Goal: Answer question/provide support: Ask a question

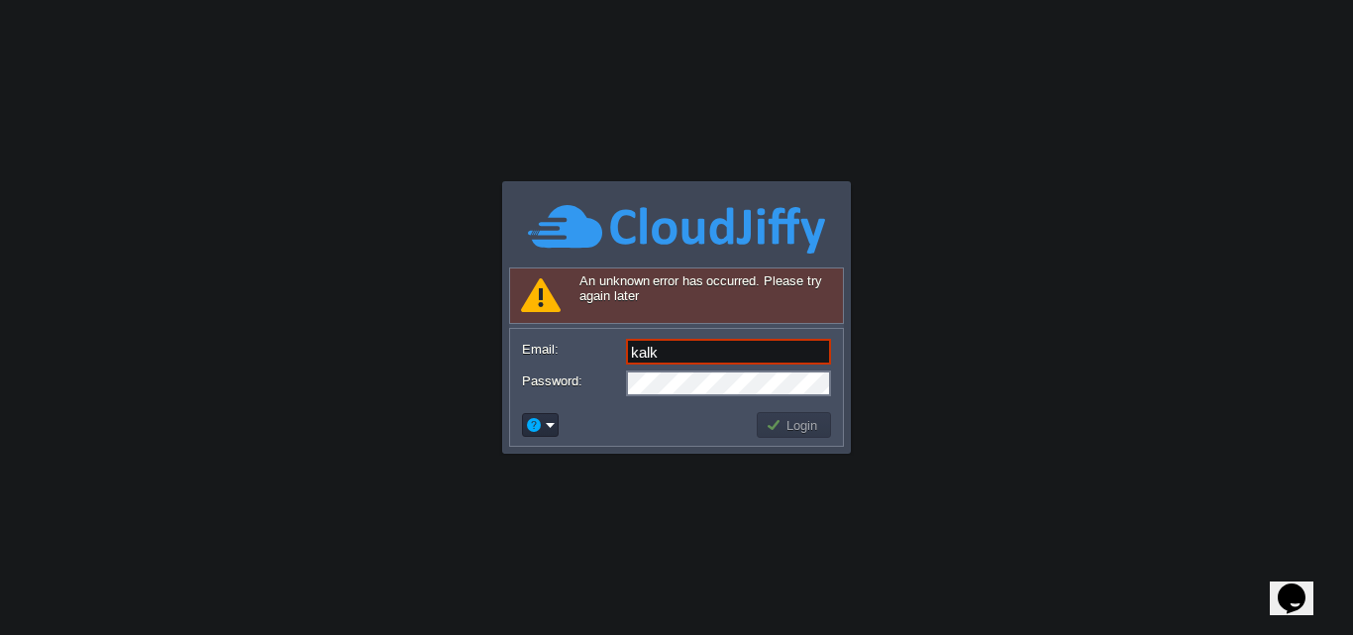
type input "[DOMAIN_NAME][EMAIL_ADDRESS][DOMAIN_NAME]"
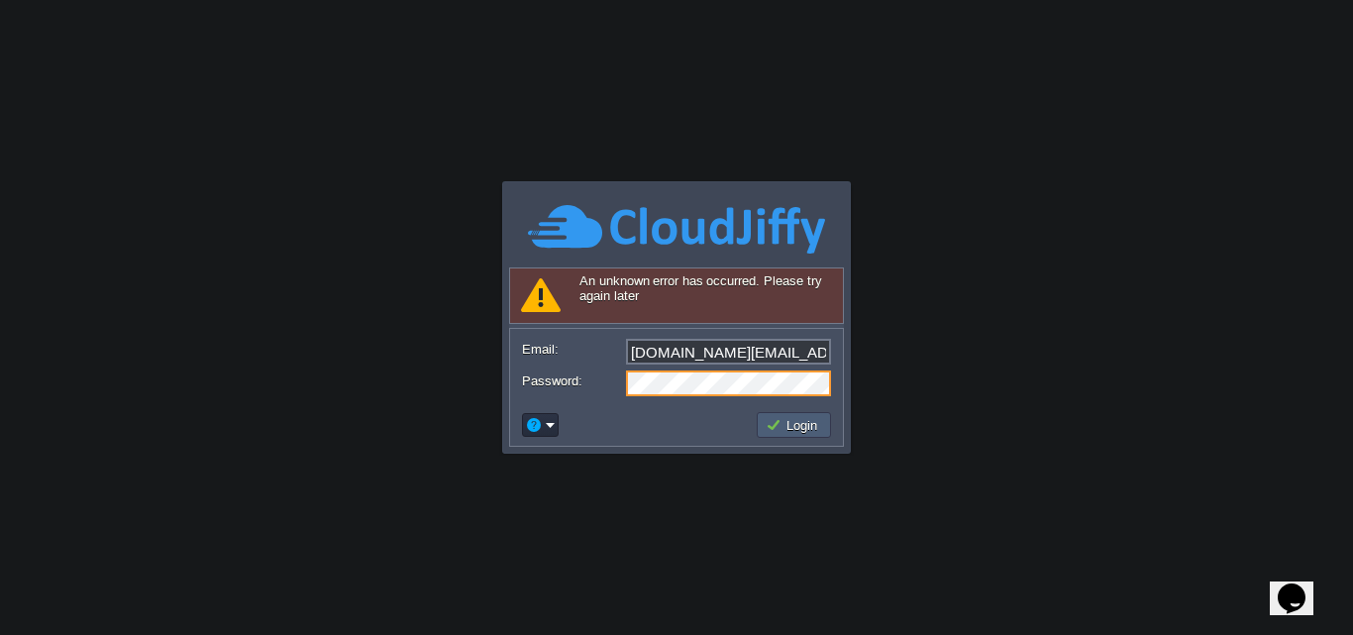
click at [787, 423] on button "Login" at bounding box center [793, 425] width 57 height 18
click at [780, 424] on button "Login" at bounding box center [793, 425] width 57 height 18
click at [973, 491] on body "Application Platform v.8.10.2 Signing in... An unknown error has occurred. Plea…" at bounding box center [676, 317] width 1353 height 635
click at [788, 422] on button "Login" at bounding box center [793, 425] width 57 height 18
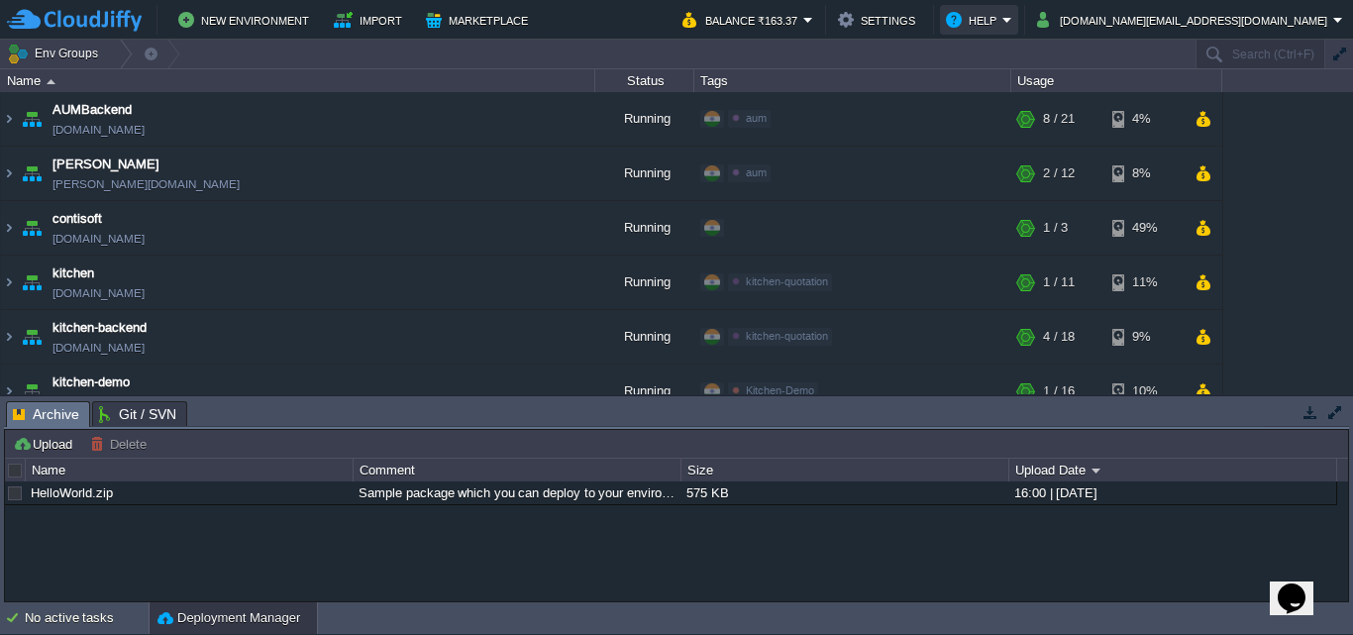
click at [1002, 24] on button "Help" at bounding box center [974, 20] width 56 height 24
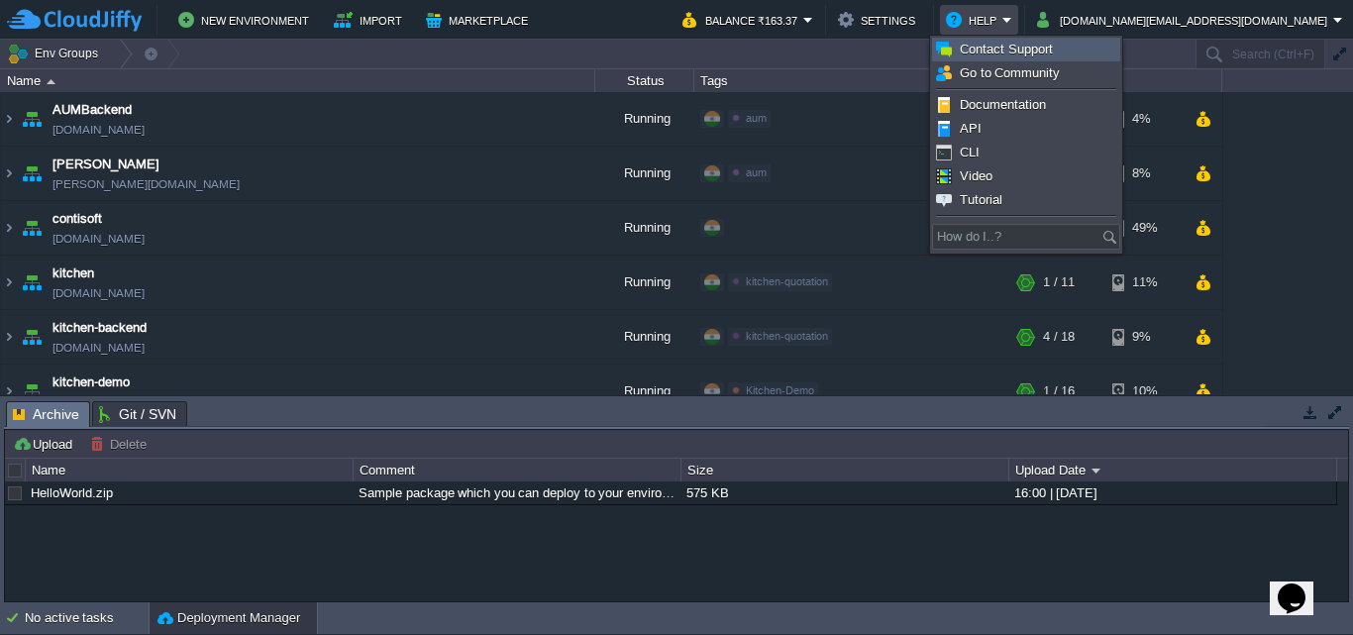
click at [1004, 45] on span "Contact Support" at bounding box center [1005, 49] width 93 height 15
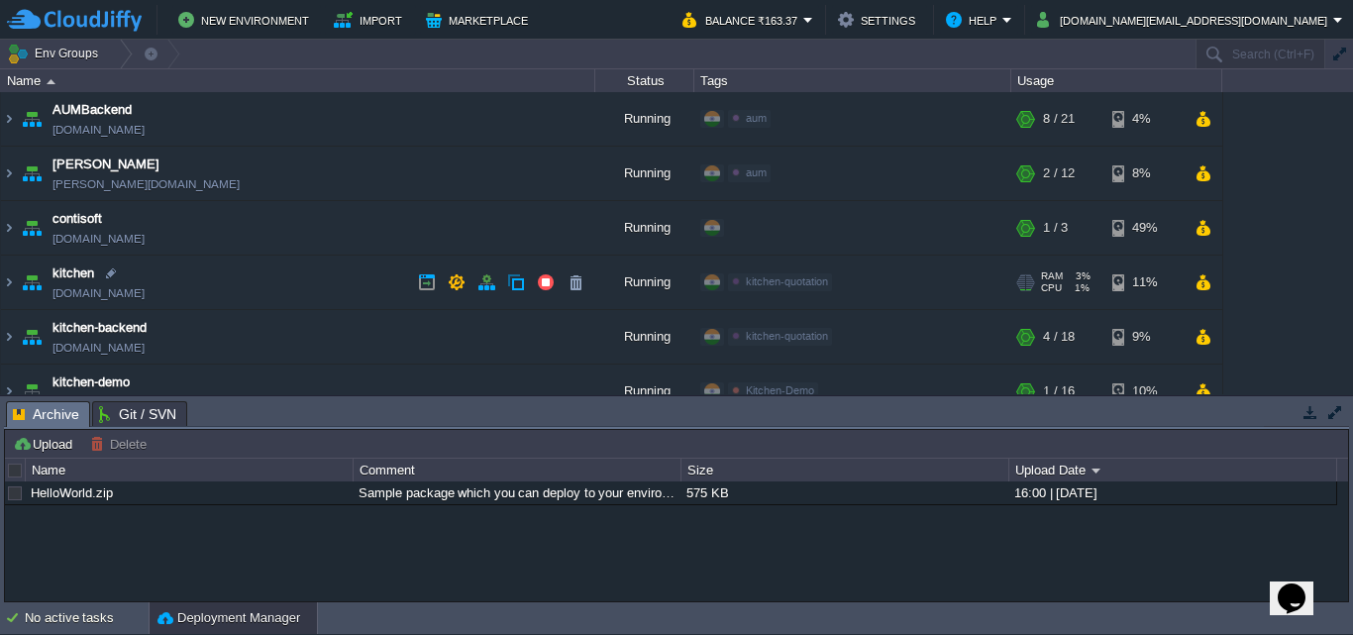
scroll to position [99, 0]
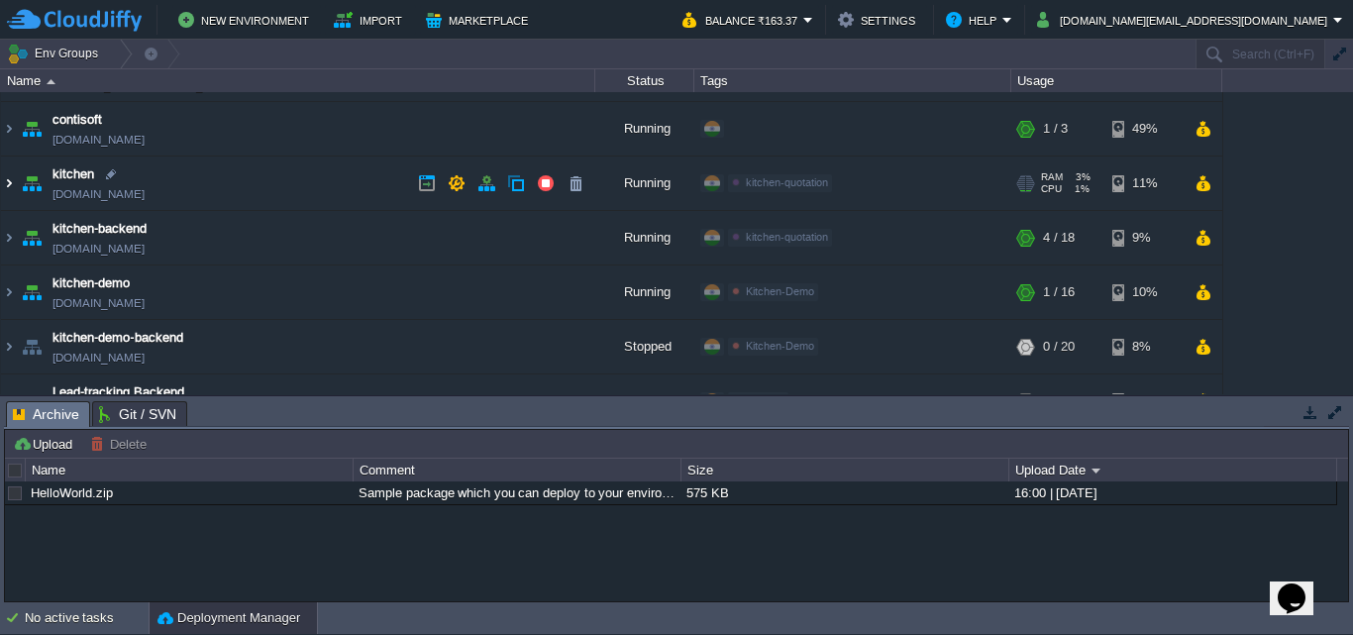
click at [2, 174] on img at bounding box center [9, 182] width 16 height 53
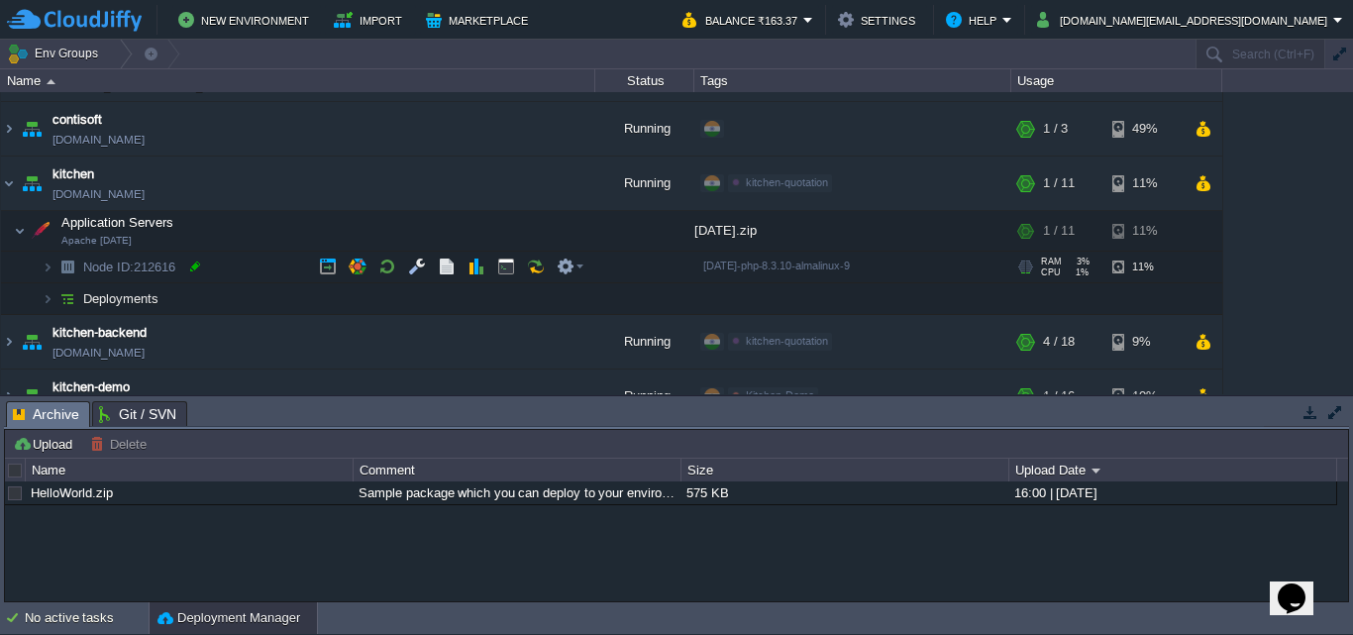
click at [191, 265] on div at bounding box center [195, 266] width 18 height 18
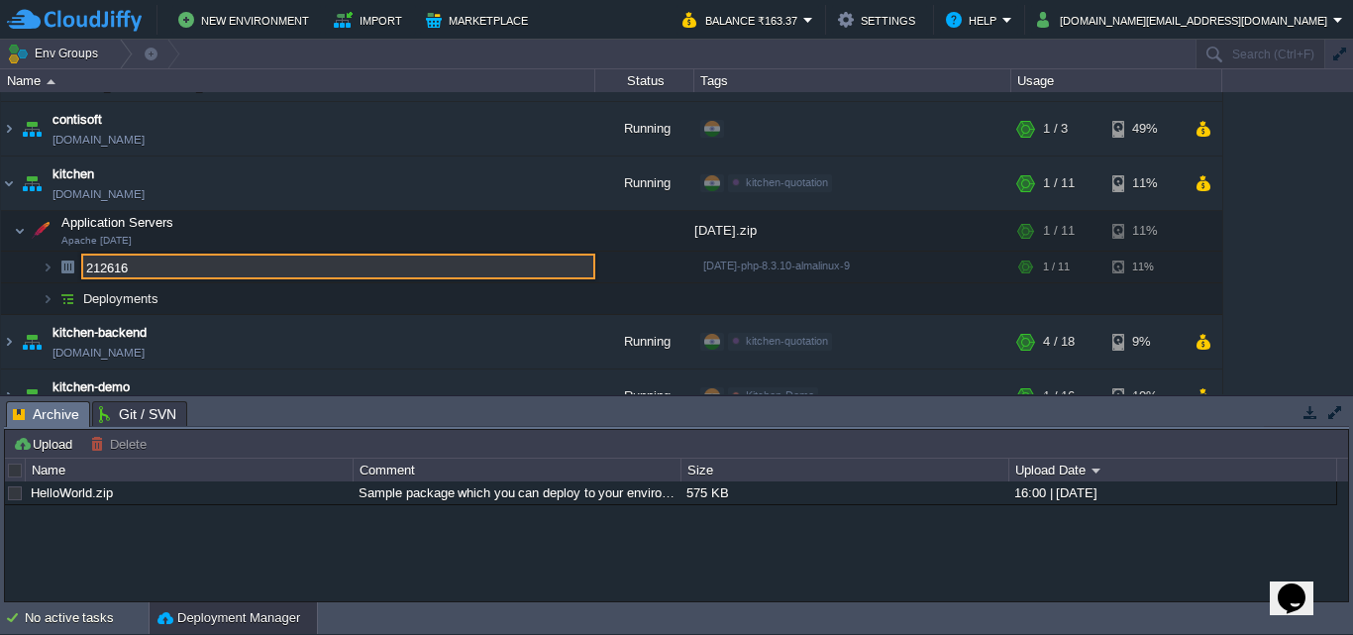
click at [162, 266] on input "212616" at bounding box center [338, 266] width 514 height 26
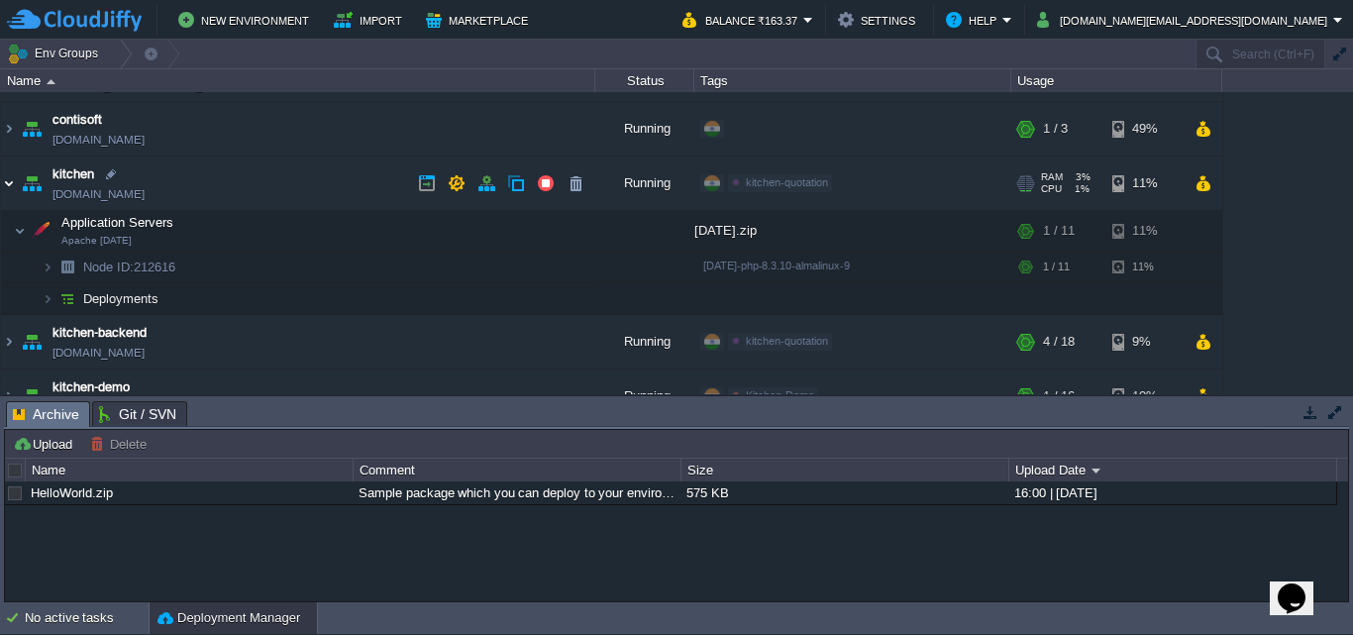
click at [7, 175] on img at bounding box center [9, 182] width 16 height 53
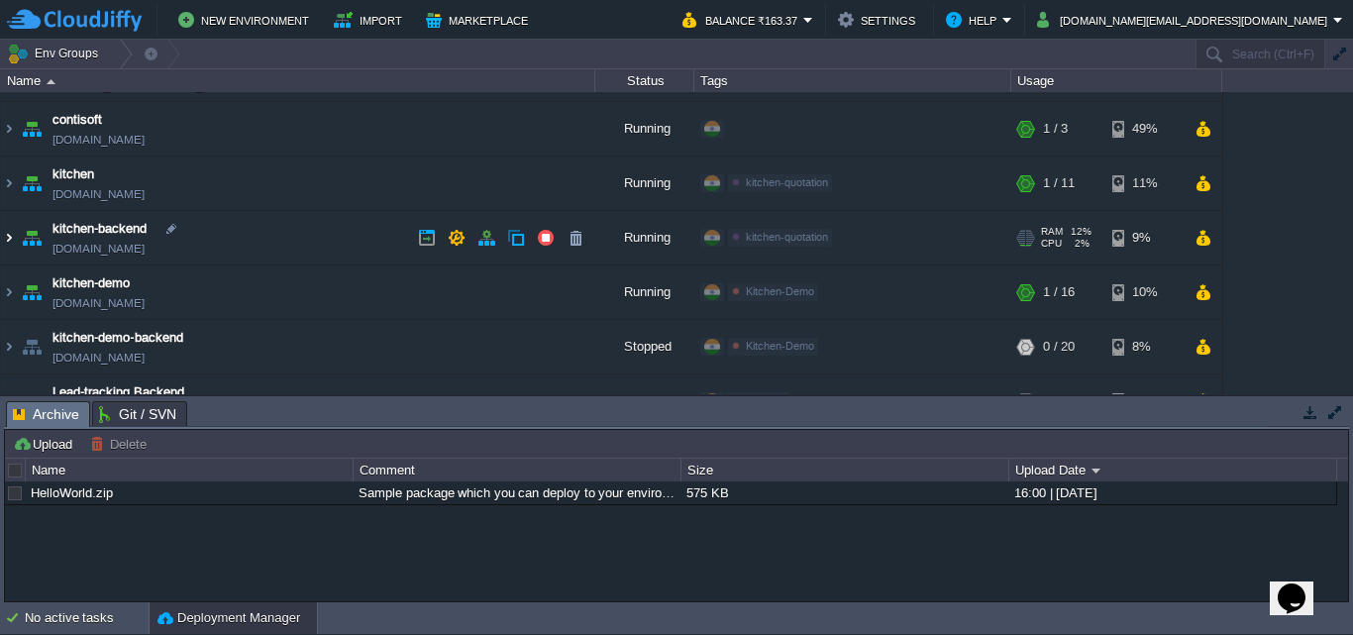
click at [4, 236] on img at bounding box center [9, 237] width 16 height 53
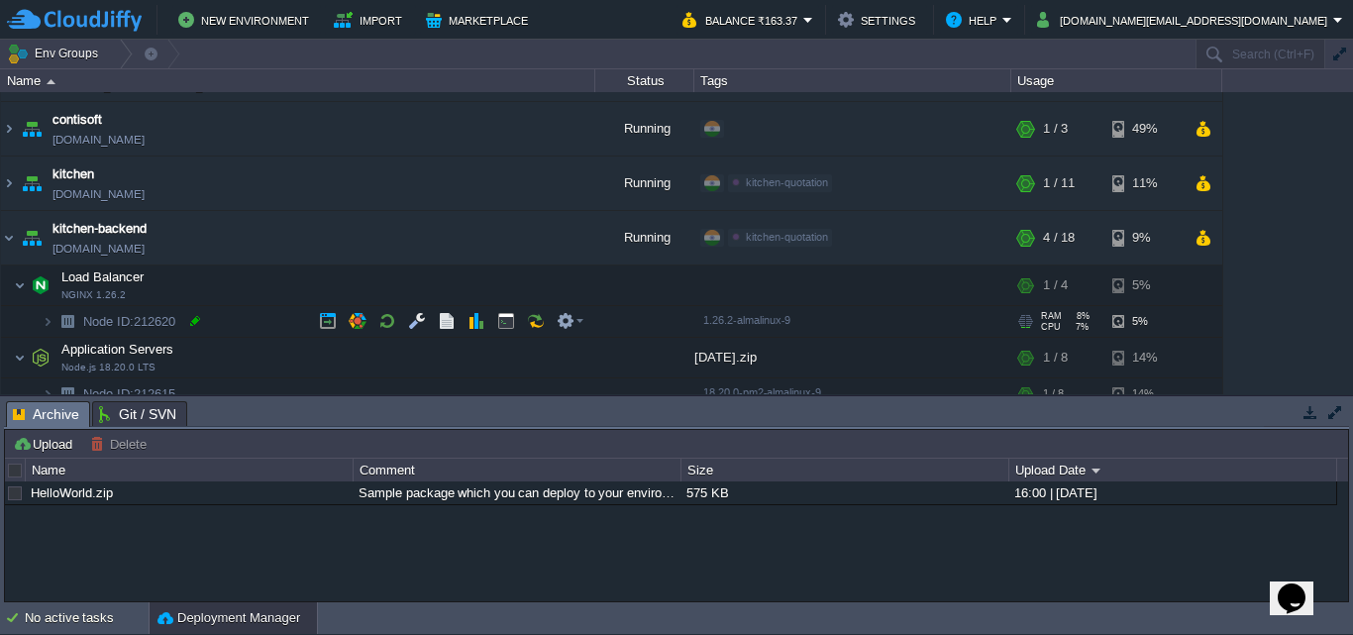
click at [193, 321] on div at bounding box center [195, 321] width 18 height 18
type input "212620"
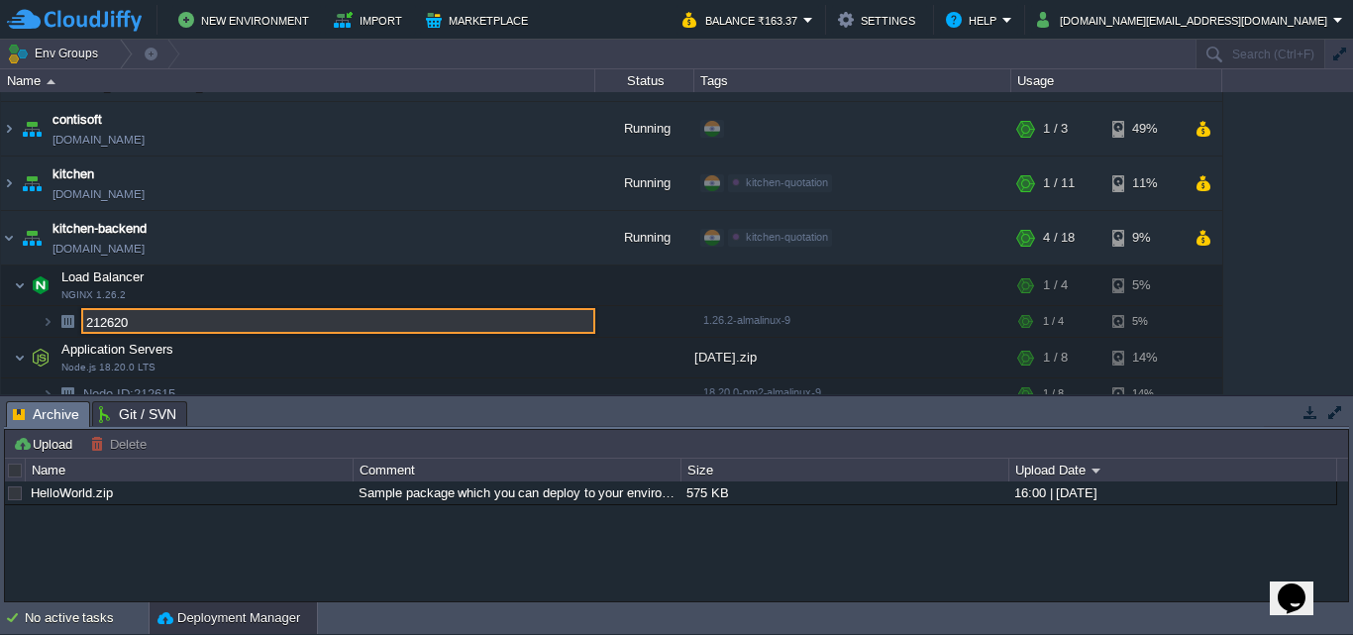
click at [193, 321] on input "212620" at bounding box center [338, 321] width 514 height 26
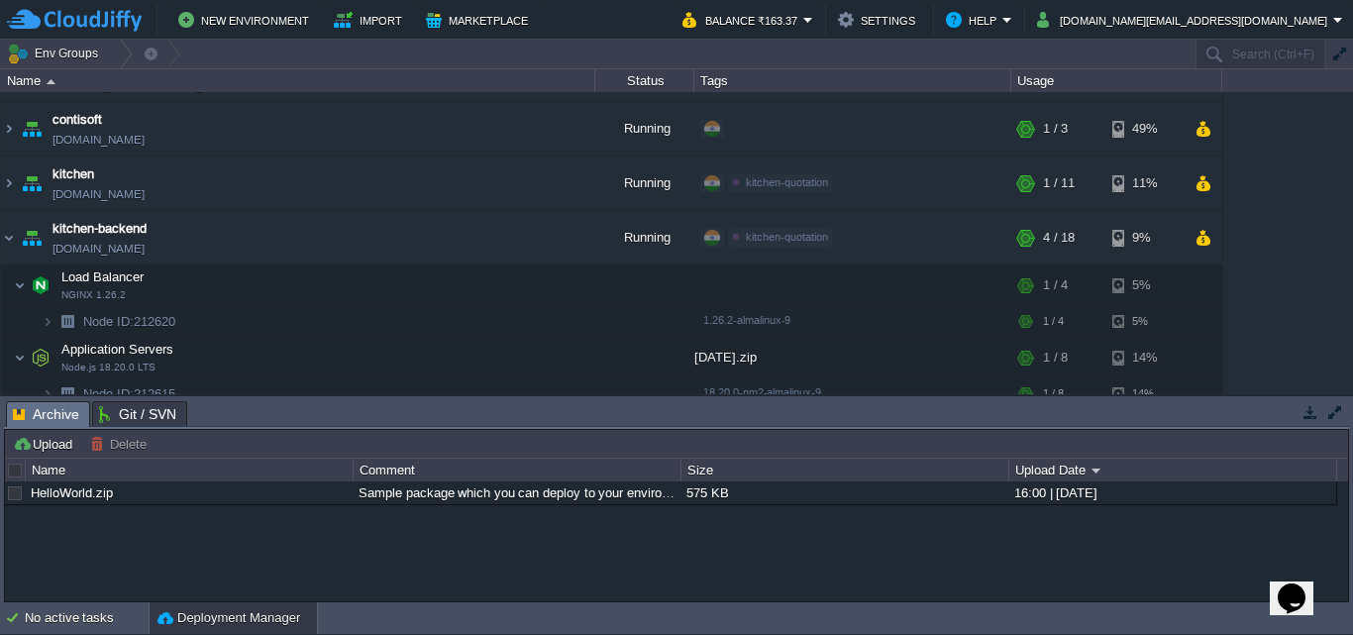
click at [1307, 582] on icon "Opens Chat This icon Opens the chat window." at bounding box center [1291, 598] width 32 height 32
click at [1299, 590] on icon "Close Chat This icon closes the chat window." at bounding box center [1287, 602] width 24 height 24
click at [1002, 11] on button "Help" at bounding box center [974, 20] width 56 height 24
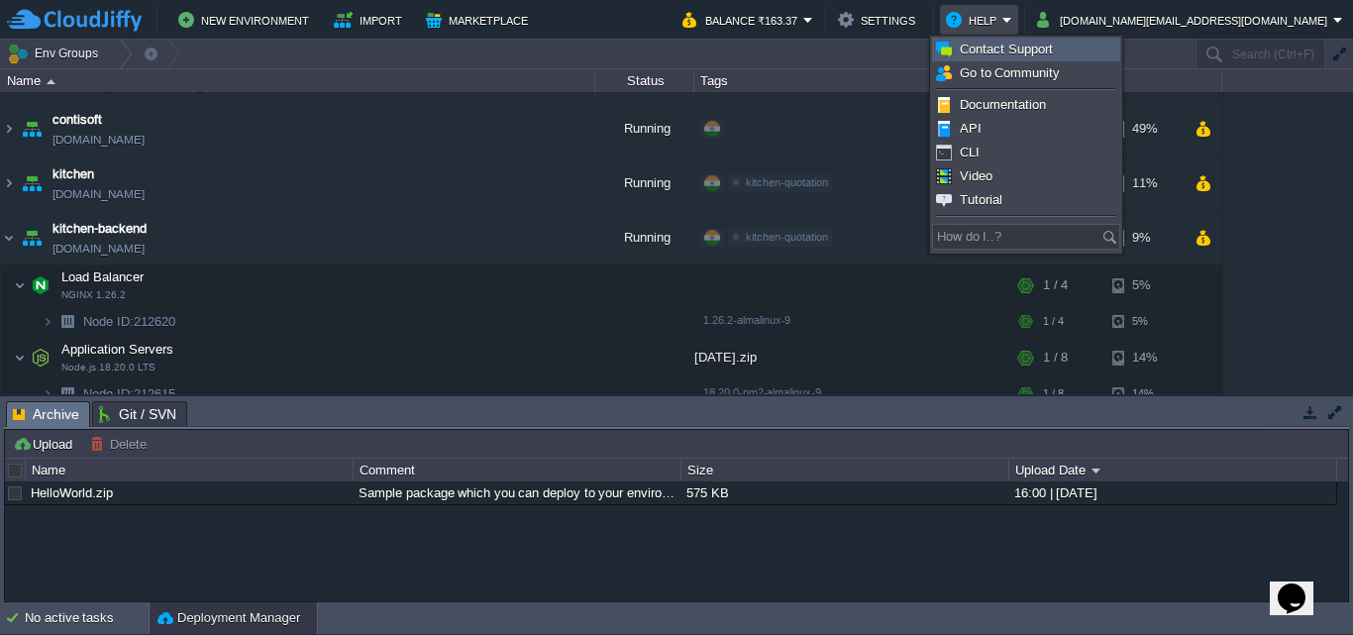
click at [1002, 42] on span "Contact Support" at bounding box center [1005, 49] width 93 height 15
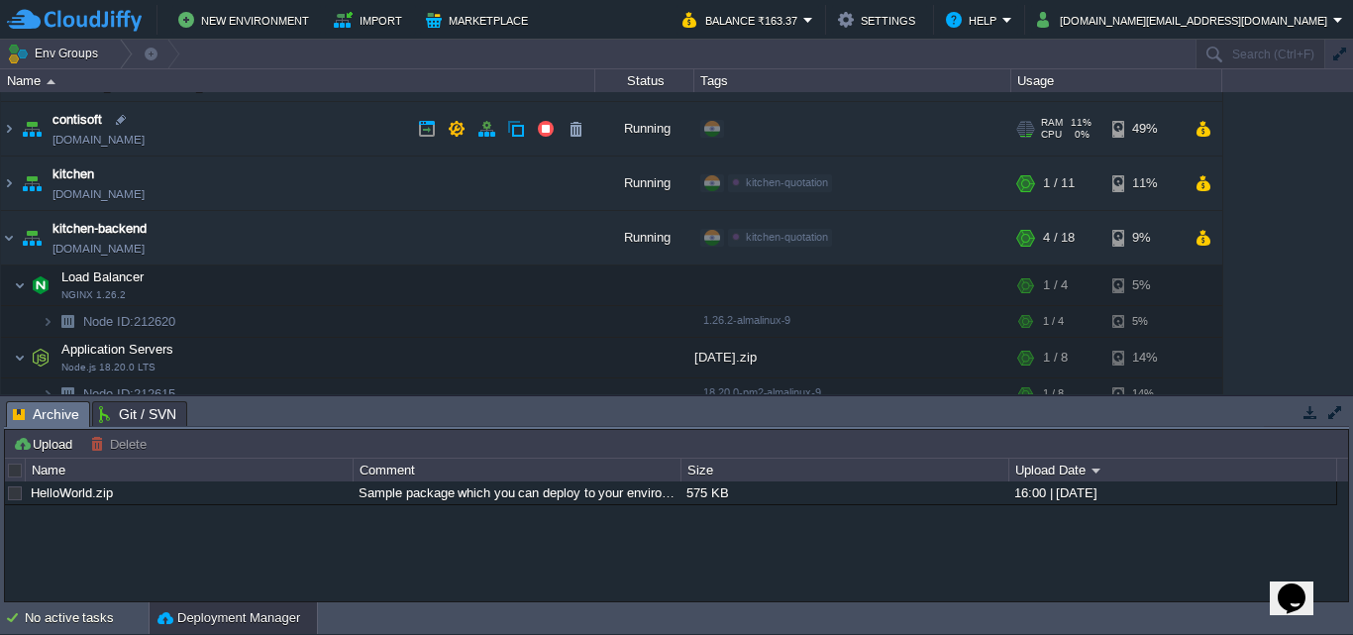
scroll to position [198, 0]
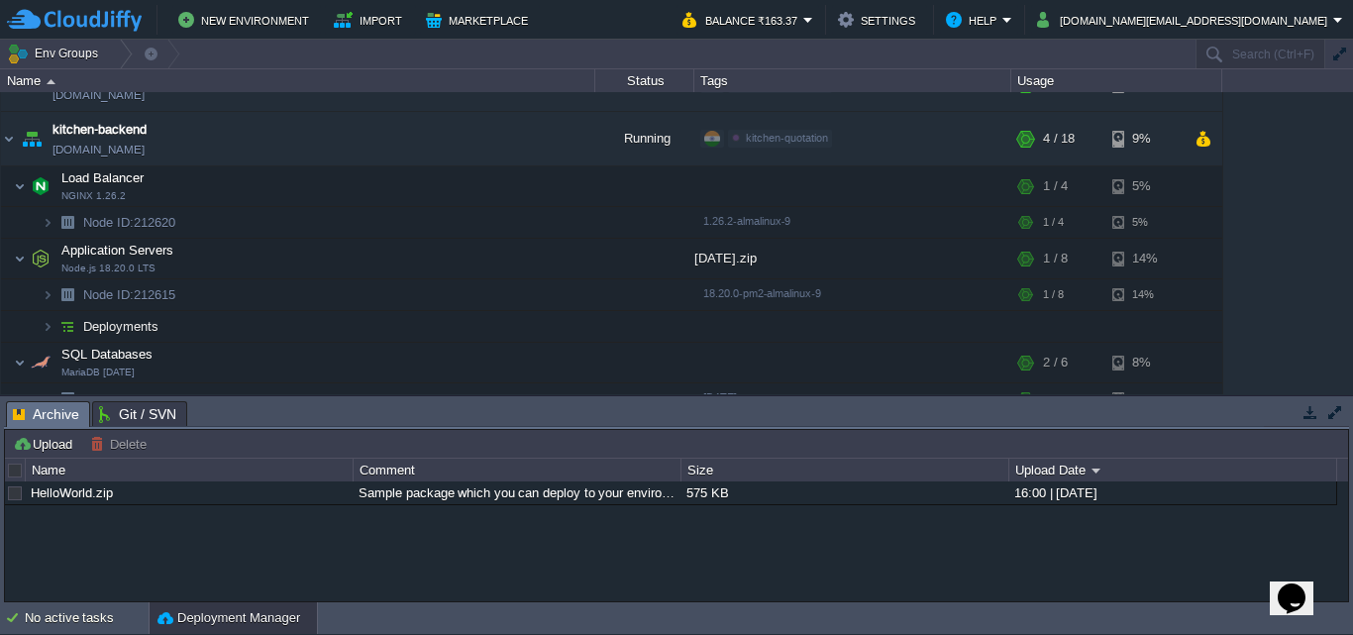
click at [1295, 583] on icon "Chat widget" at bounding box center [1291, 598] width 28 height 30
type input "[PERSON_NAME]"
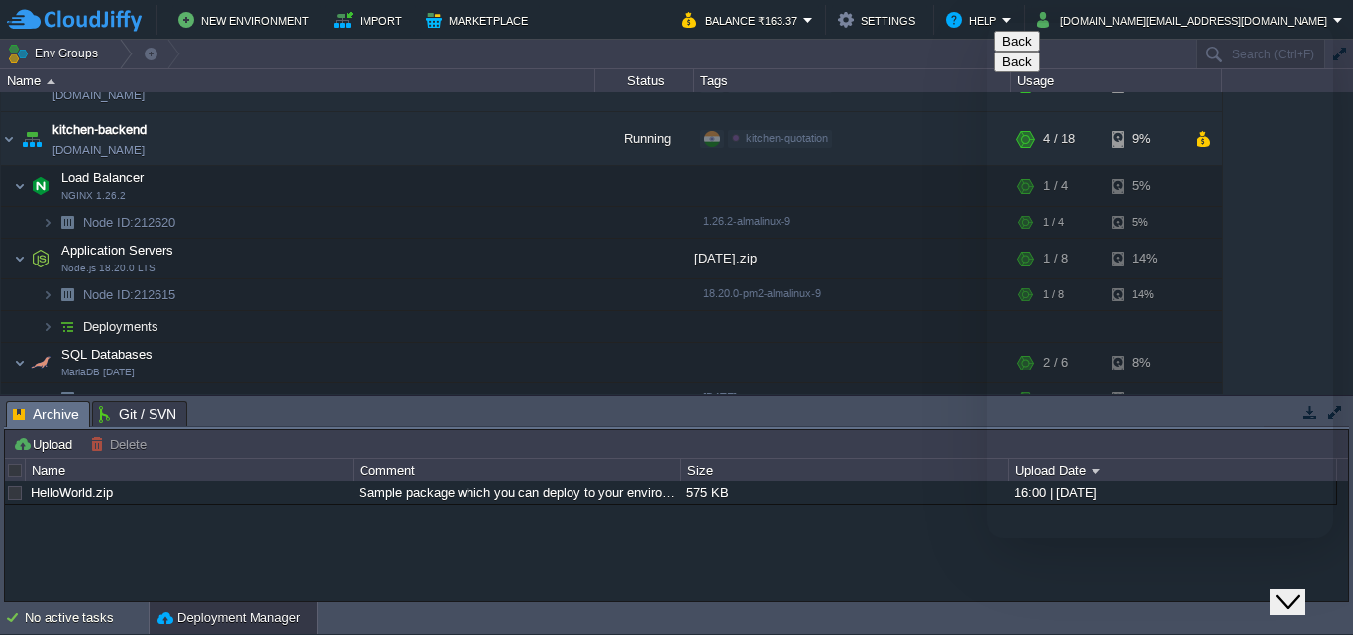
type input "[EMAIL_ADDRESS][DOMAIN_NAME]"
type input "919656965877"
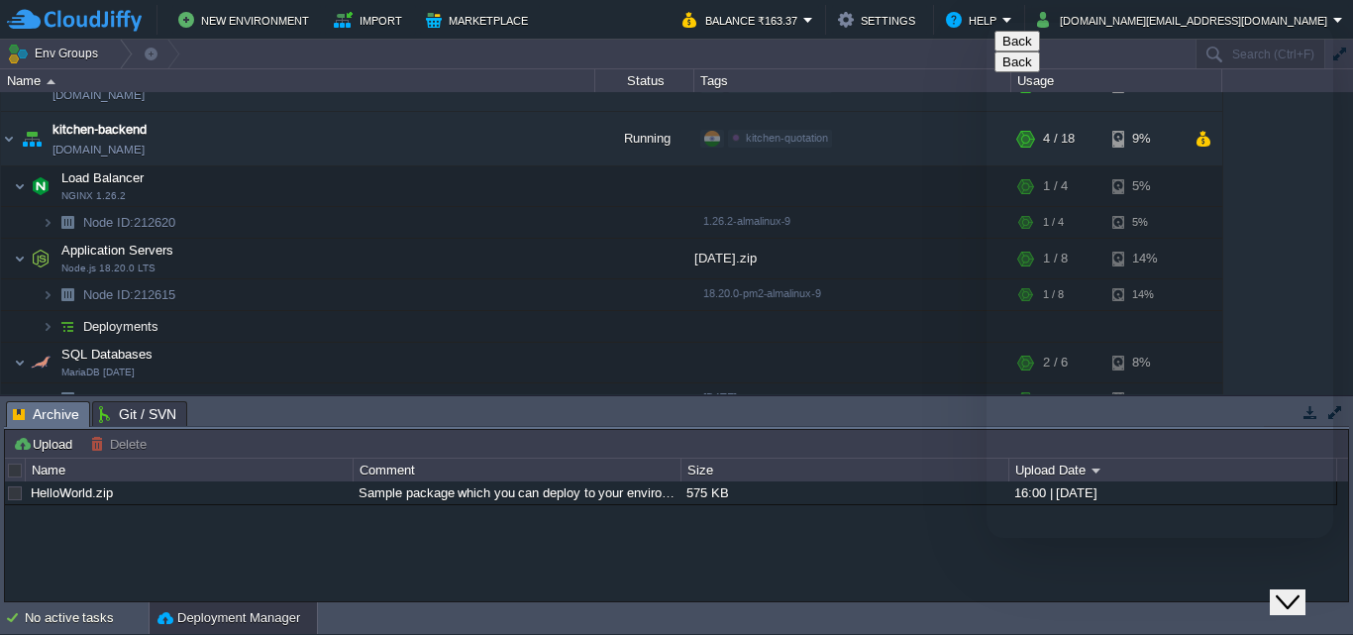
click at [1290, 590] on icon "Close Chat This icon closes the chat window." at bounding box center [1287, 602] width 24 height 24
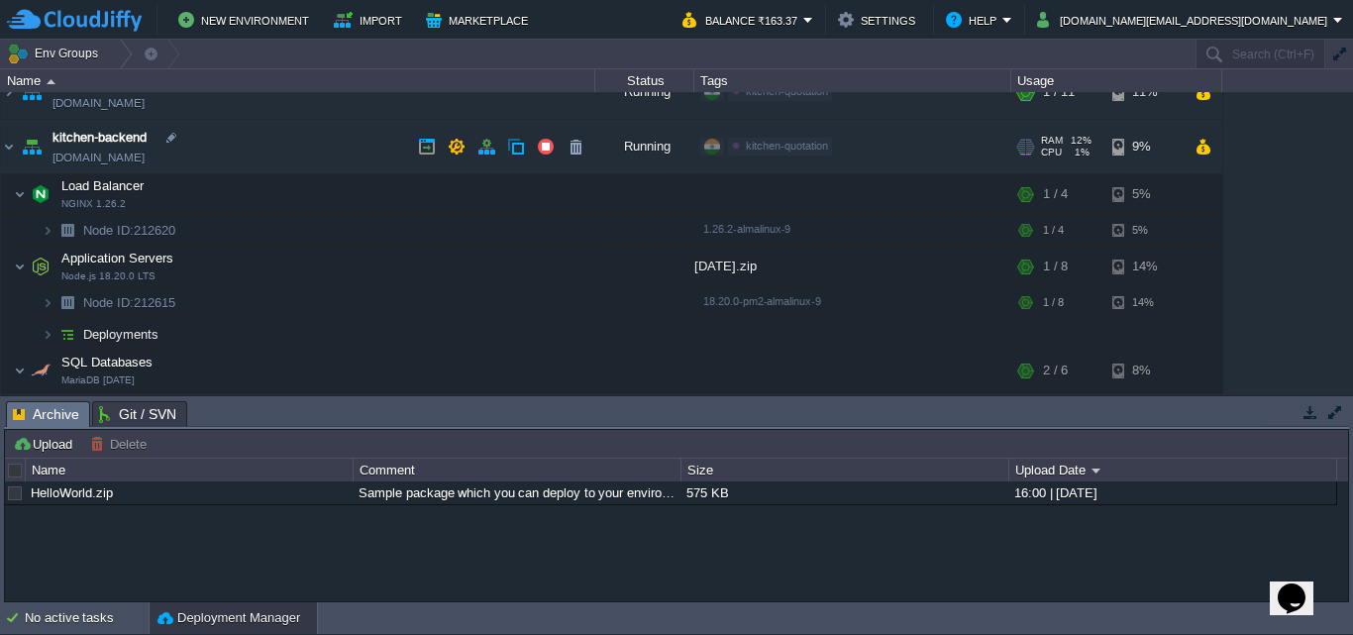
scroll to position [0, 0]
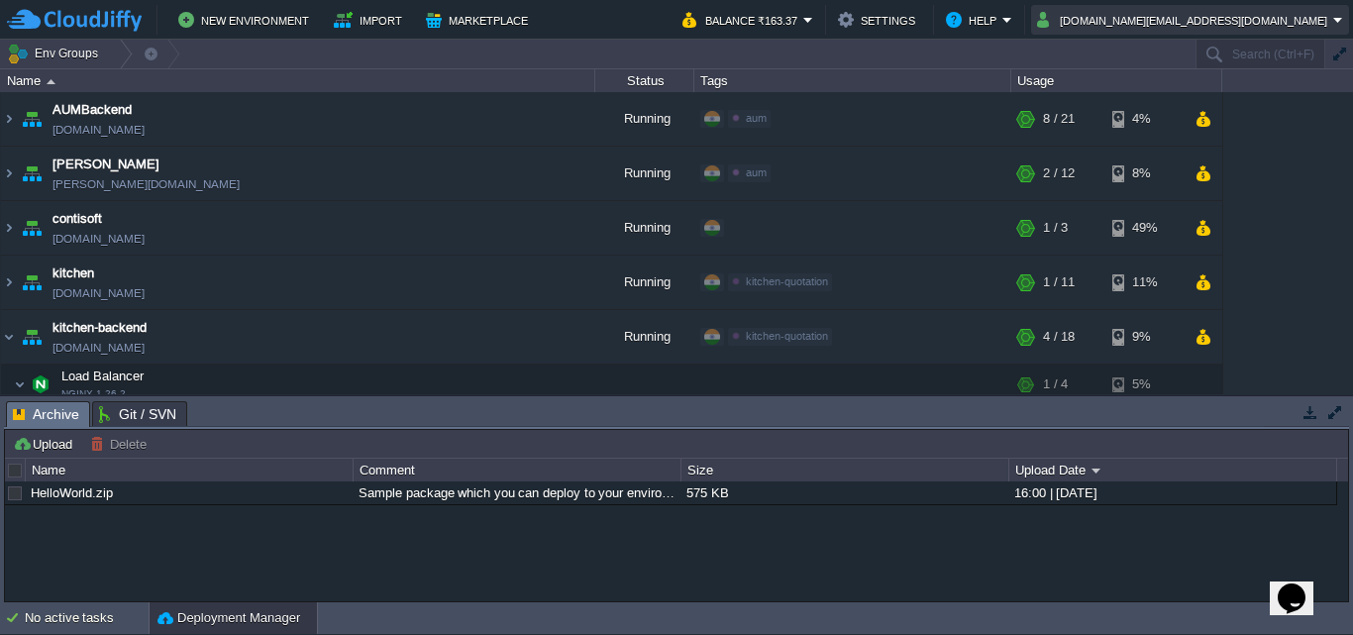
click at [1236, 20] on button "[DOMAIN_NAME][EMAIL_ADDRESS][DOMAIN_NAME]" at bounding box center [1185, 20] width 296 height 24
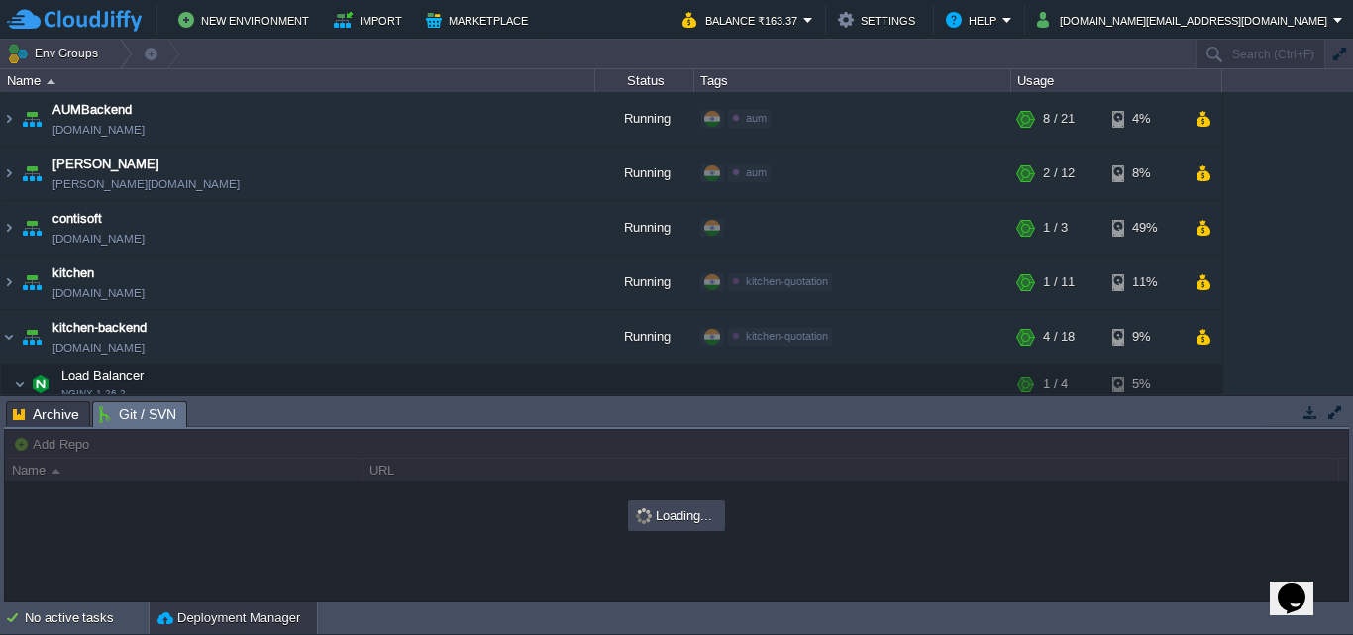
click at [138, 415] on span "Git / SVN" at bounding box center [137, 414] width 77 height 25
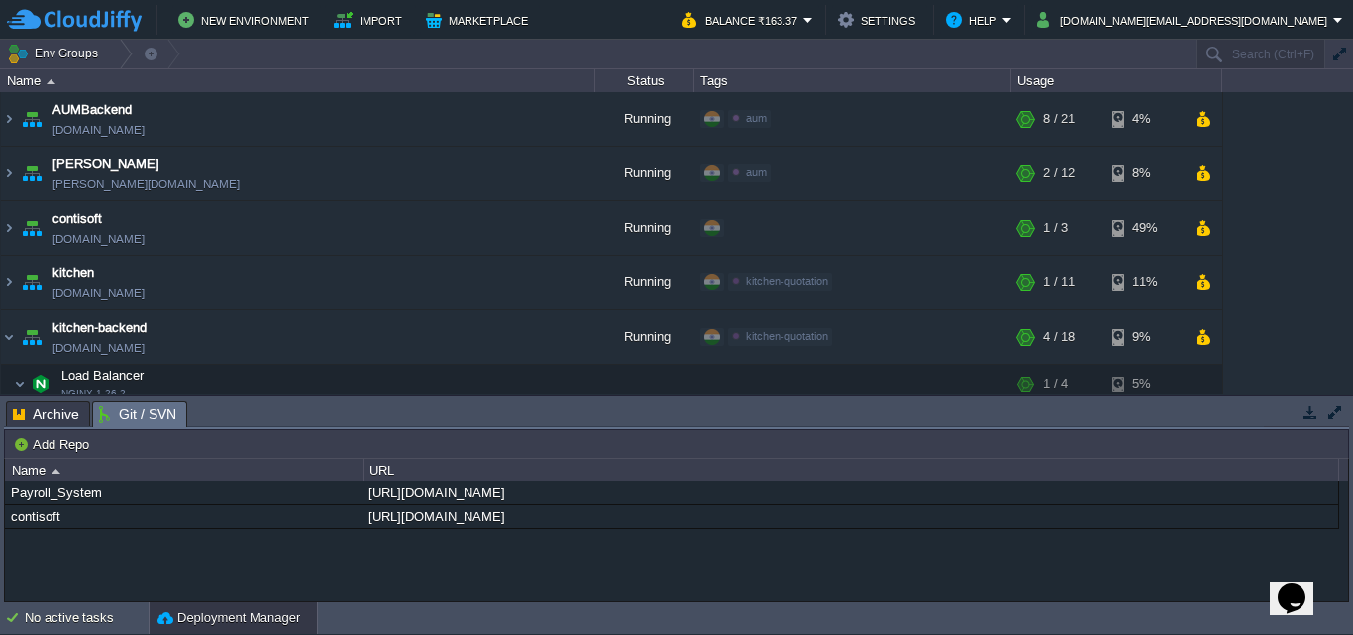
click at [49, 409] on span "Archive" at bounding box center [46, 414] width 66 height 24
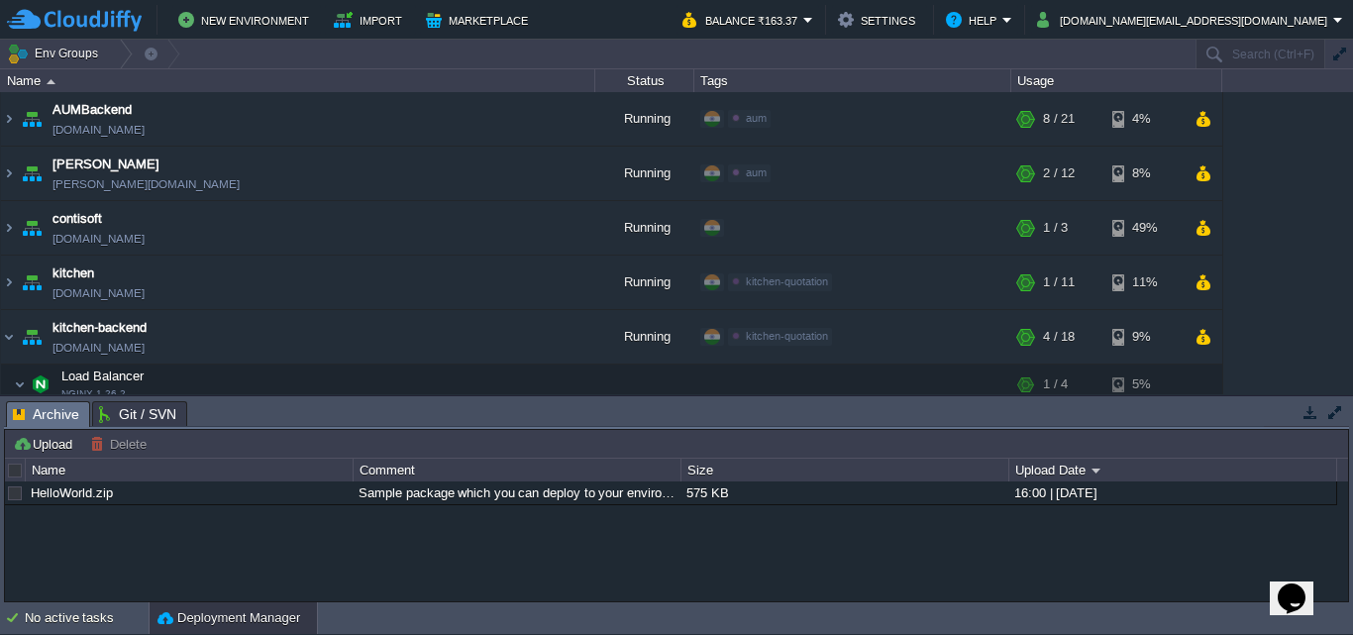
click at [1290, 583] on icon "Chat widget" at bounding box center [1291, 598] width 28 height 30
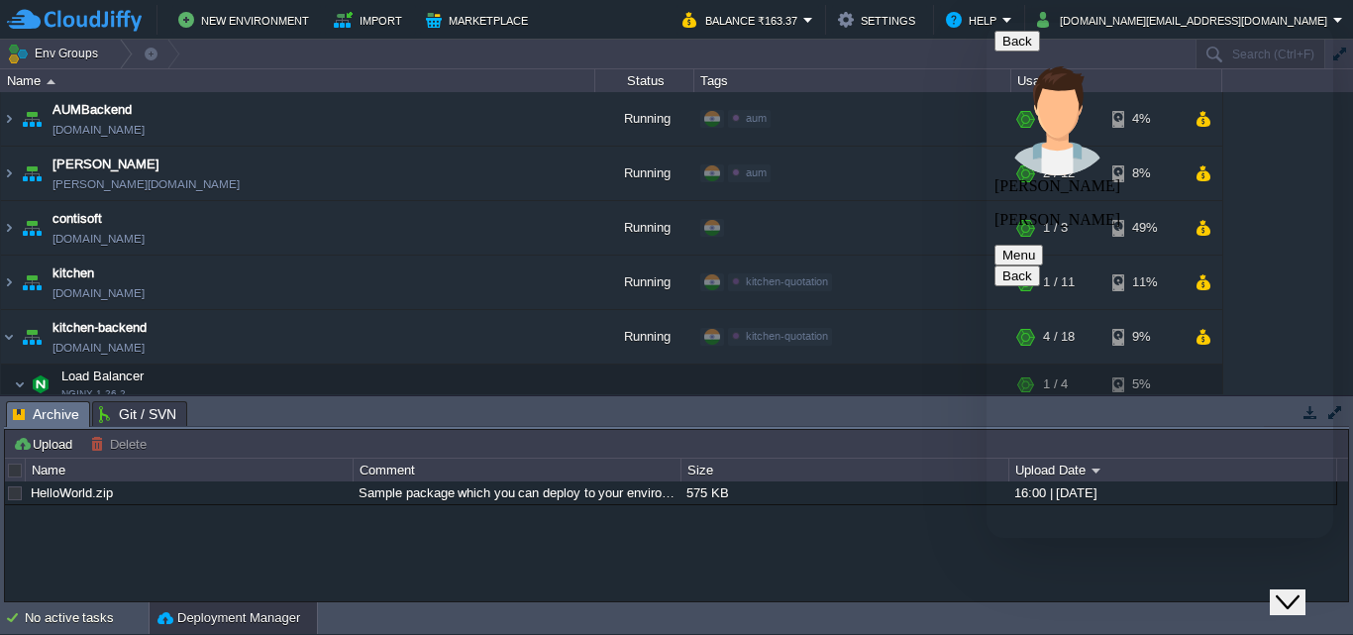
paste textarea "Hello, I need assistance with cloning my projects on CloudJiffy. I have two fol…"
drag, startPoint x: 1111, startPoint y: 437, endPoint x: 1080, endPoint y: 472, distance: 47.0
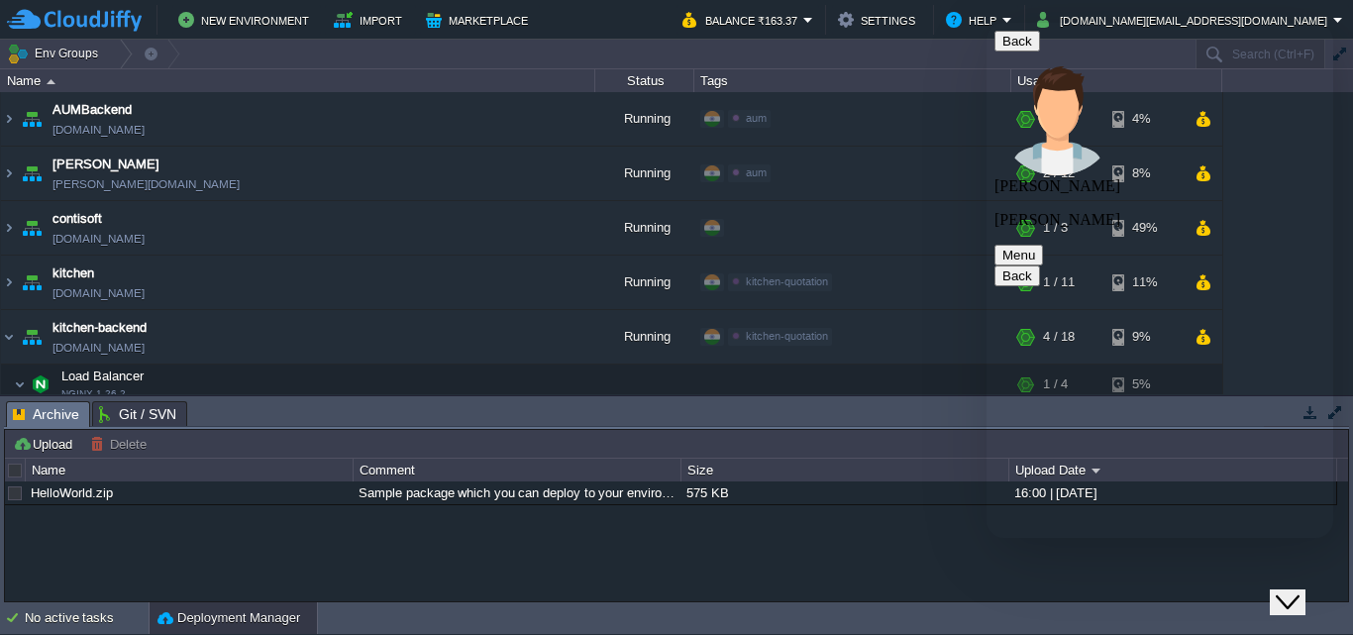
type textarea "Hello, I need assistance with cloning my projects on CloudJiffy. I have two fol…"
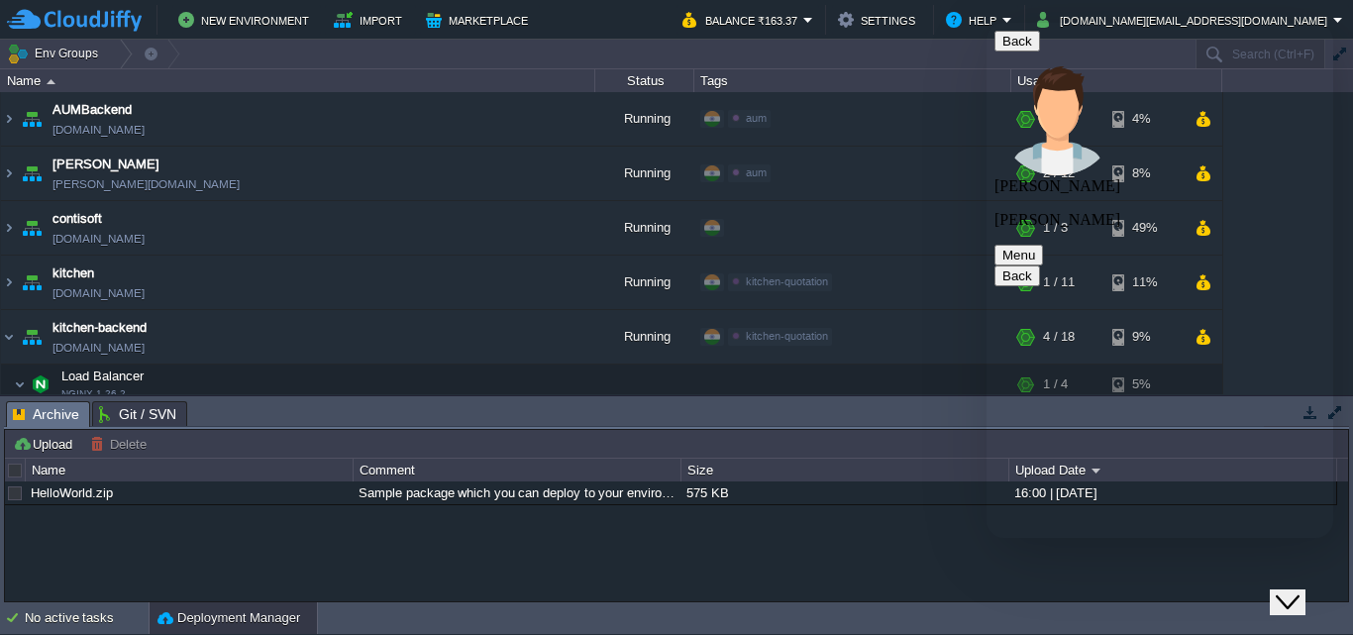
type textarea "[DOMAIN_NAME][EMAIL_ADDRESS][DOMAIN_NAME]"
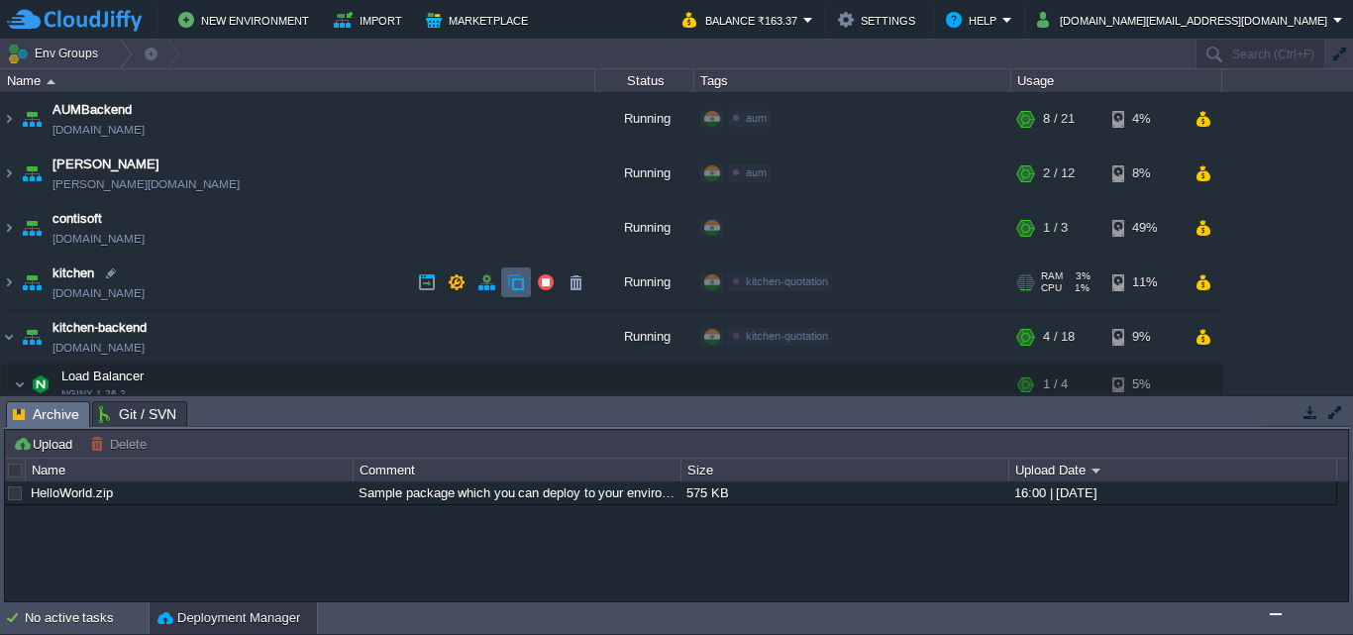
click at [519, 288] on button "button" at bounding box center [516, 282] width 18 height 18
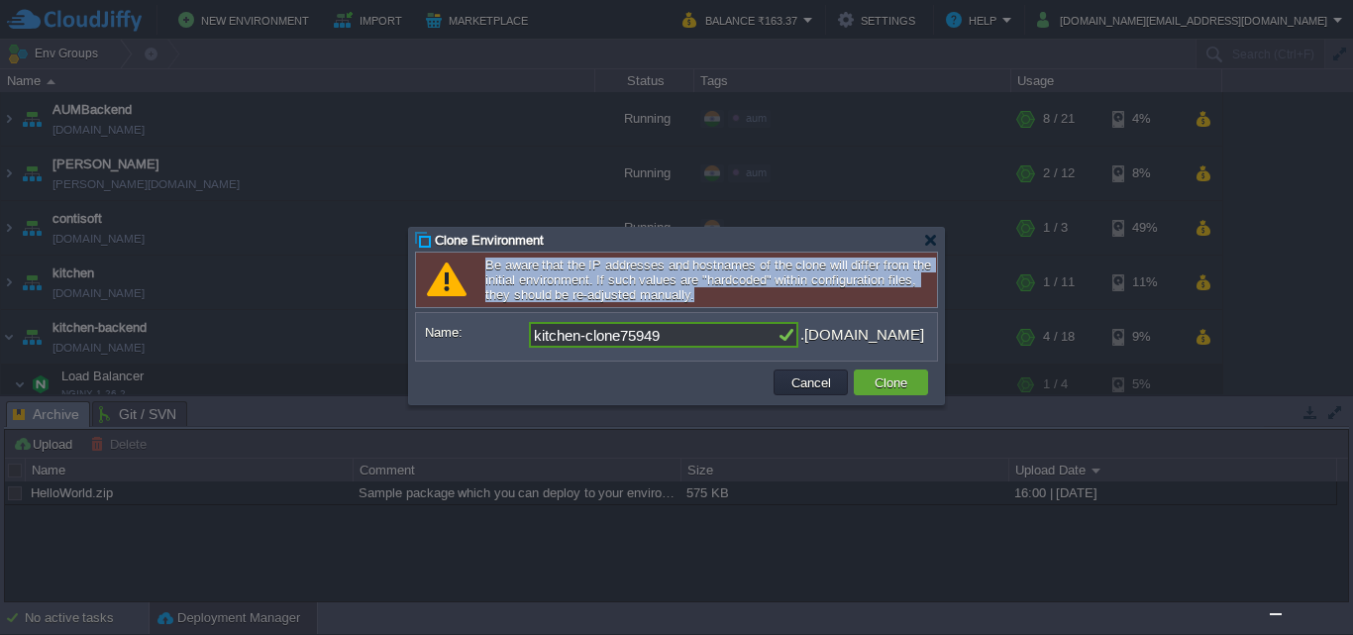
drag, startPoint x: 728, startPoint y: 301, endPoint x: 475, endPoint y: 267, distance: 254.7
click at [475, 267] on div "Be aware that the IP addresses and hostnames of the clone will differ from the …" at bounding box center [676, 279] width 523 height 56
copy div "Be aware that the IP addresses and hostnames of the clone will differ from the …"
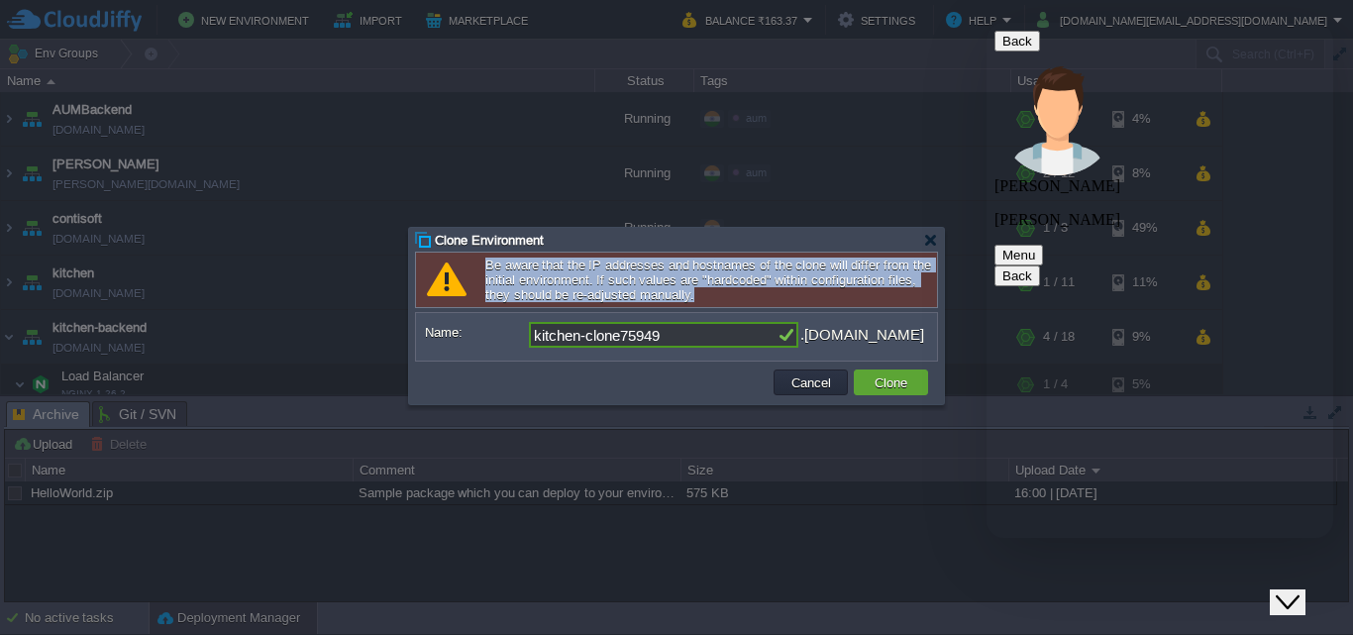
scroll to position [1115, 0]
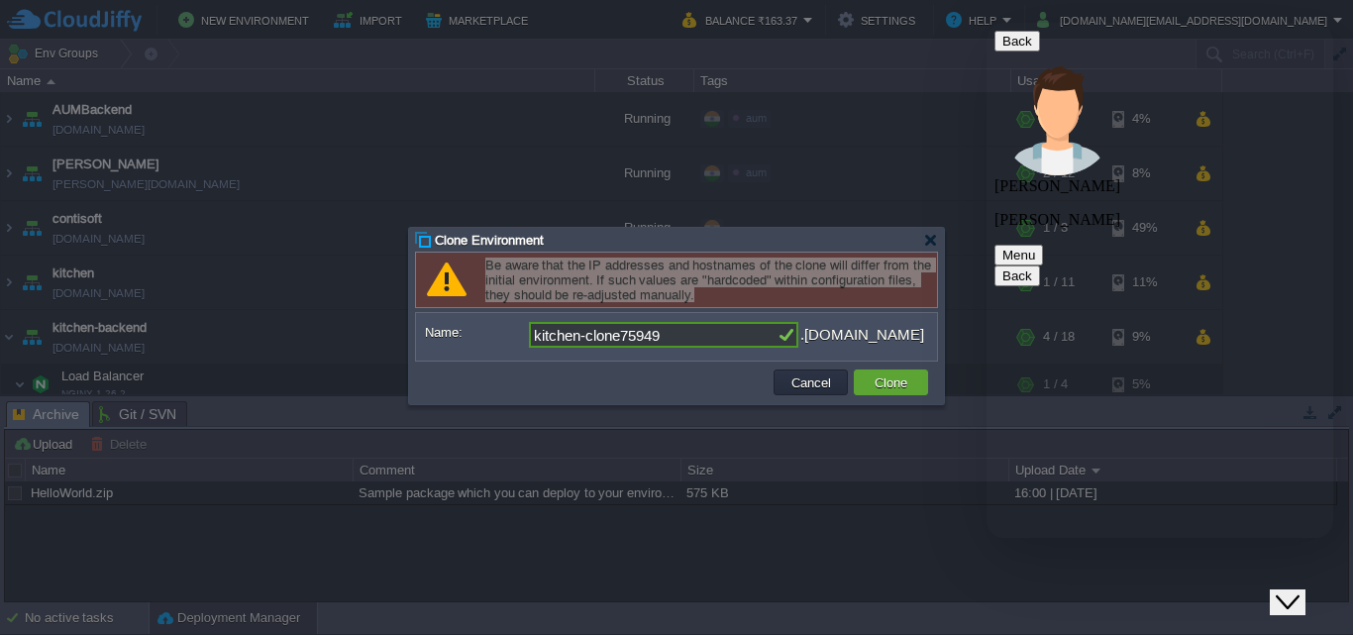
click at [1298, 589] on button "Close Chat This icon closes the chat window." at bounding box center [1287, 602] width 36 height 26
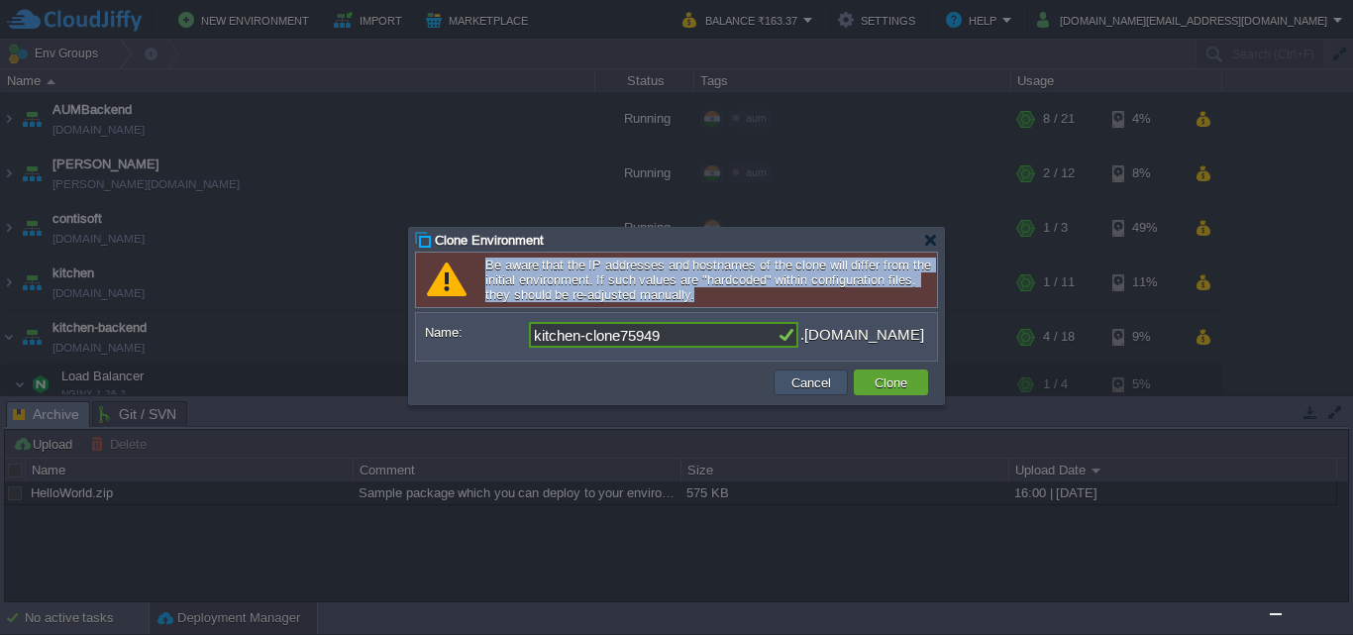
click at [815, 382] on button "Cancel" at bounding box center [810, 382] width 51 height 18
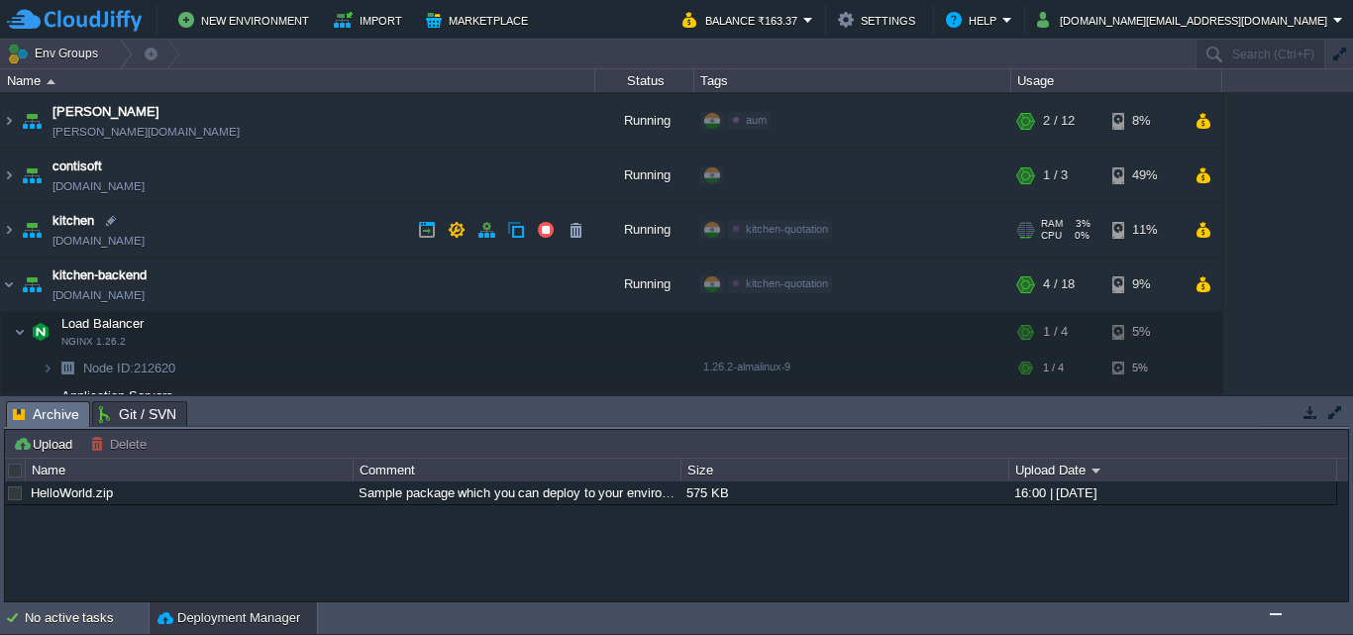
scroll to position [99, 0]
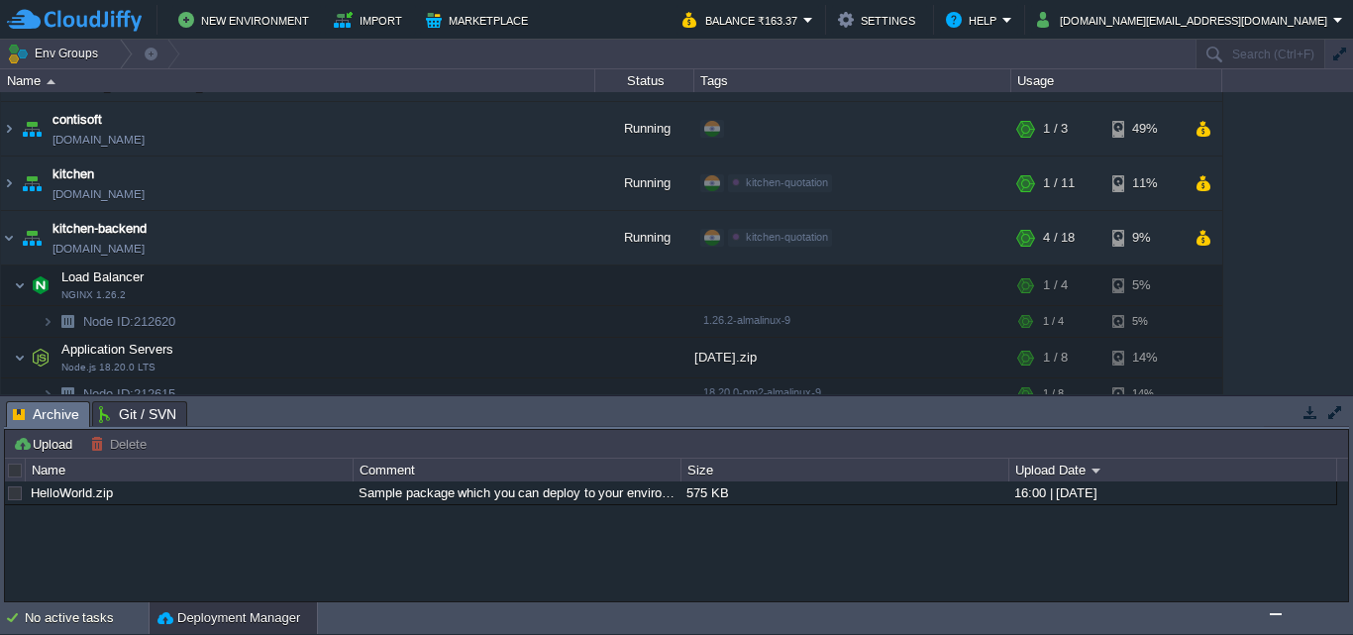
click at [1275, 614] on img "Chat widget" at bounding box center [1275, 614] width 0 height 0
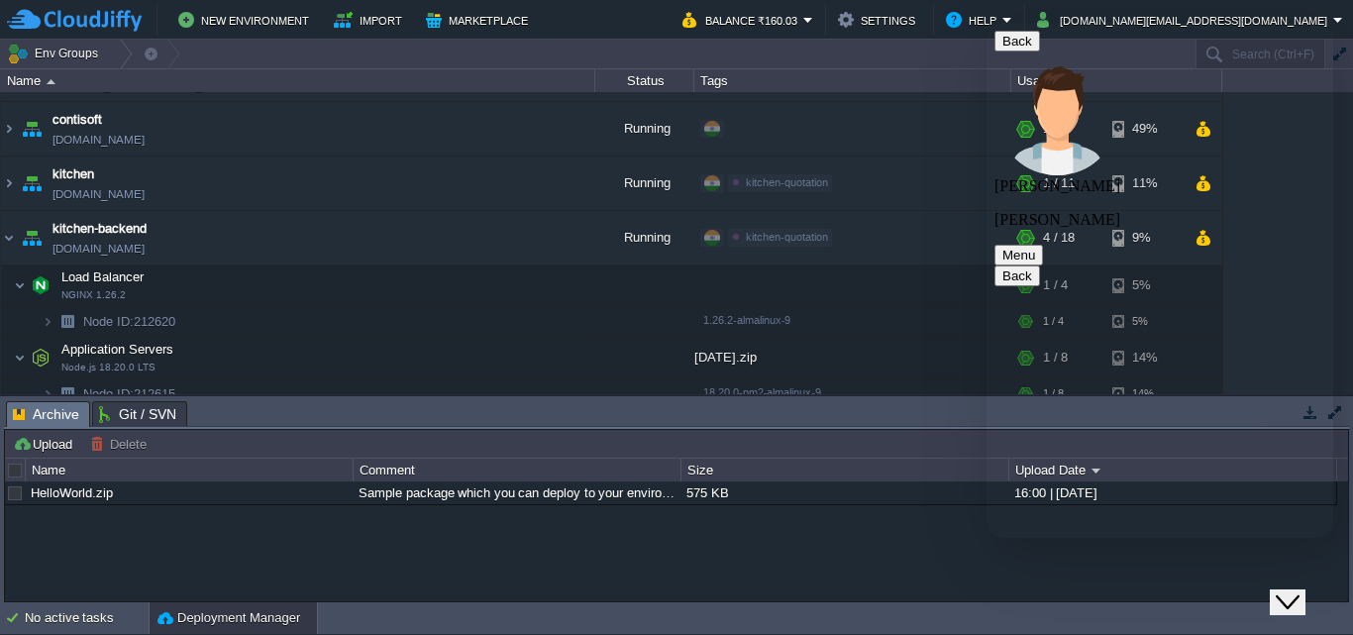
scroll to position [1534, 0]
drag, startPoint x: 1083, startPoint y: 352, endPoint x: 1137, endPoint y: 397, distance: 69.6
copy span "[URL][DOMAIN_NAME]"
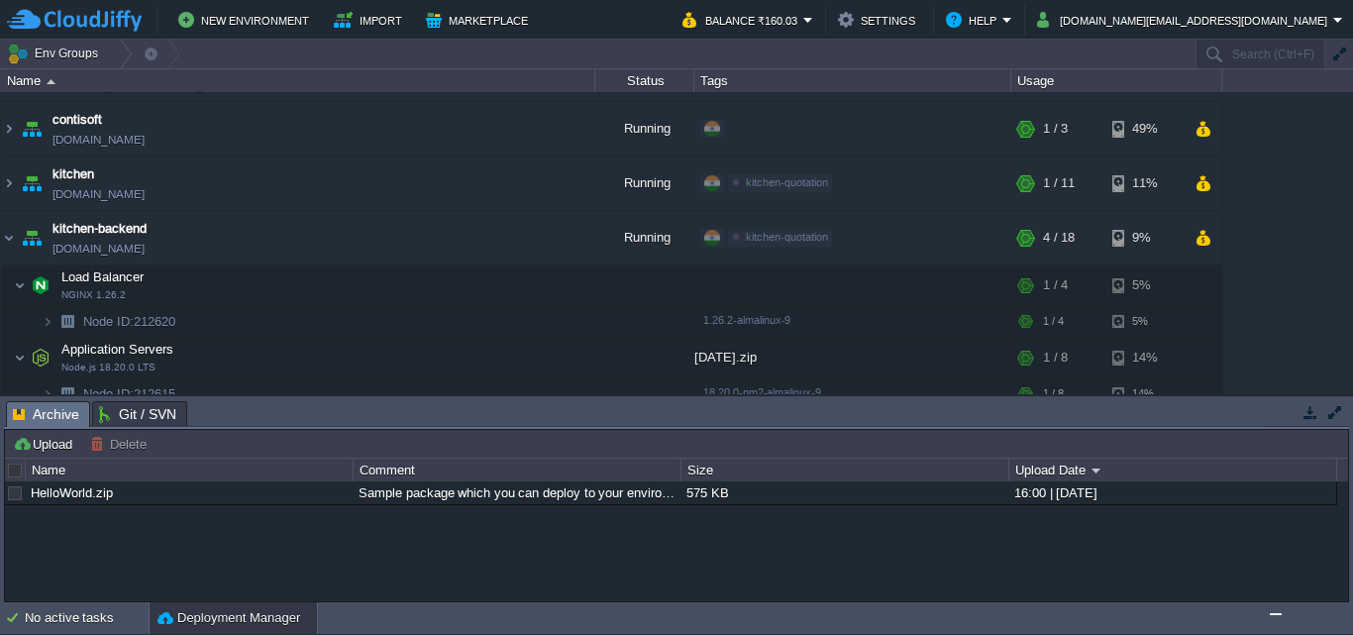
click at [1275, 614] on img "Chat widget" at bounding box center [1275, 614] width 0 height 0
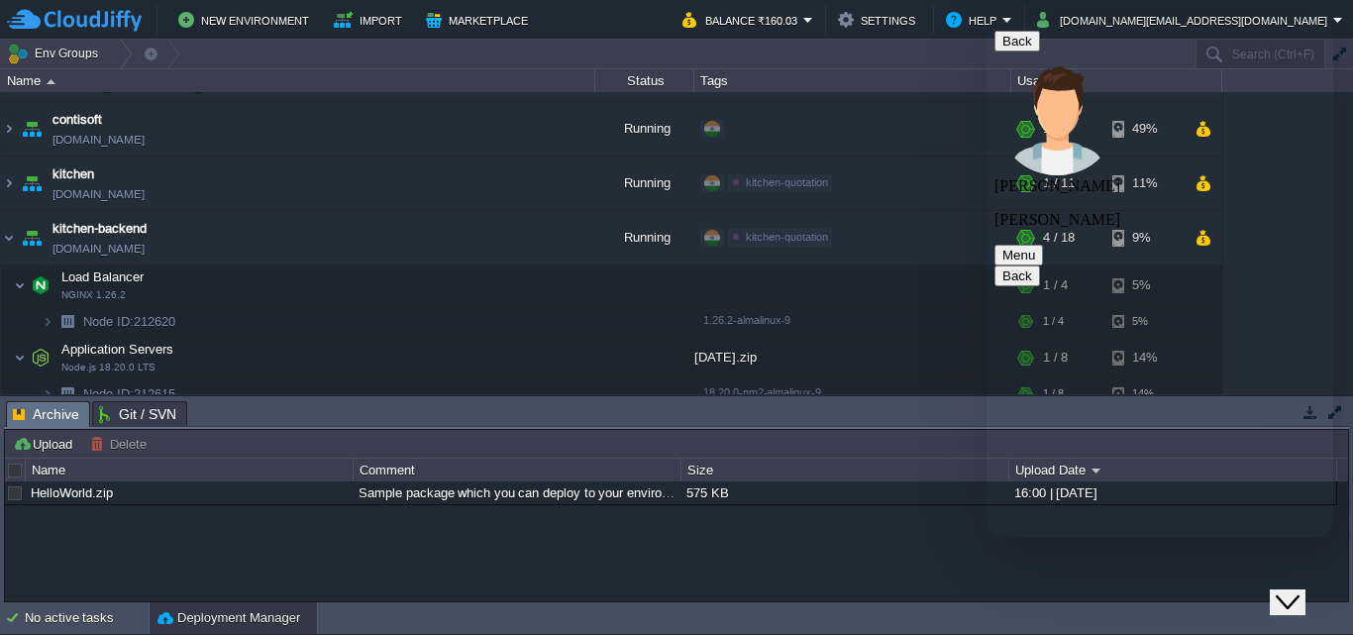
scroll to position [1534, 0]
click at [1299, 590] on icon "Close Chat This icon closes the chat window." at bounding box center [1287, 602] width 24 height 24
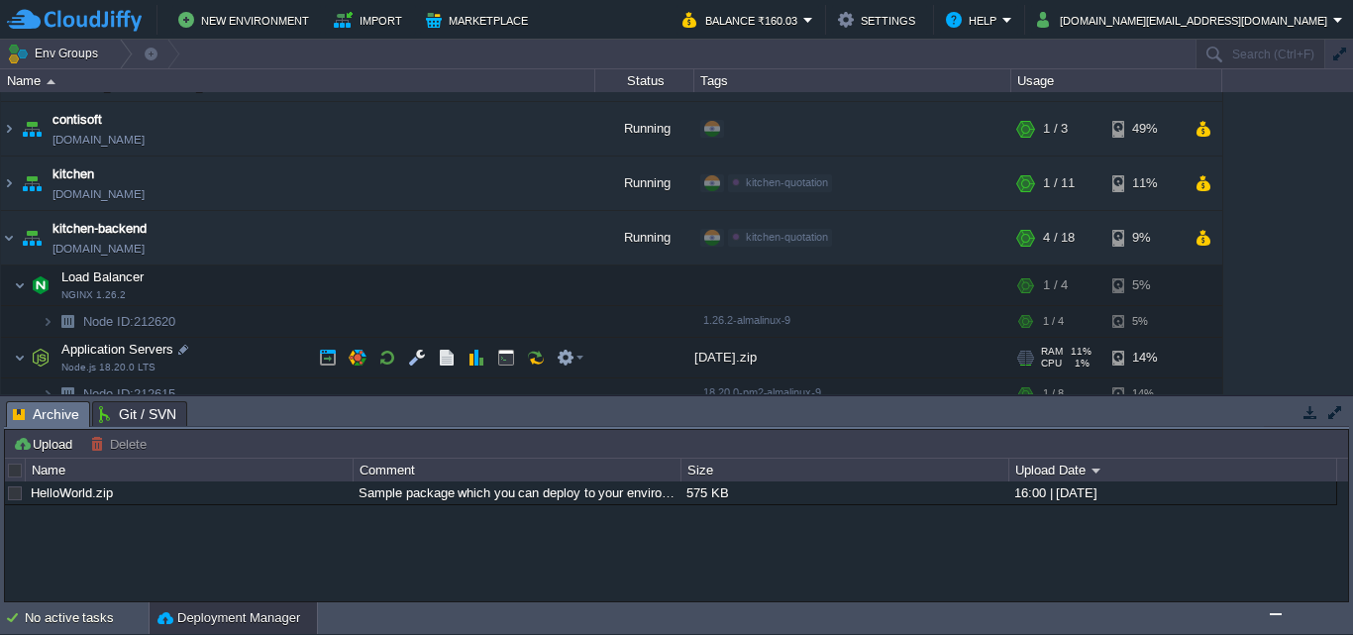
scroll to position [198, 0]
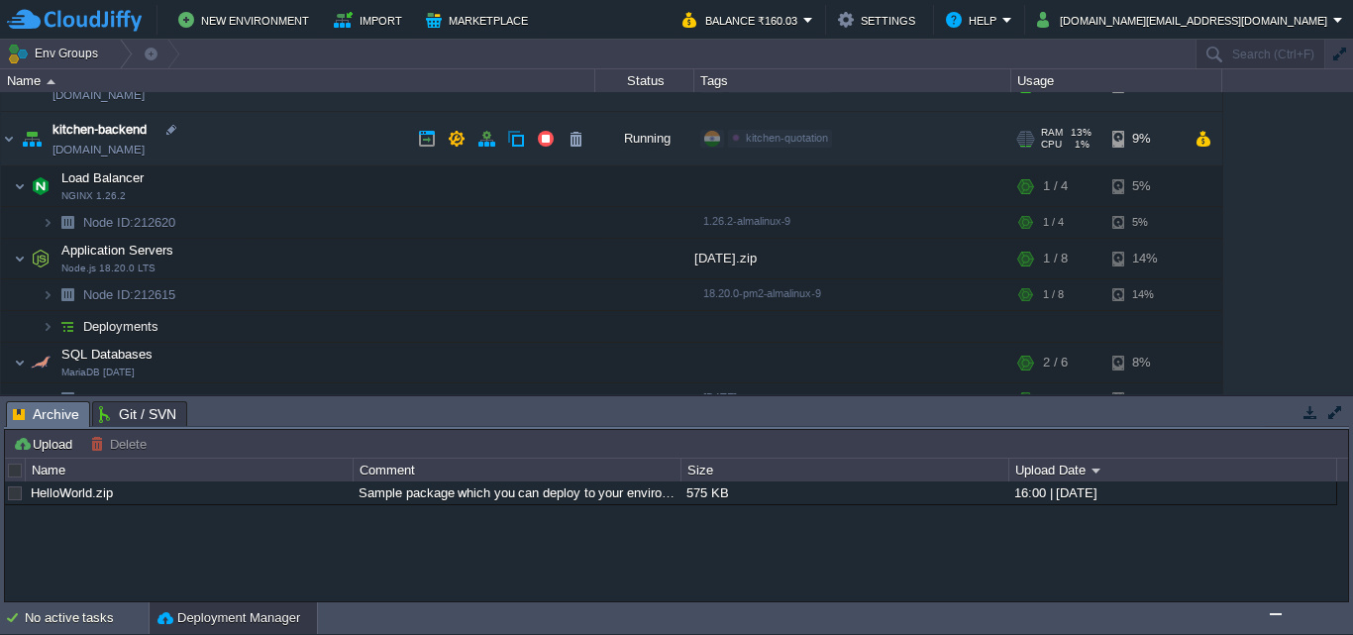
click at [145, 151] on link "[DOMAIN_NAME]" at bounding box center [98, 150] width 92 height 20
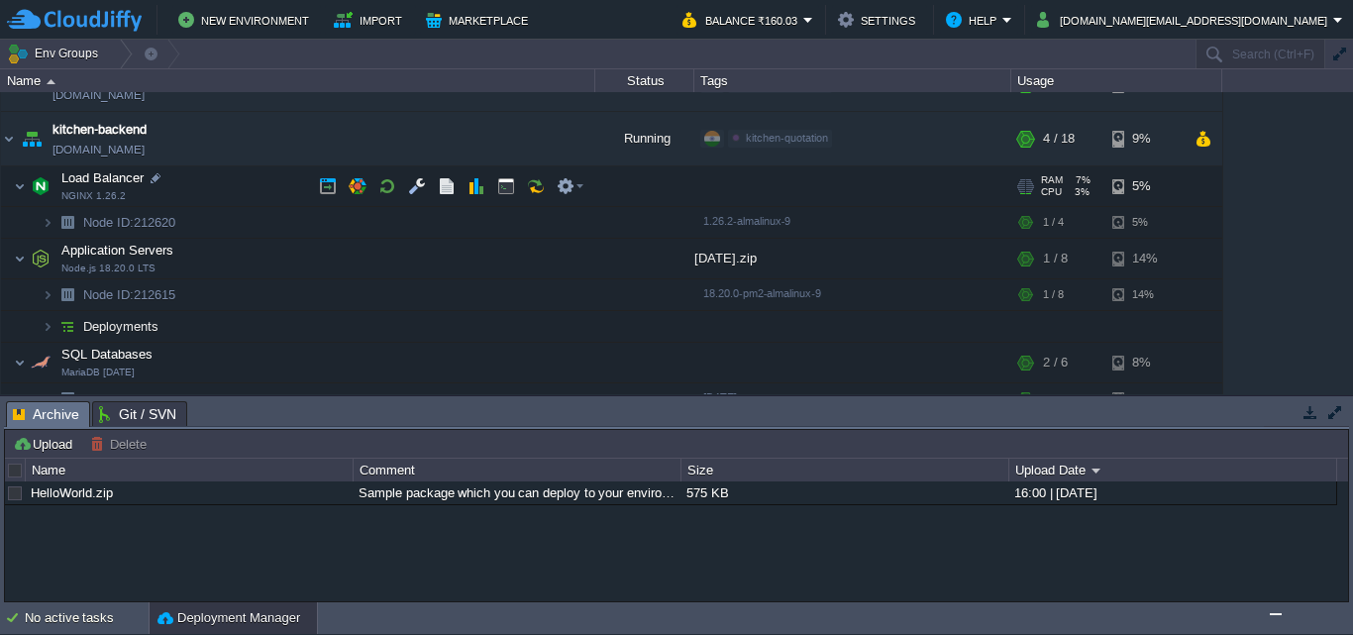
scroll to position [99, 0]
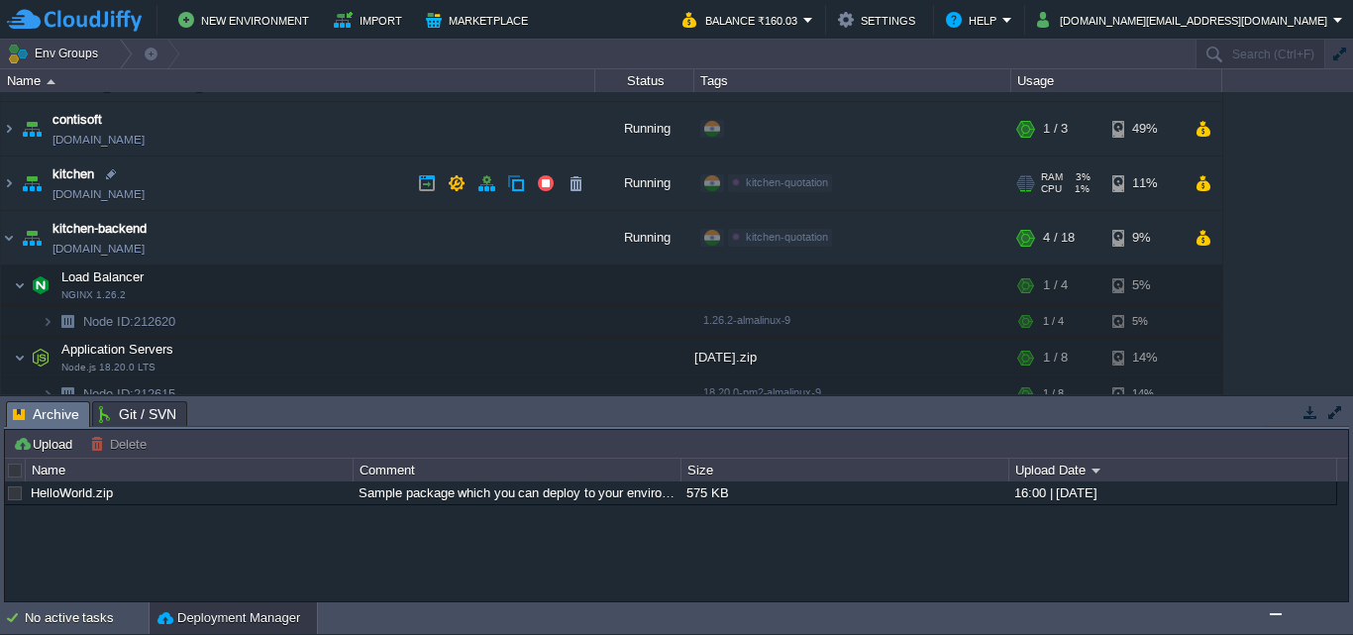
click at [96, 194] on link "[DOMAIN_NAME]" at bounding box center [98, 194] width 92 height 20
click at [512, 181] on button "button" at bounding box center [516, 183] width 18 height 18
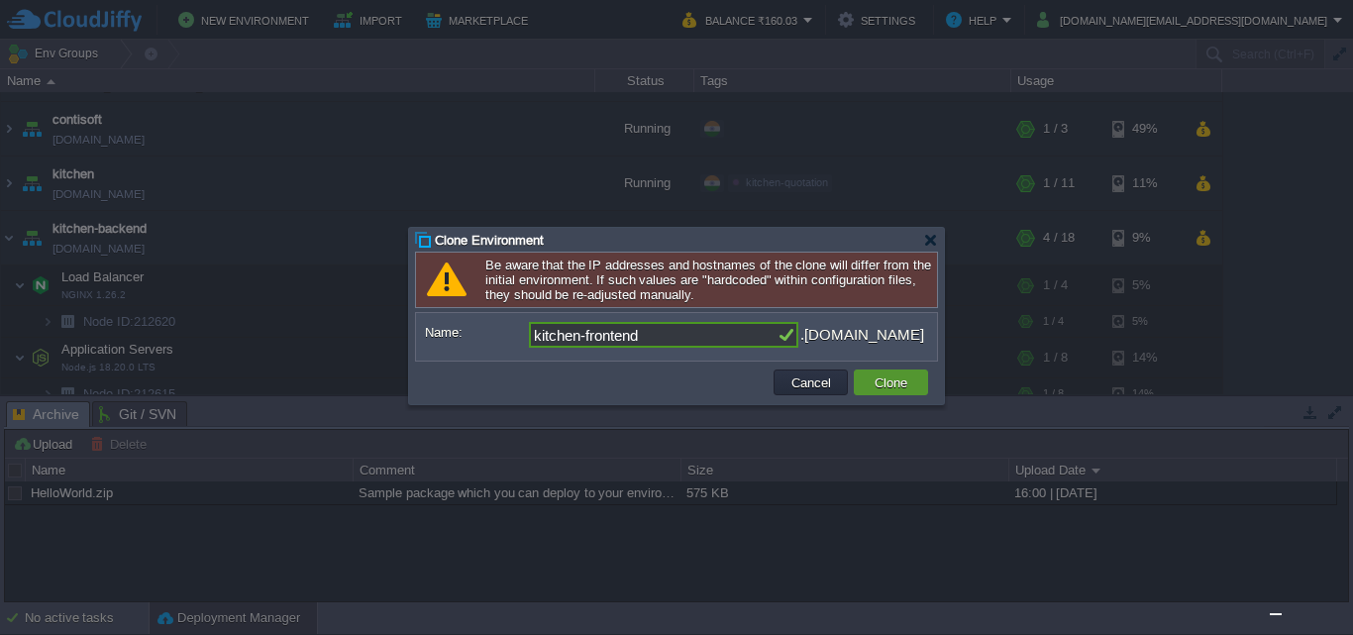
type input "kitchen-frontend"
click at [881, 383] on button "Clone" at bounding box center [890, 382] width 45 height 18
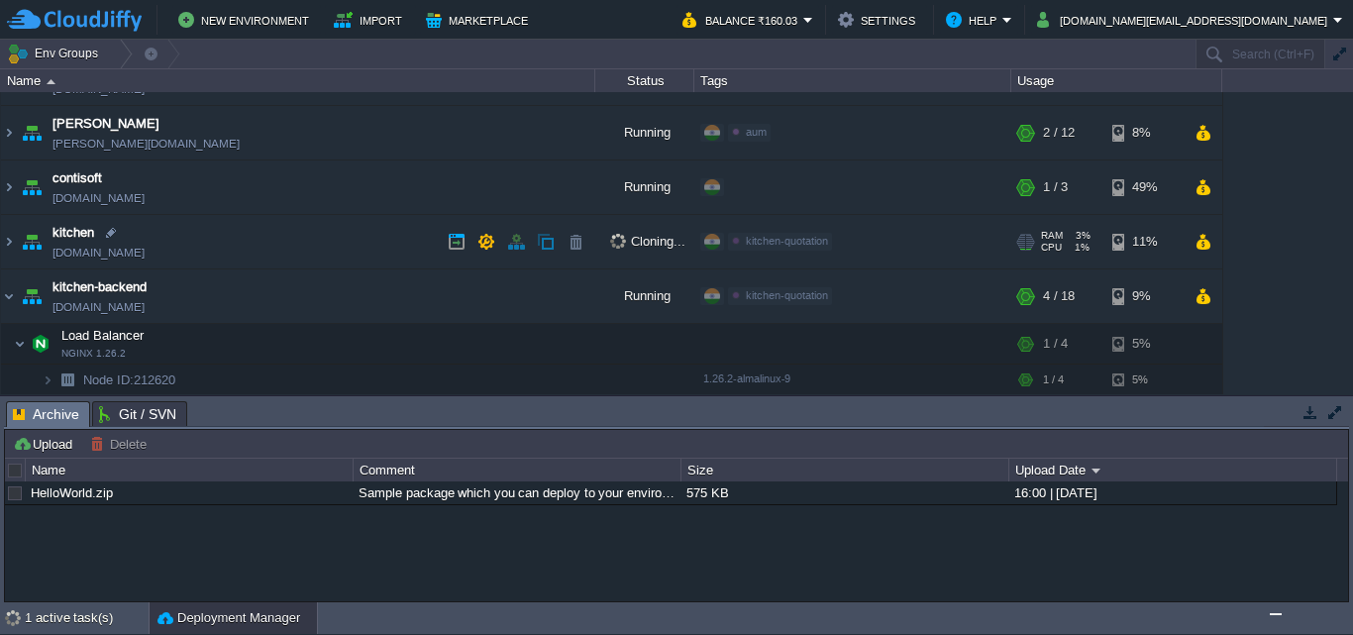
scroll to position [6, 0]
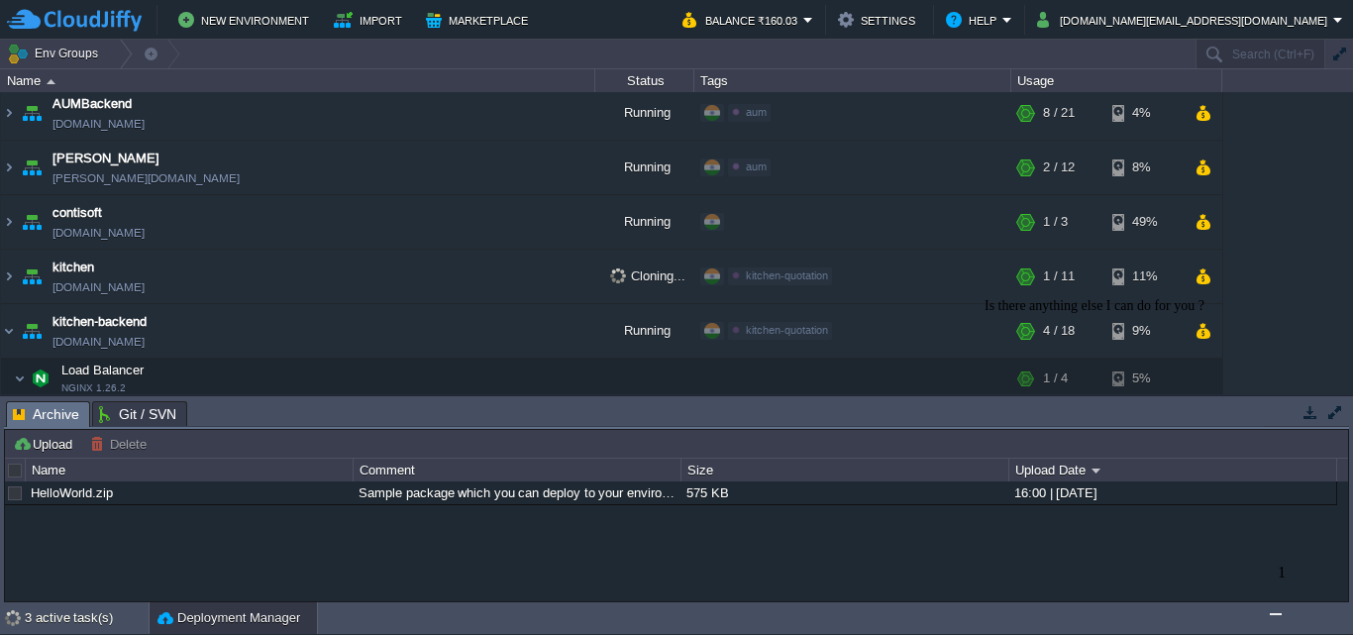
click at [1275, 614] on img "Chat widget" at bounding box center [1275, 614] width 0 height 0
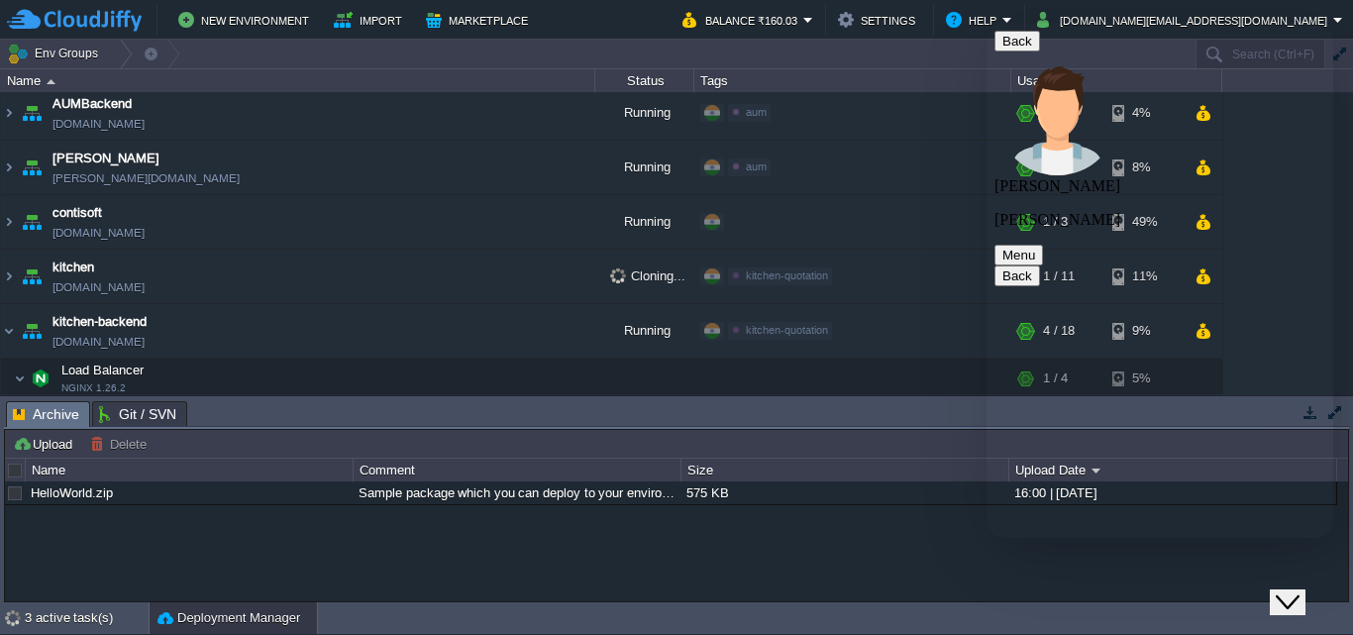
scroll to position [1606, 0]
click at [1299, 590] on div "Close Chat This icon closes the chat window." at bounding box center [1287, 602] width 24 height 24
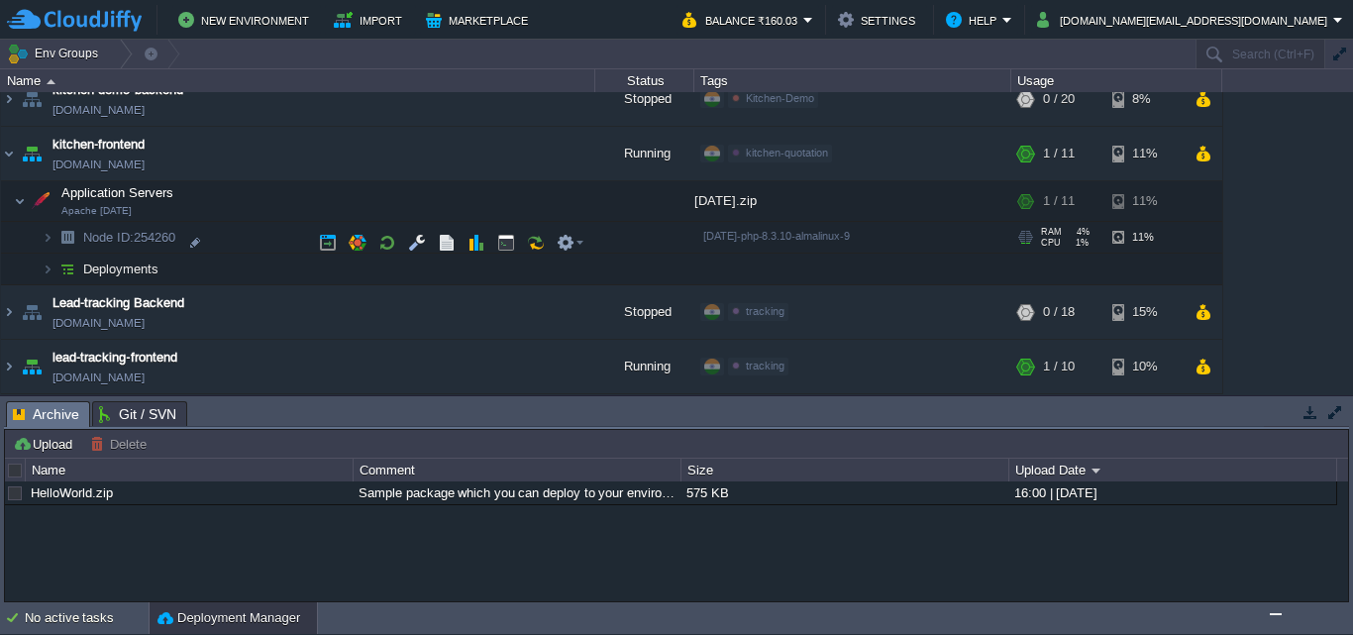
scroll to position [595, 0]
click at [50, 264] on img at bounding box center [48, 268] width 12 height 31
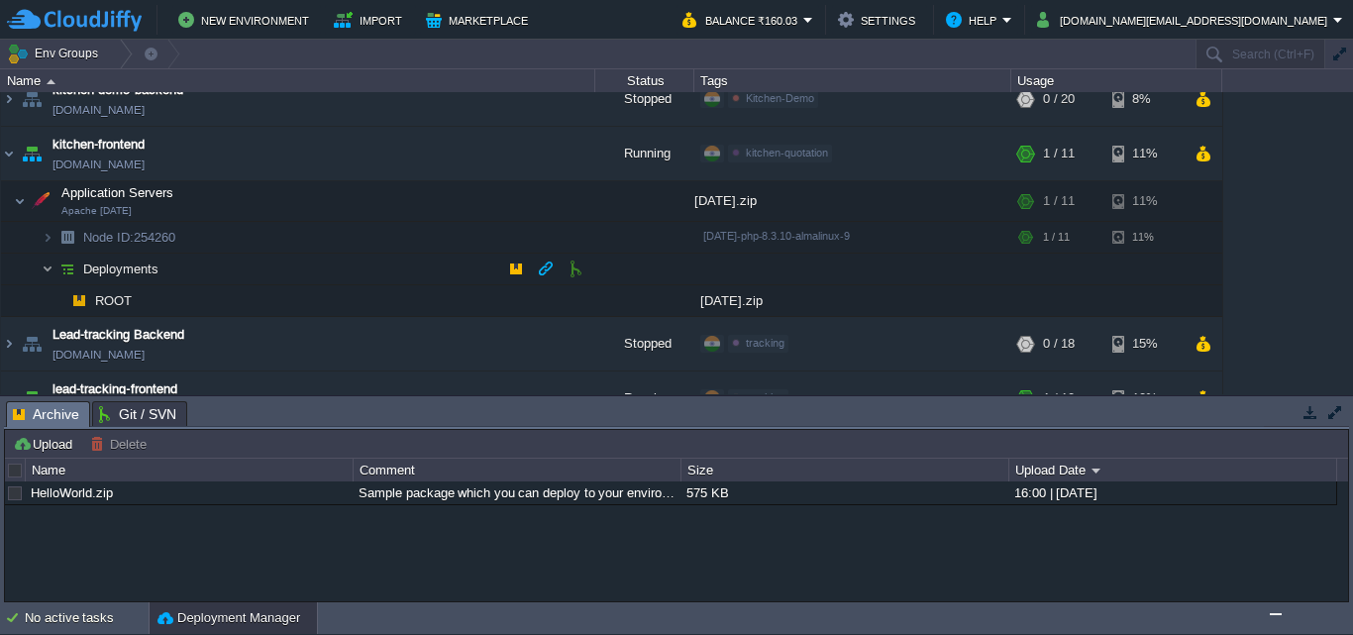
click at [50, 264] on img at bounding box center [48, 268] width 12 height 31
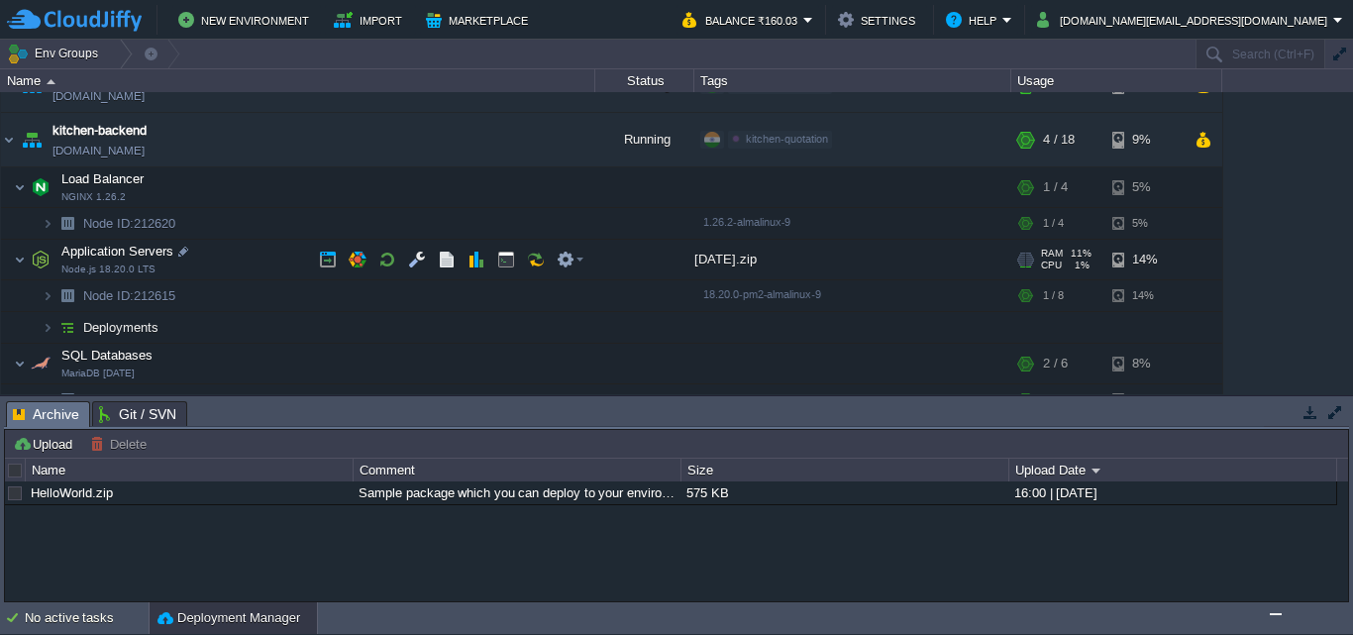
scroll to position [100, 0]
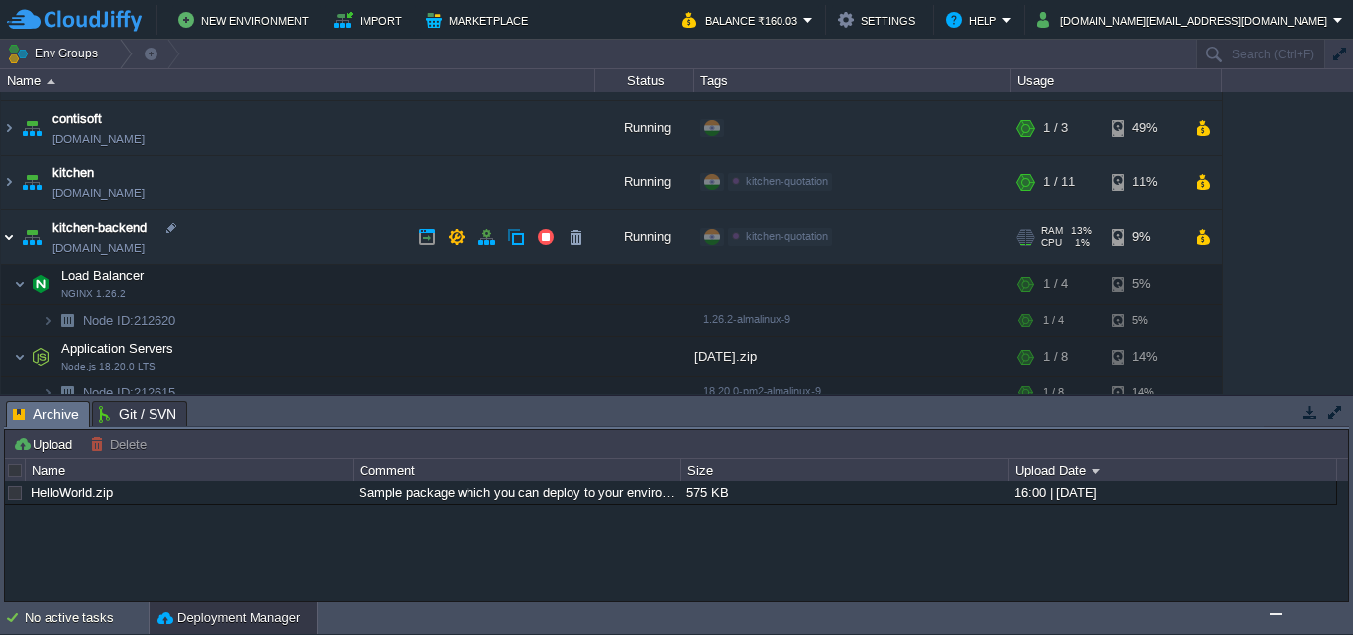
click at [12, 236] on img at bounding box center [9, 236] width 16 height 53
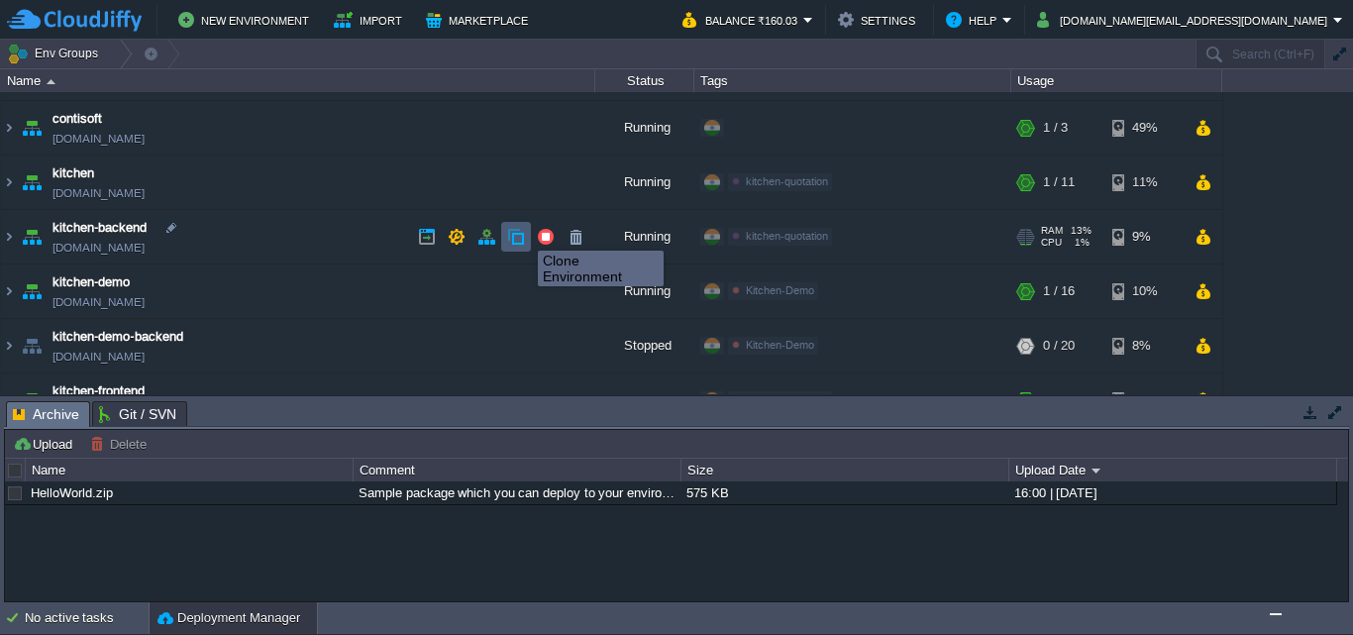
click at [523, 233] on button "button" at bounding box center [516, 237] width 18 height 18
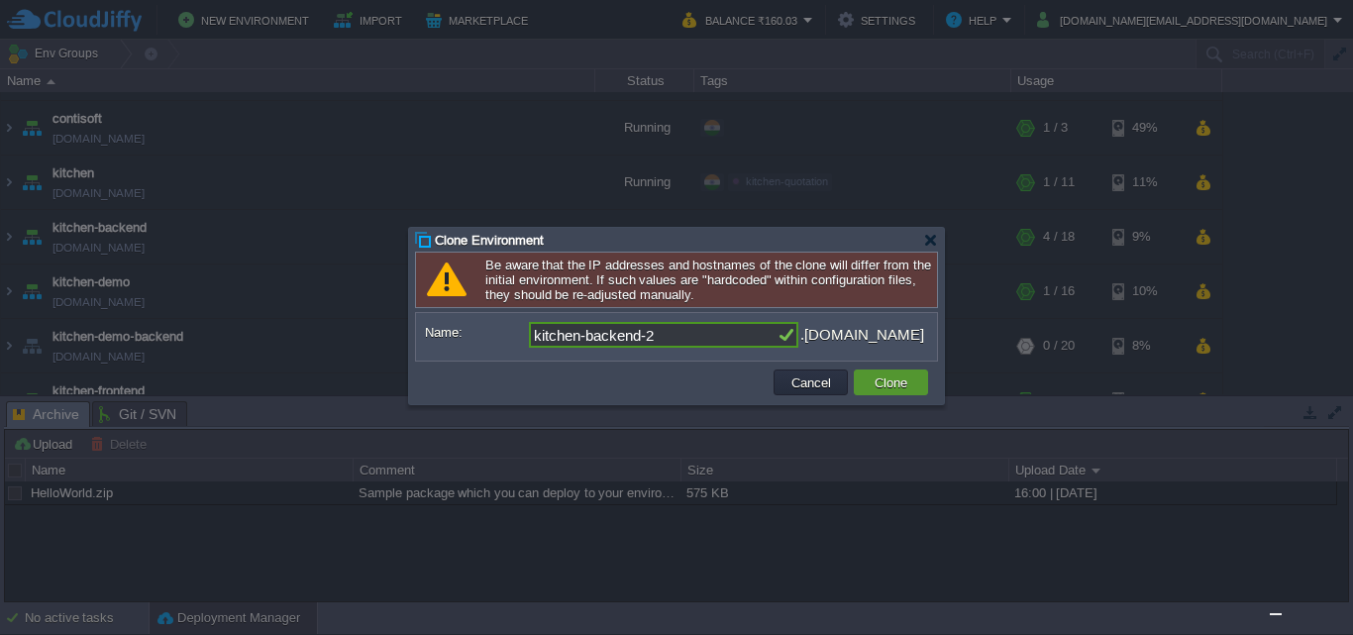
type input "kitchen-backend-2"
click at [885, 383] on button "Clone" at bounding box center [890, 382] width 45 height 18
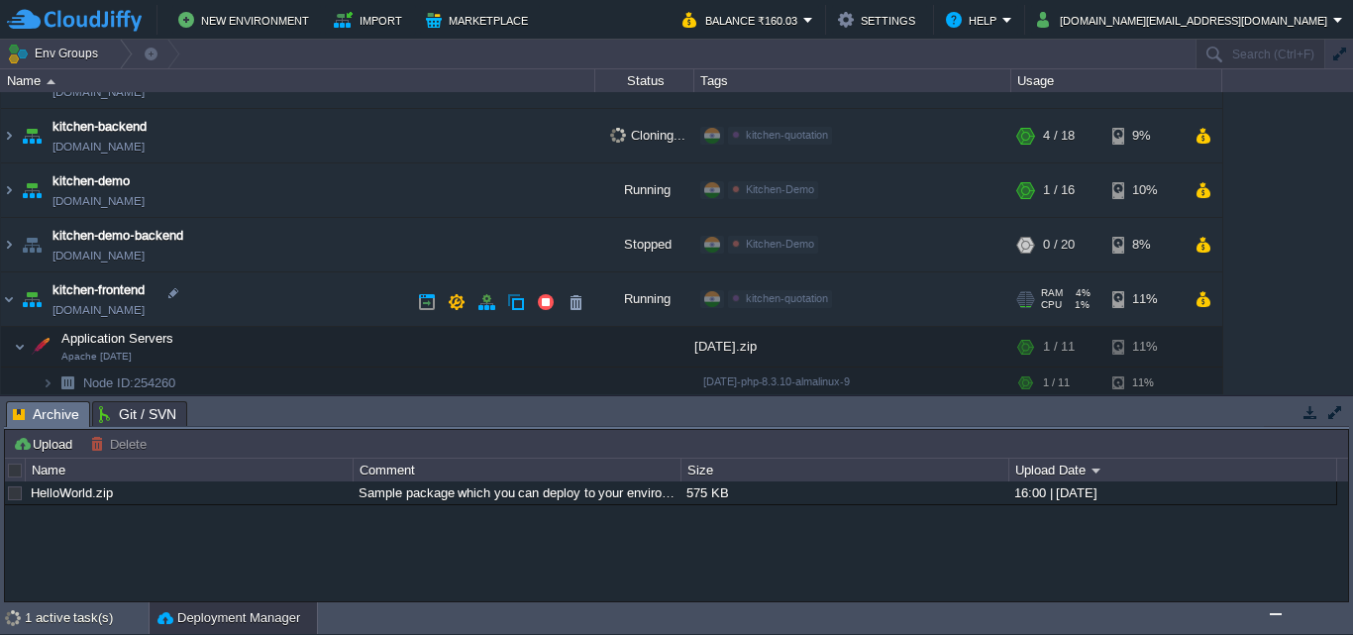
scroll to position [99, 0]
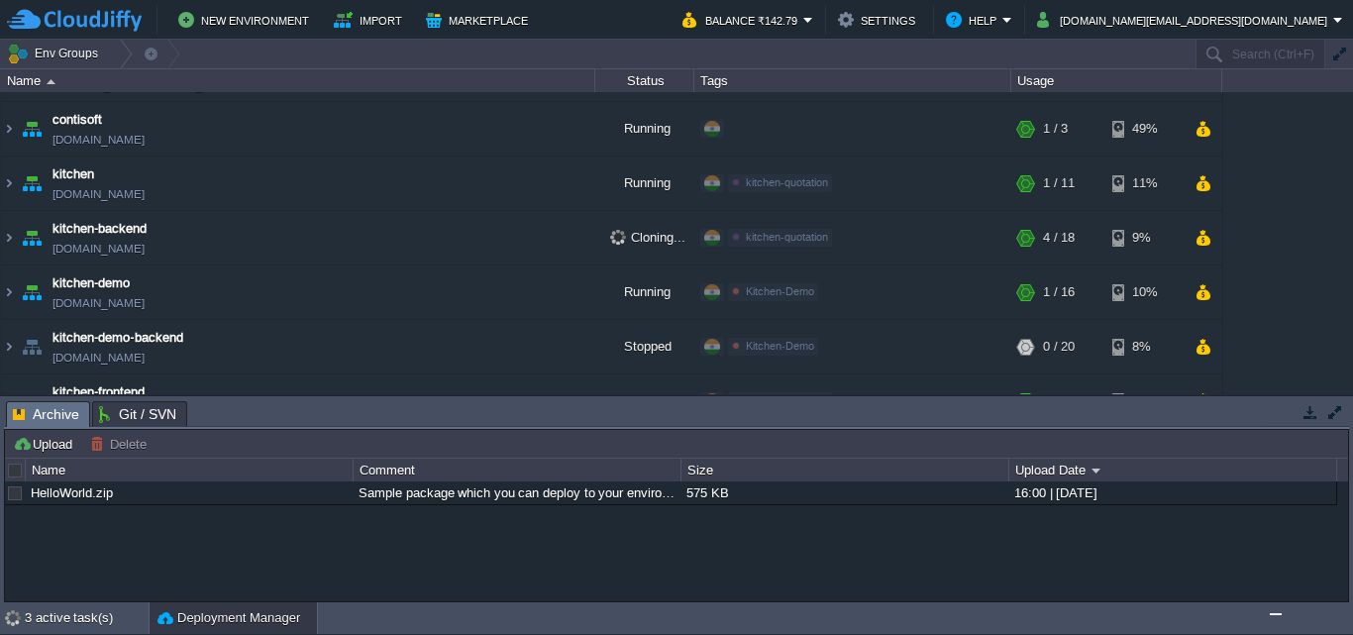
click at [1275, 614] on img "Chat widget" at bounding box center [1275, 614] width 0 height 0
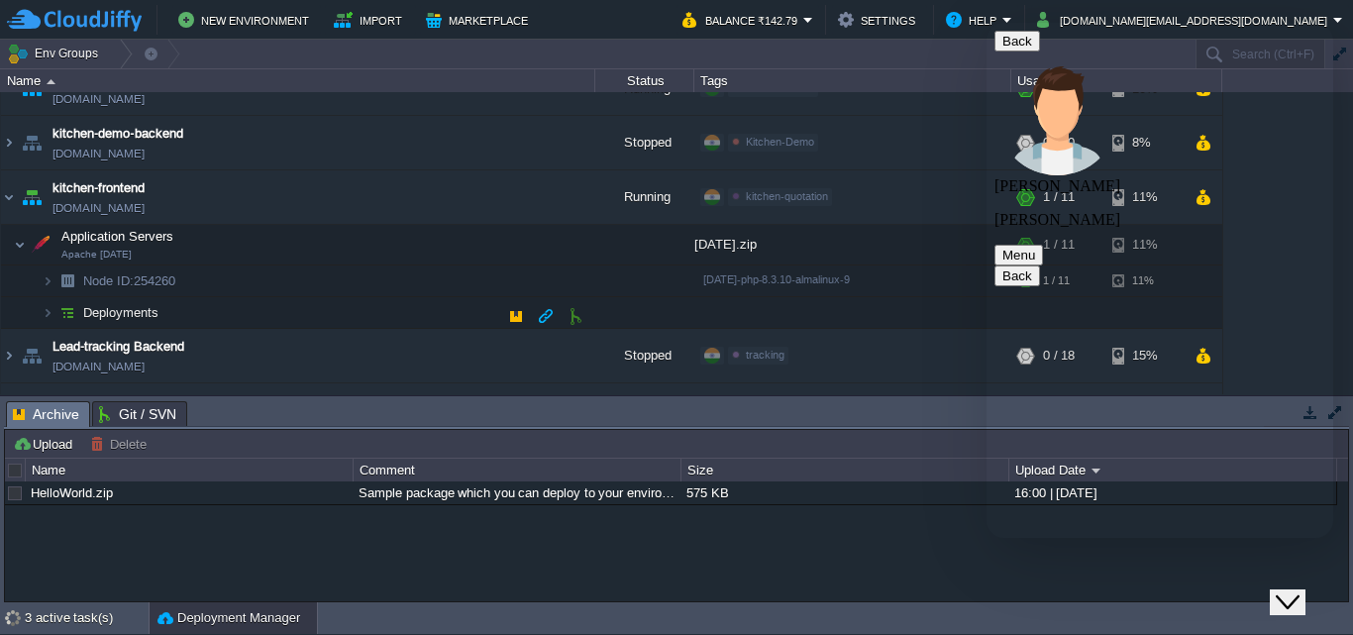
scroll to position [347, 0]
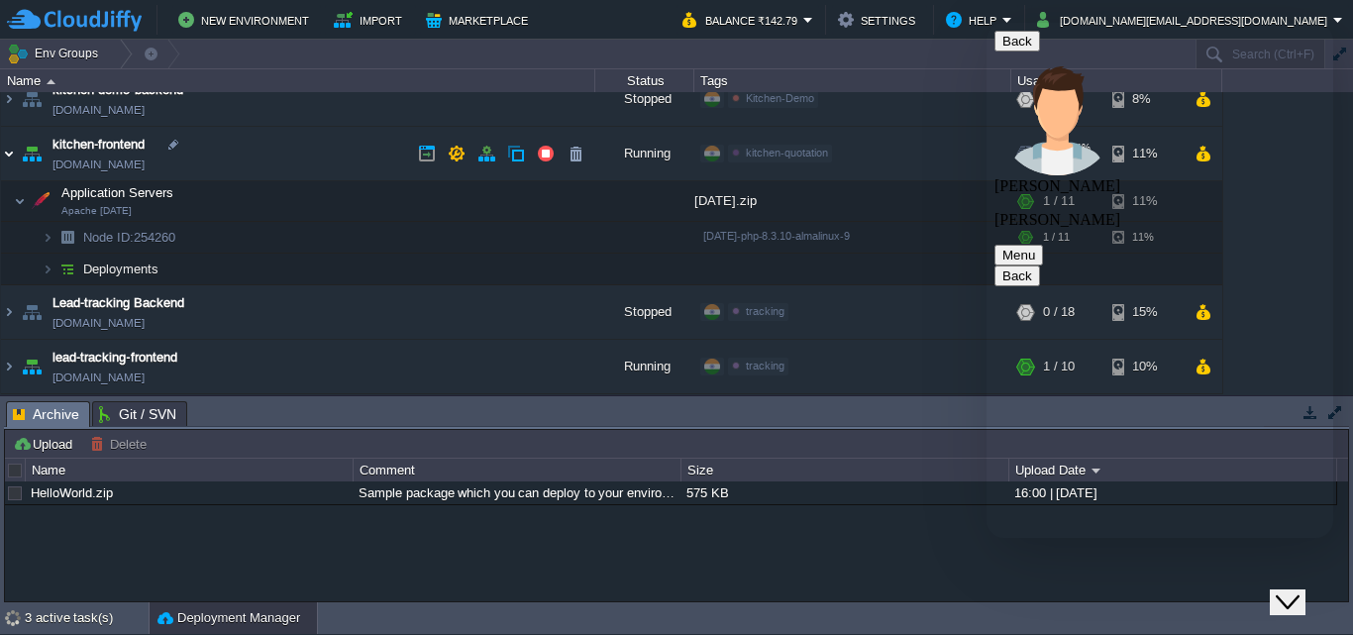
click at [12, 147] on img at bounding box center [9, 153] width 16 height 53
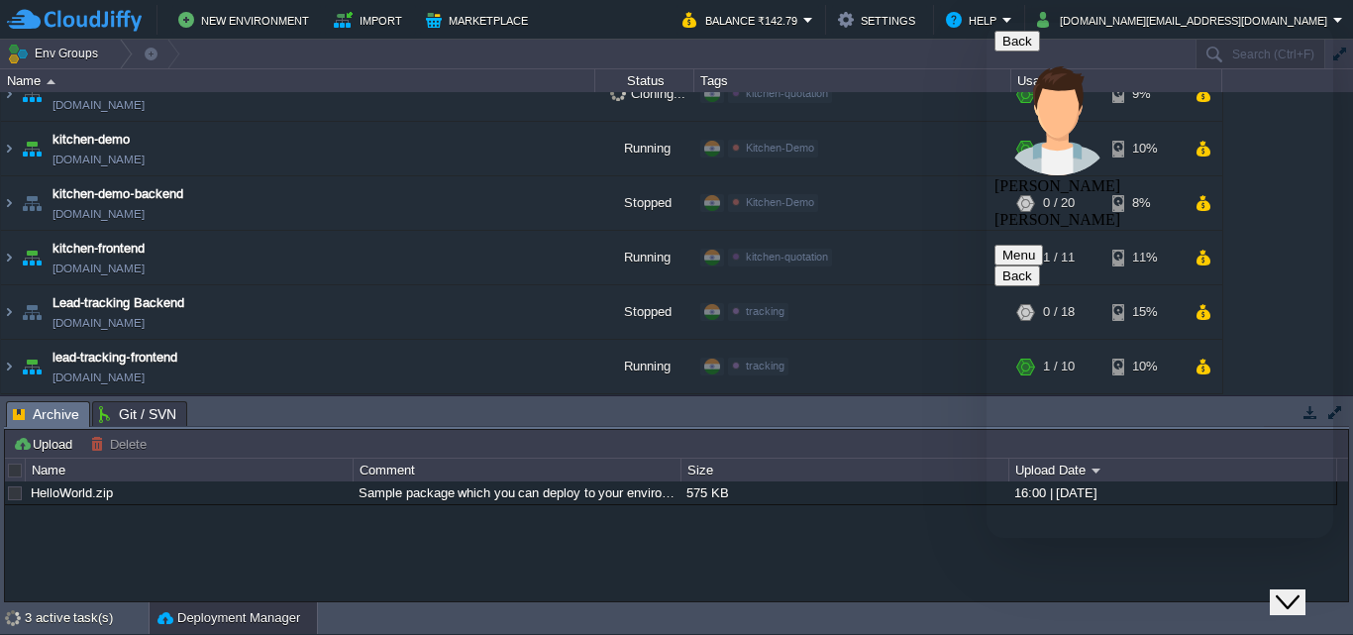
scroll to position [1507, 0]
click at [1299, 590] on div "Close Chat This icon closes the chat window." at bounding box center [1287, 602] width 24 height 24
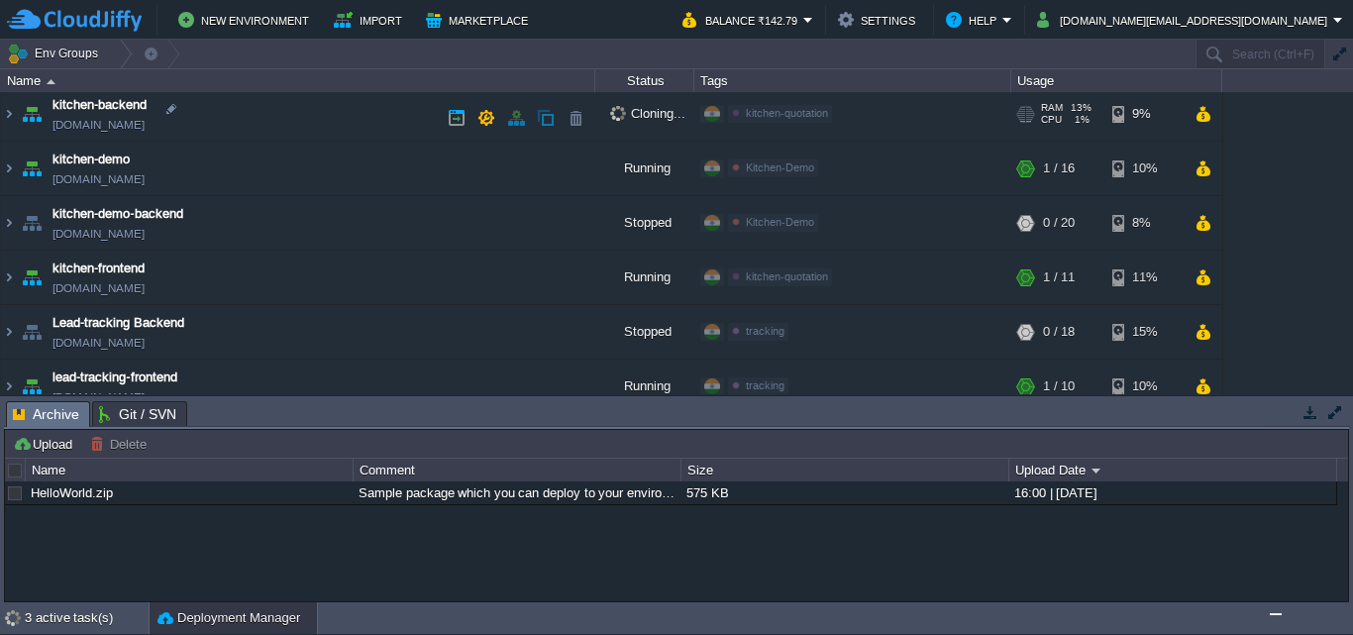
scroll to position [243, 0]
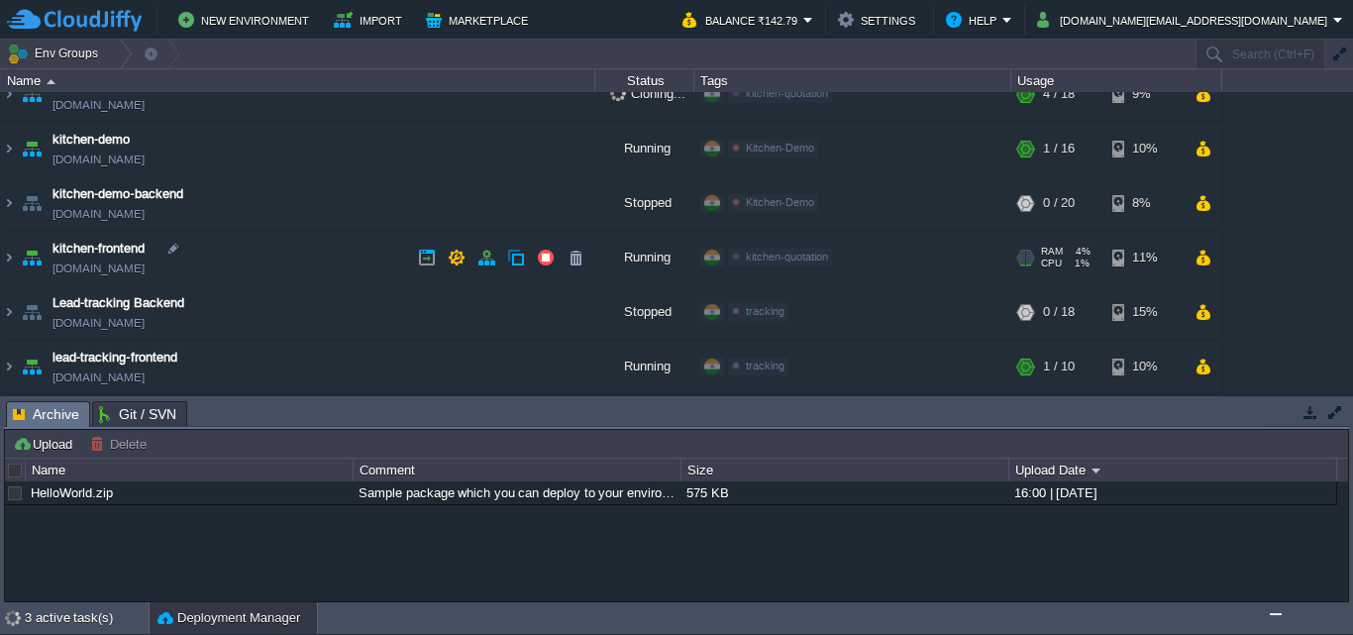
click at [114, 265] on link "[DOMAIN_NAME]" at bounding box center [98, 268] width 92 height 20
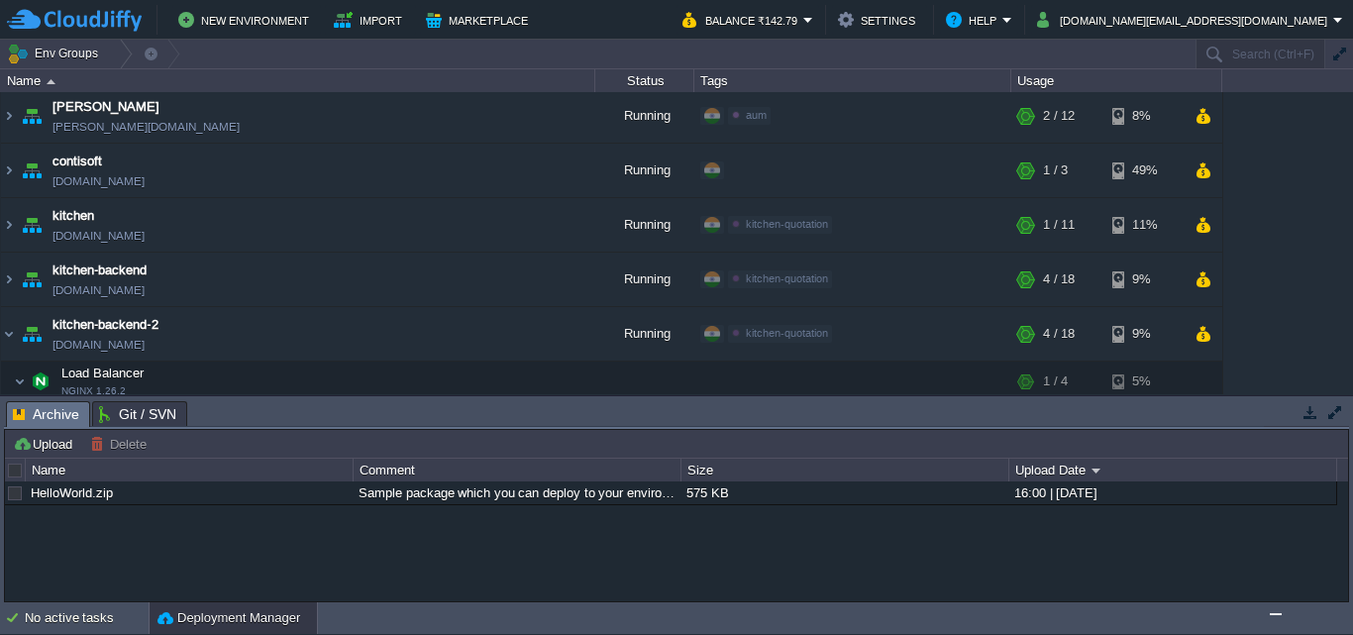
scroll to position [198, 0]
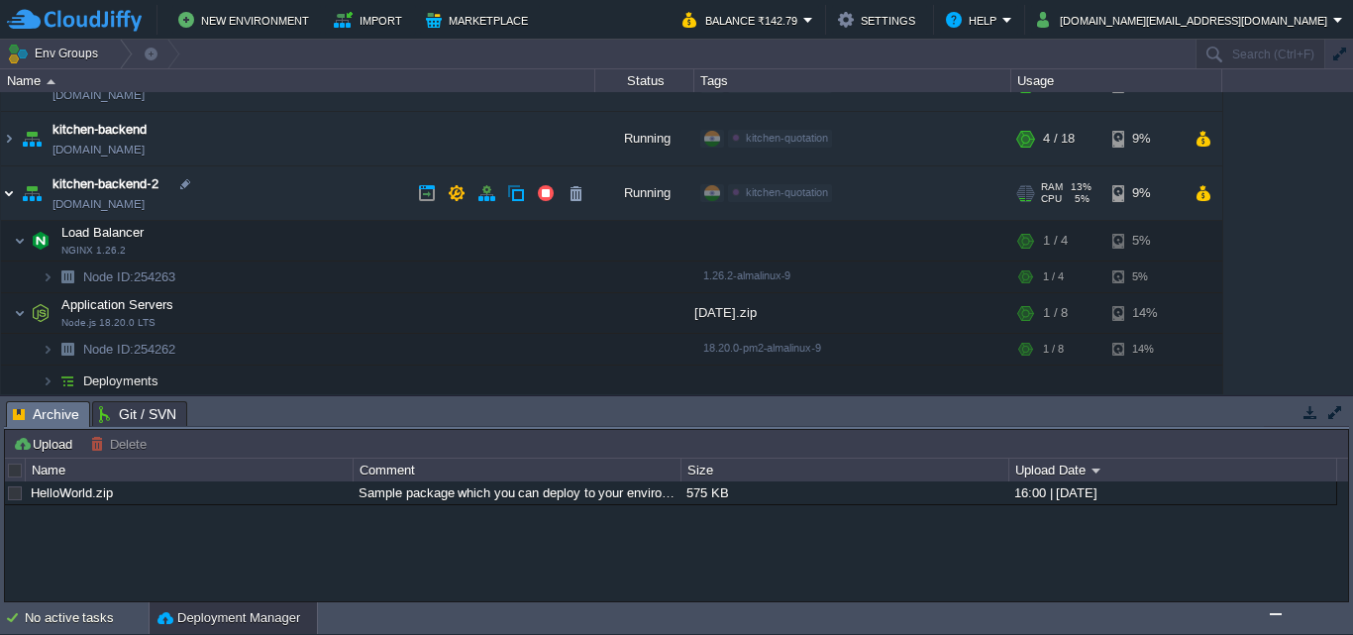
click at [10, 190] on img at bounding box center [9, 192] width 16 height 53
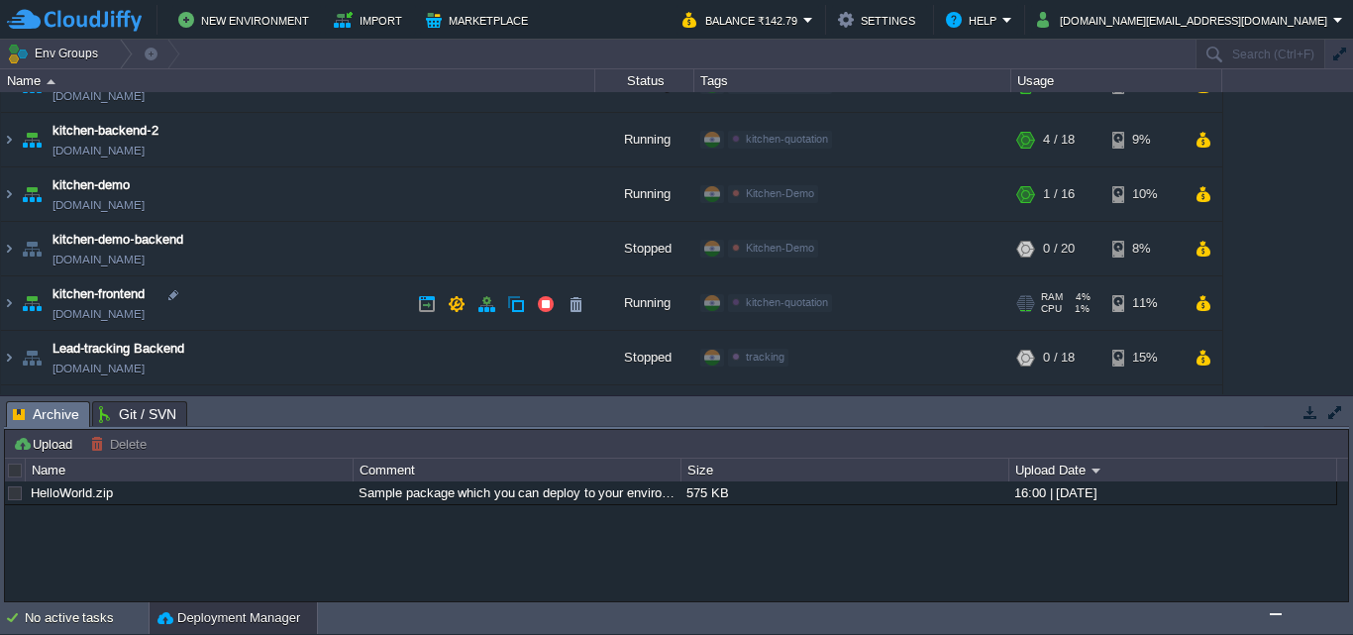
scroll to position [297, 0]
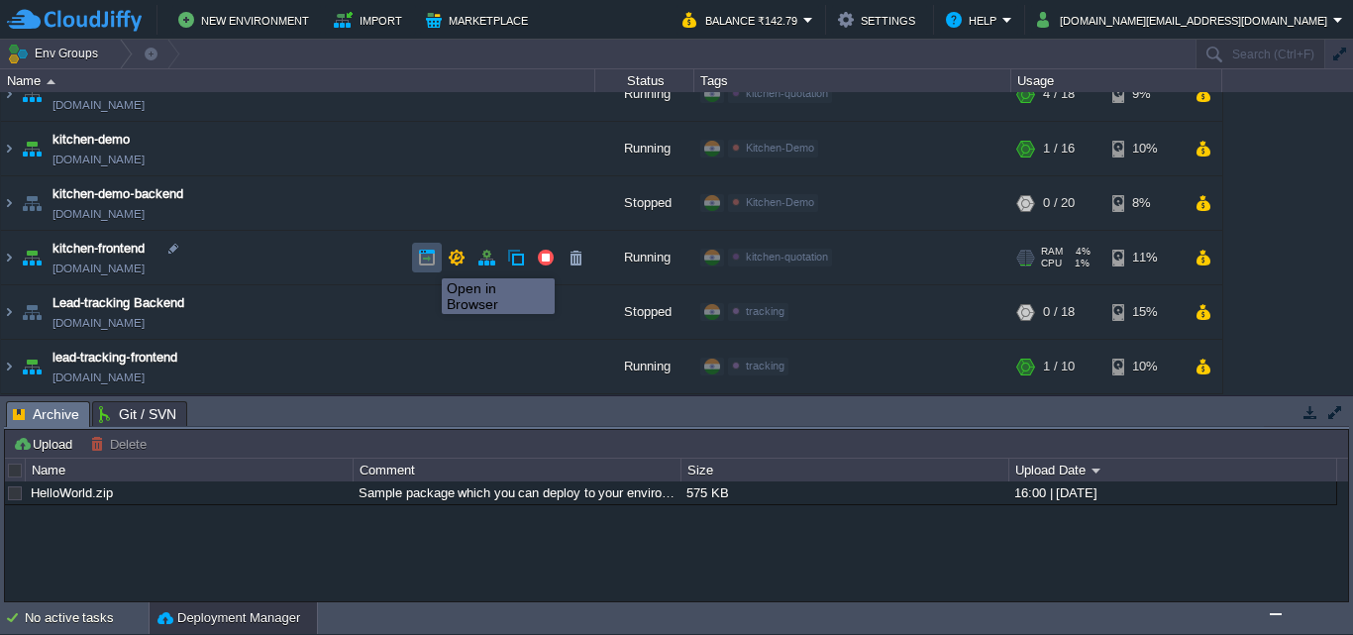
click at [427, 260] on button "button" at bounding box center [427, 258] width 18 height 18
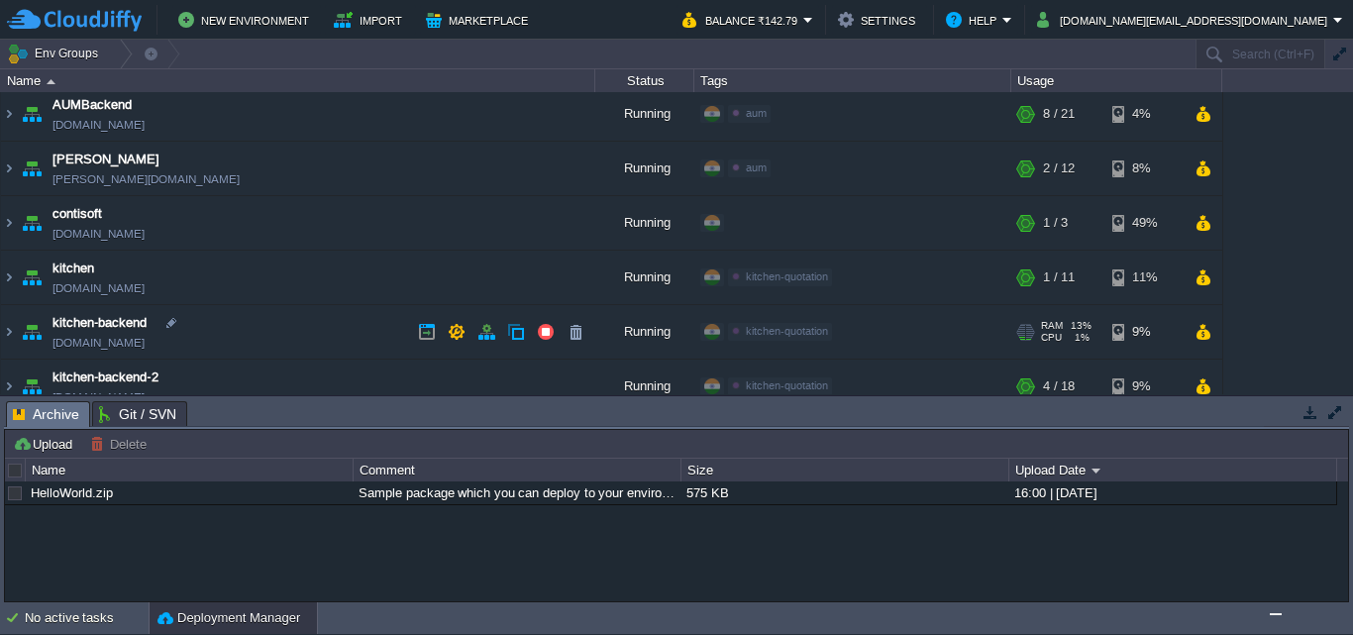
scroll to position [0, 0]
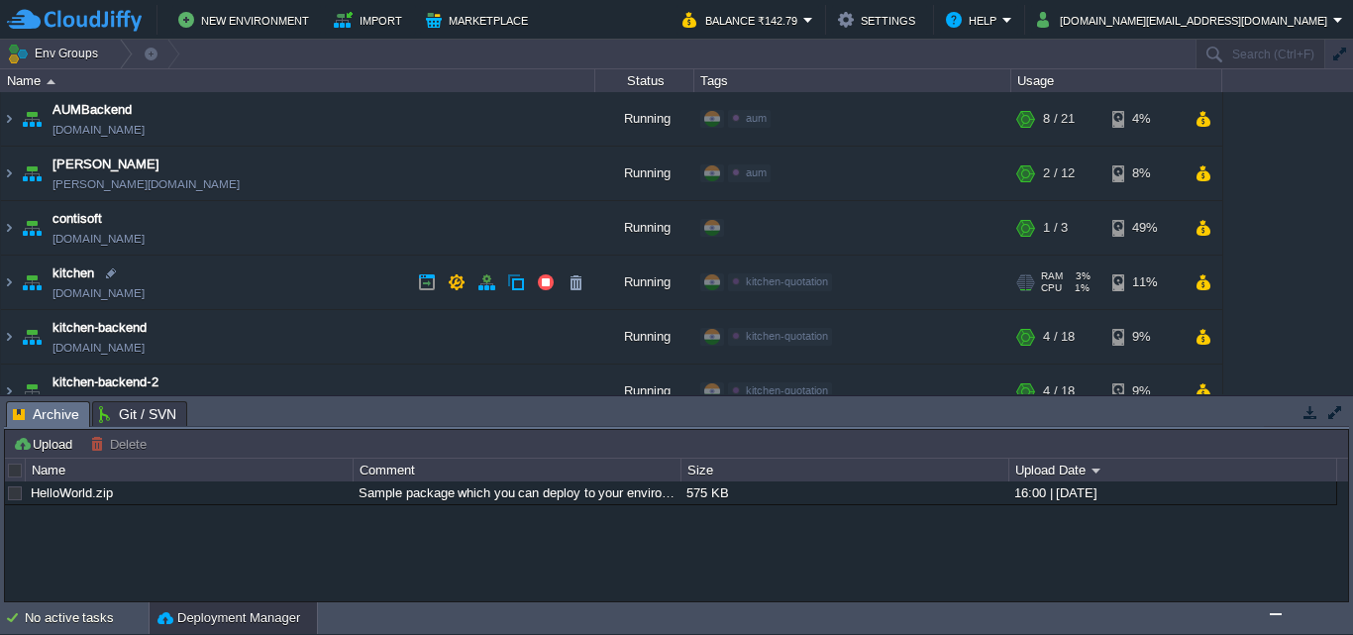
click at [80, 292] on link "[DOMAIN_NAME]" at bounding box center [98, 293] width 92 height 20
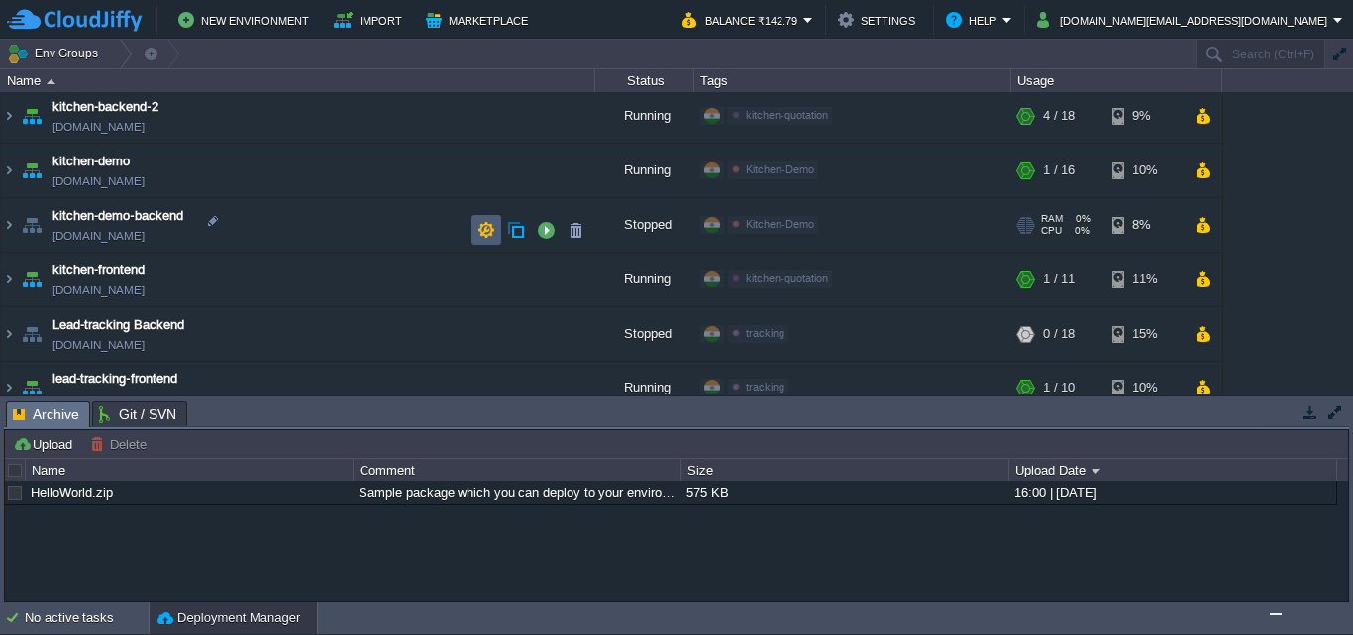
scroll to position [297, 0]
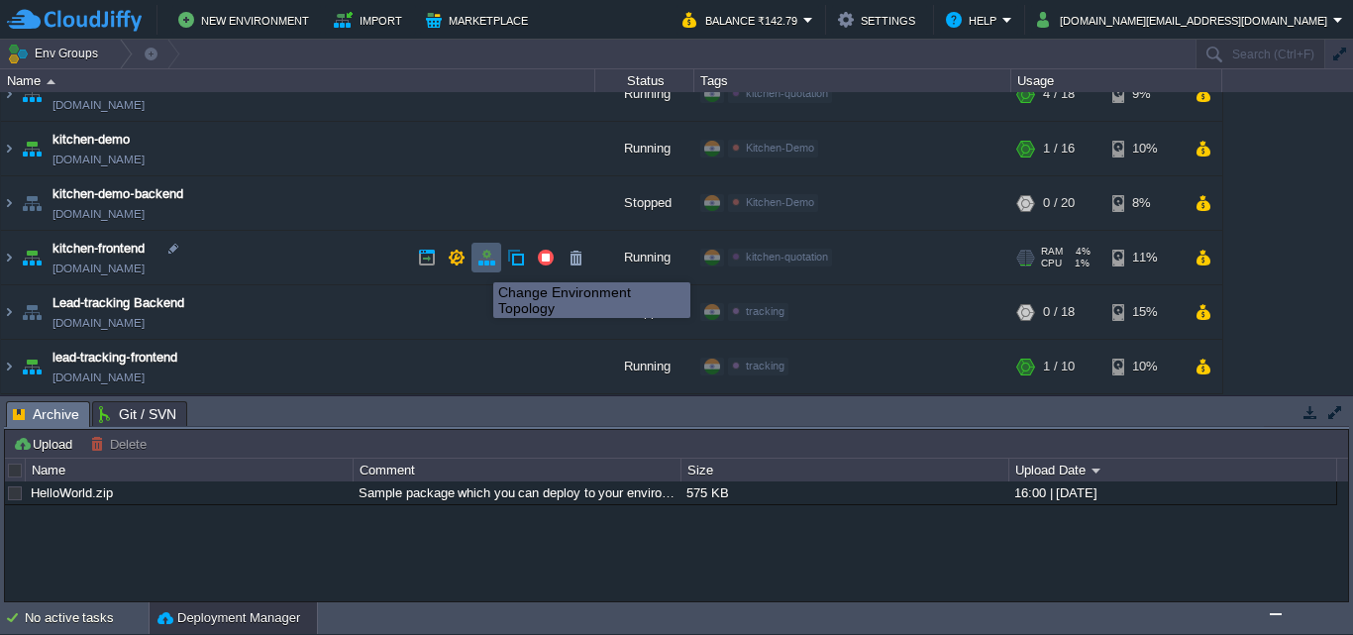
click at [477, 264] on button "button" at bounding box center [486, 258] width 18 height 18
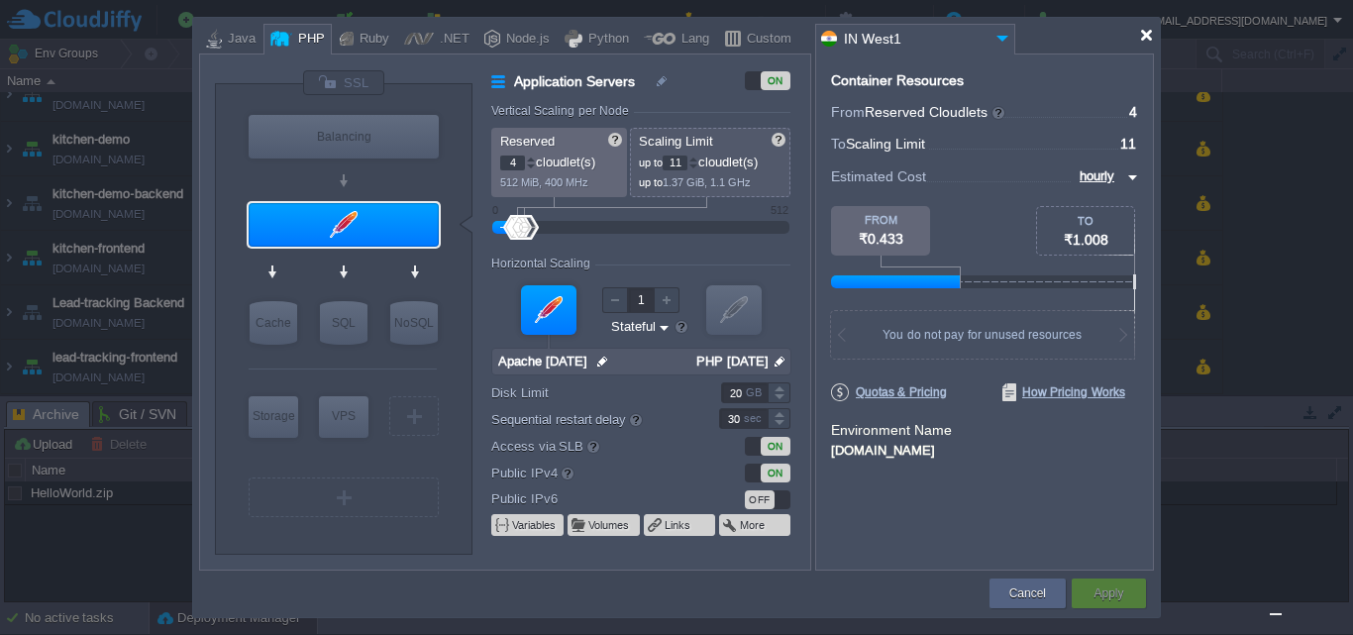
click at [1149, 34] on div at bounding box center [1146, 35] width 15 height 15
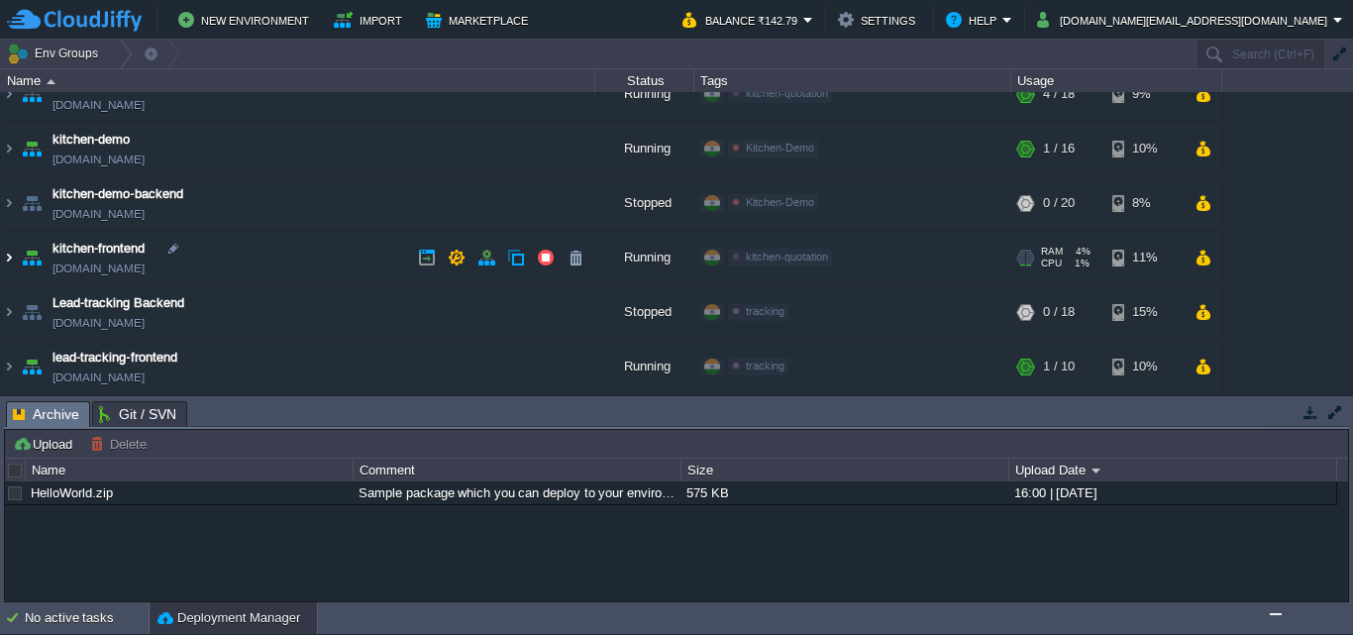
click at [8, 257] on img at bounding box center [9, 257] width 16 height 53
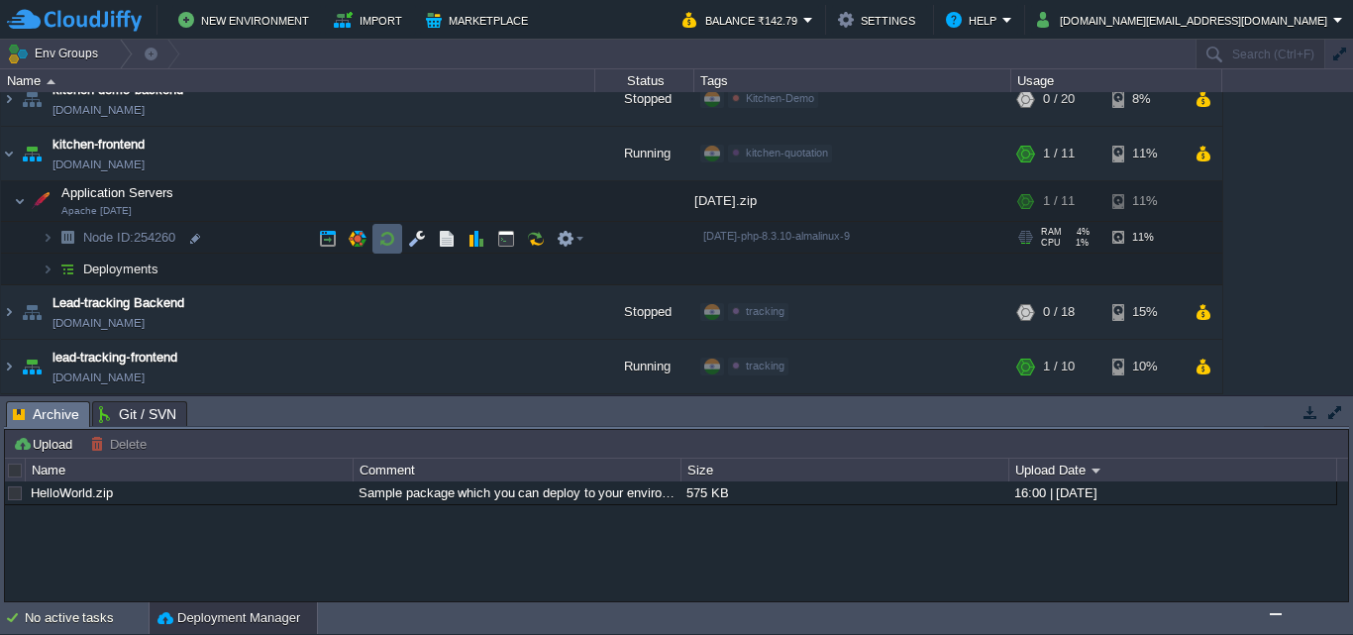
scroll to position [302, 0]
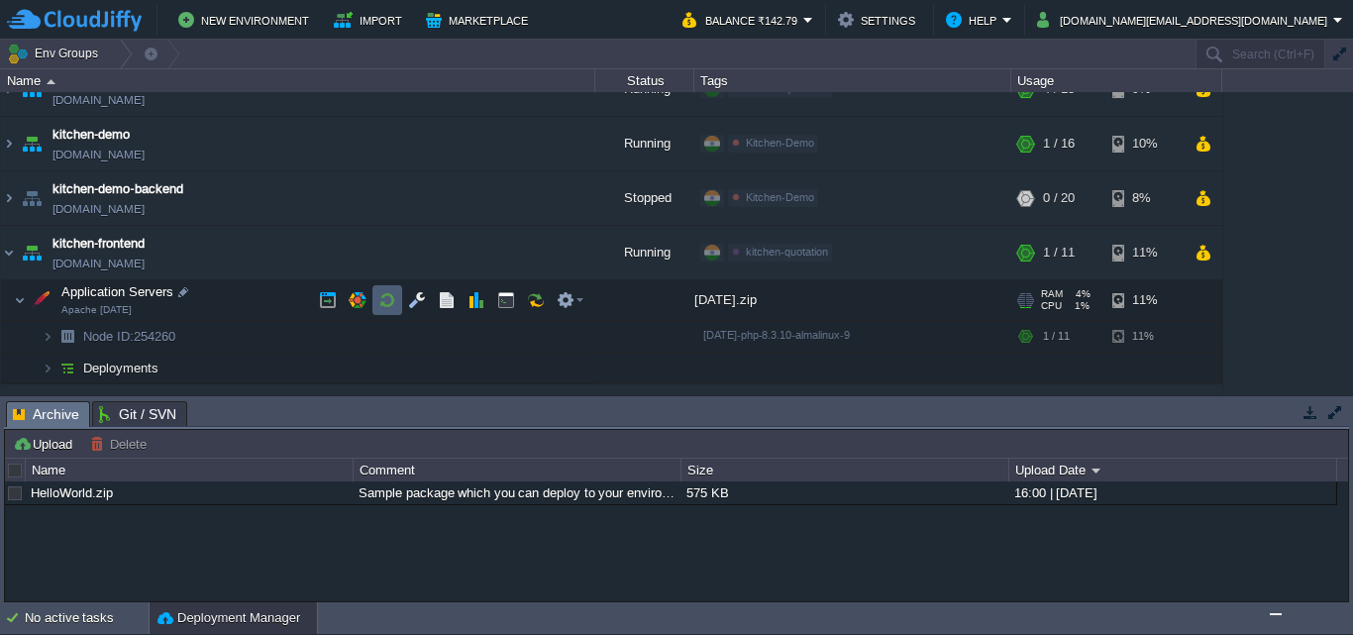
click at [380, 300] on button "button" at bounding box center [387, 300] width 18 height 18
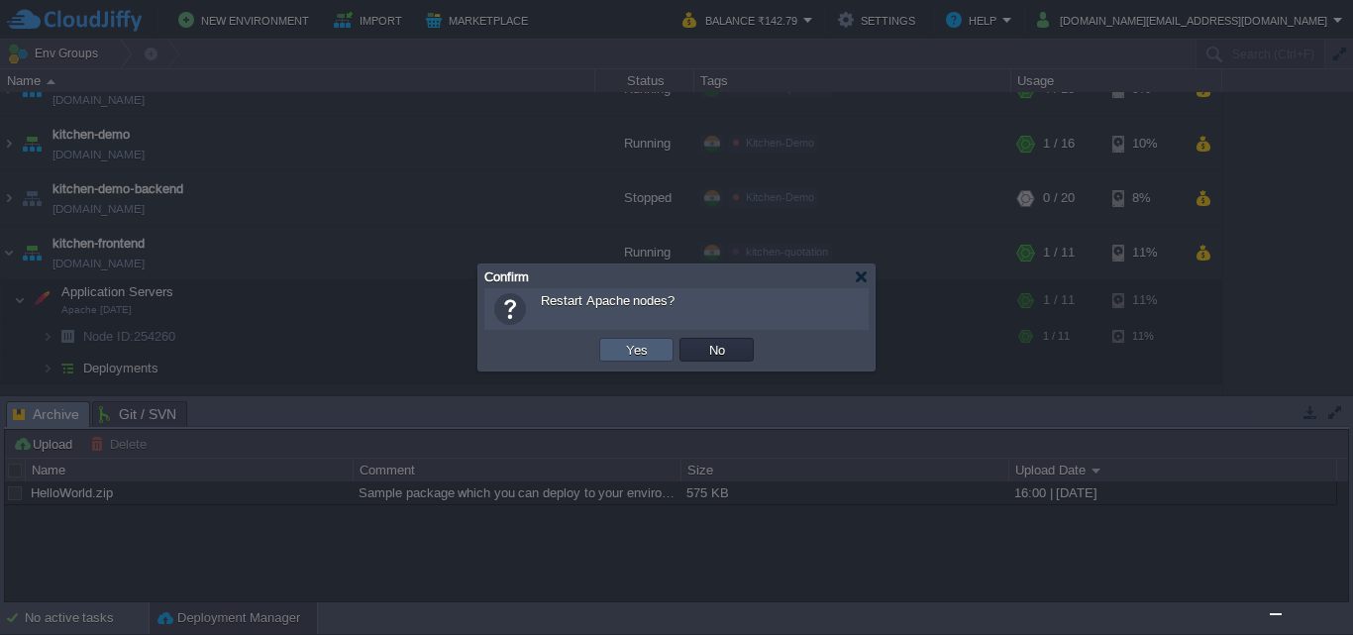
click at [621, 348] on button "Yes" at bounding box center [637, 350] width 34 height 18
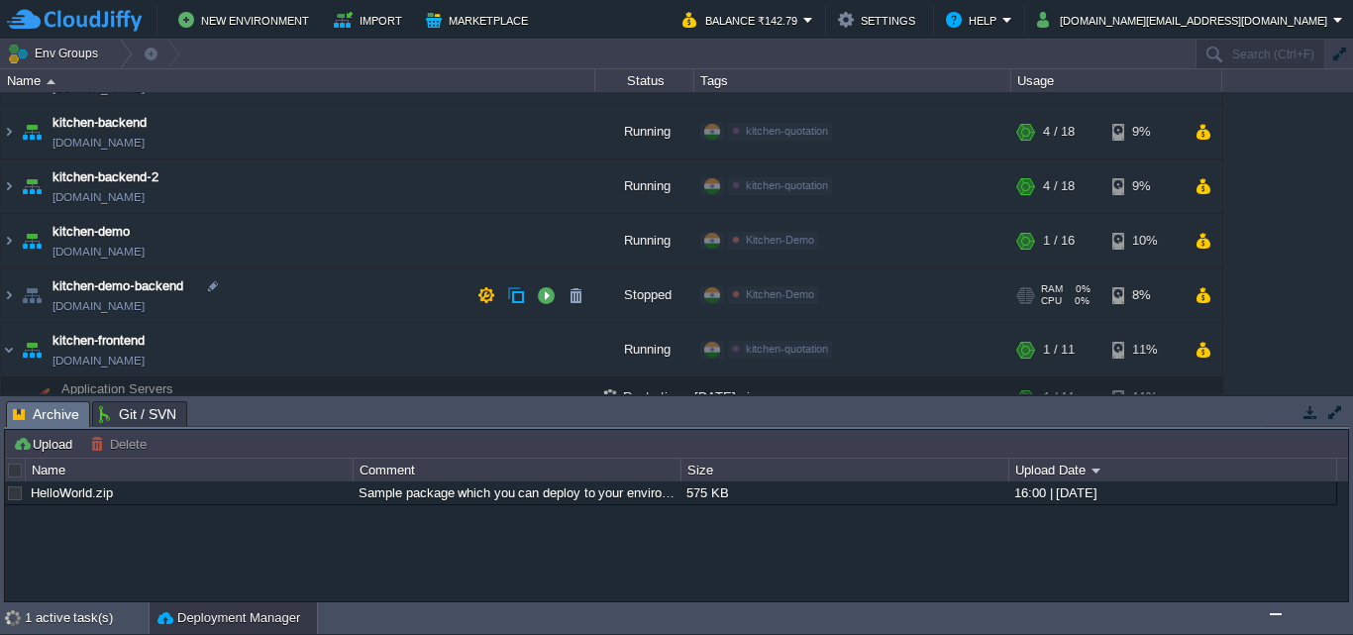
scroll to position [203, 0]
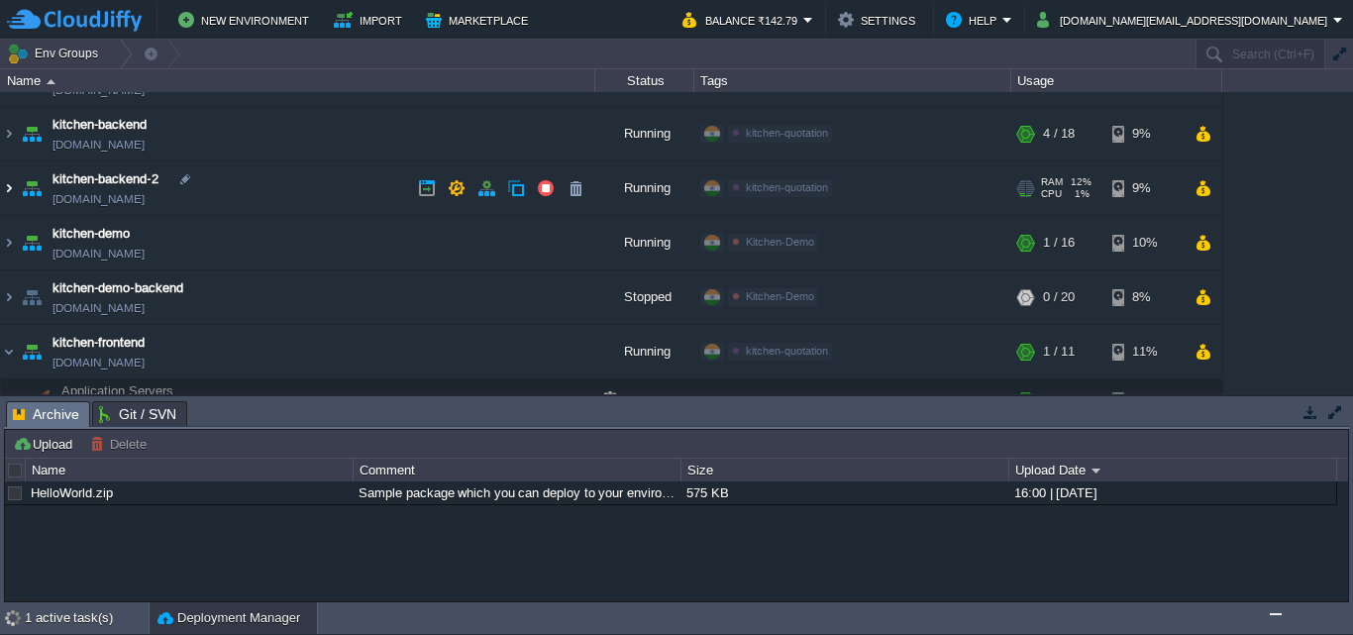
click at [7, 187] on img at bounding box center [9, 187] width 16 height 53
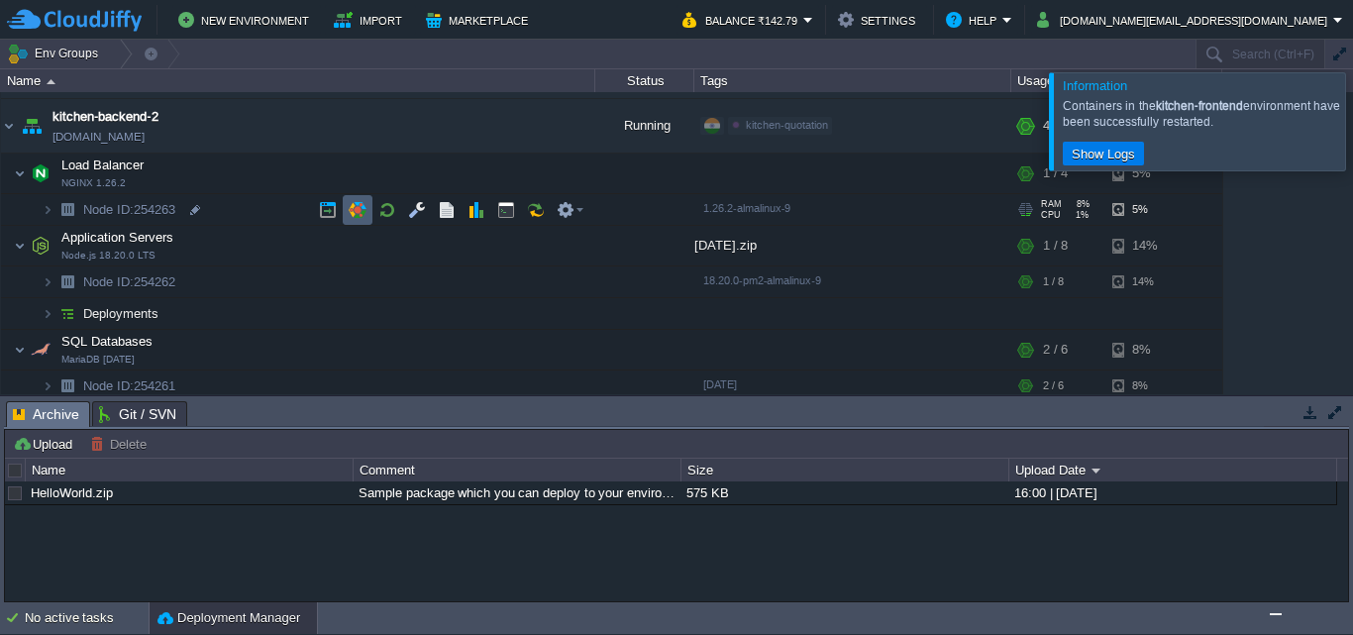
scroll to position [258, 0]
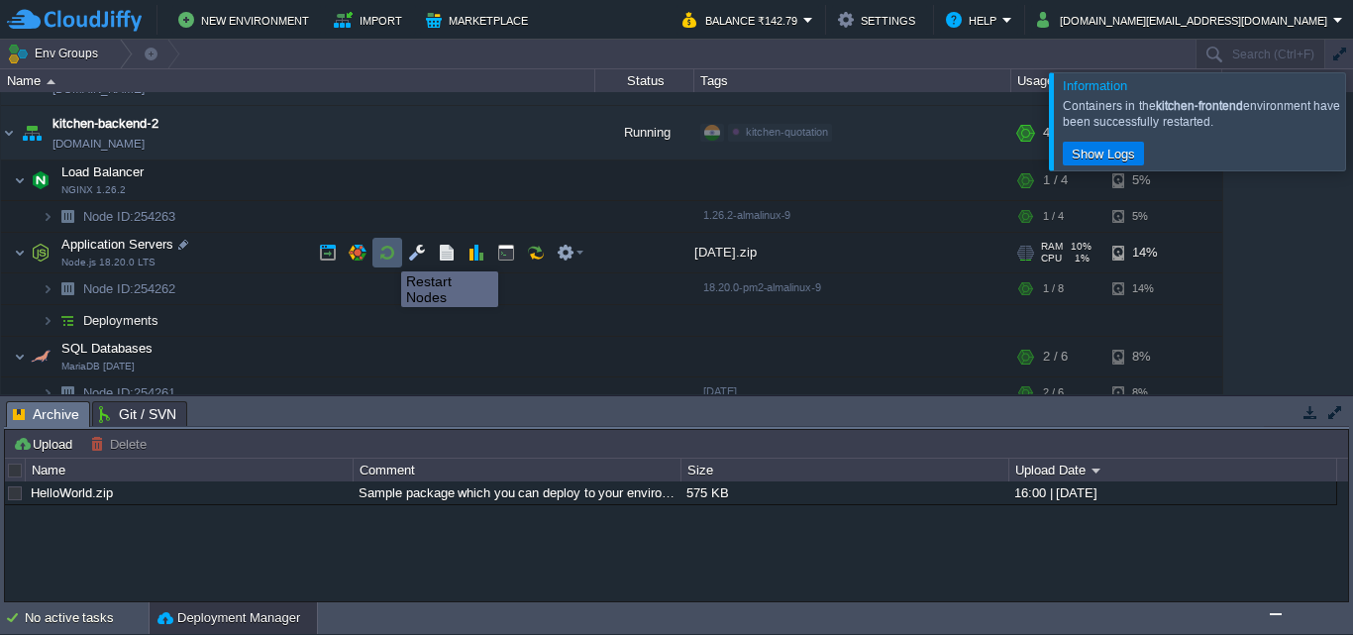
click at [386, 253] on button "button" at bounding box center [387, 253] width 18 height 18
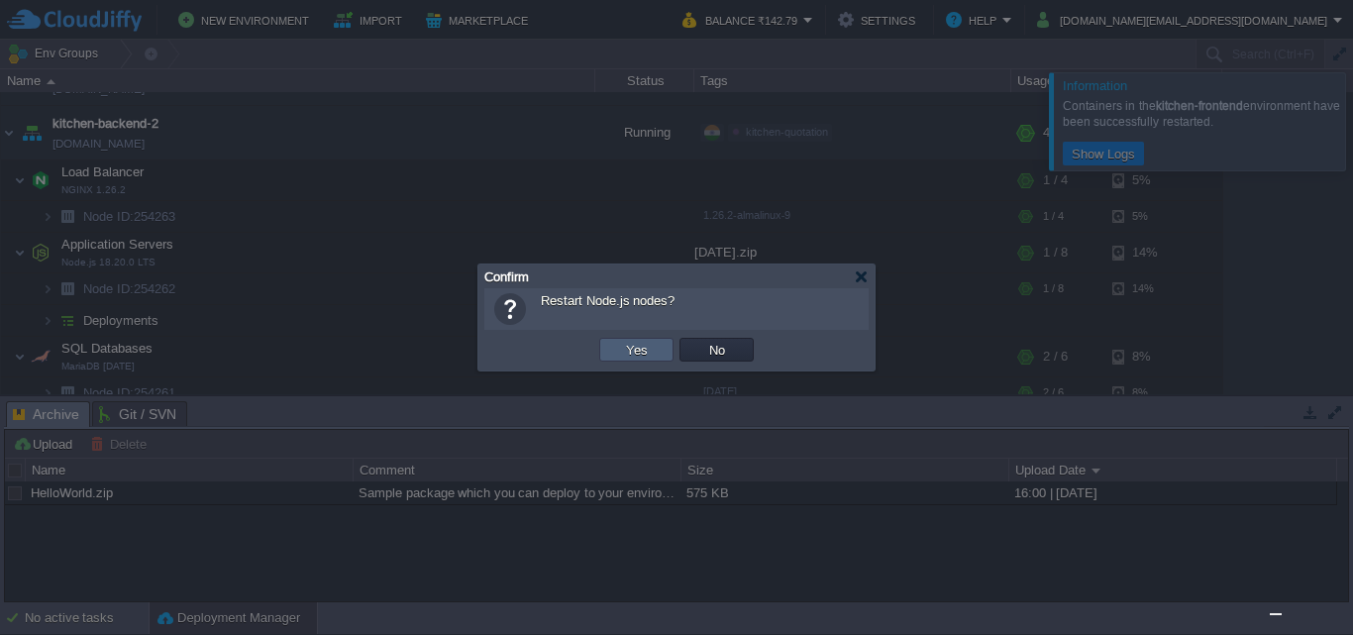
click at [618, 347] on td "Yes" at bounding box center [636, 350] width 74 height 24
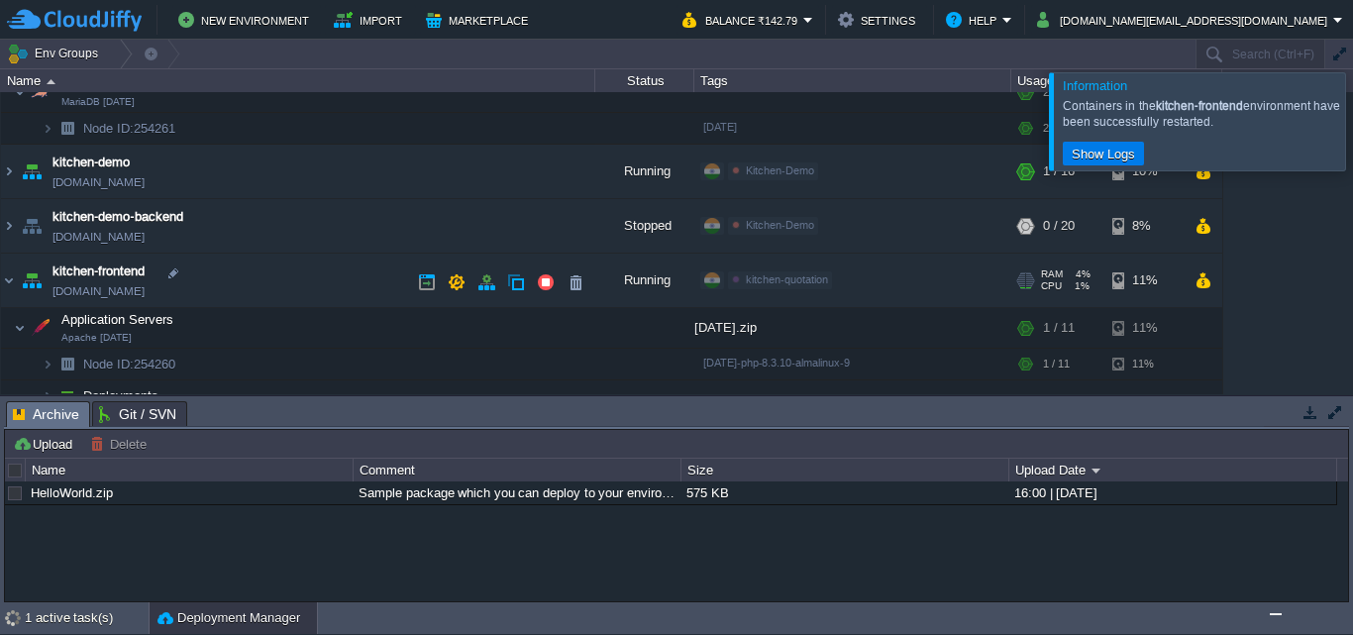
scroll to position [555, 0]
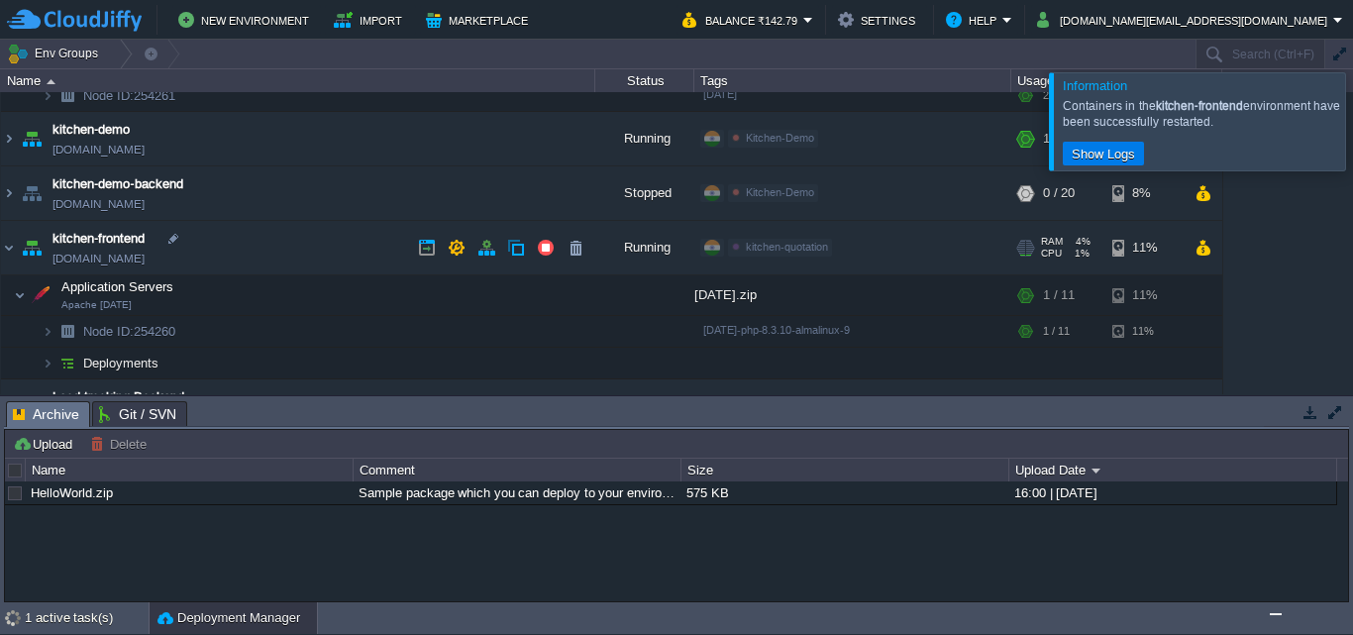
click at [127, 257] on link "[DOMAIN_NAME]" at bounding box center [98, 259] width 92 height 20
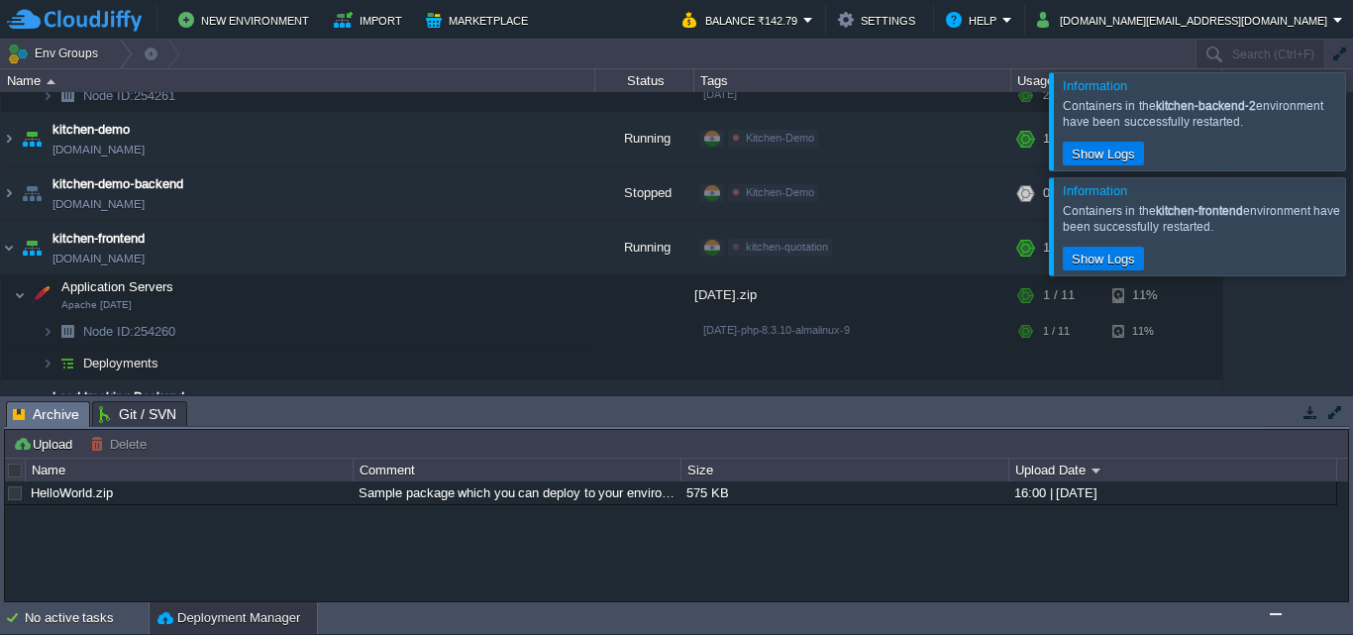
scroll to position [403, 0]
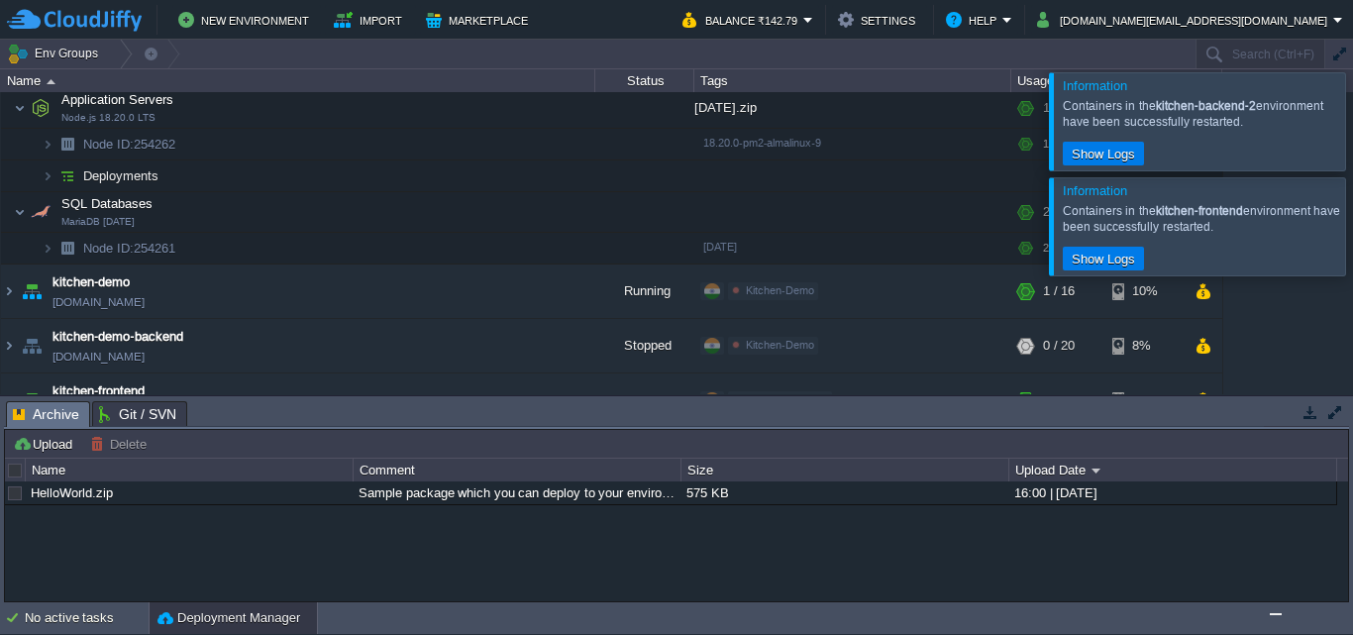
click at [1275, 614] on img "Chat widget" at bounding box center [1275, 614] width 0 height 0
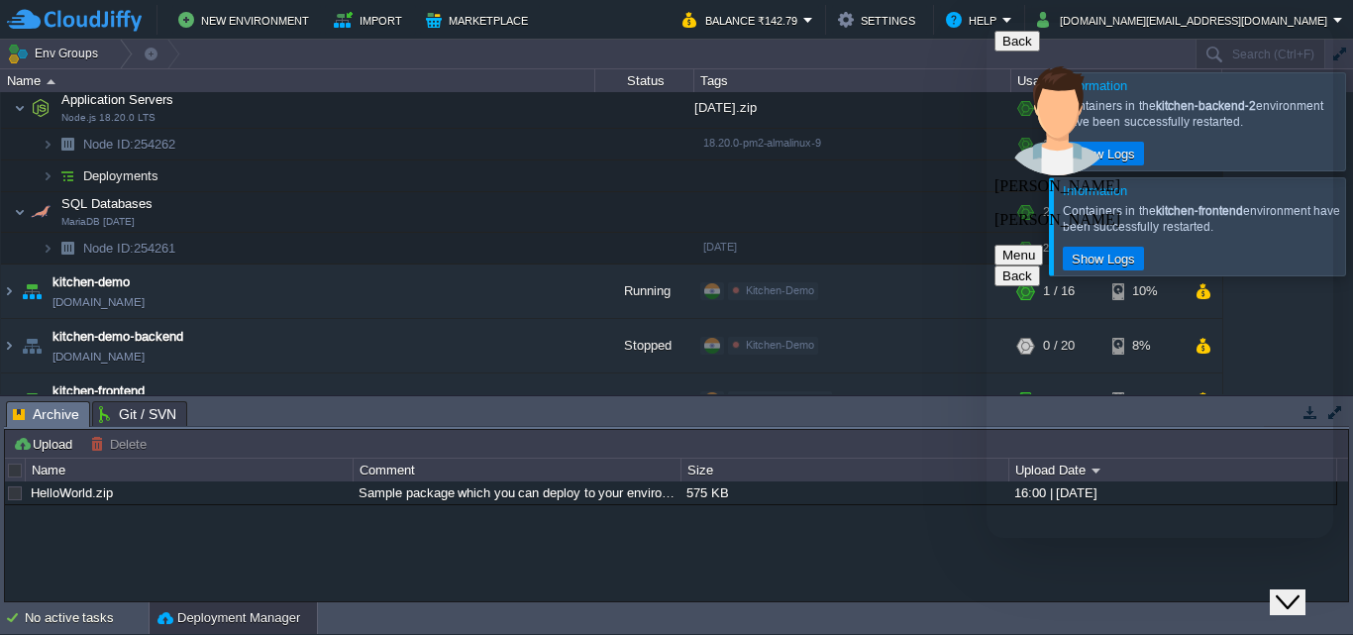
scroll to position [1606, 0]
paste textarea "I have already cloned the project, and now I want to update the code. Can you t…"
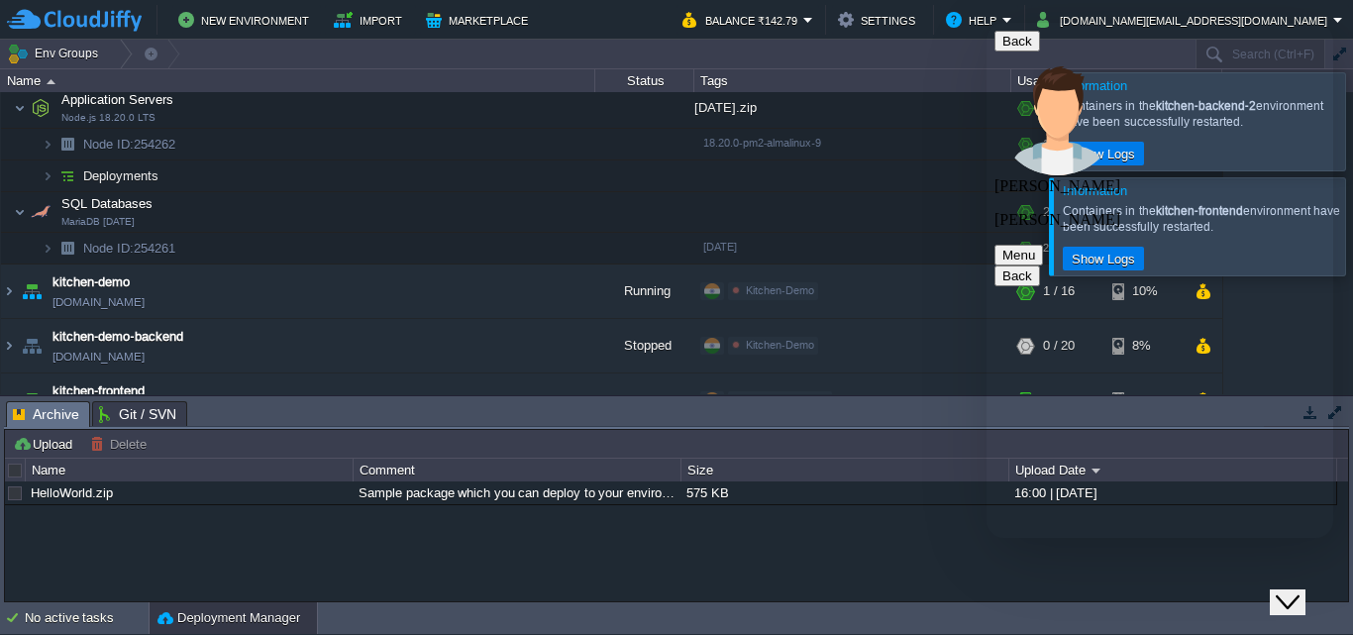
type textarea "I have cloned the project, and now I want to update the code. Can you tell me h…"
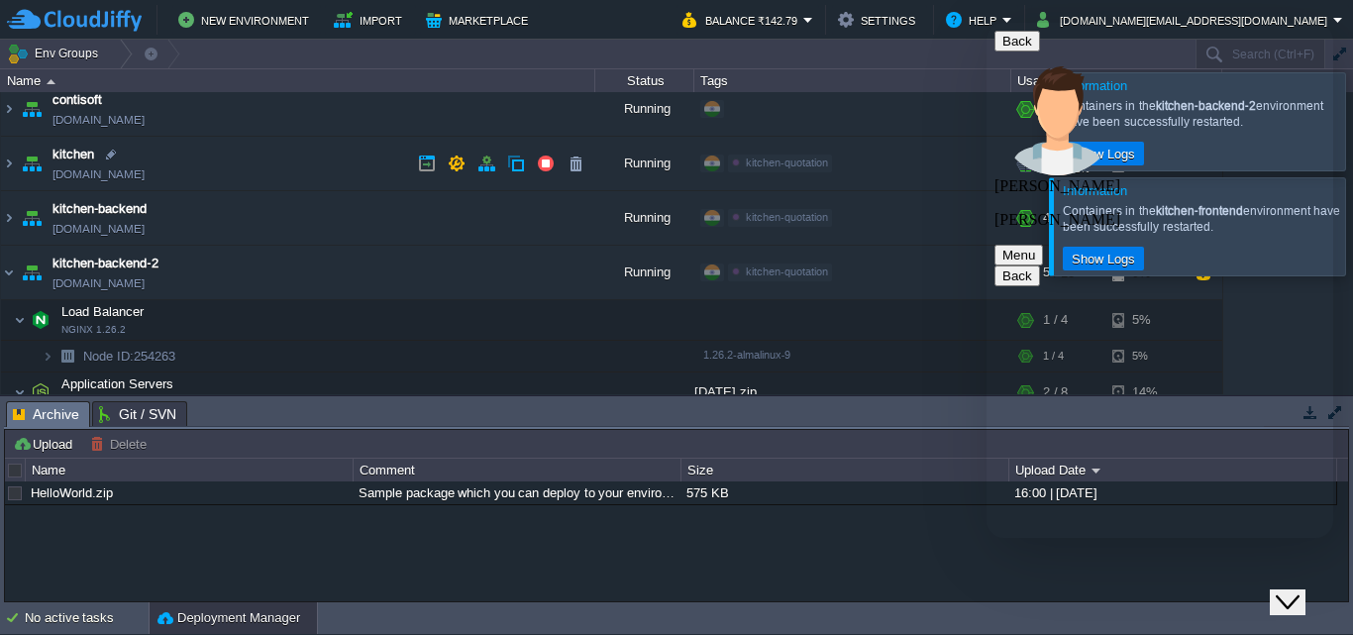
scroll to position [106, 0]
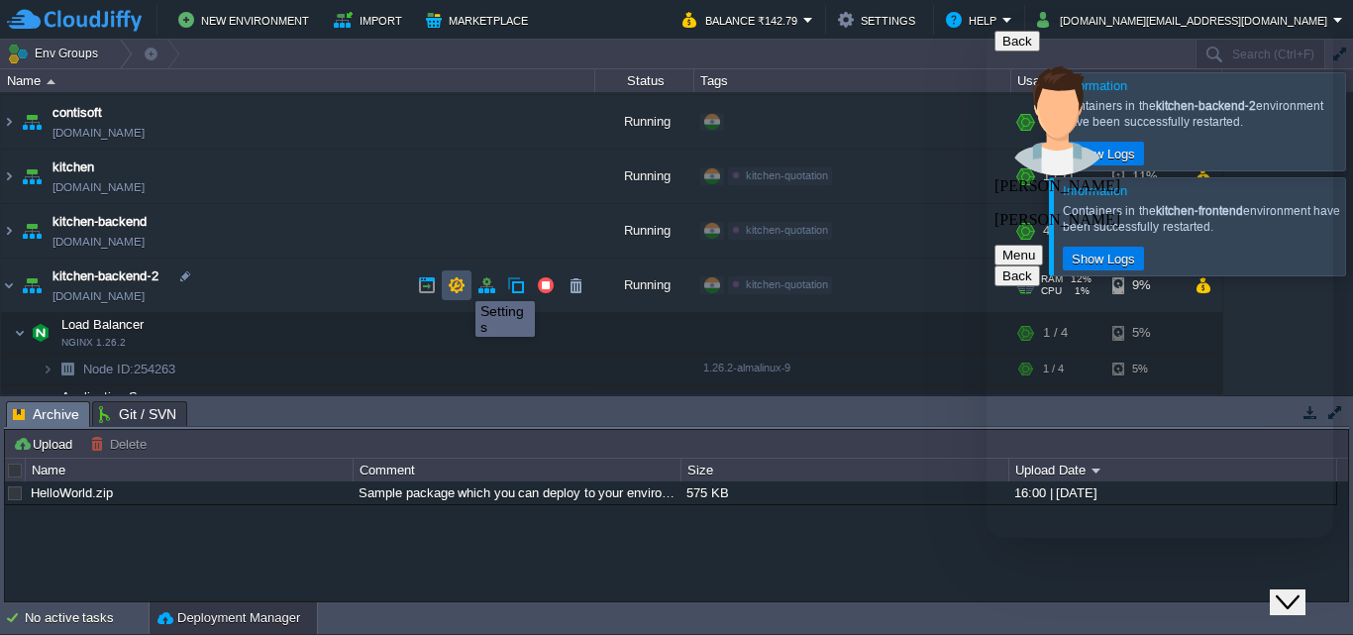
click at [460, 283] on button "button" at bounding box center [457, 285] width 18 height 18
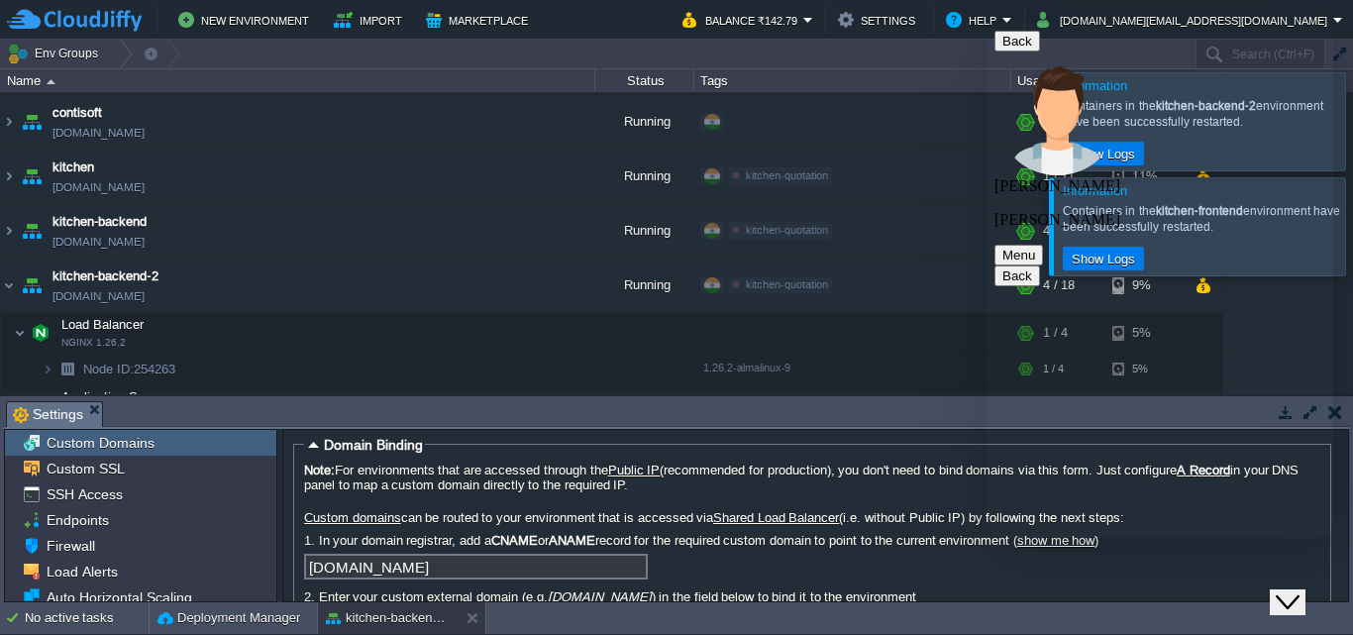
scroll to position [0, 0]
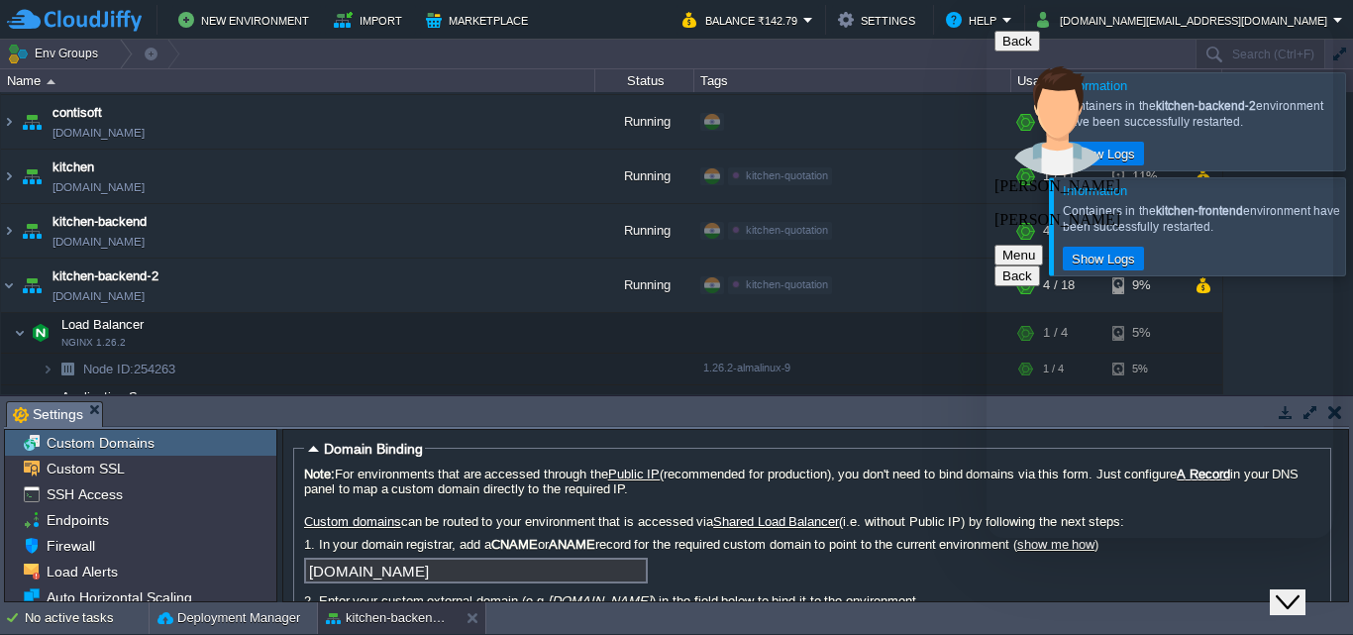
click at [1284, 590] on div "Close Chat This icon closes the chat window." at bounding box center [1287, 602] width 24 height 24
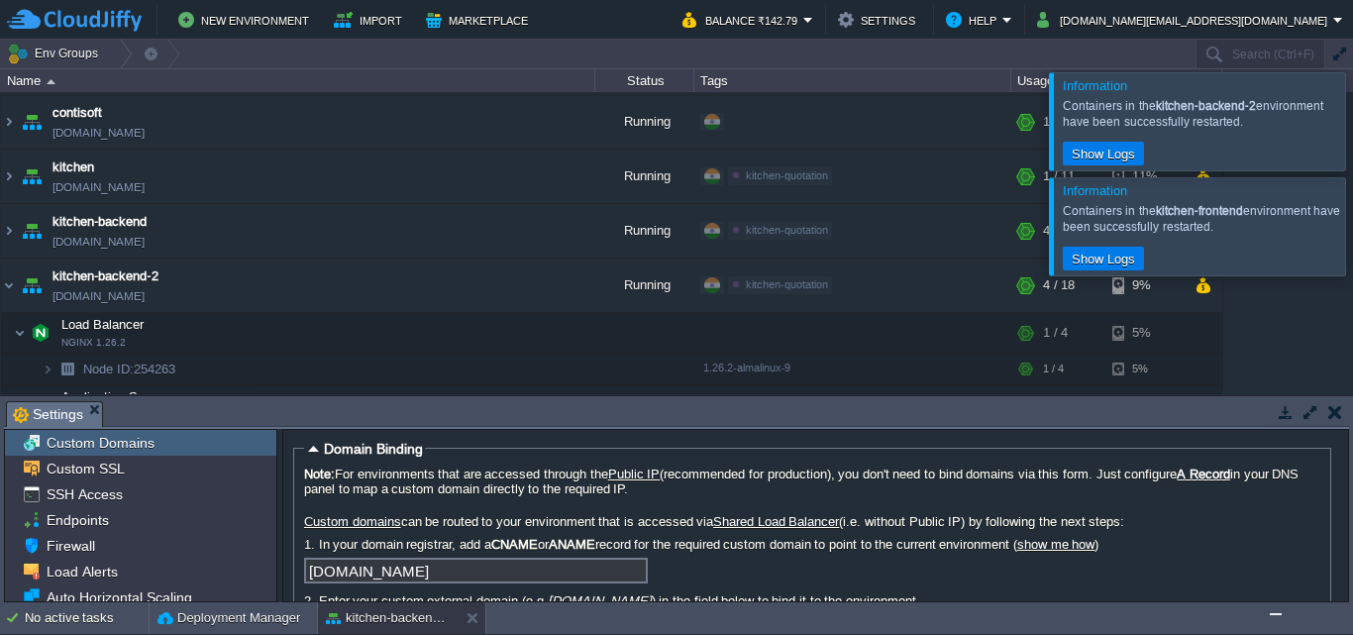
click at [1328, 412] on button "button" at bounding box center [1335, 412] width 14 height 18
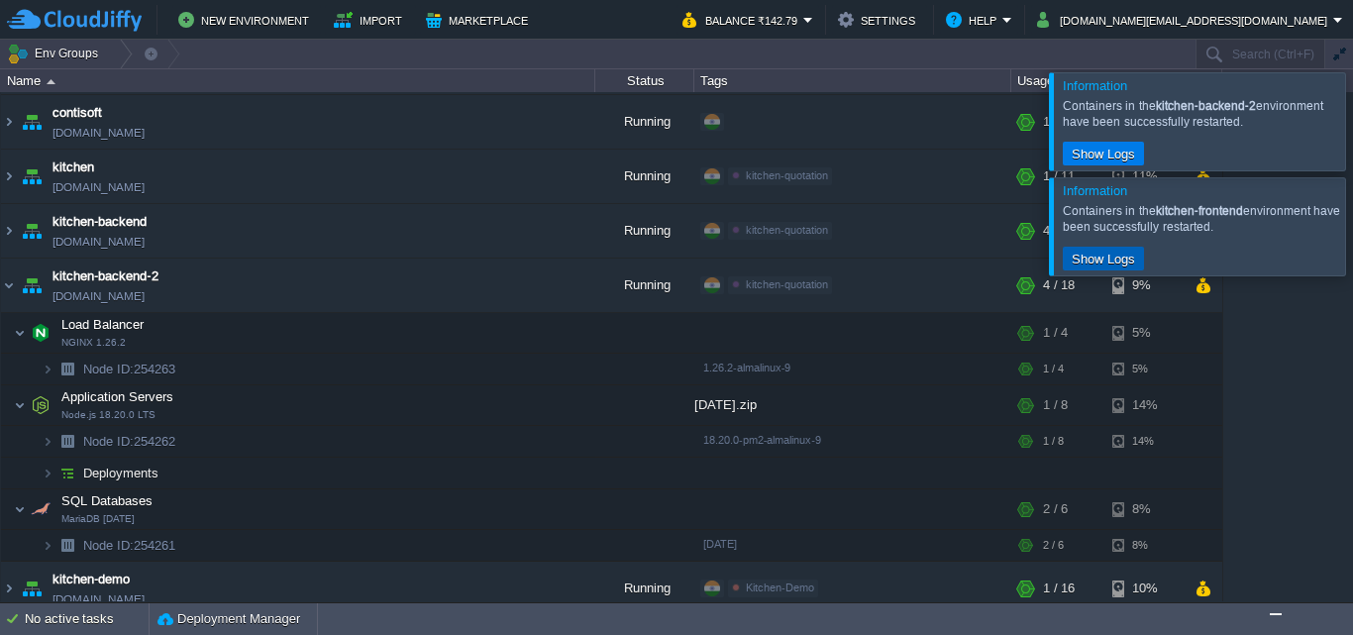
click at [1090, 262] on button "Show Logs" at bounding box center [1102, 259] width 75 height 18
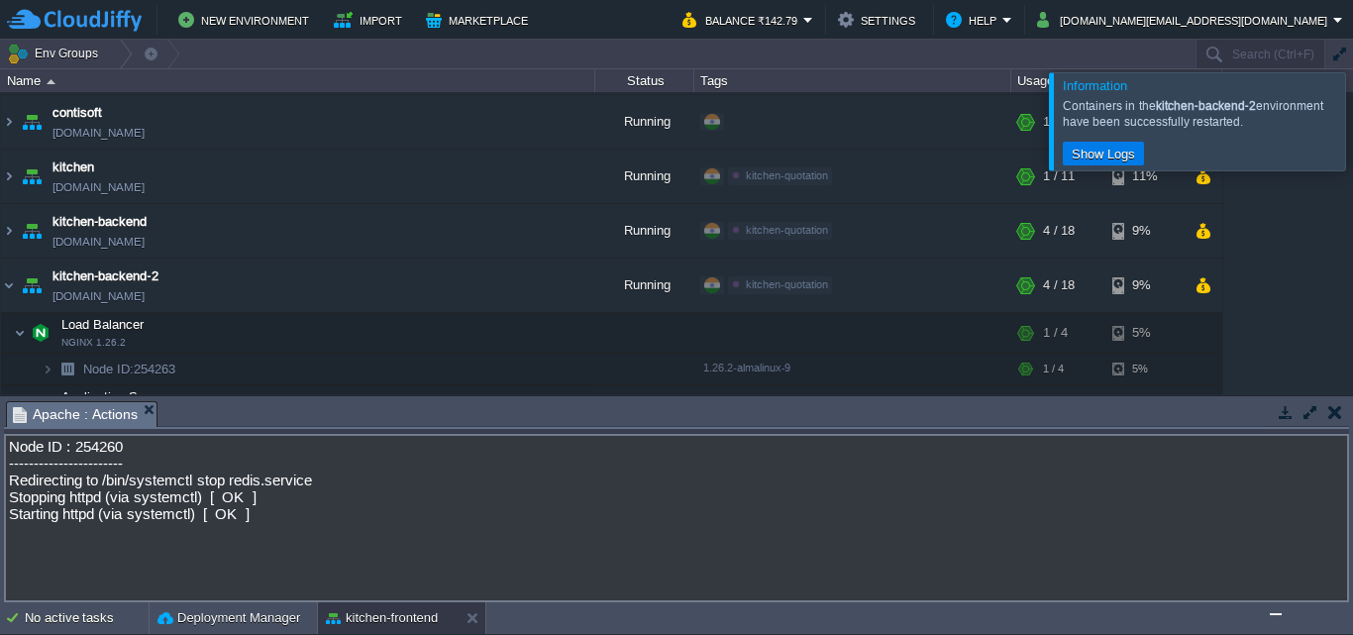
click at [1332, 411] on button "button" at bounding box center [1335, 412] width 14 height 18
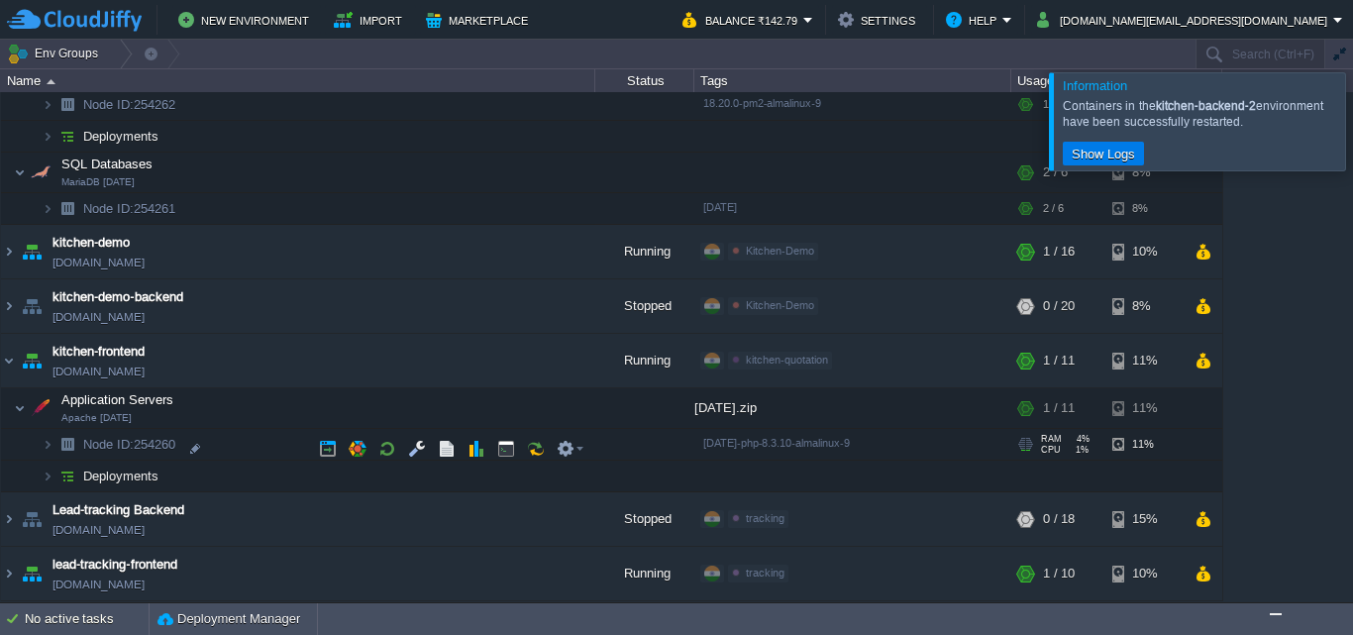
scroll to position [443, 0]
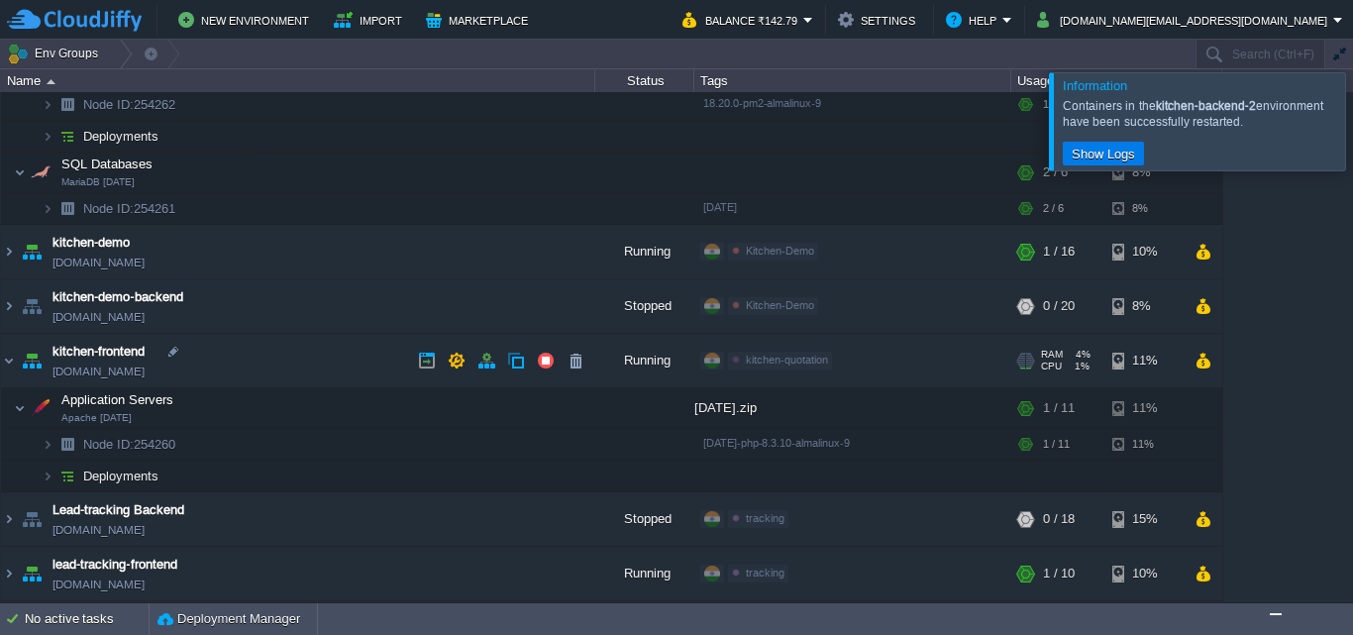
click at [138, 373] on link "[DOMAIN_NAME]" at bounding box center [98, 371] width 92 height 20
click at [145, 376] on link "[DOMAIN_NAME]" at bounding box center [98, 371] width 92 height 20
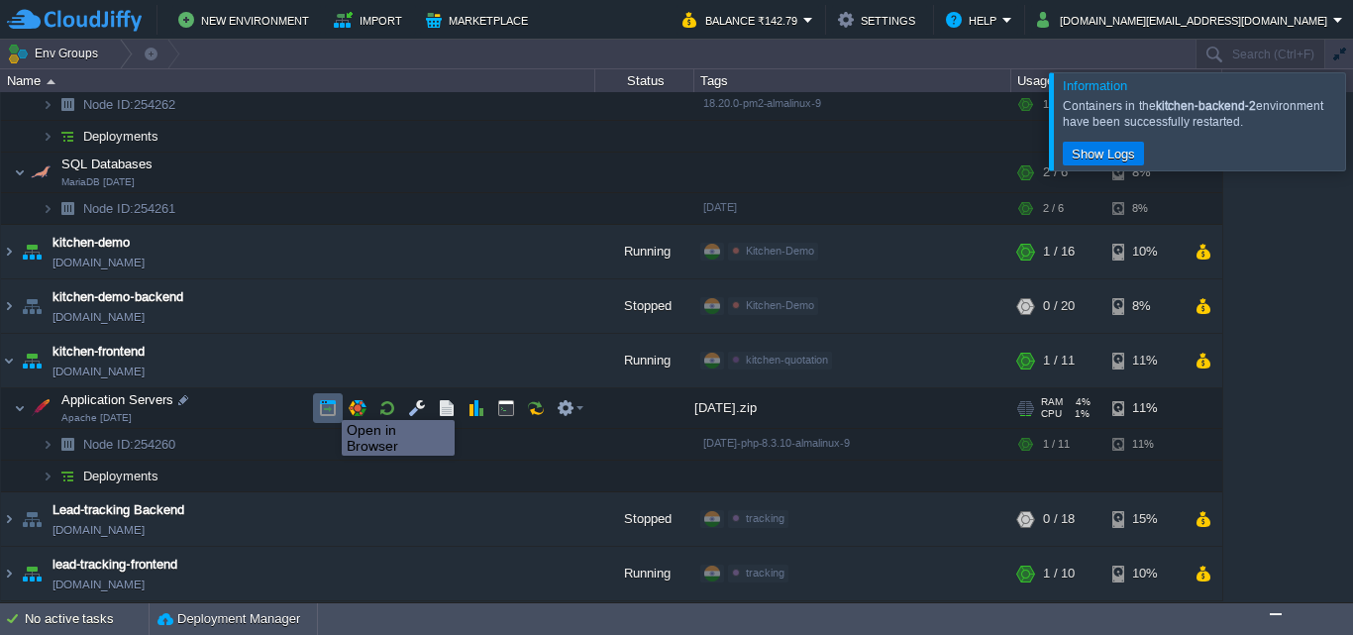
click at [327, 402] on button "button" at bounding box center [328, 408] width 18 height 18
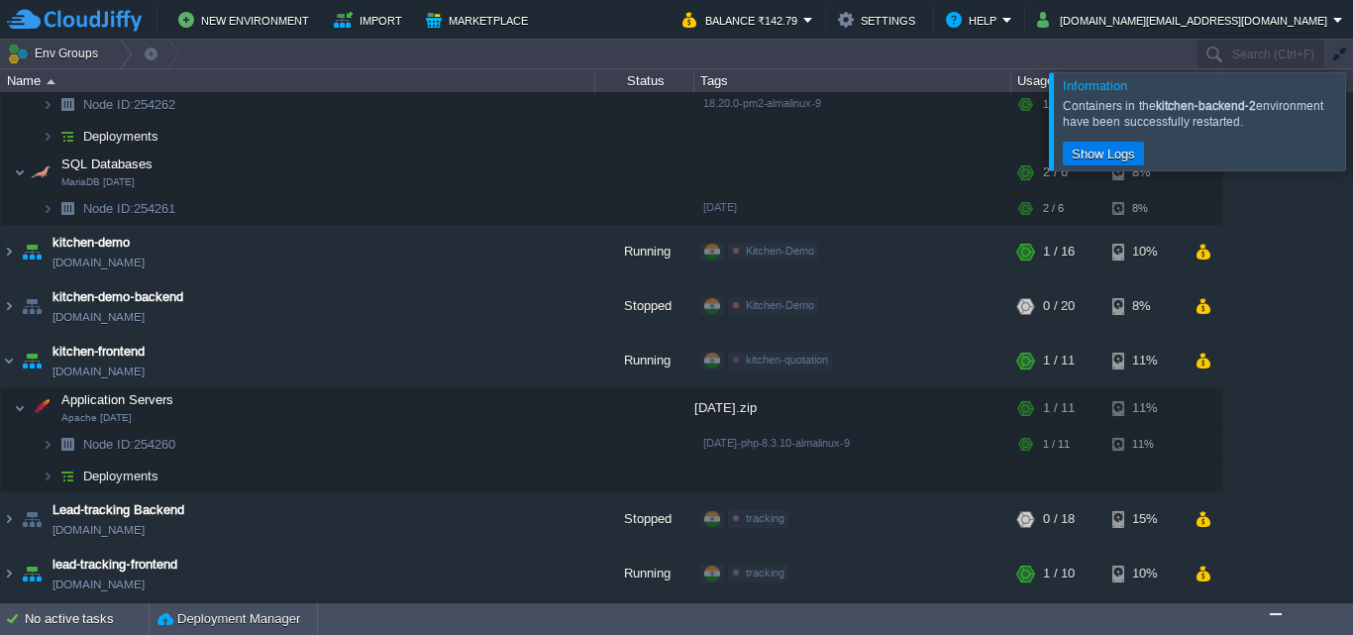
click at [1275, 614] on img "Chat widget" at bounding box center [1275, 614] width 0 height 0
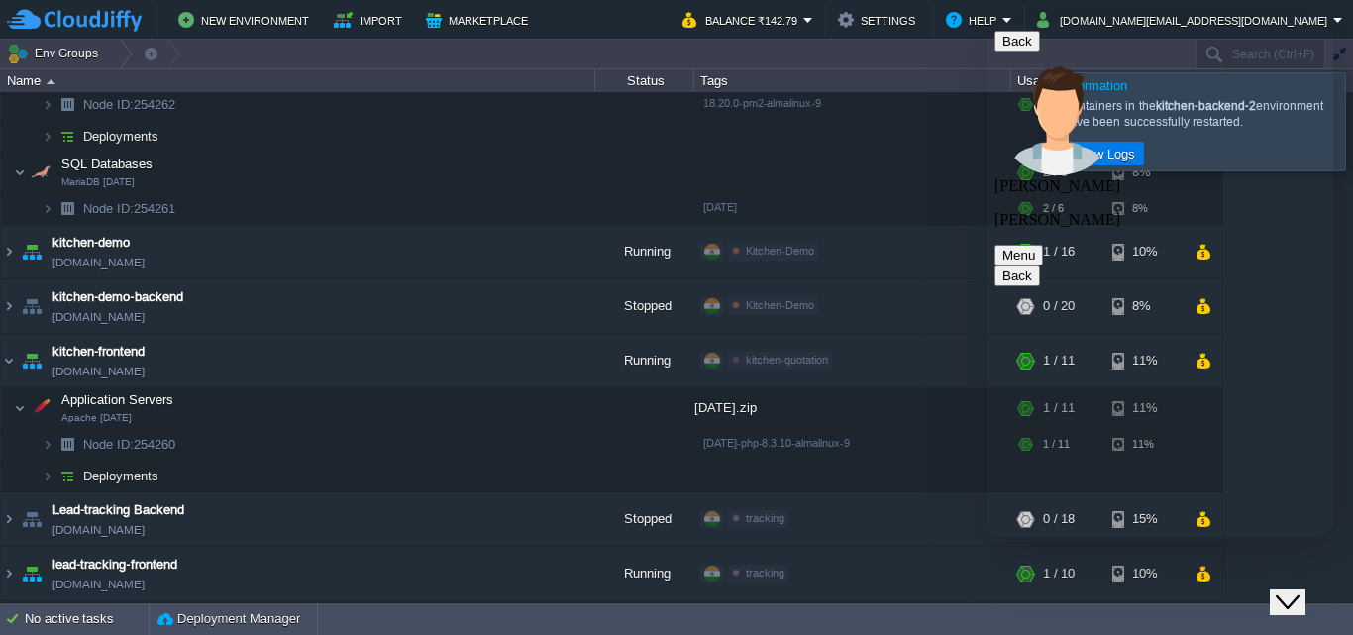
click at [1276, 589] on button "Close Chat This icon closes the chat window." at bounding box center [1287, 602] width 36 height 26
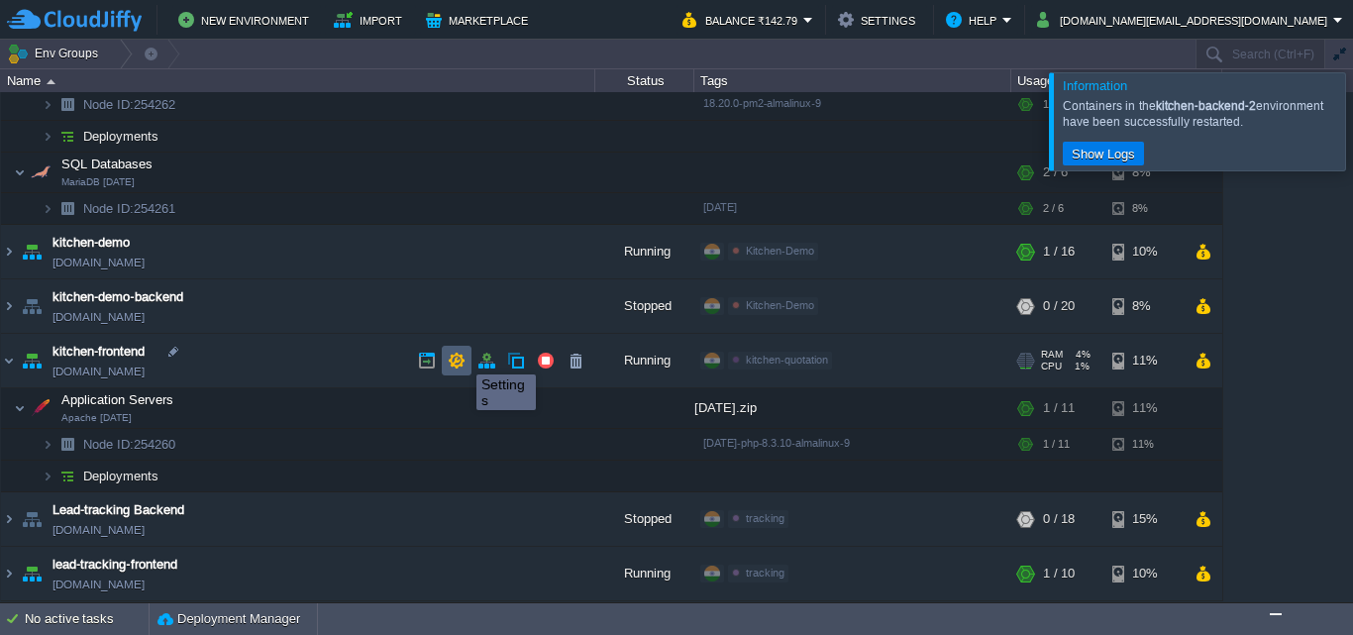
click at [461, 356] on button "button" at bounding box center [457, 360] width 18 height 18
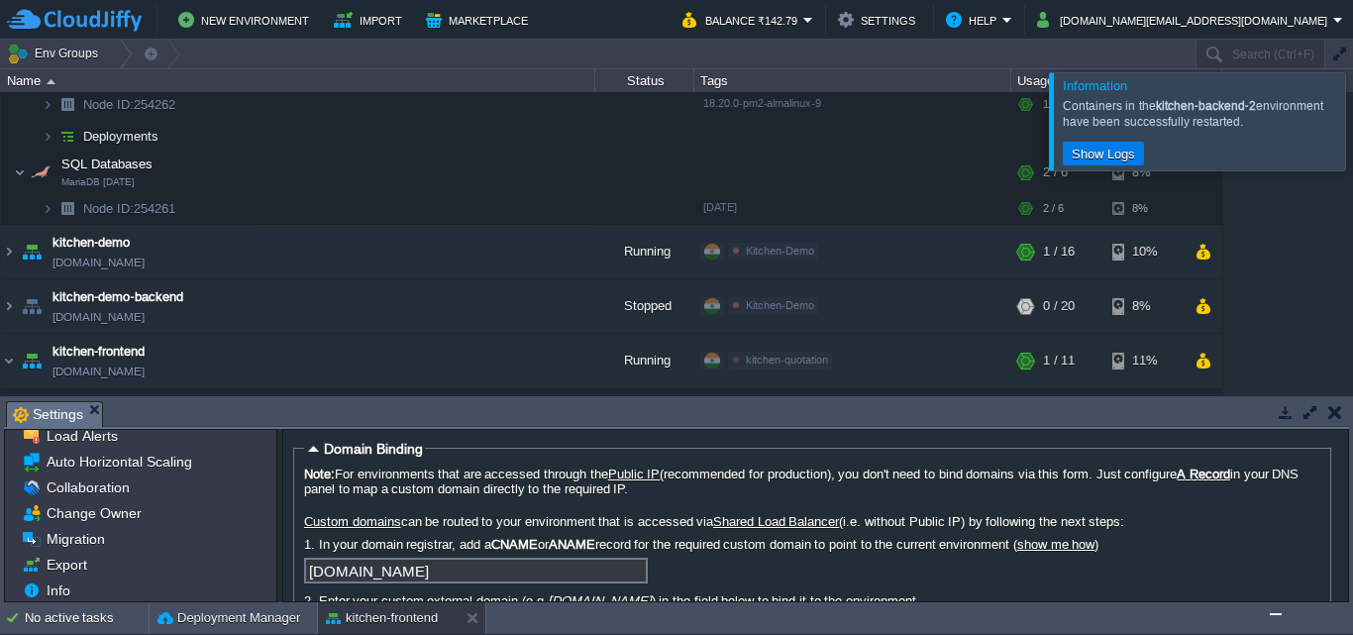
scroll to position [139, 0]
click at [115, 560] on div "Export" at bounding box center [140, 562] width 271 height 26
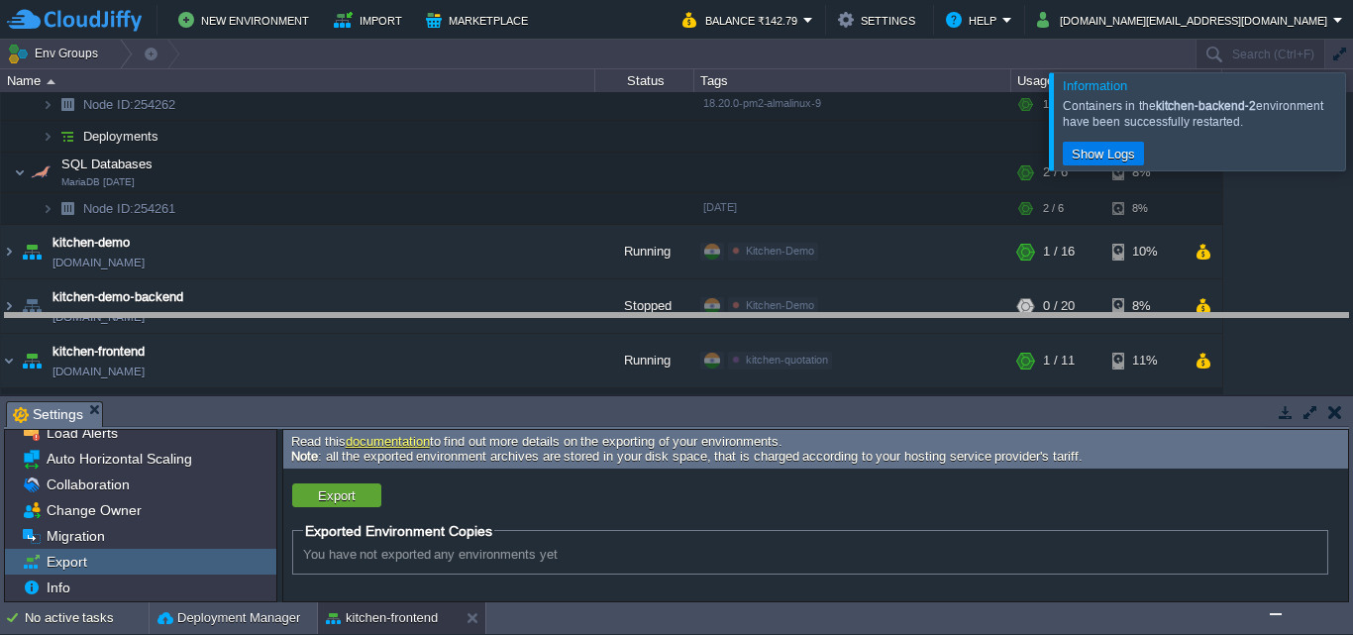
drag, startPoint x: 389, startPoint y: 412, endPoint x: 418, endPoint y: 324, distance: 92.7
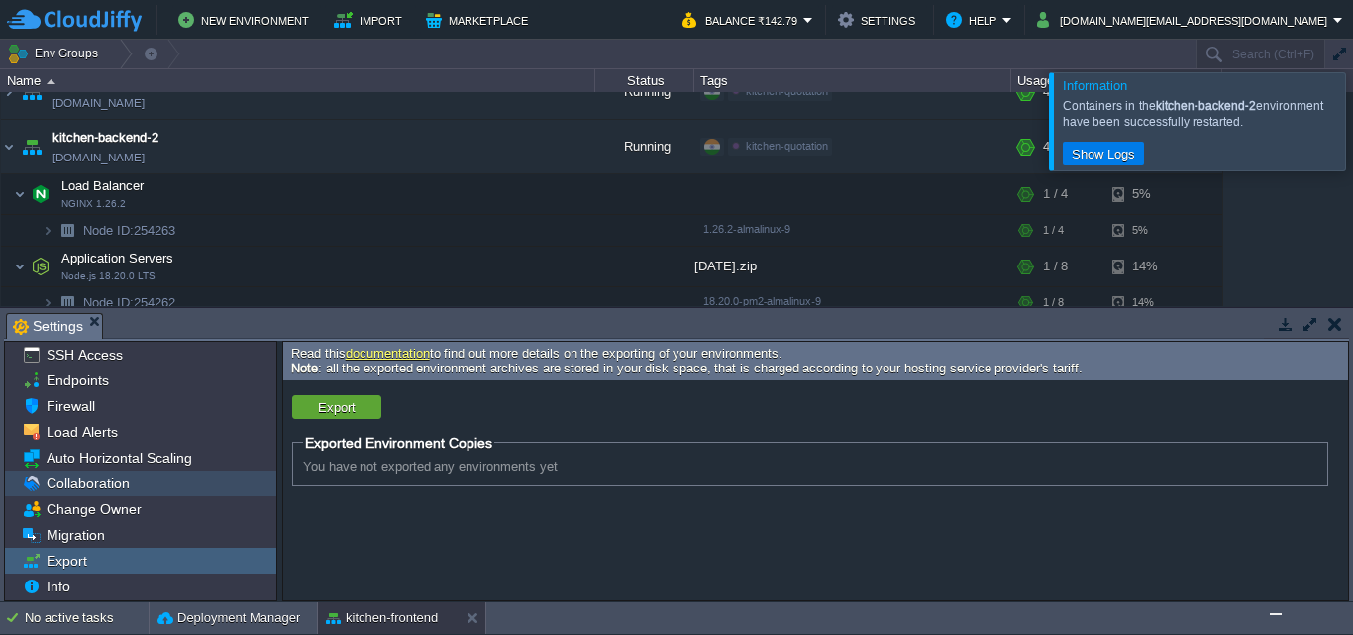
scroll to position [0, 0]
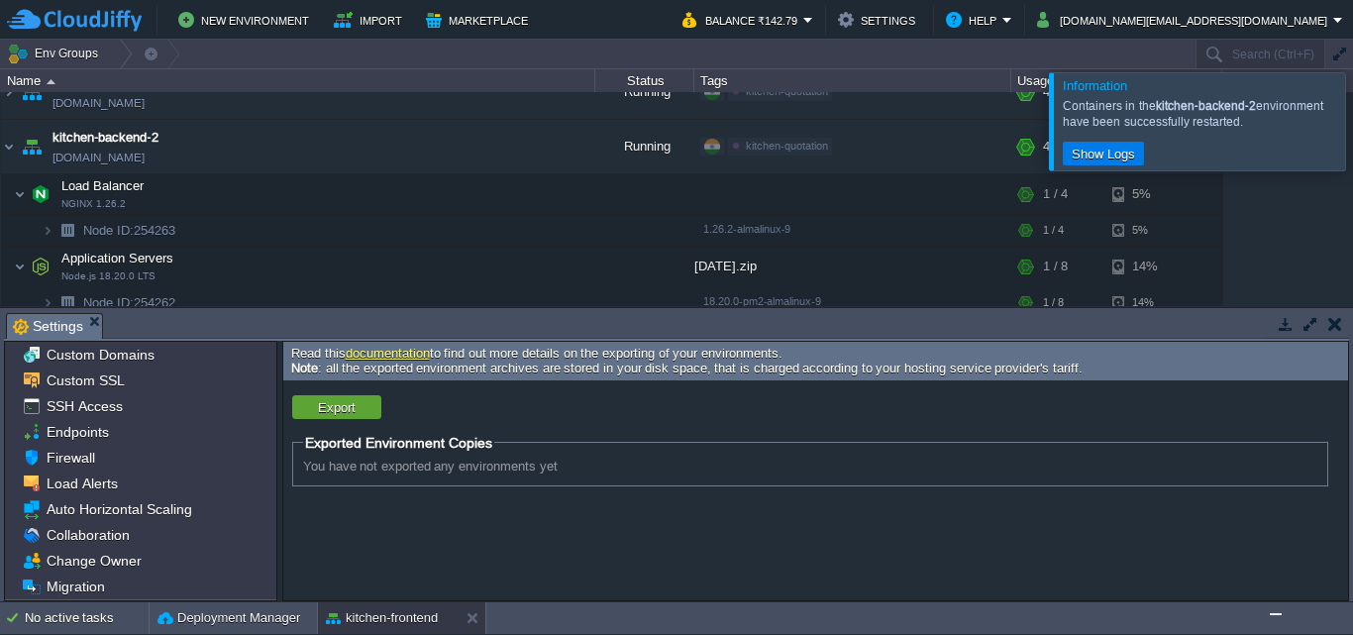
click at [1338, 330] on button "button" at bounding box center [1335, 324] width 14 height 18
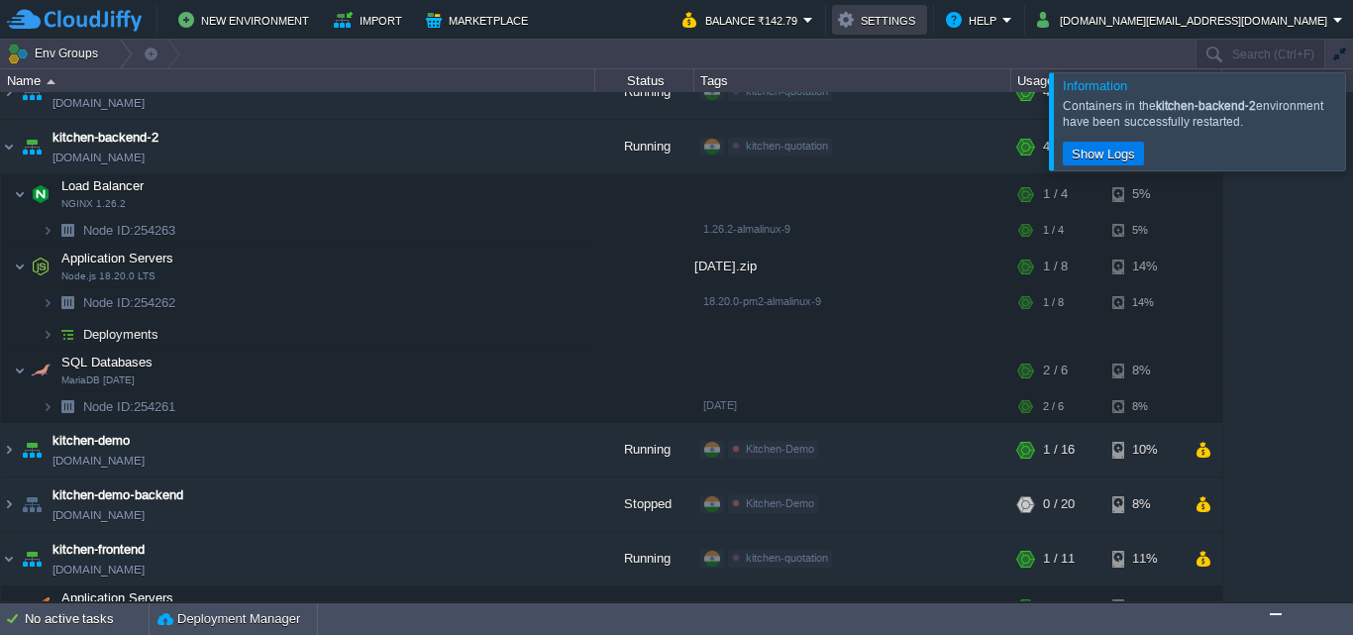
click at [921, 18] on button "Settings" at bounding box center [879, 20] width 83 height 24
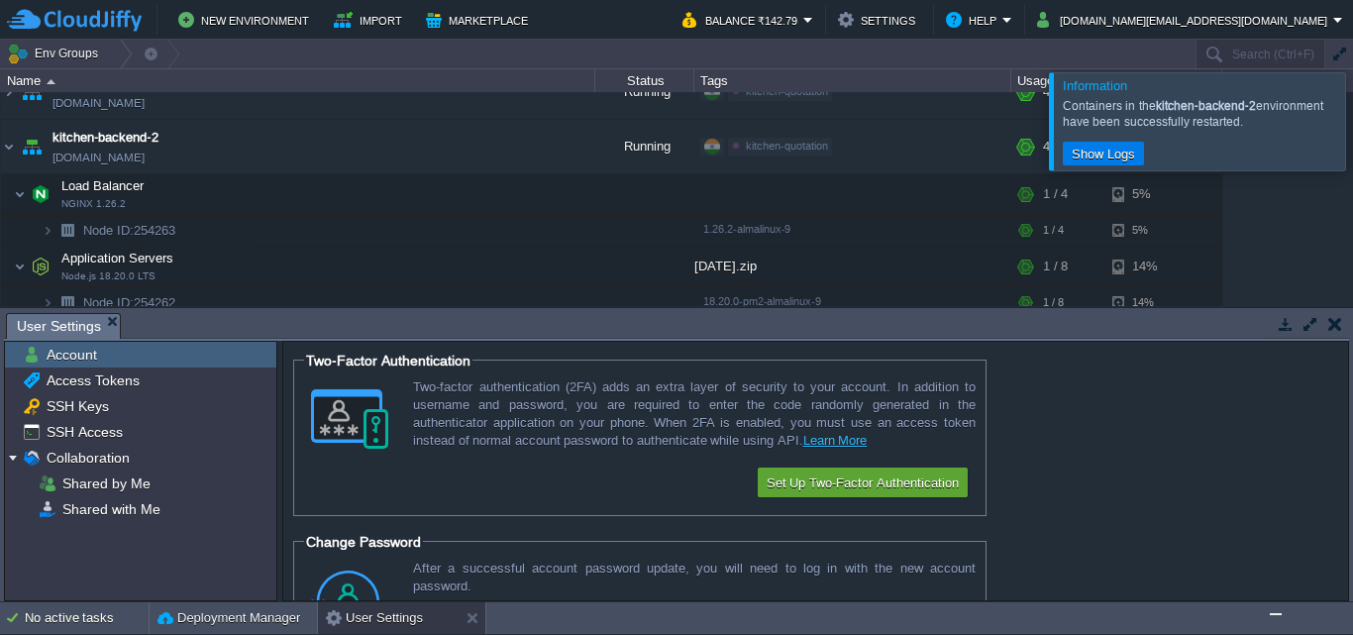
click at [74, 354] on span "Account" at bounding box center [71, 355] width 57 height 18
click at [1334, 323] on button "button" at bounding box center [1335, 324] width 14 height 18
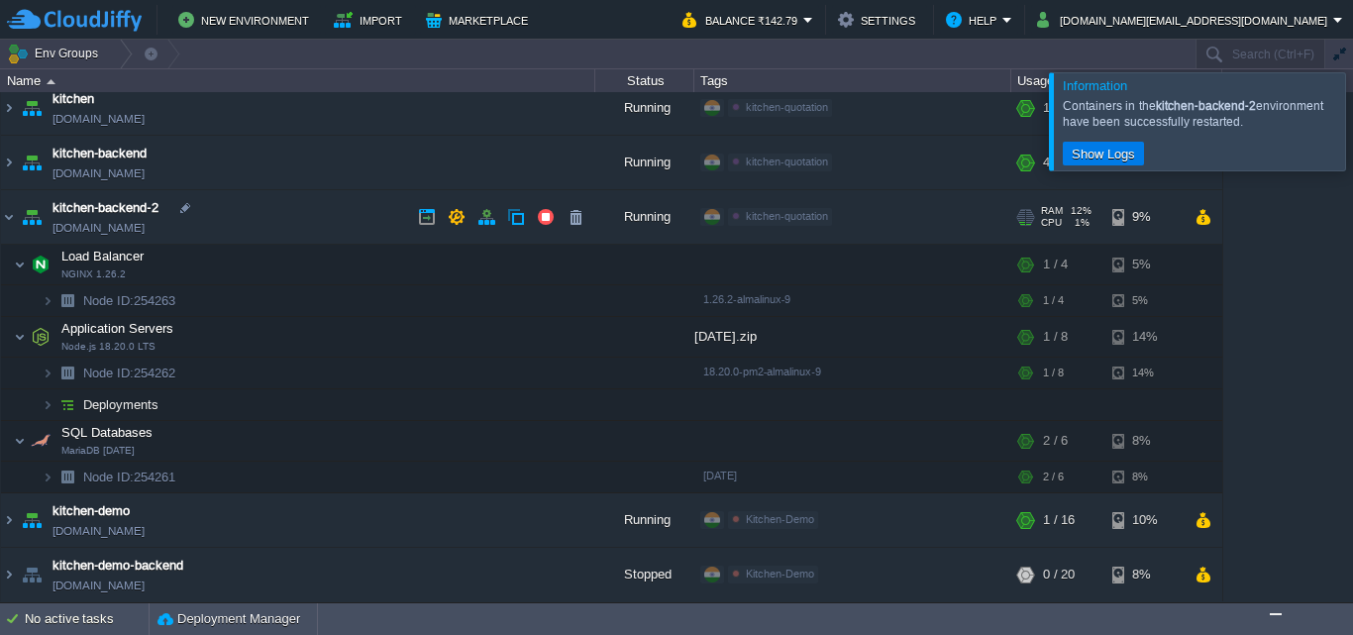
scroll to position [47, 0]
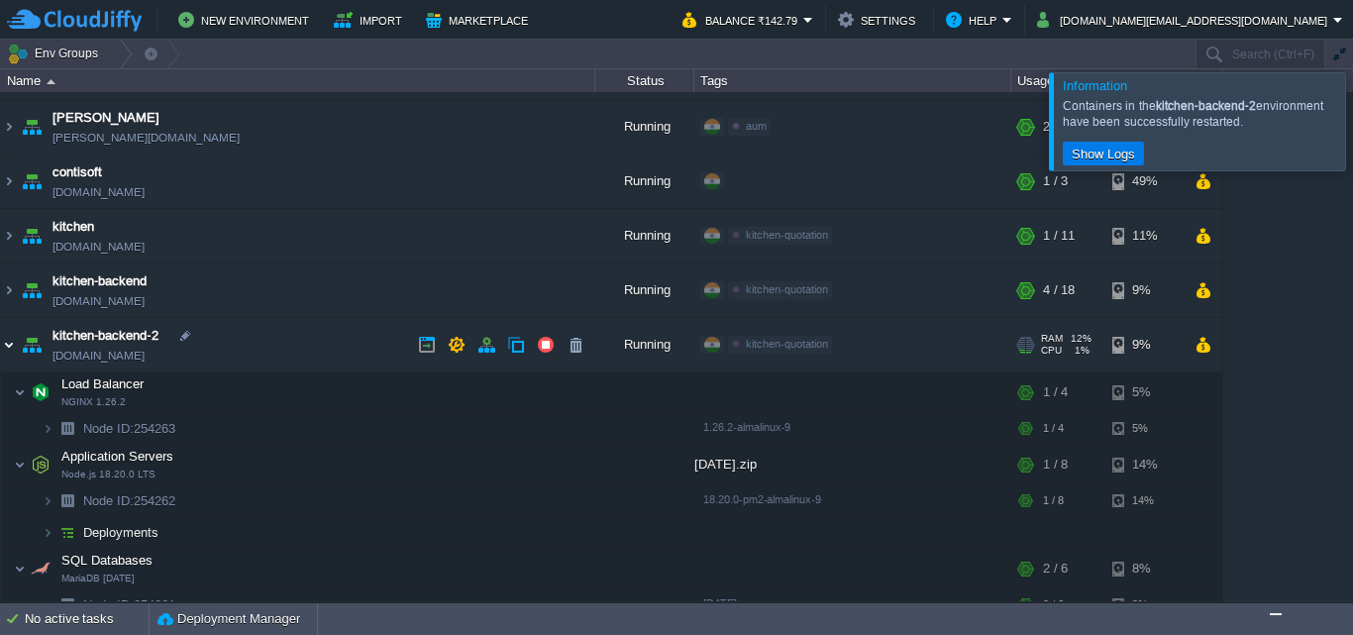
click at [7, 344] on img at bounding box center [9, 344] width 16 height 53
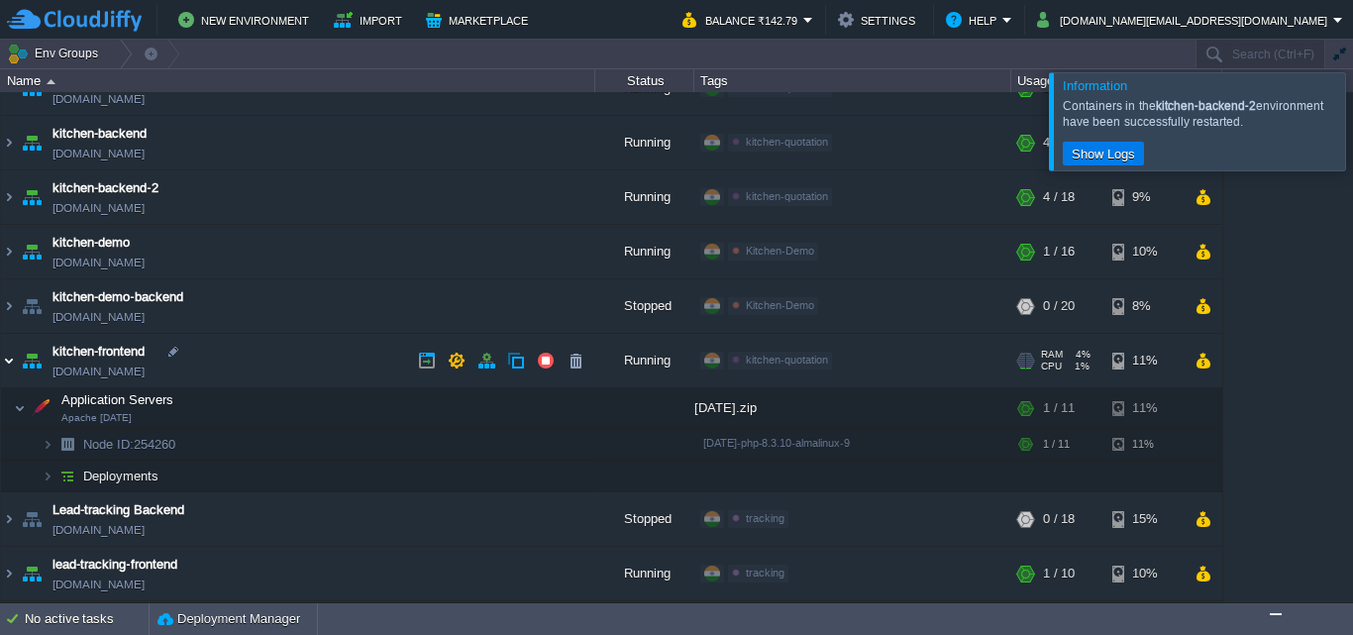
click at [6, 359] on img at bounding box center [9, 360] width 16 height 53
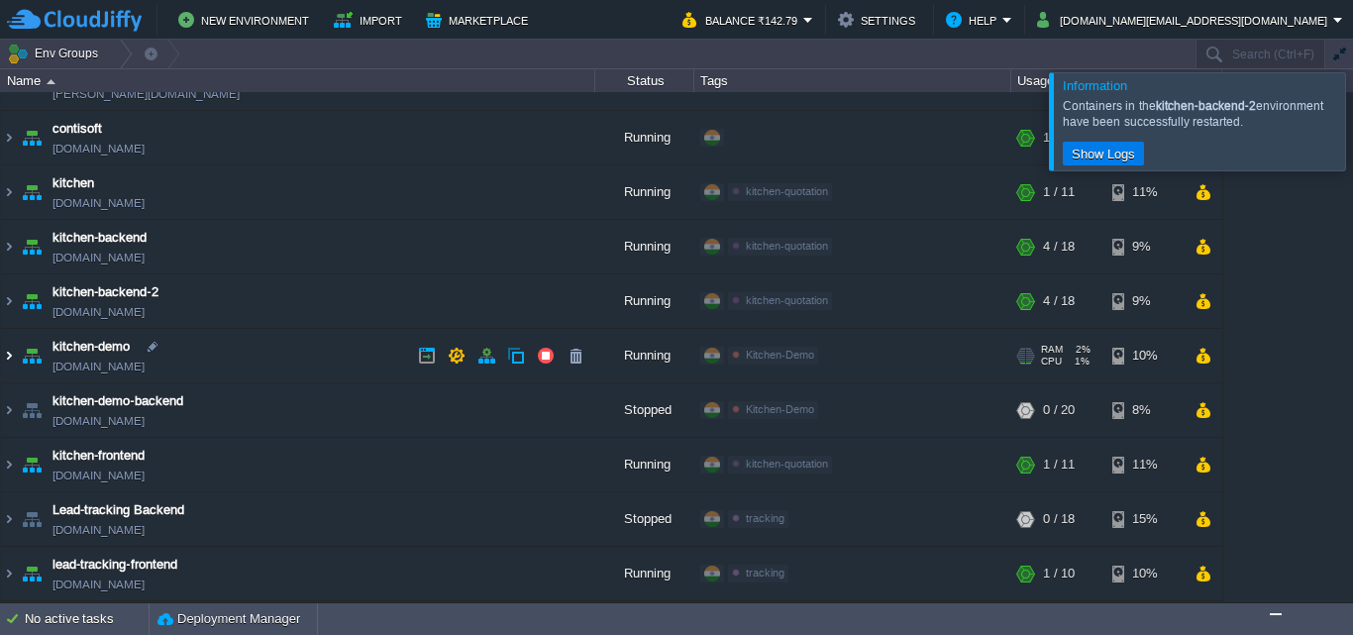
scroll to position [90, 0]
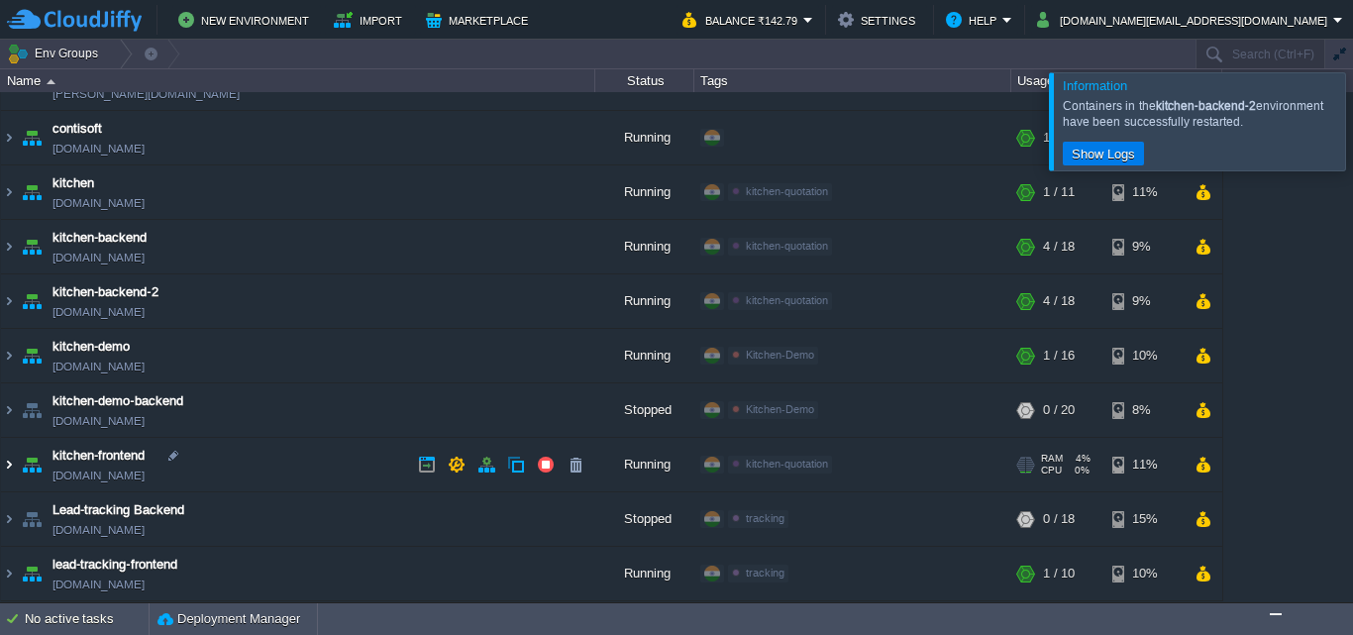
click at [7, 460] on img at bounding box center [9, 464] width 16 height 53
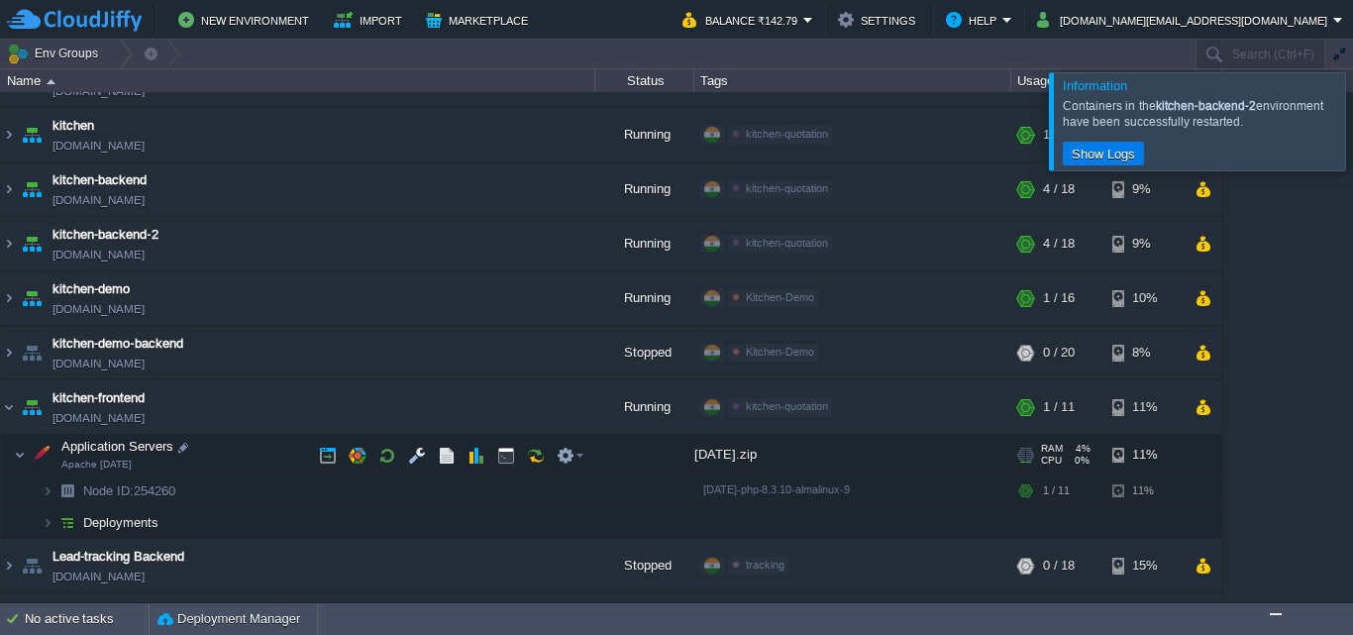
scroll to position [194, 0]
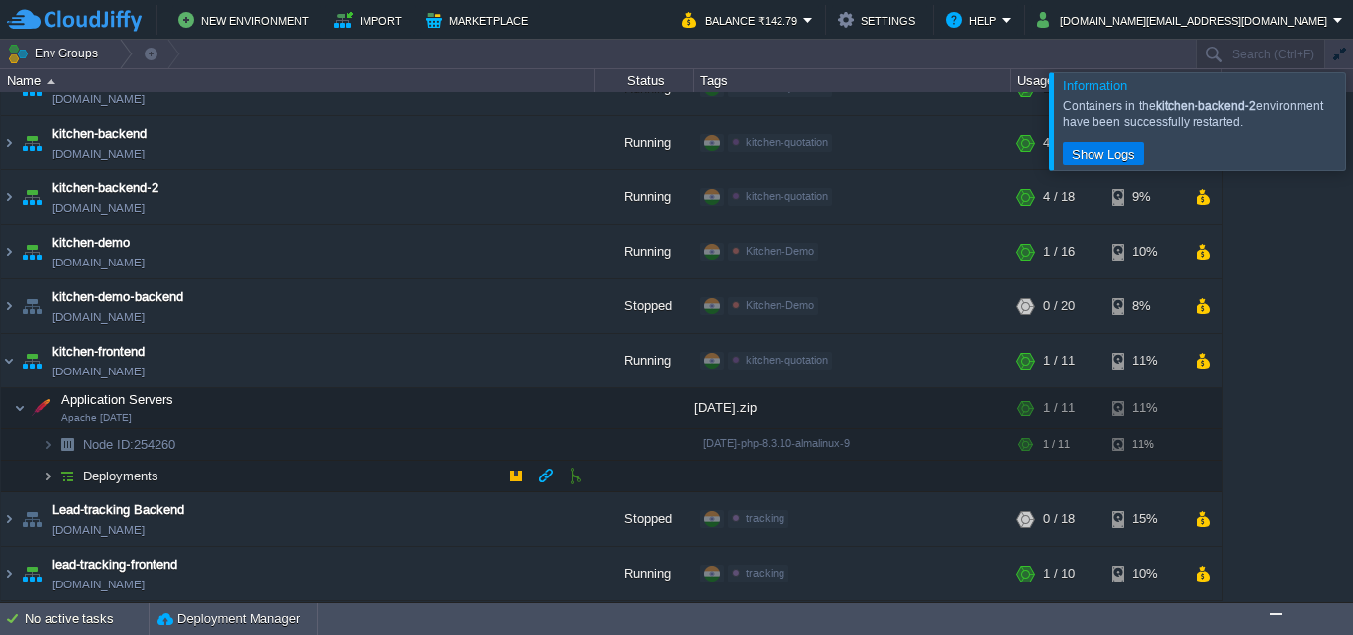
click at [52, 473] on img at bounding box center [48, 475] width 12 height 31
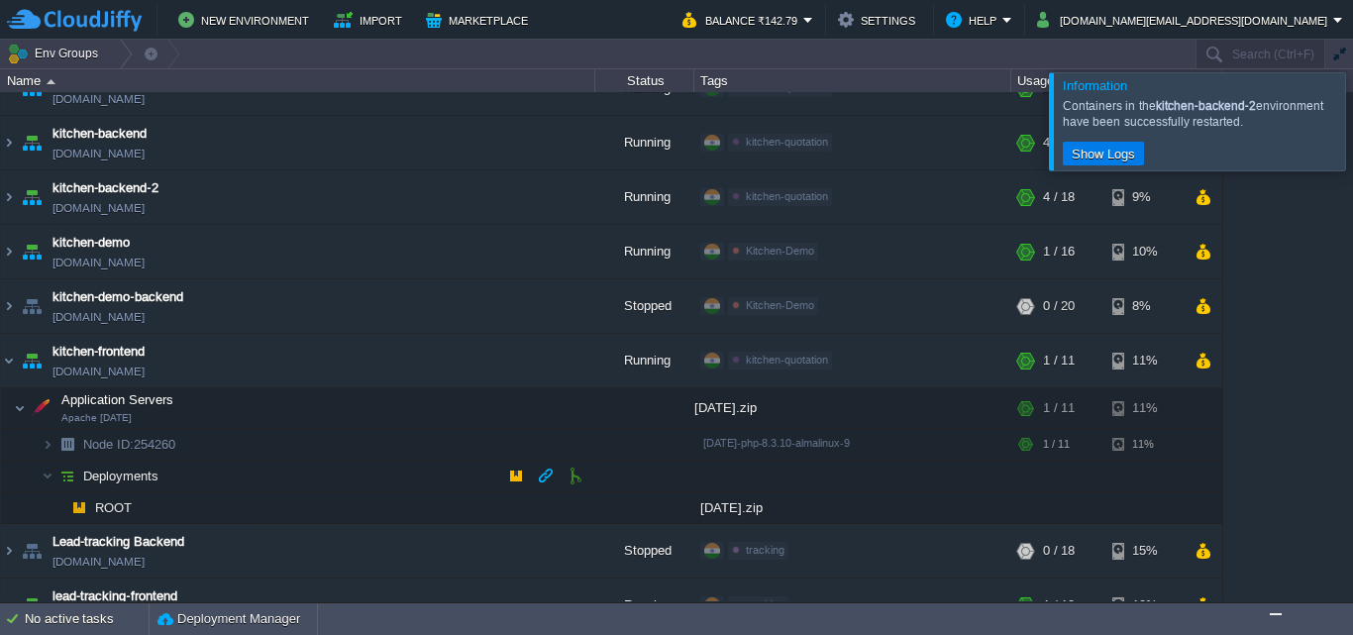
scroll to position [226, 0]
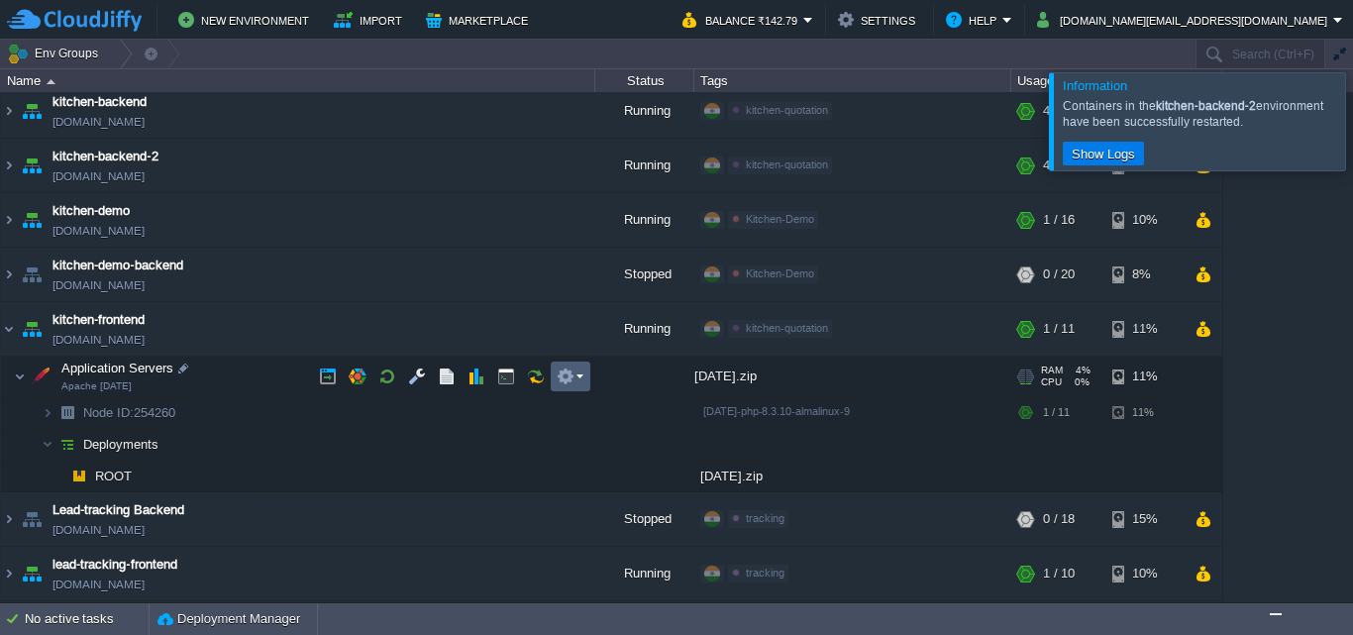
click at [569, 377] on button "button" at bounding box center [565, 376] width 18 height 18
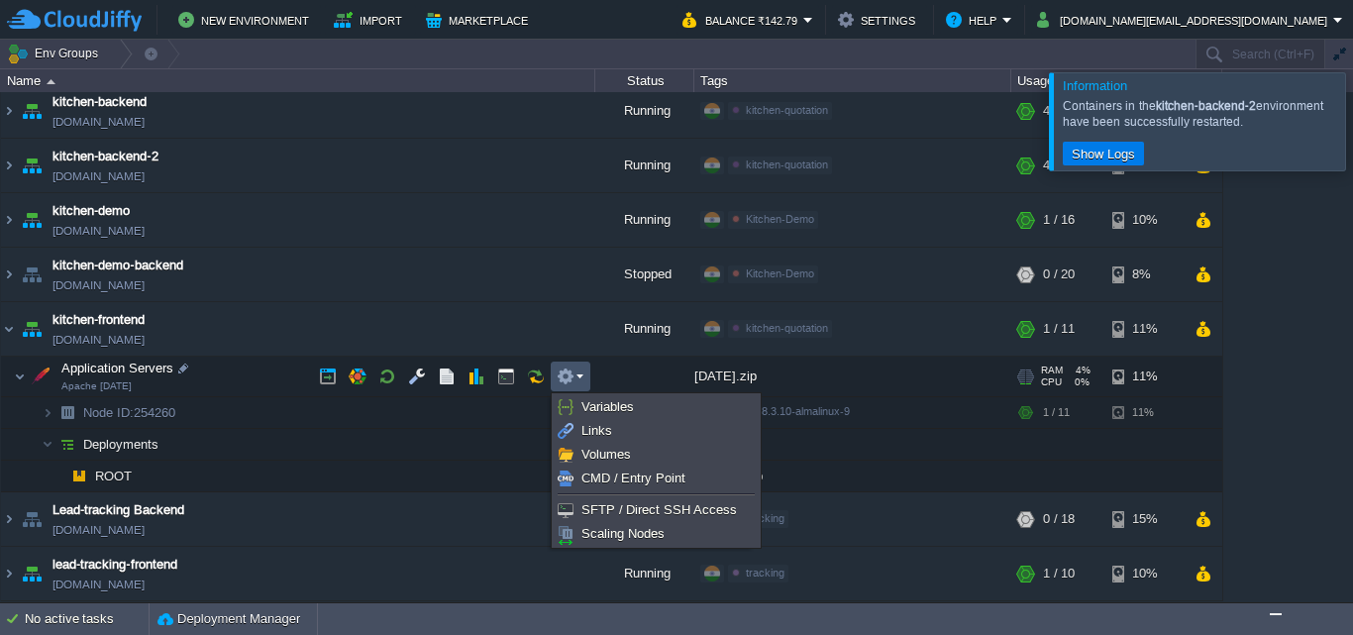
click at [572, 375] on button "button" at bounding box center [565, 376] width 18 height 18
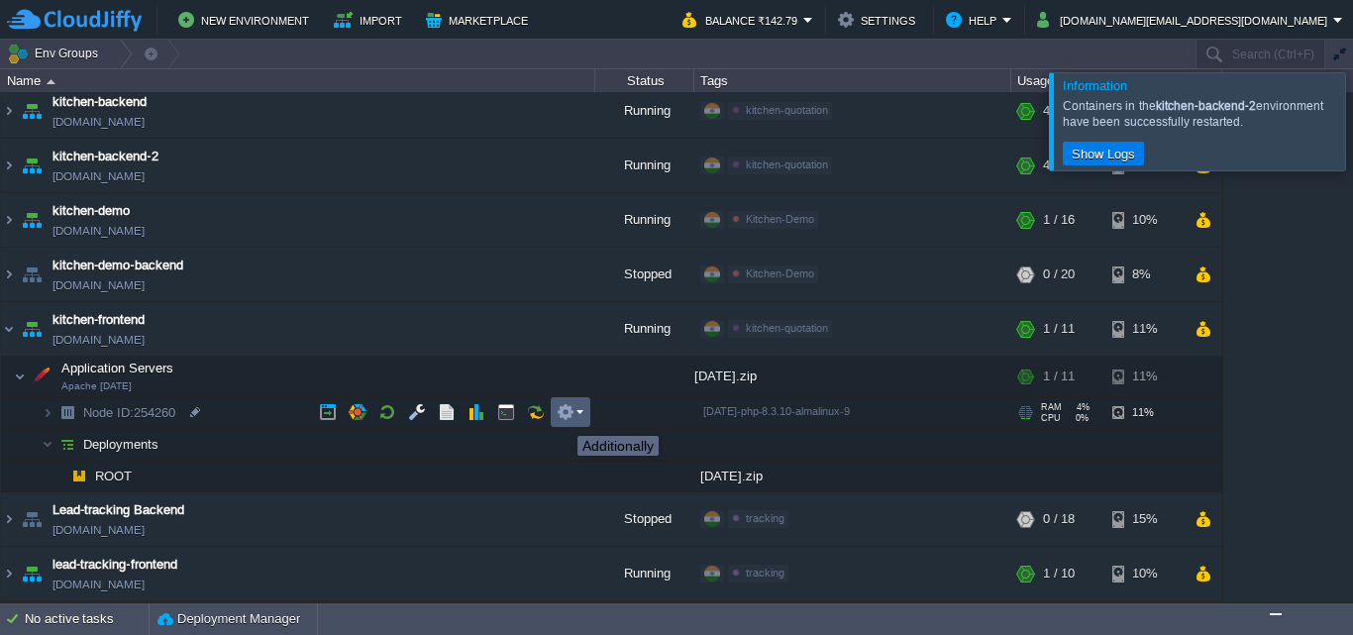
click at [562, 418] on button "button" at bounding box center [565, 412] width 18 height 18
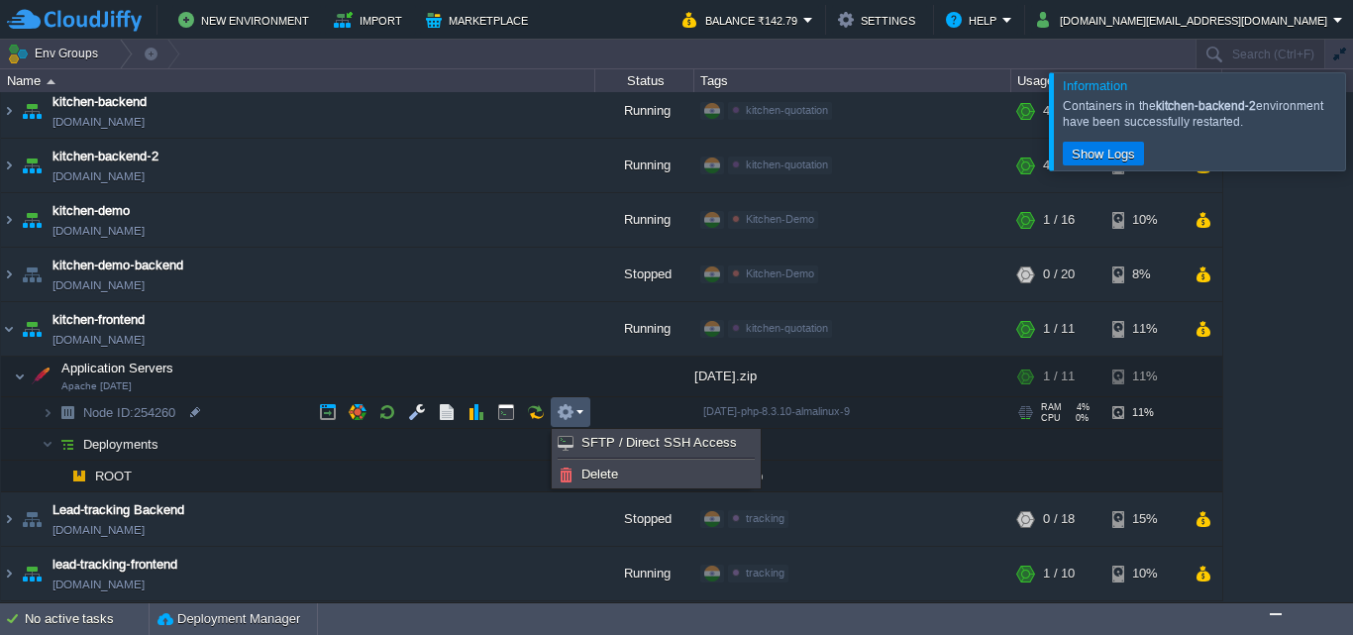
click at [565, 413] on button "button" at bounding box center [565, 412] width 18 height 18
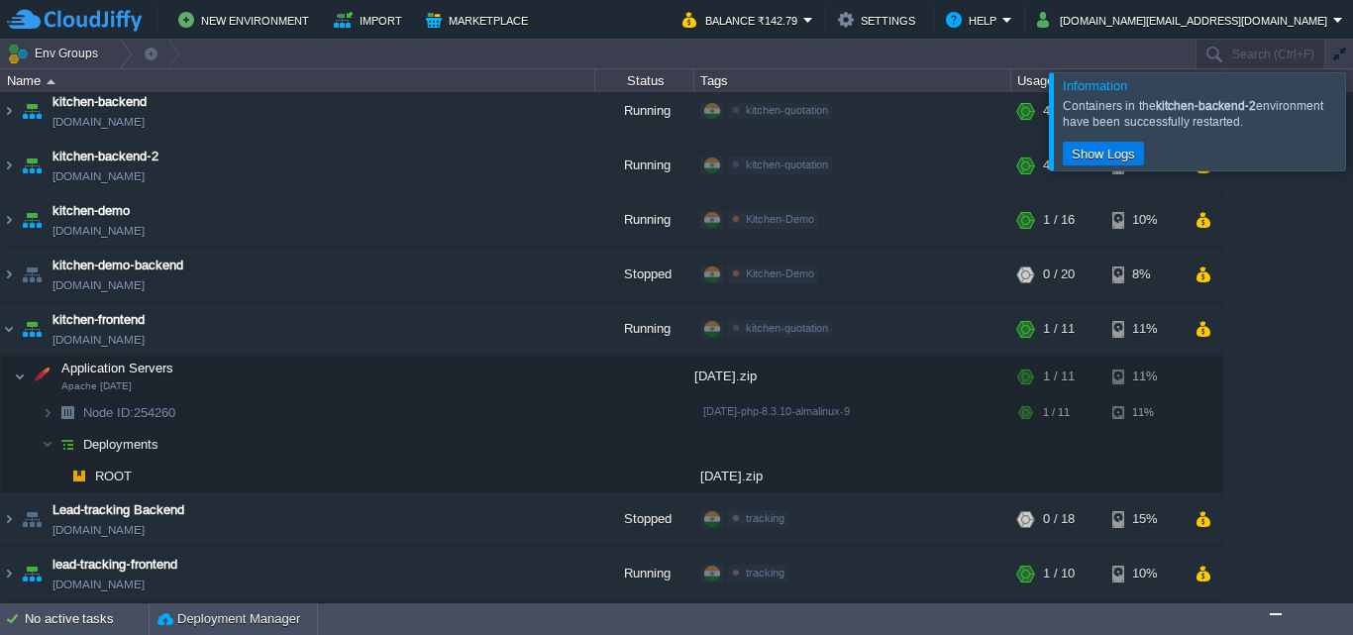
click at [1352, 113] on div at bounding box center [1376, 120] width 0 height 97
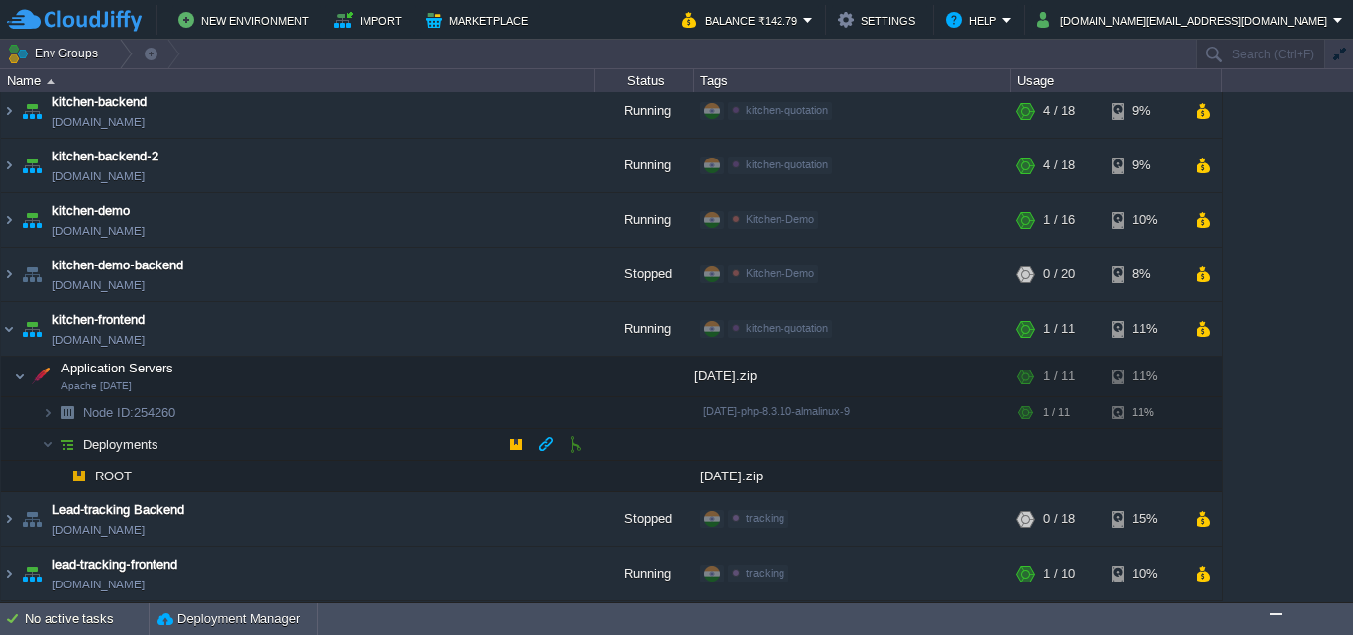
click at [69, 438] on img at bounding box center [67, 444] width 28 height 31
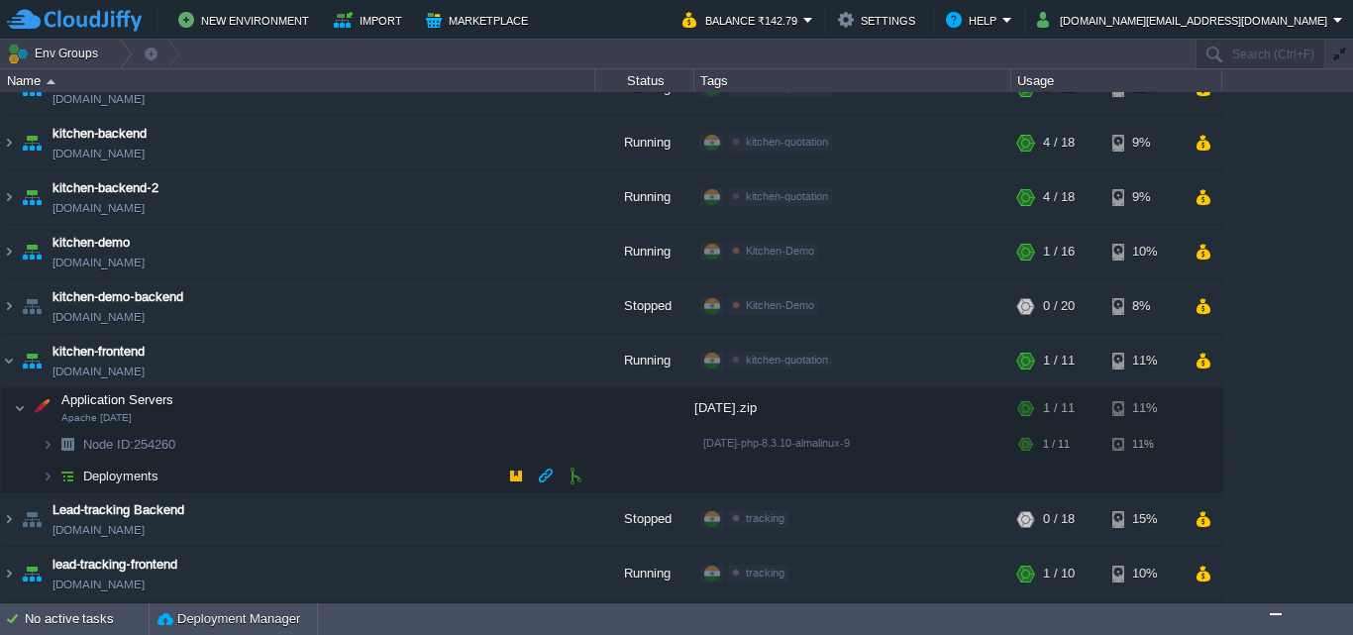
click at [72, 470] on img at bounding box center [67, 475] width 28 height 31
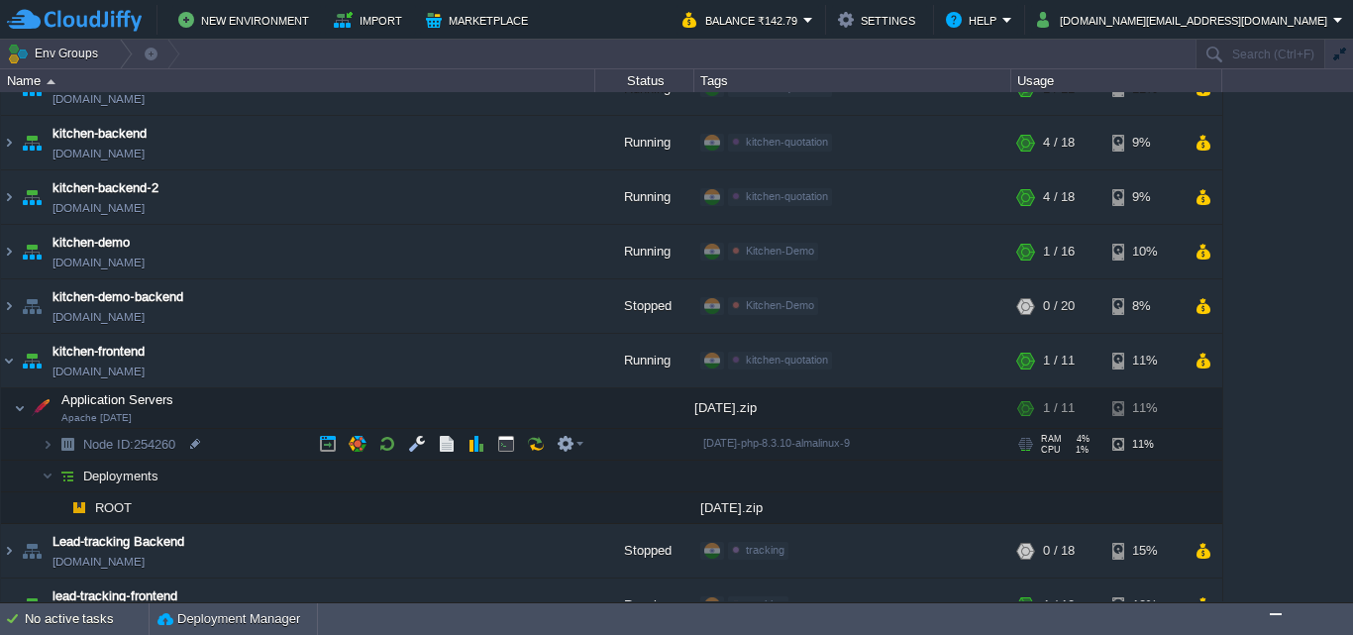
click at [66, 441] on img at bounding box center [67, 444] width 28 height 31
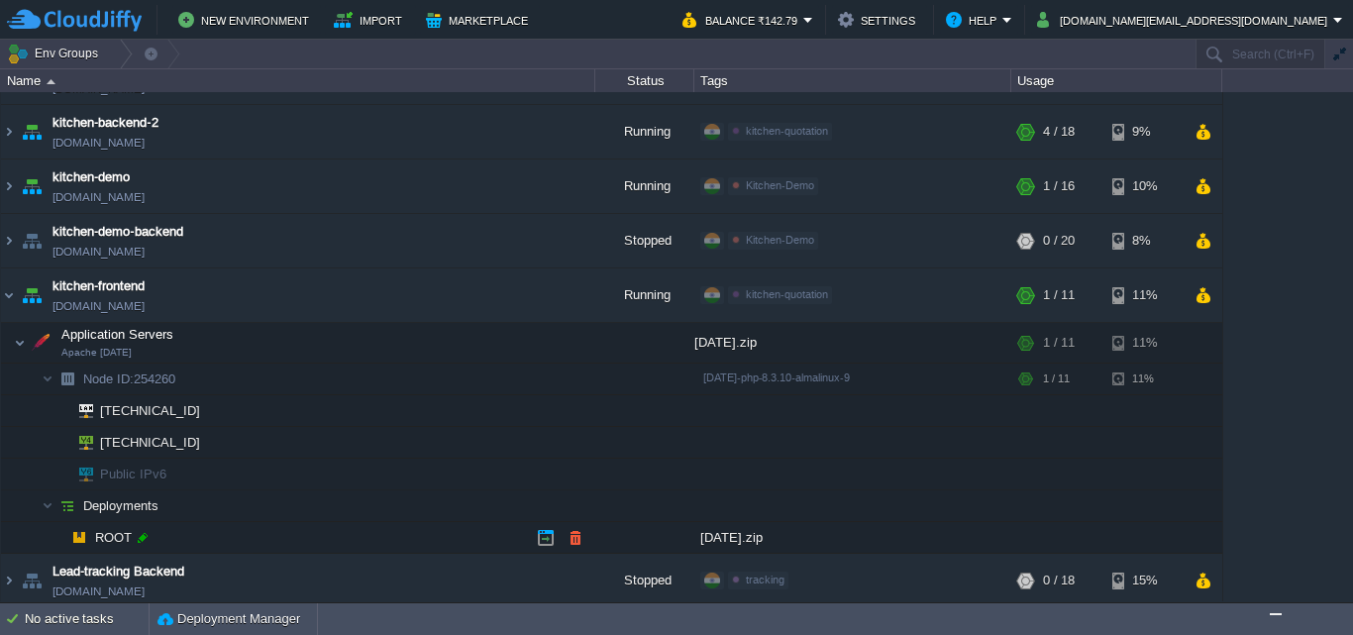
scroll to position [293, 0]
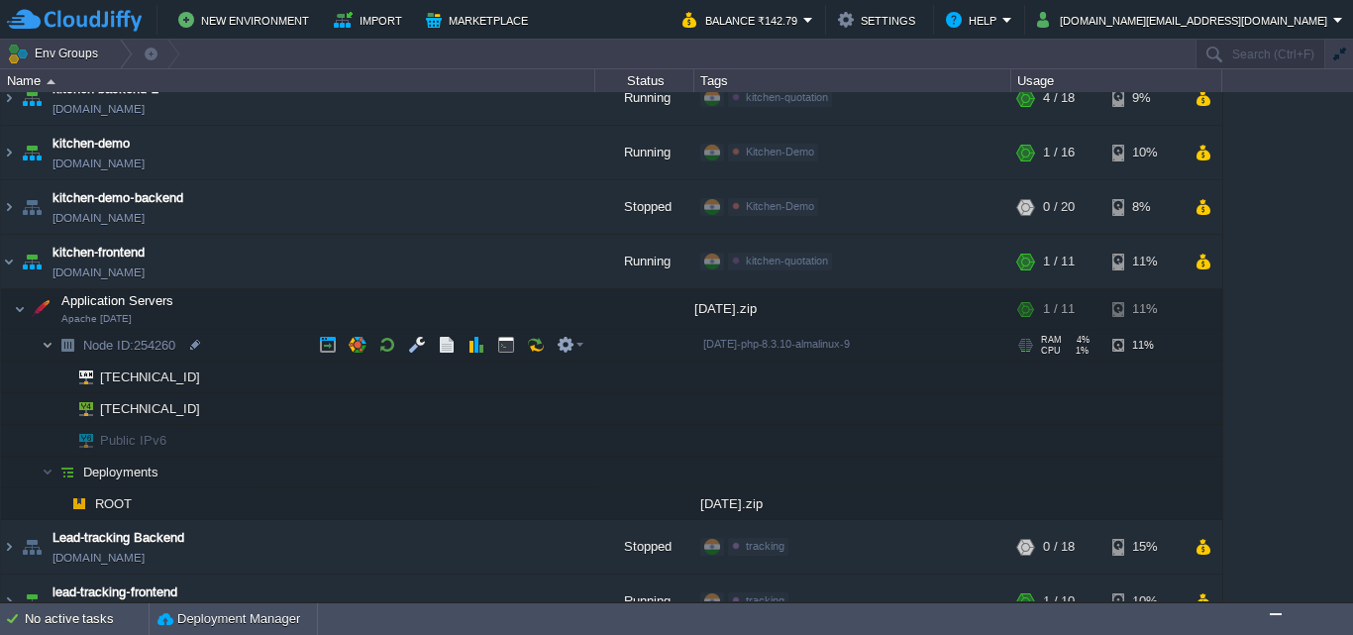
click at [48, 346] on img at bounding box center [48, 345] width 12 height 31
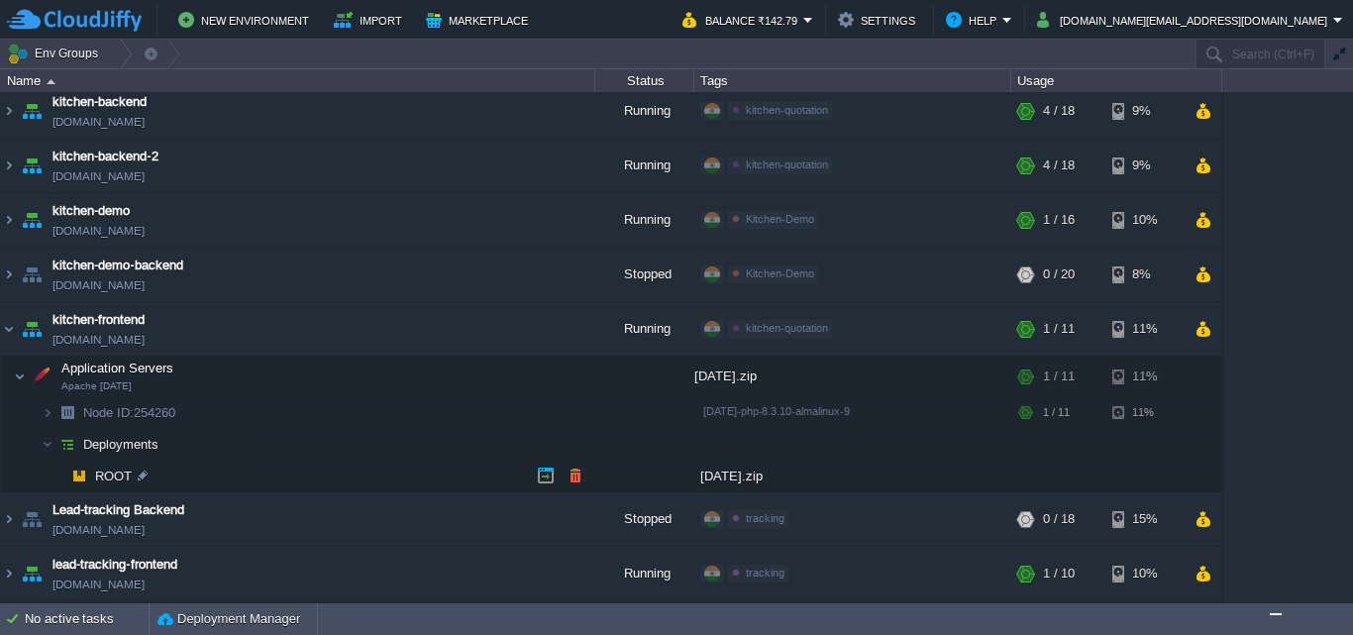
drag, startPoint x: 744, startPoint y: 473, endPoint x: 702, endPoint y: 477, distance: 41.8
click at [702, 477] on div "[DATE].zip" at bounding box center [852, 475] width 317 height 31
click at [85, 471] on img at bounding box center [79, 475] width 28 height 31
click at [80, 471] on img at bounding box center [79, 475] width 28 height 31
drag, startPoint x: 80, startPoint y: 471, endPoint x: 66, endPoint y: 474, distance: 14.2
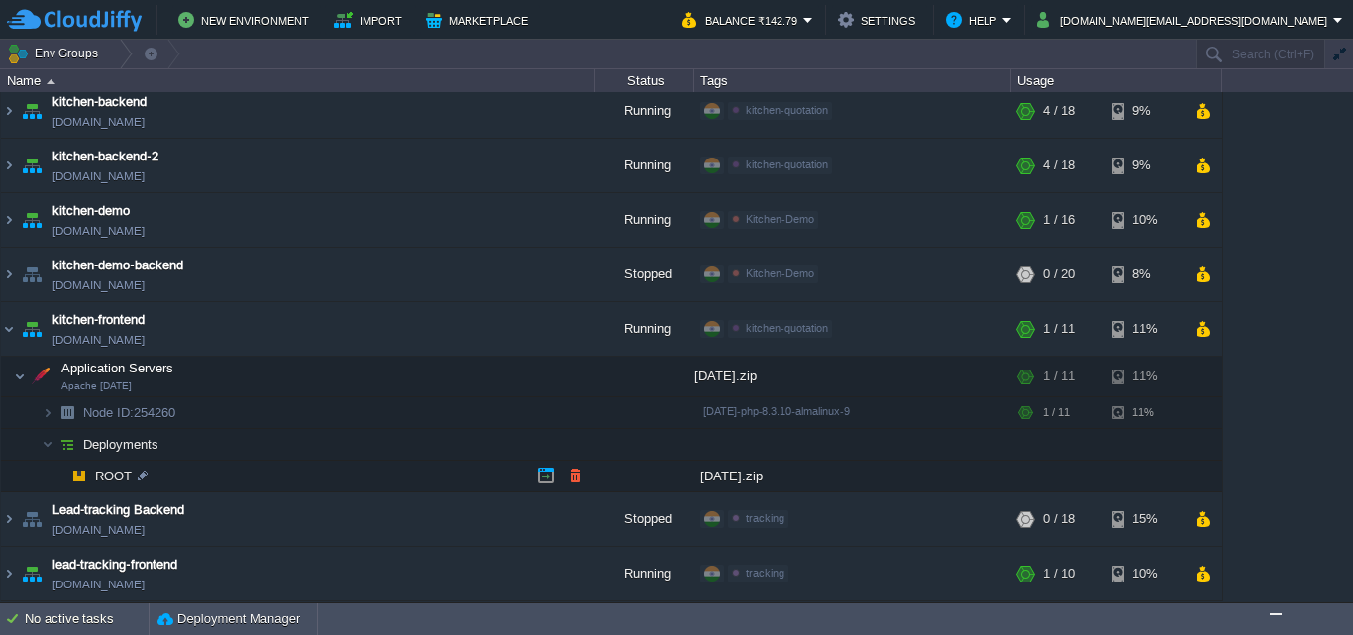
click at [66, 474] on img at bounding box center [79, 475] width 28 height 31
click at [77, 477] on img at bounding box center [79, 475] width 28 height 31
click at [139, 474] on div at bounding box center [143, 475] width 18 height 18
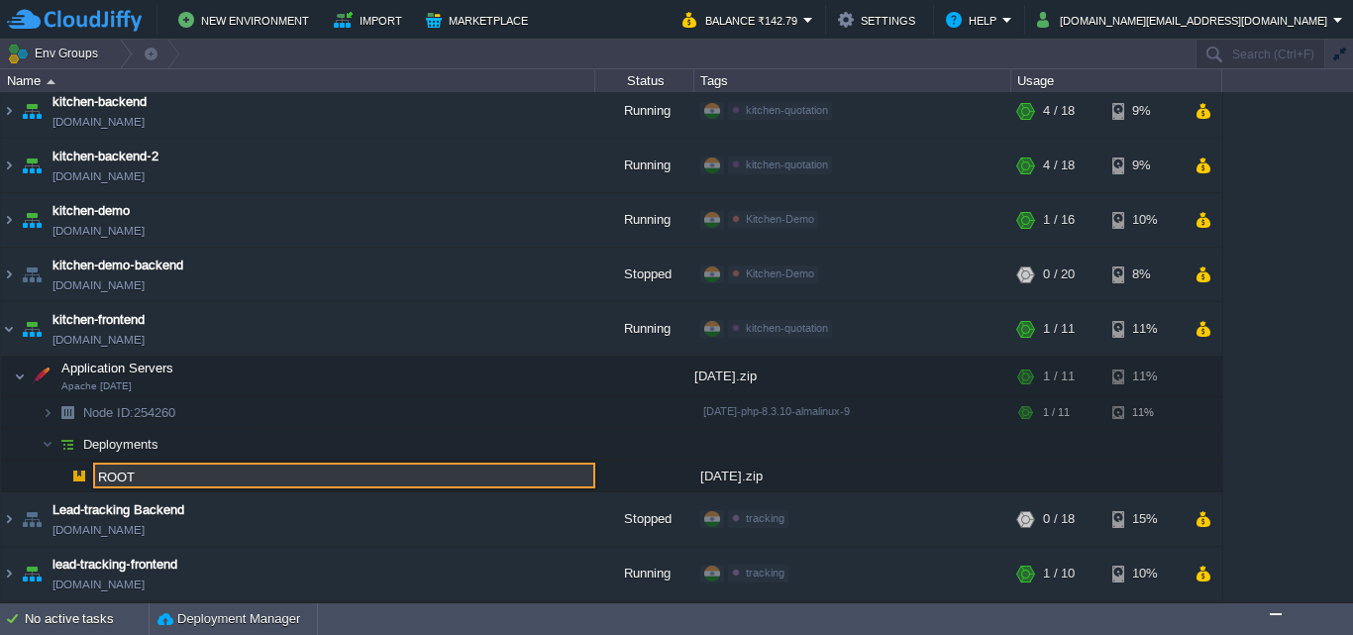
click at [199, 481] on input "ROOT" at bounding box center [344, 475] width 502 height 26
click at [73, 471] on img at bounding box center [79, 475] width 28 height 31
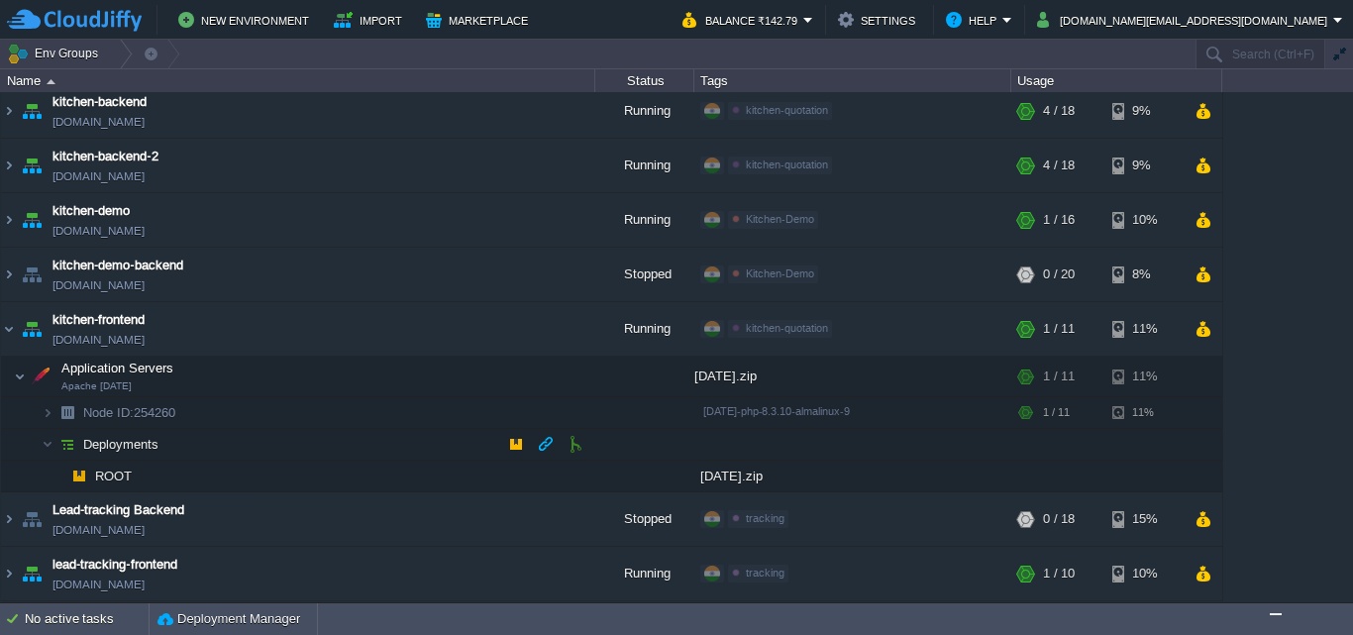
click at [56, 440] on img at bounding box center [67, 444] width 28 height 31
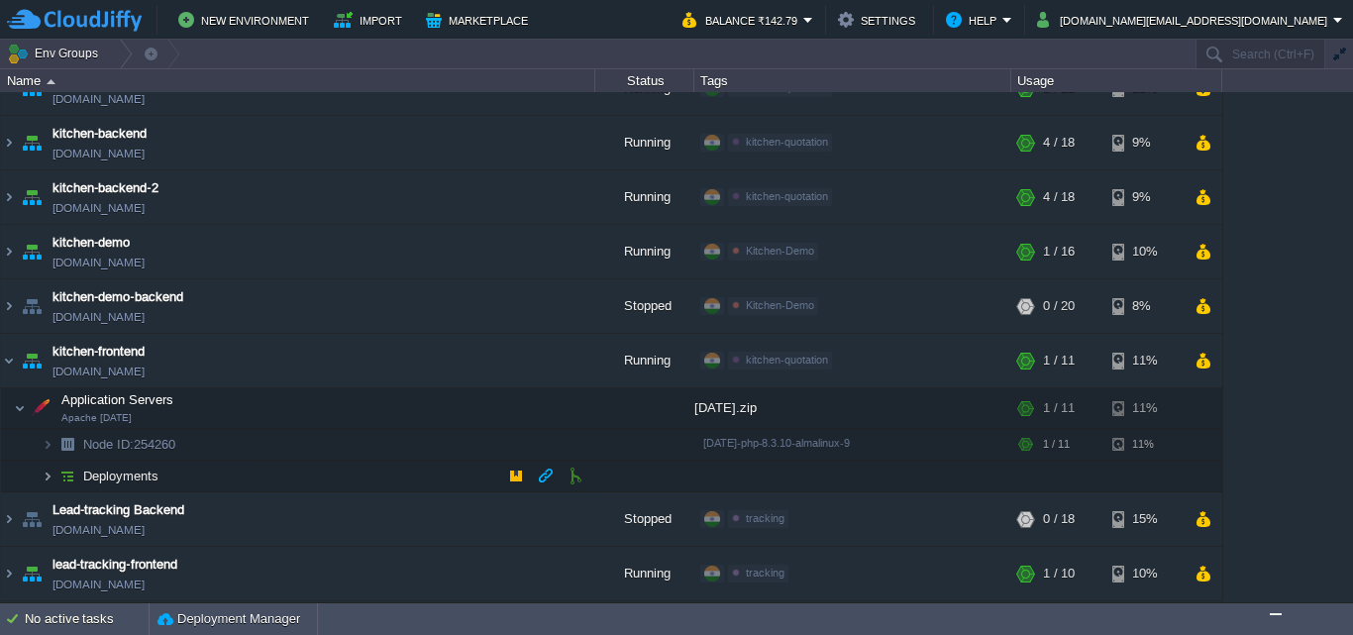
click at [50, 468] on img at bounding box center [48, 475] width 12 height 31
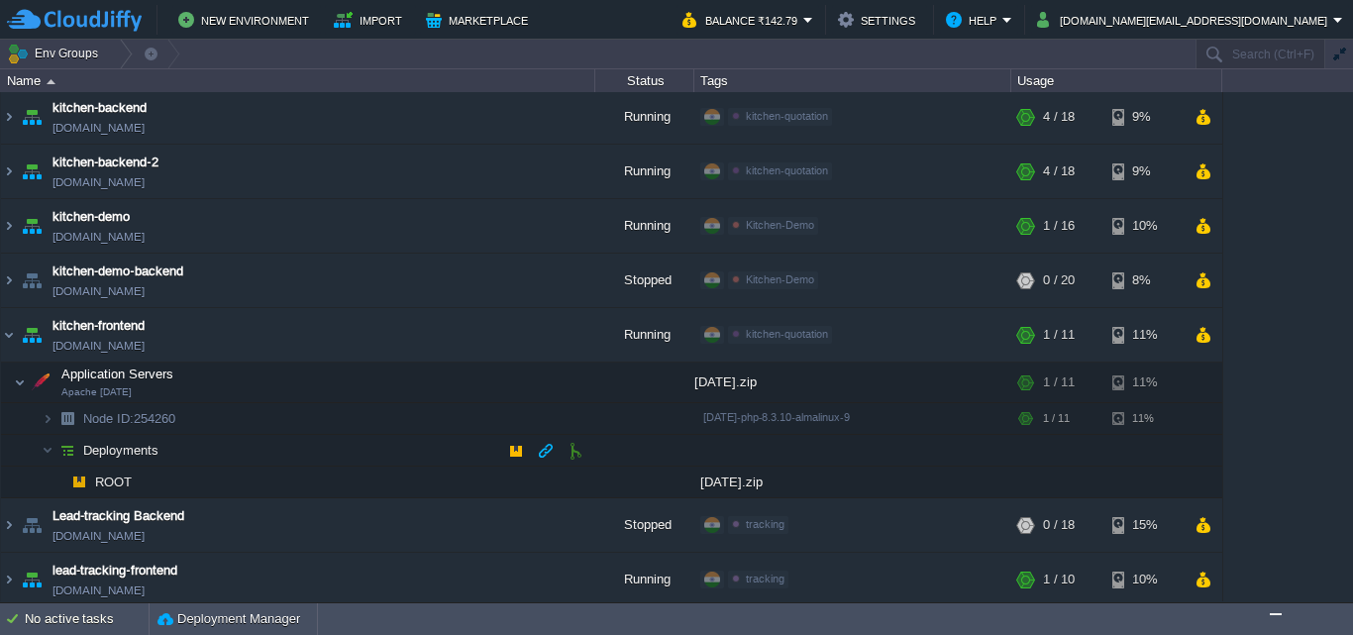
scroll to position [226, 0]
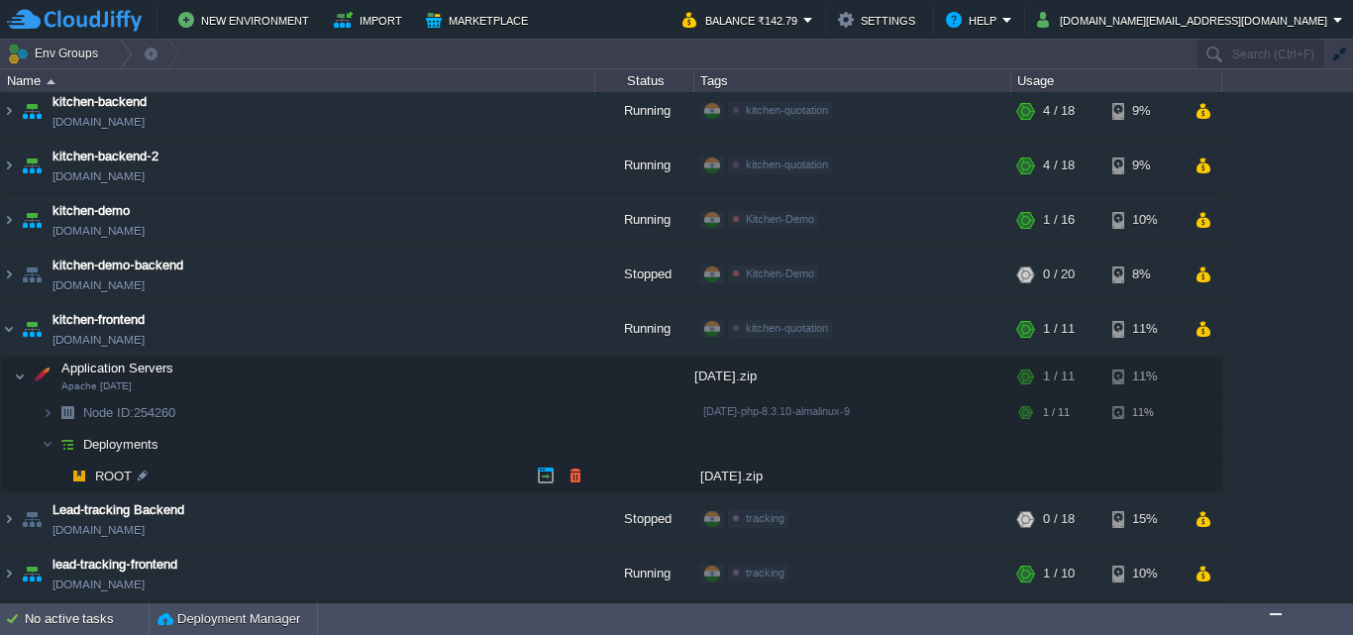
click at [105, 467] on span "ROOT" at bounding box center [114, 475] width 42 height 17
click at [91, 479] on img at bounding box center [79, 475] width 28 height 31
click at [83, 474] on img at bounding box center [79, 475] width 28 height 31
click at [79, 470] on img at bounding box center [79, 475] width 28 height 31
click at [72, 477] on img at bounding box center [79, 475] width 28 height 31
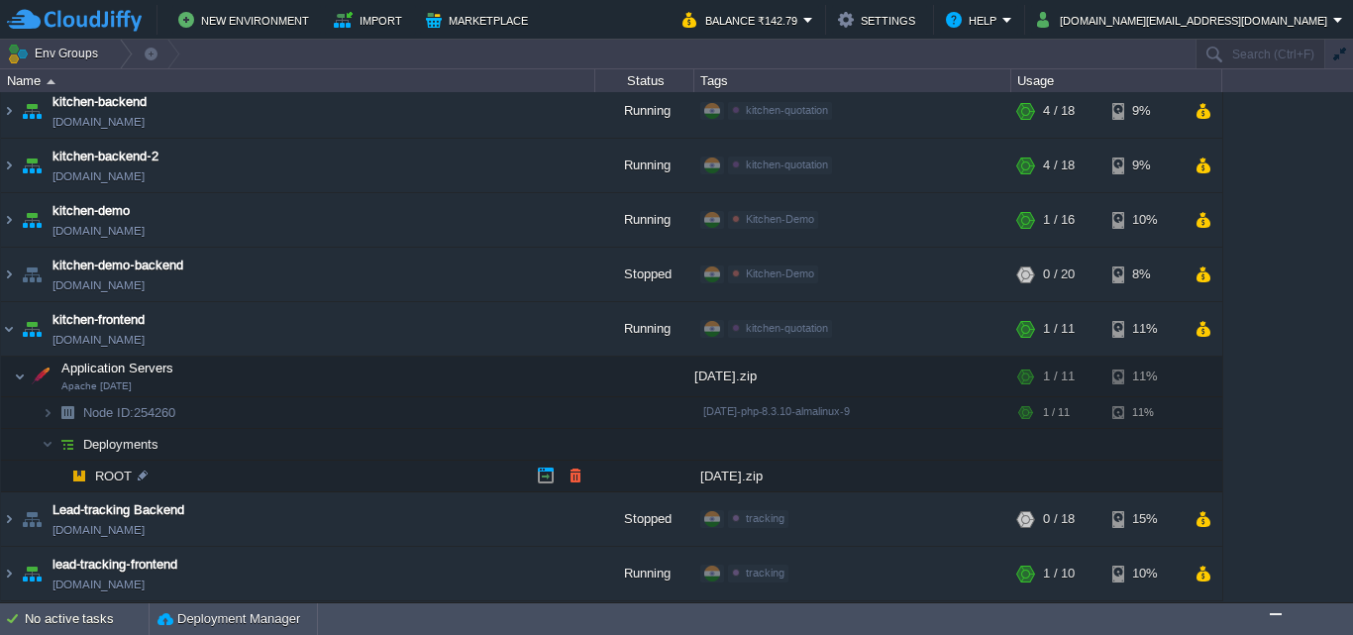
click at [113, 475] on span "ROOT" at bounding box center [114, 475] width 42 height 17
click at [752, 474] on div "[DATE].zip" at bounding box center [852, 475] width 317 height 31
click at [1275, 614] on img "Chat widget" at bounding box center [1275, 614] width 0 height 0
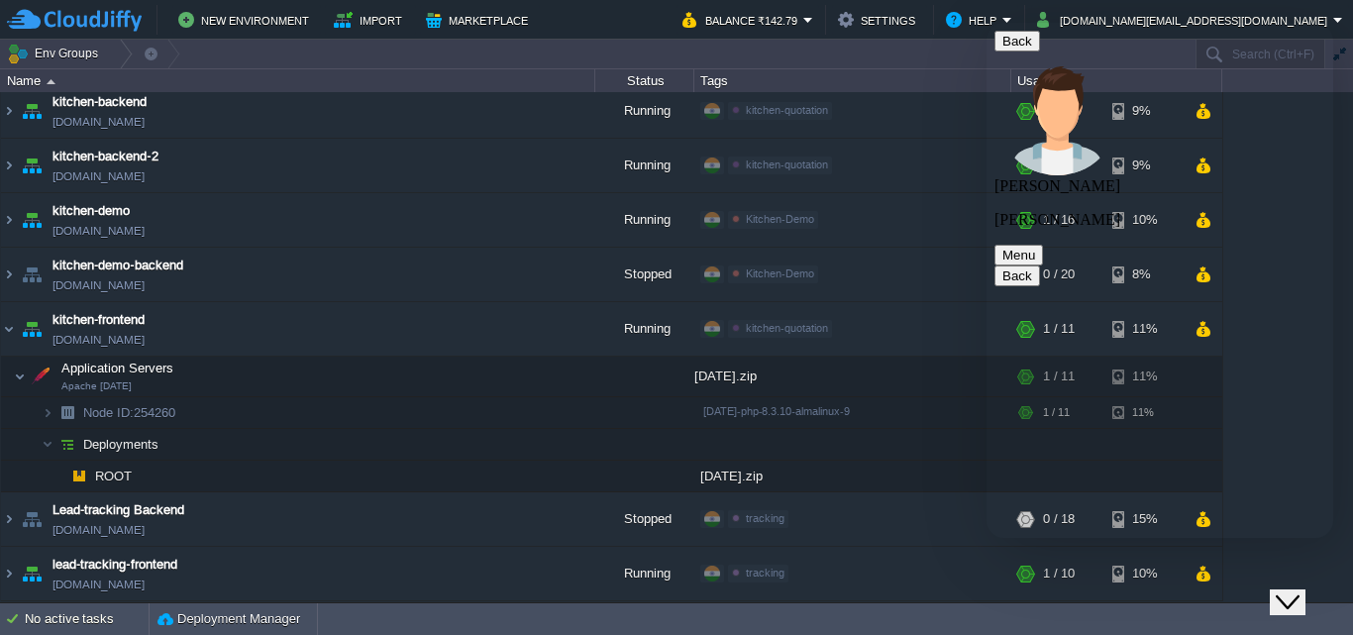
scroll to position [1878, 0]
click at [1043, 245] on button "Menu" at bounding box center [1018, 255] width 49 height 21
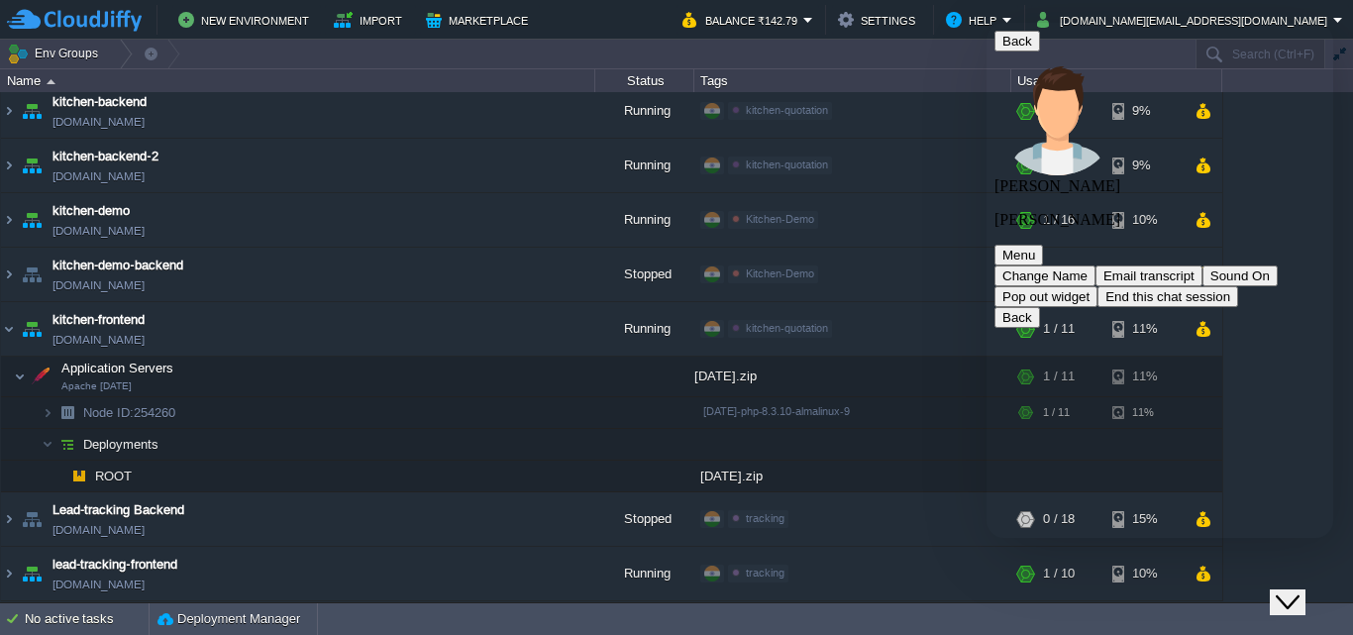
click at [1043, 245] on button "Menu" at bounding box center [1018, 255] width 49 height 21
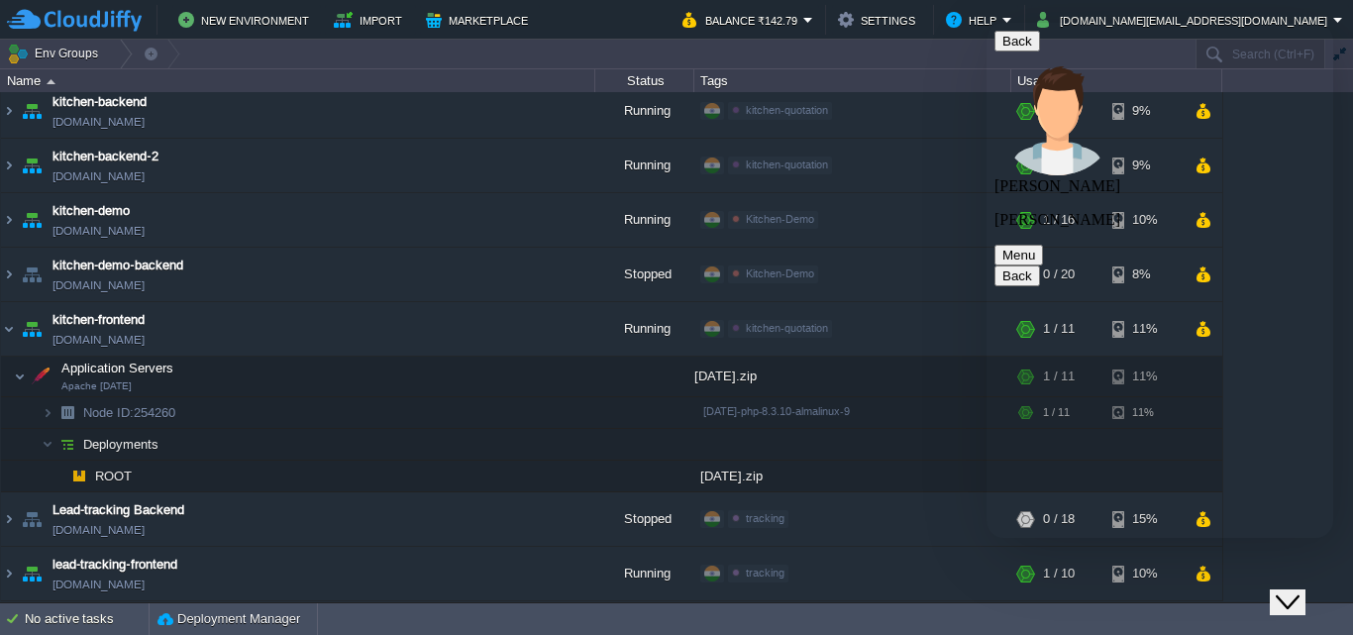
click at [1291, 590] on icon "Close Chat This icon closes the chat window." at bounding box center [1287, 602] width 24 height 24
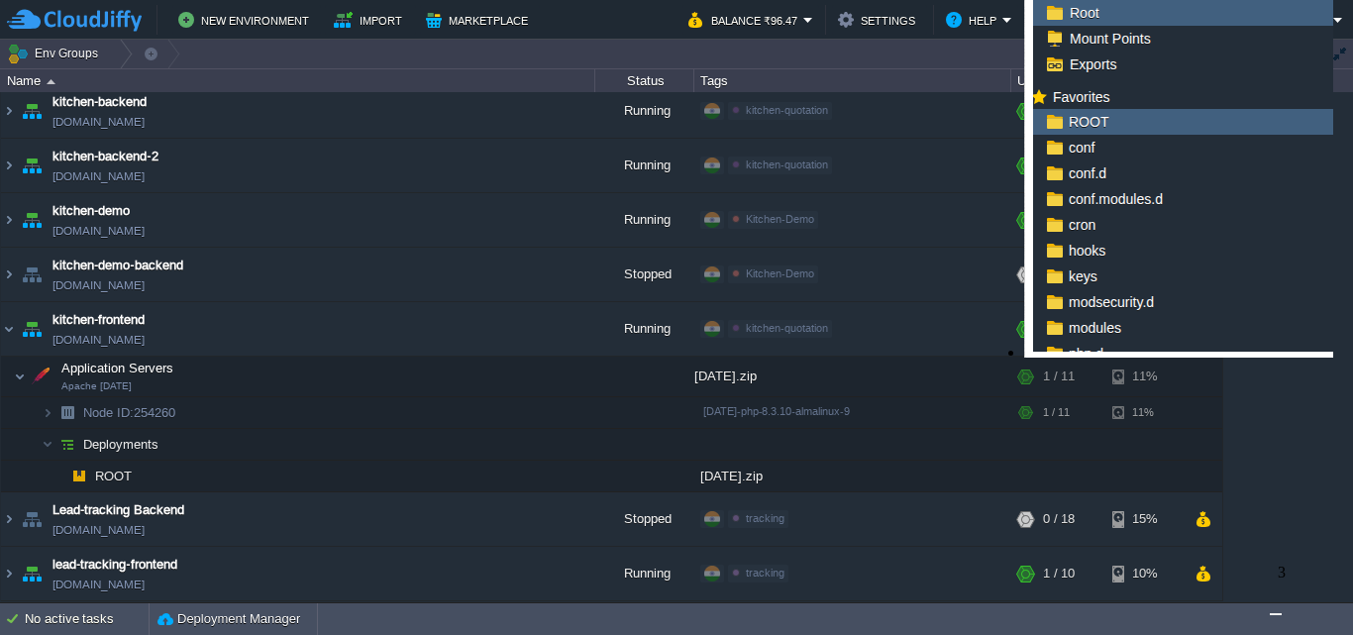
click at [1275, 614] on img "Chat widget" at bounding box center [1275, 614] width 0 height 0
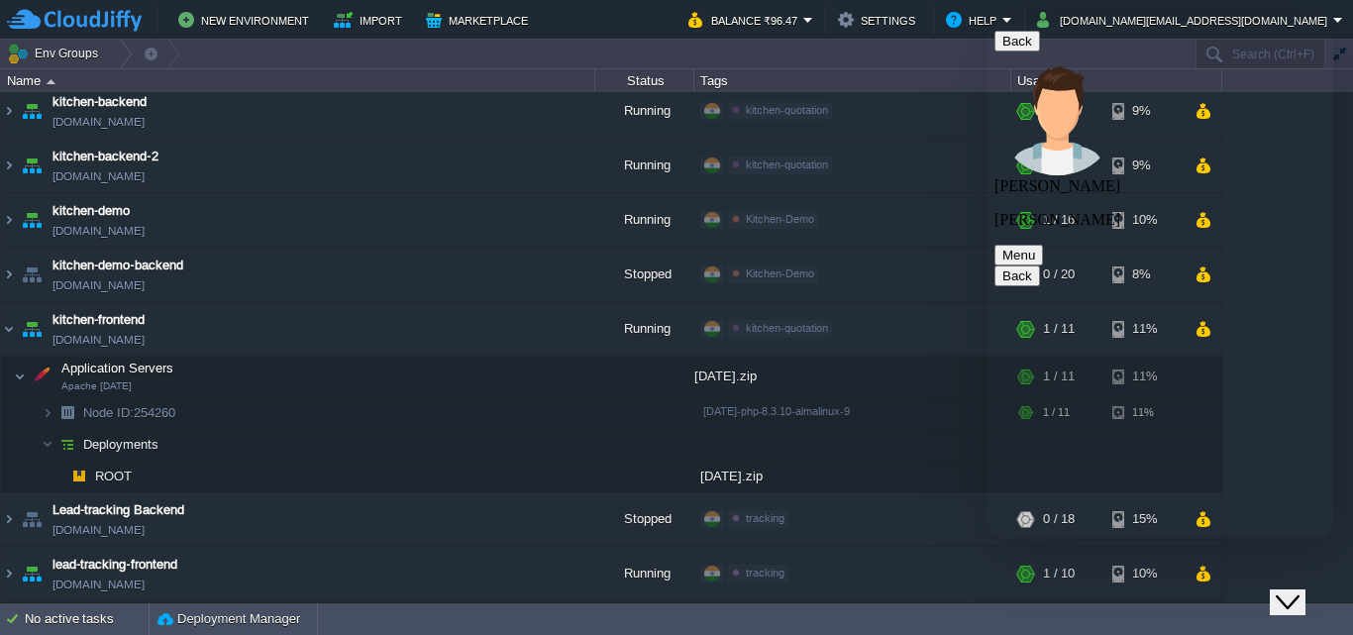
click at [1298, 590] on icon "Close Chat This icon closes the chat window." at bounding box center [1287, 602] width 24 height 24
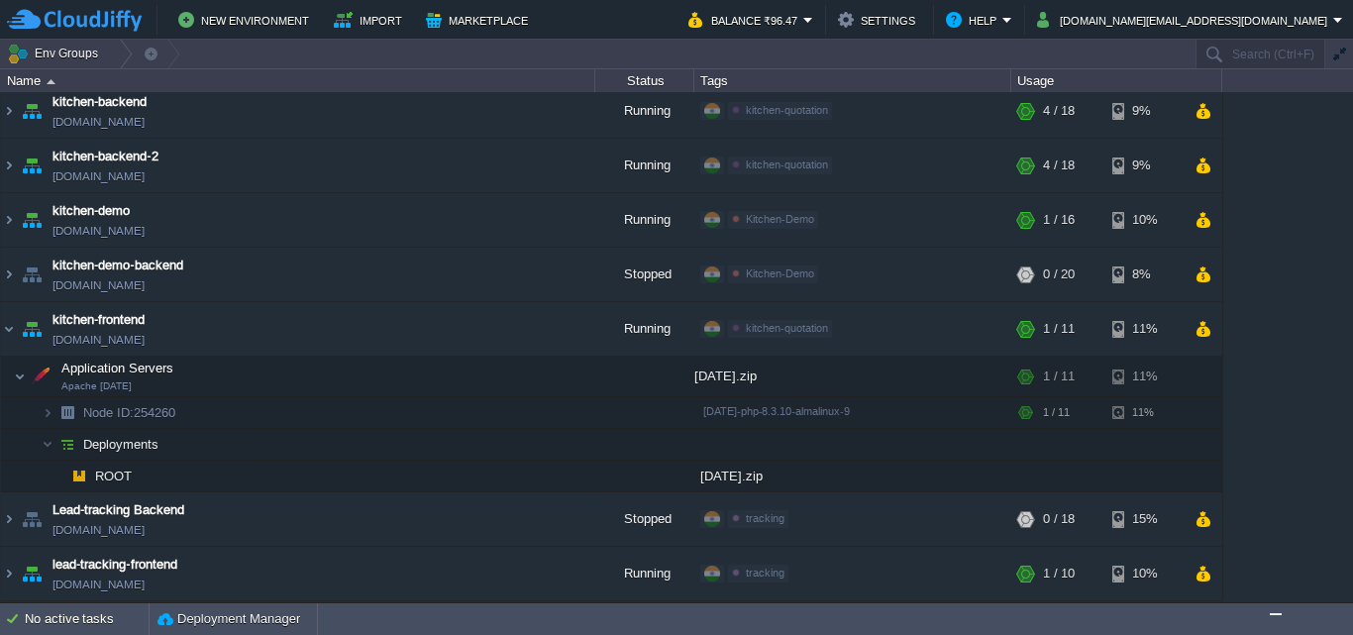
click at [1275, 614] on img "Chat widget" at bounding box center [1275, 614] width 0 height 0
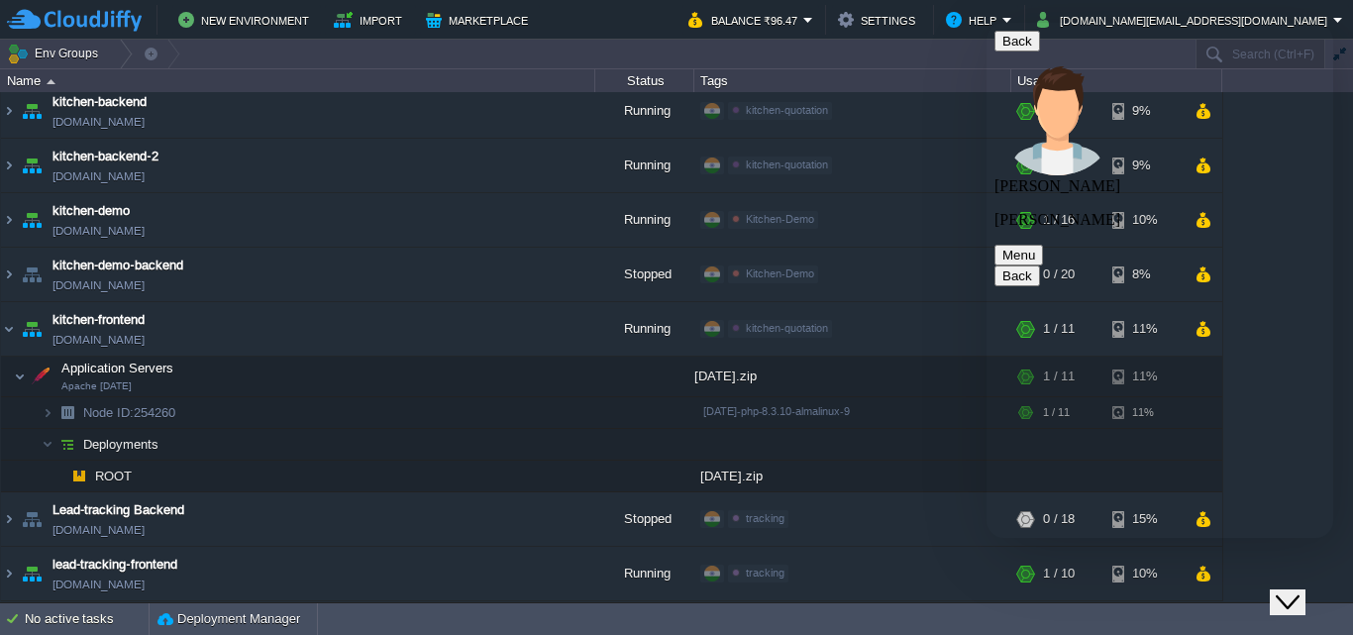
scroll to position [2344, 0]
click at [9, 326] on img at bounding box center [9, 328] width 16 height 53
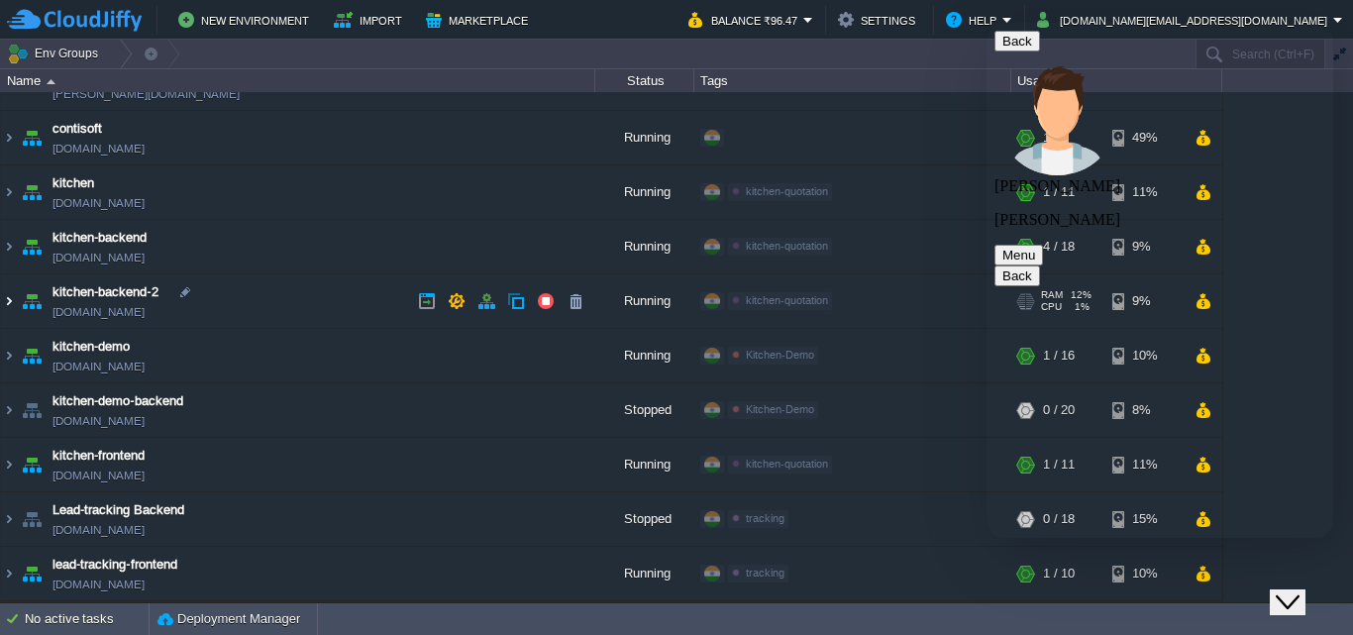
scroll to position [90, 0]
click at [9, 326] on img at bounding box center [9, 300] width 16 height 53
click at [3, 301] on img at bounding box center [9, 300] width 16 height 53
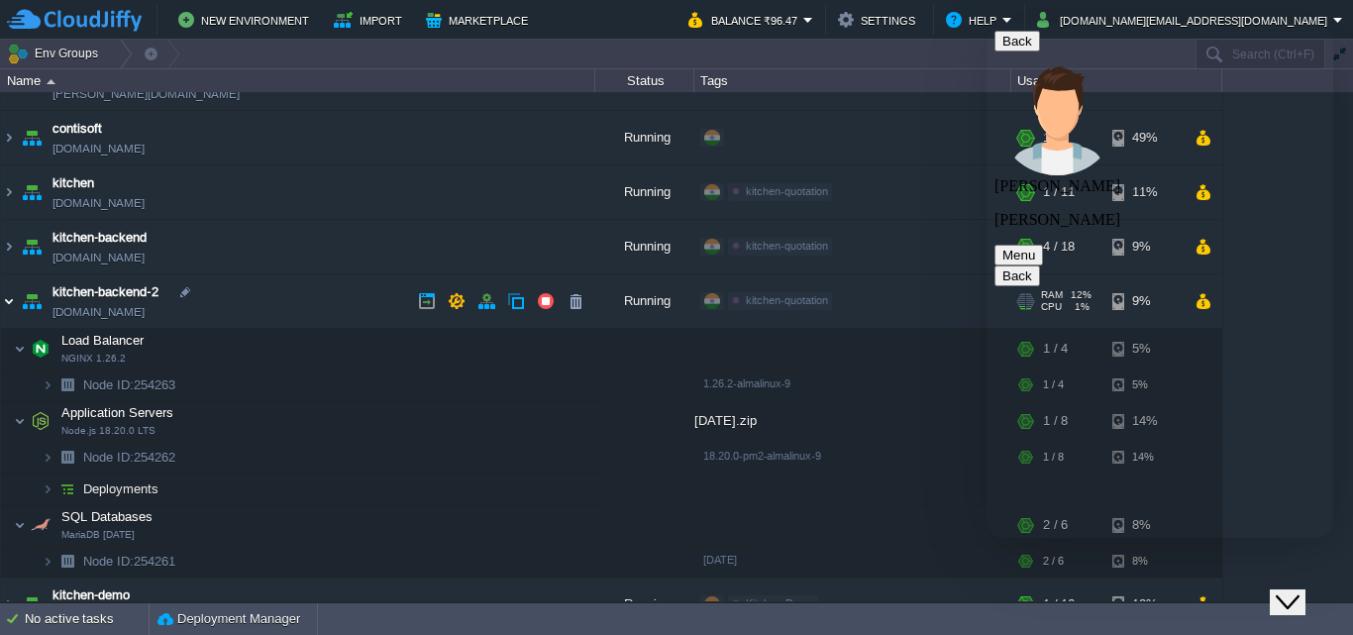
click at [3, 301] on img at bounding box center [9, 300] width 16 height 53
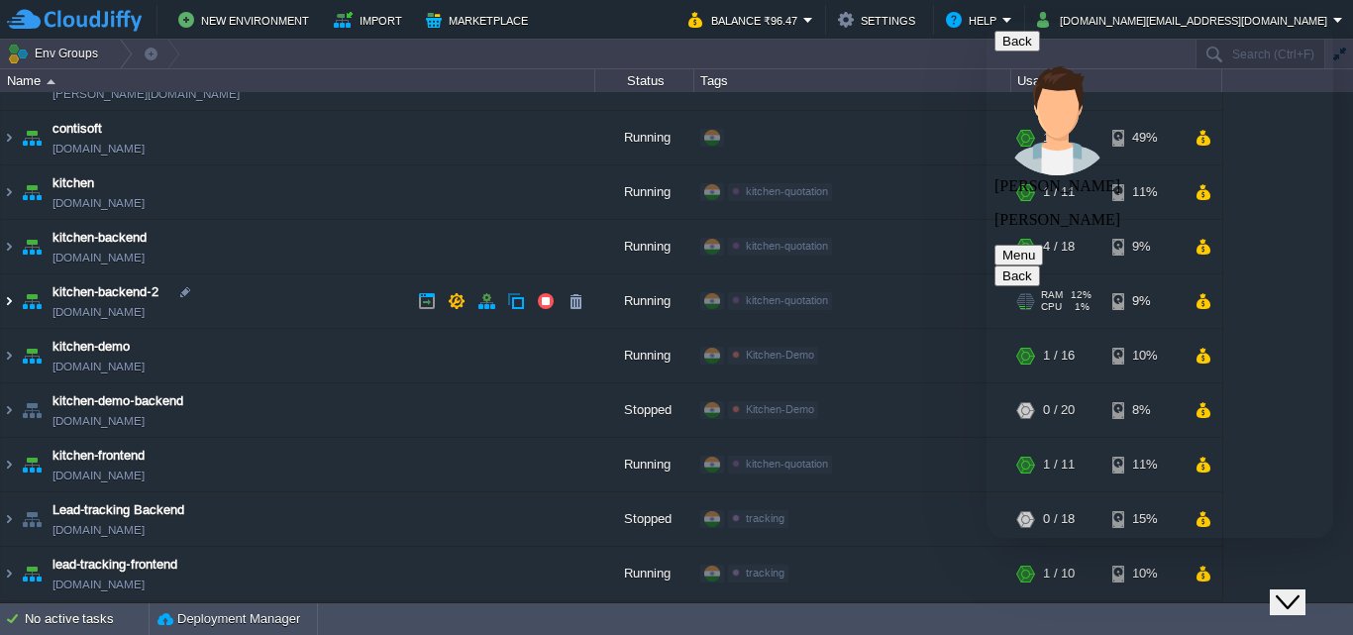
click at [3, 301] on img at bounding box center [9, 300] width 16 height 53
click at [6, 301] on img at bounding box center [9, 300] width 16 height 53
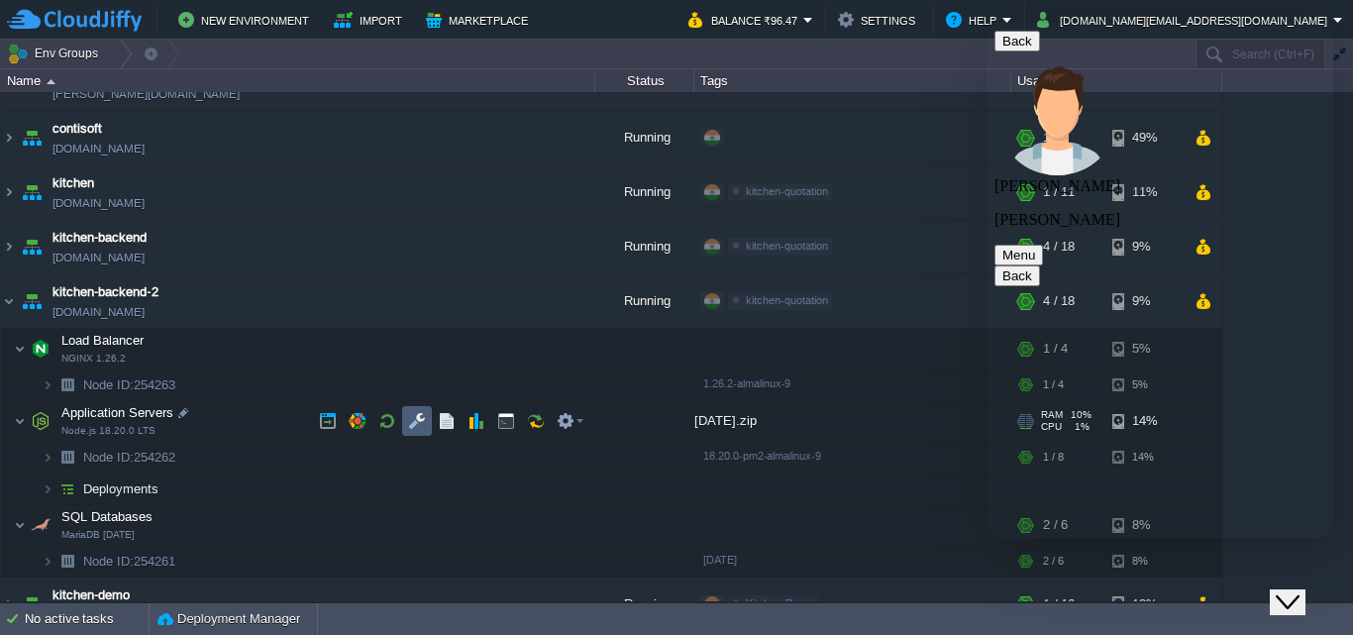
click at [420, 412] on td at bounding box center [417, 421] width 30 height 30
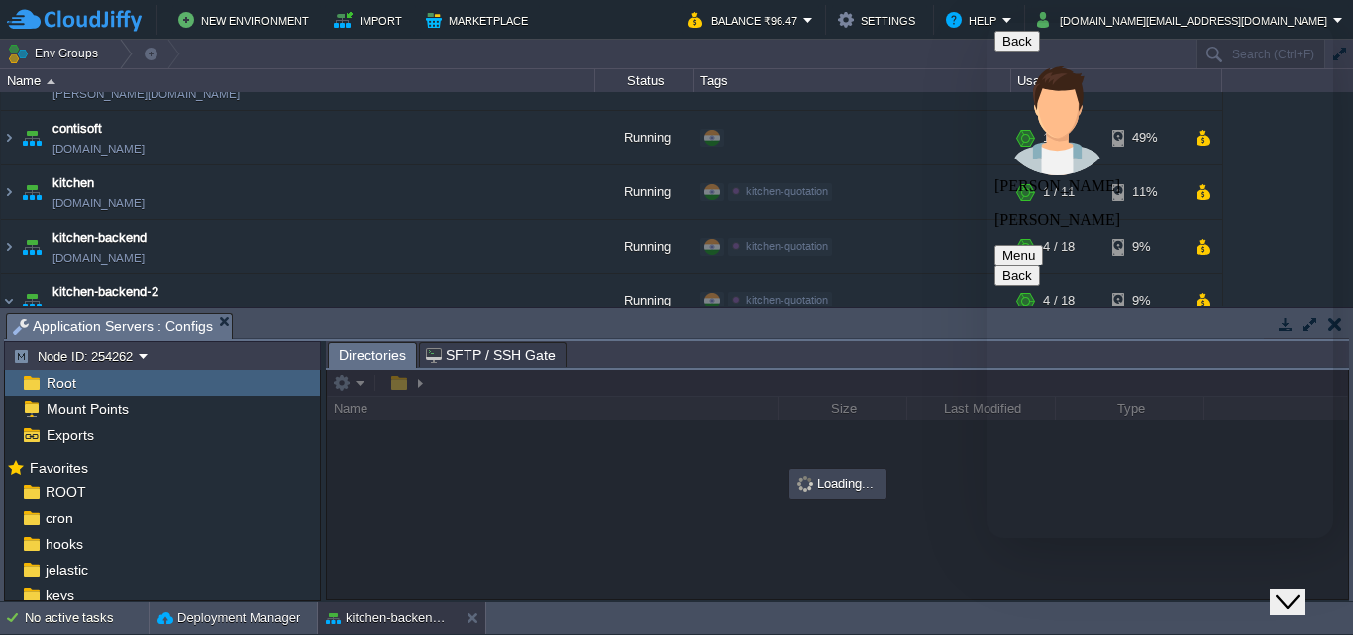
click at [127, 378] on div "Root" at bounding box center [162, 383] width 315 height 26
click at [85, 491] on div "ROOT" at bounding box center [162, 492] width 315 height 26
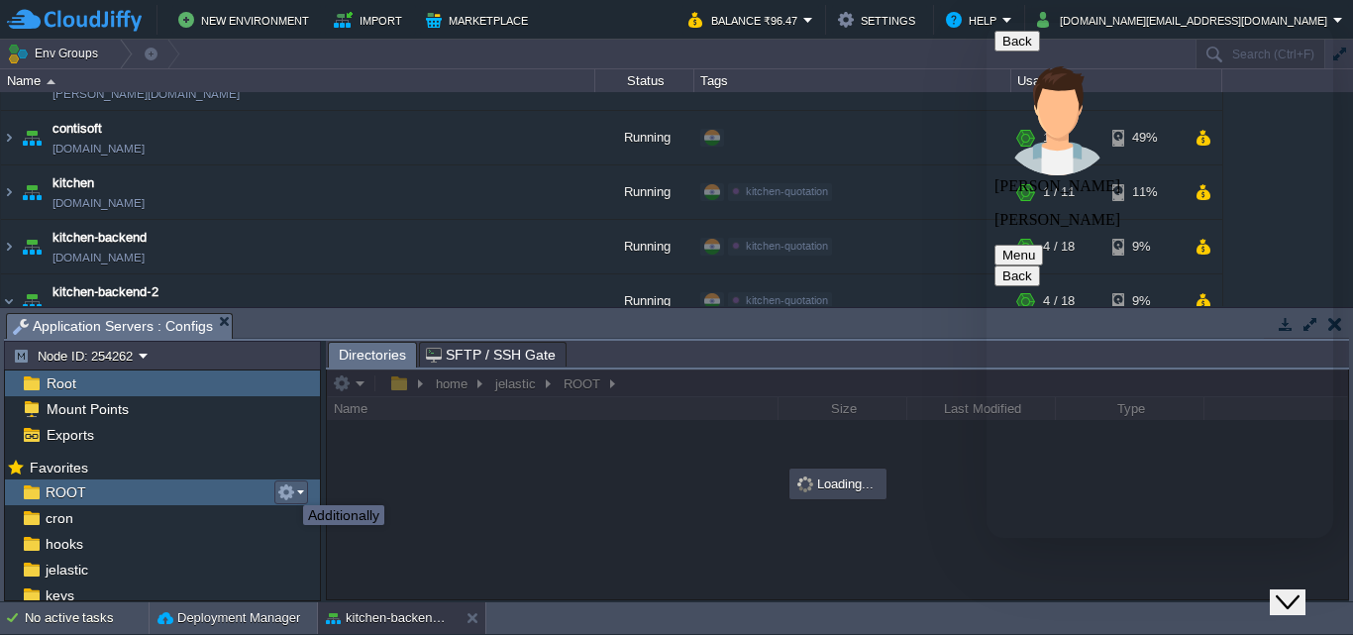
click at [288, 487] on button "button" at bounding box center [286, 492] width 18 height 18
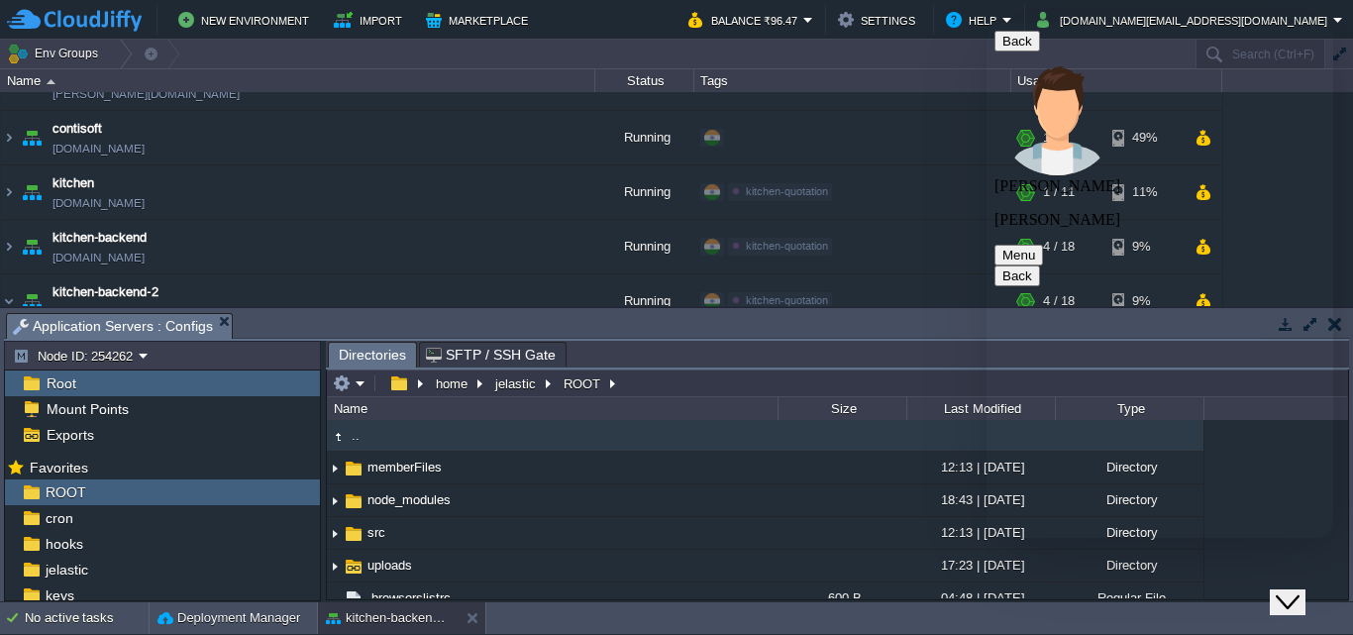
click at [1299, 590] on icon "Close Chat This icon closes the chat window." at bounding box center [1287, 602] width 24 height 24
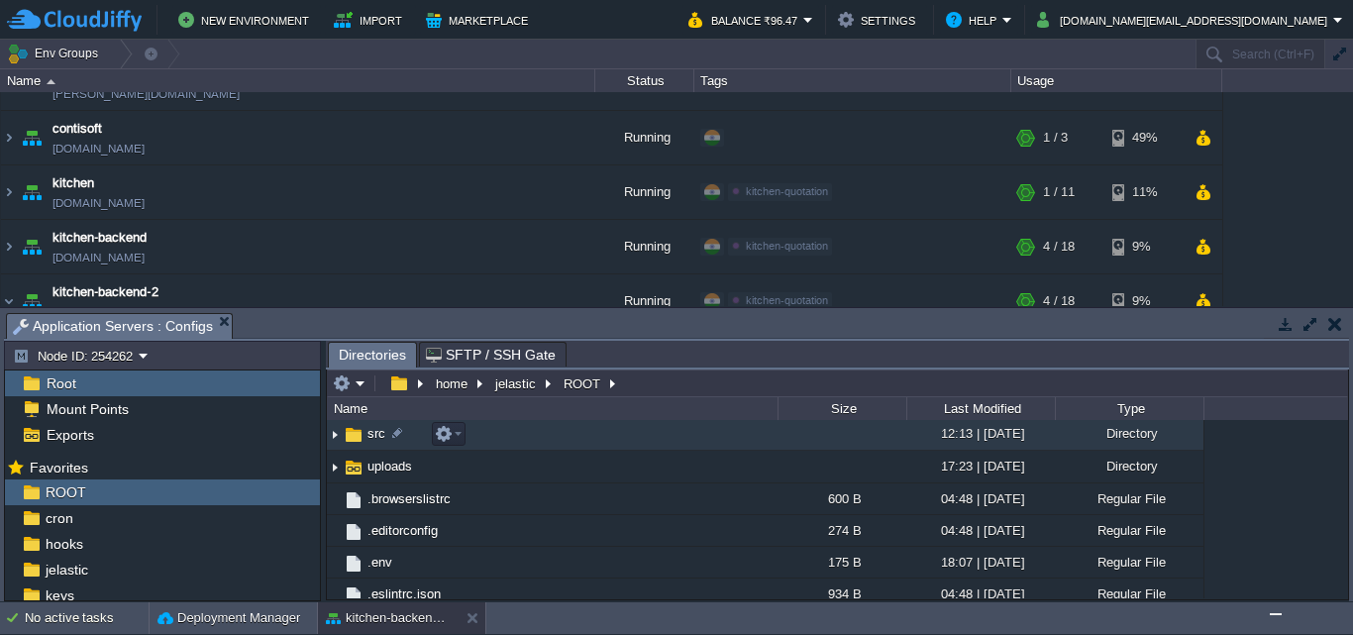
scroll to position [0, 0]
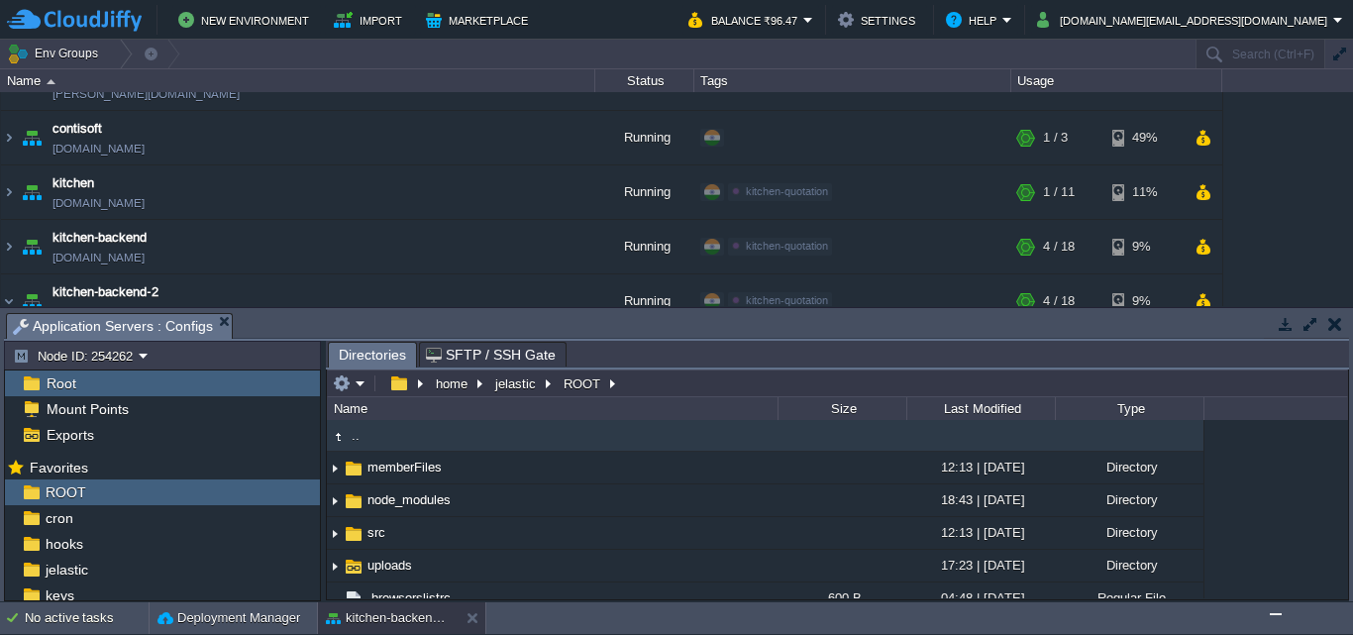
click at [1275, 614] on img "Chat widget" at bounding box center [1275, 614] width 0 height 0
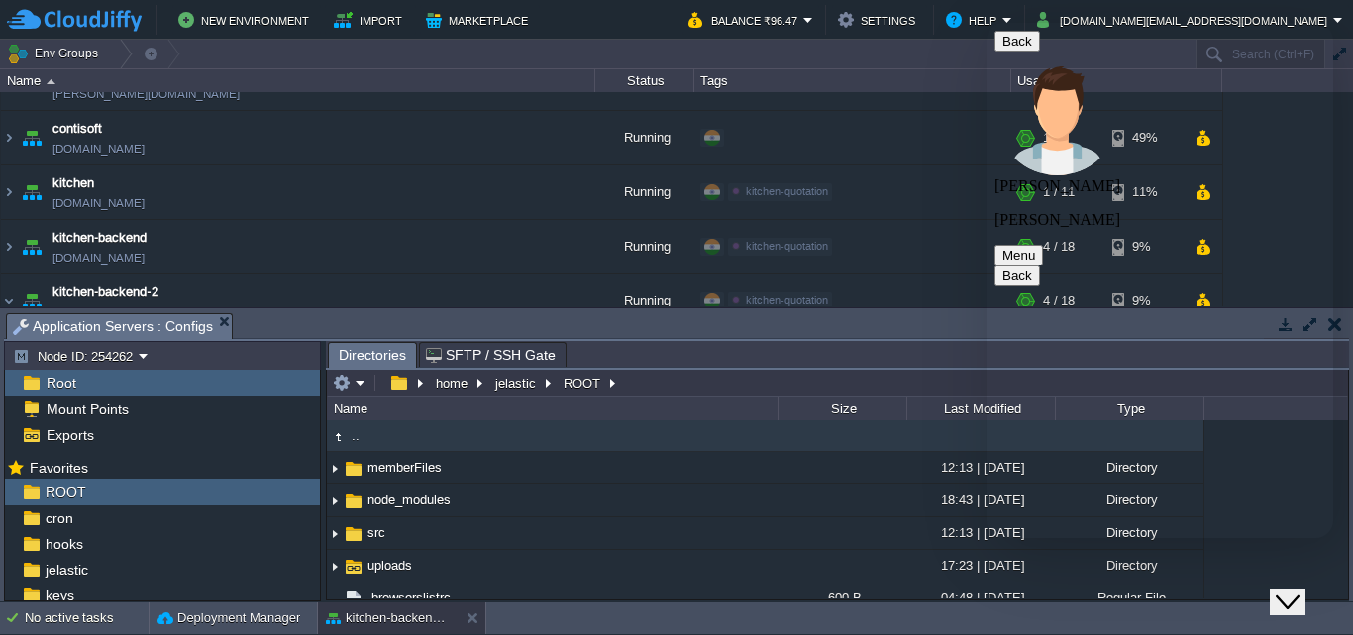
click at [1286, 590] on div "Close Chat This icon closes the chat window." at bounding box center [1287, 602] width 24 height 24
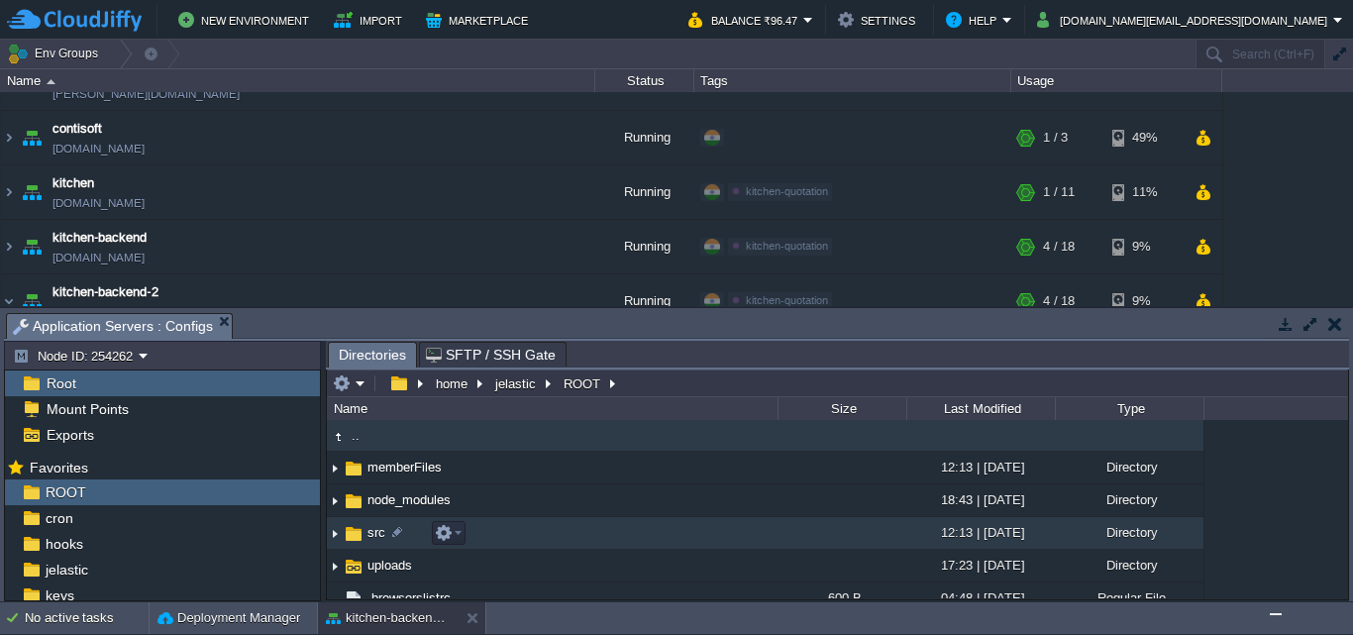
click at [333, 532] on img at bounding box center [335, 533] width 16 height 31
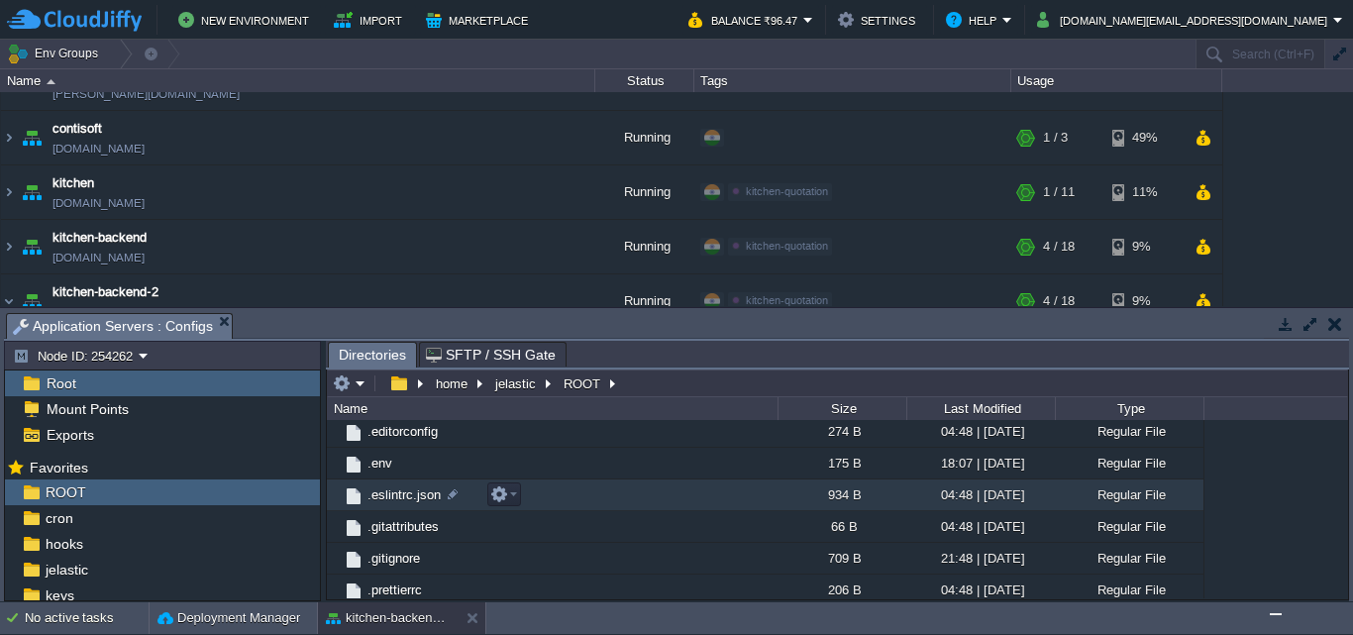
scroll to position [99, 0]
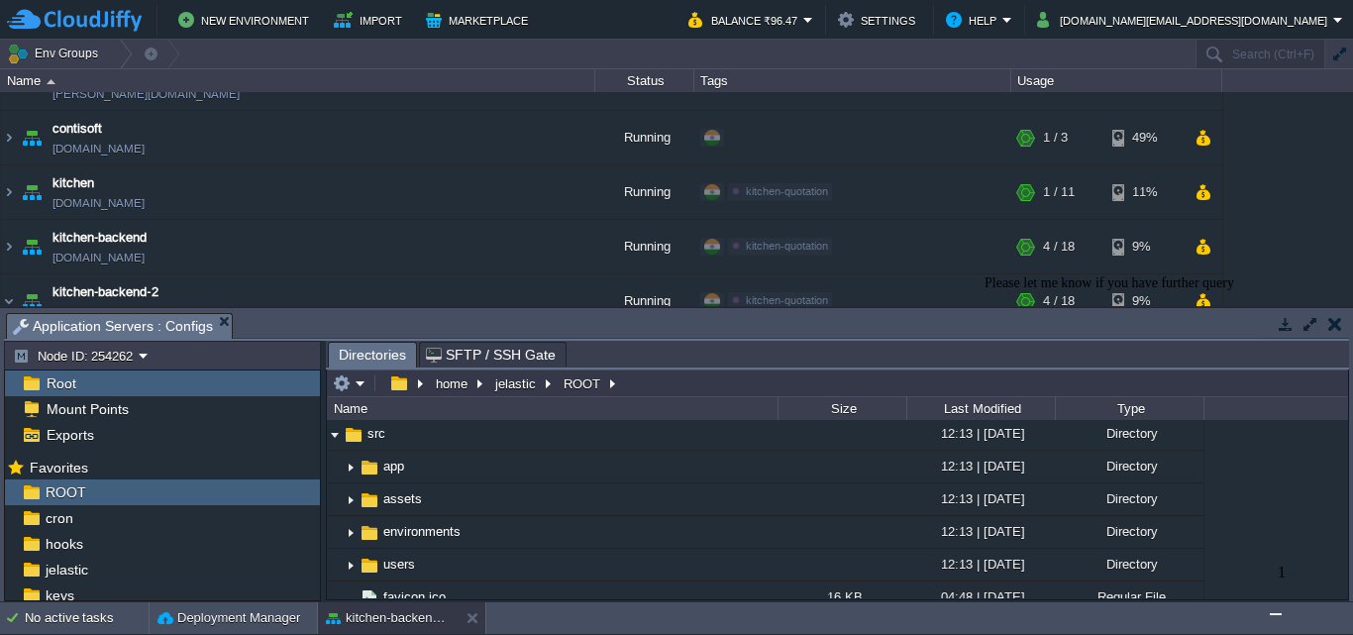
click at [1275, 614] on img "Chat widget" at bounding box center [1275, 614] width 0 height 0
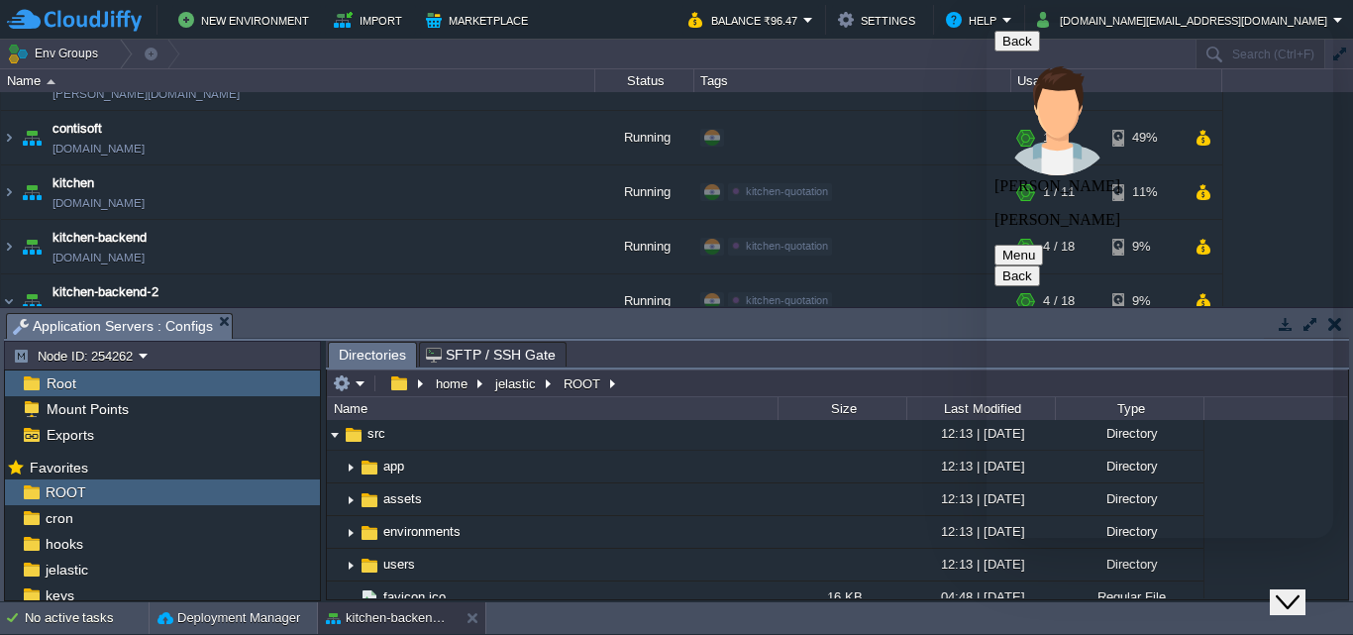
click at [1293, 590] on icon "Close Chat This icon closes the chat window." at bounding box center [1287, 602] width 24 height 24
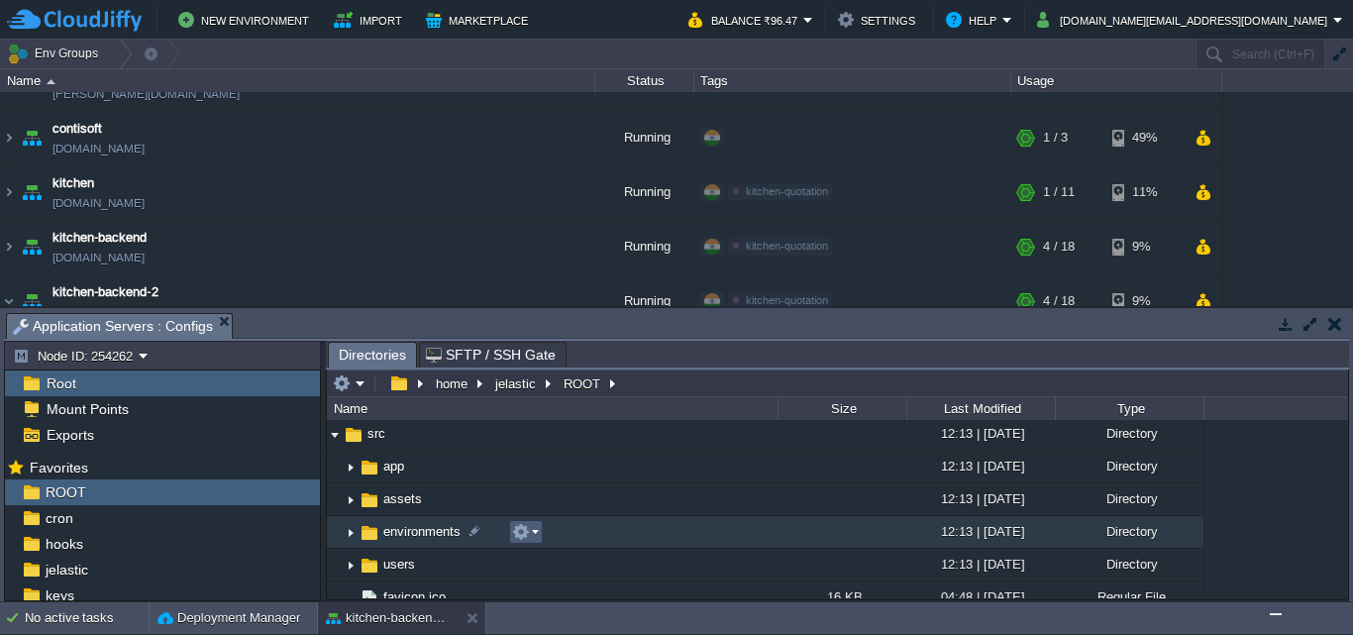
click at [531, 534] on em at bounding box center [525, 532] width 27 height 18
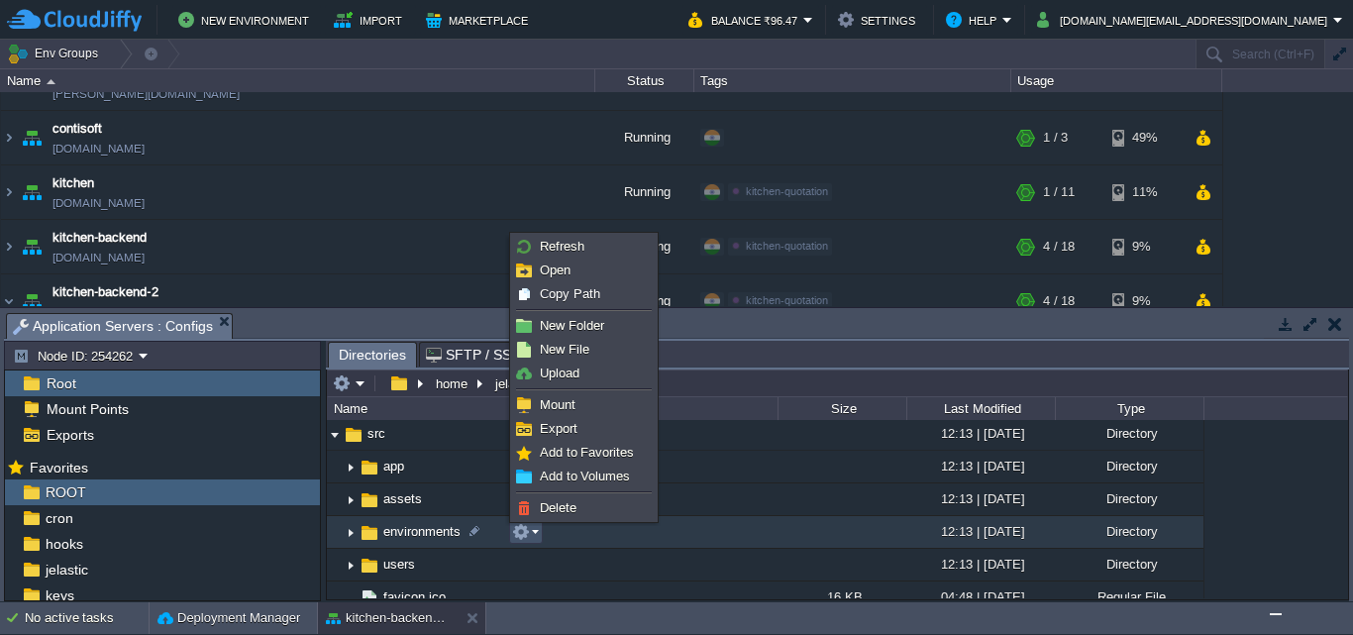
click at [531, 534] on em at bounding box center [525, 532] width 27 height 18
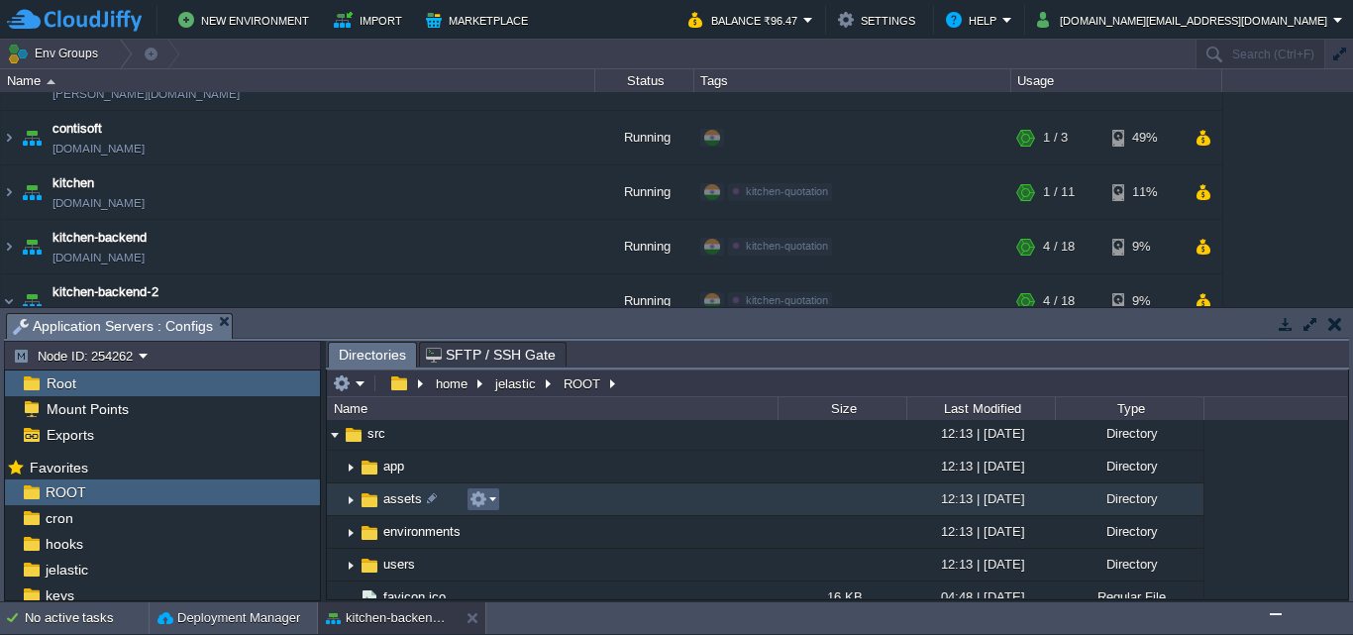
click at [492, 501] on em at bounding box center [482, 499] width 27 height 18
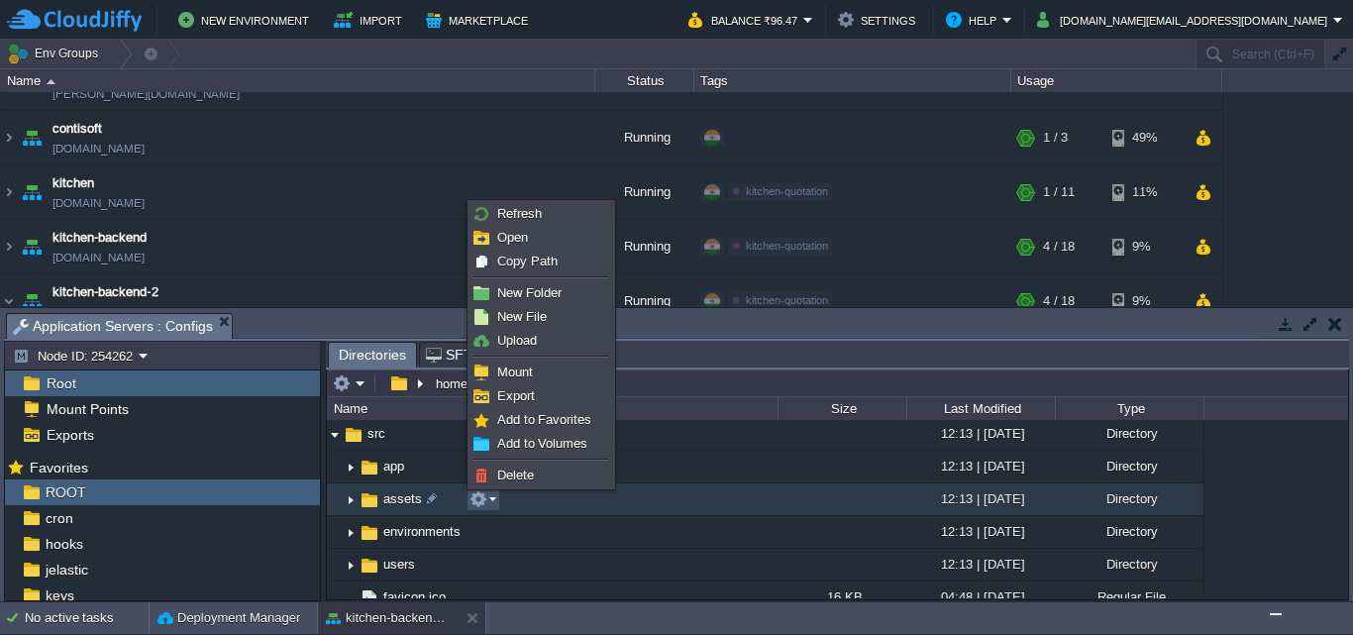
click at [492, 501] on em at bounding box center [482, 499] width 27 height 18
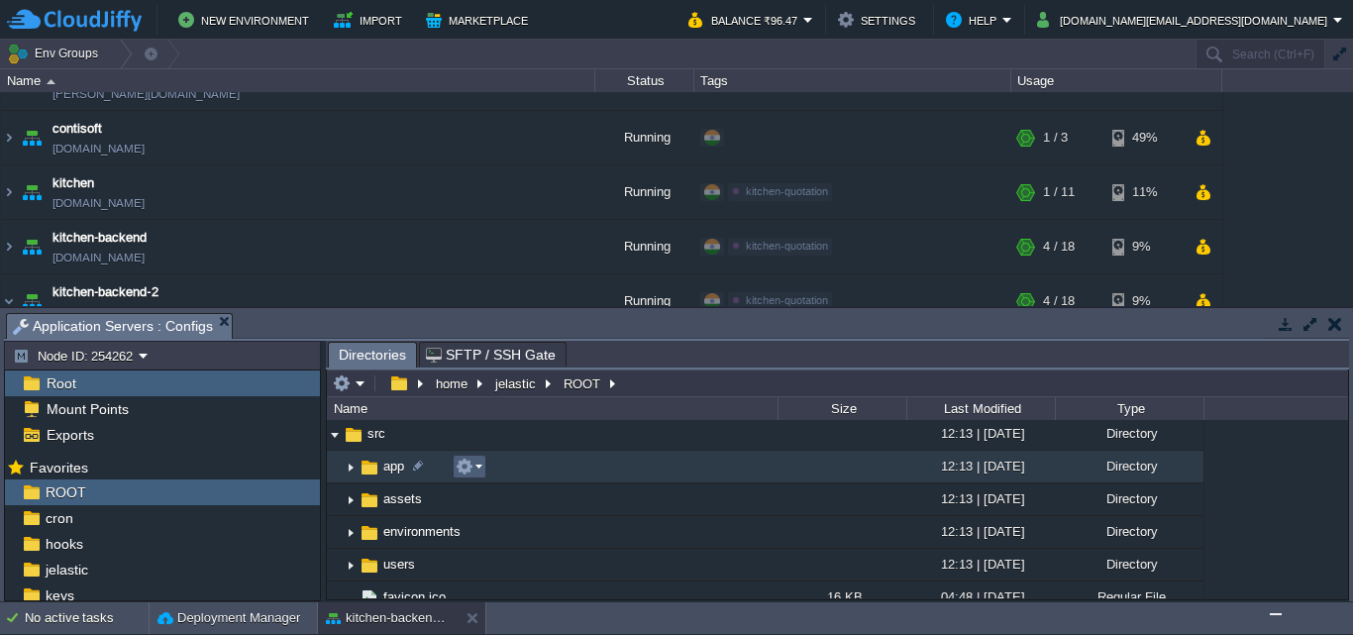
click at [477, 472] on em at bounding box center [468, 466] width 27 height 18
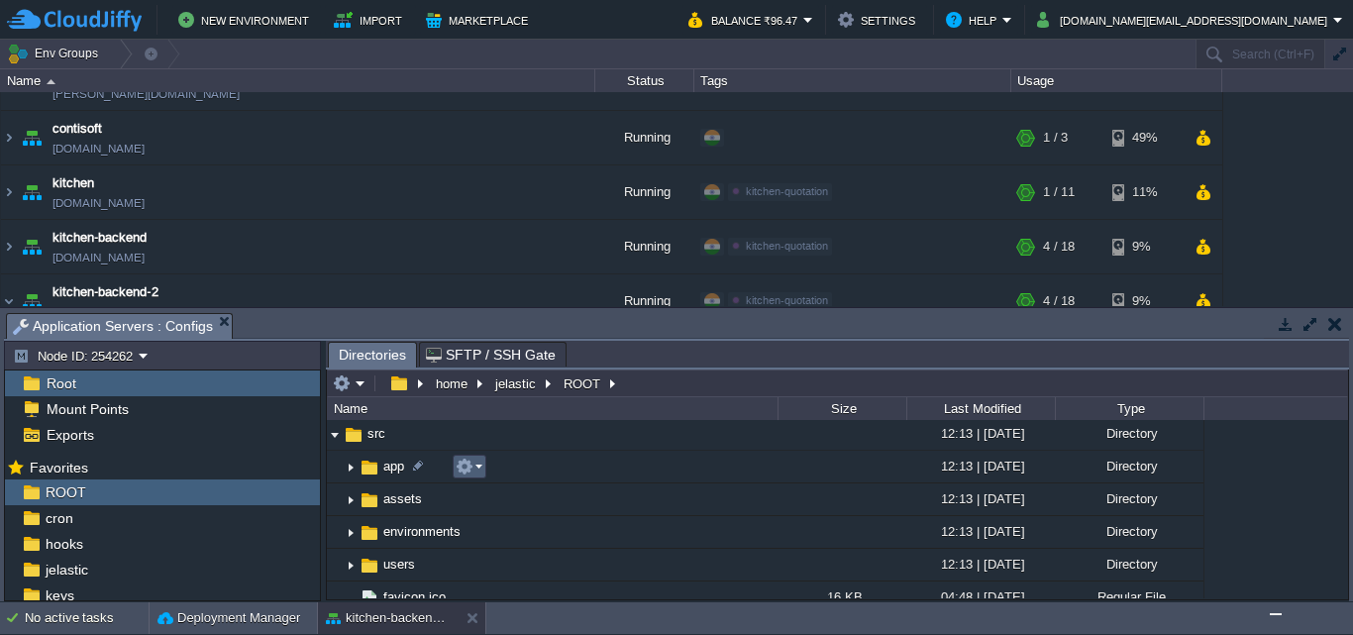
click at [477, 472] on em at bounding box center [468, 466] width 27 height 18
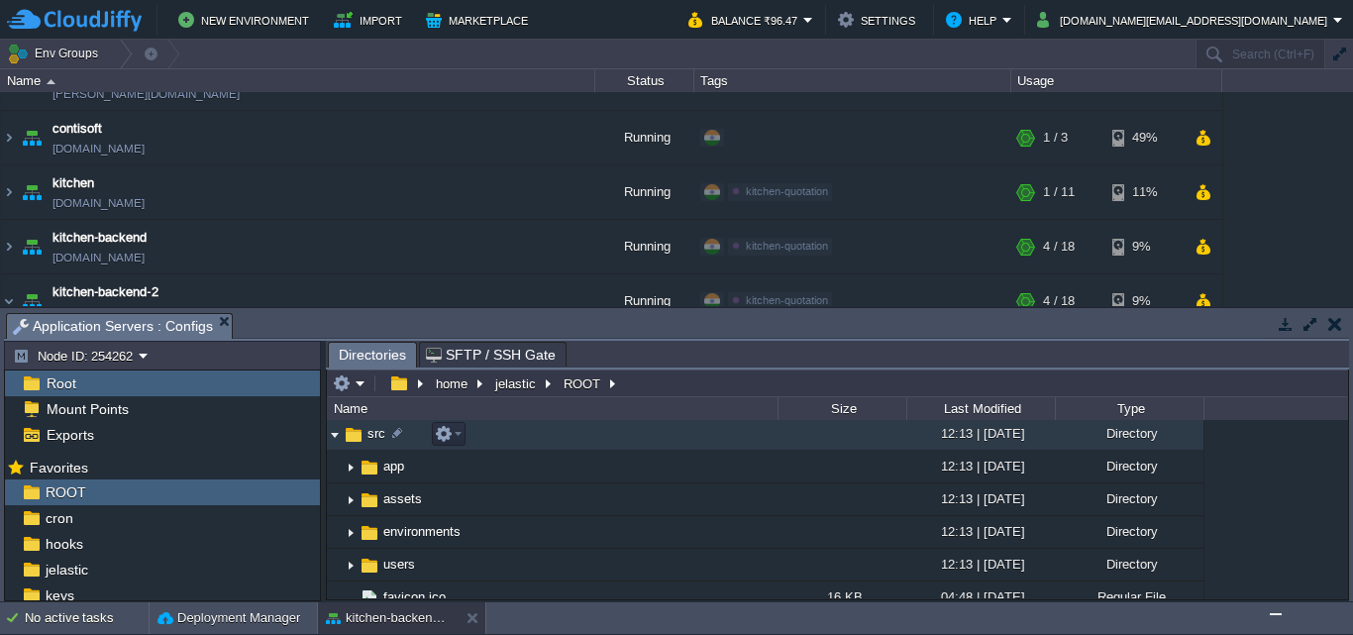
click at [330, 436] on img at bounding box center [335, 434] width 16 height 31
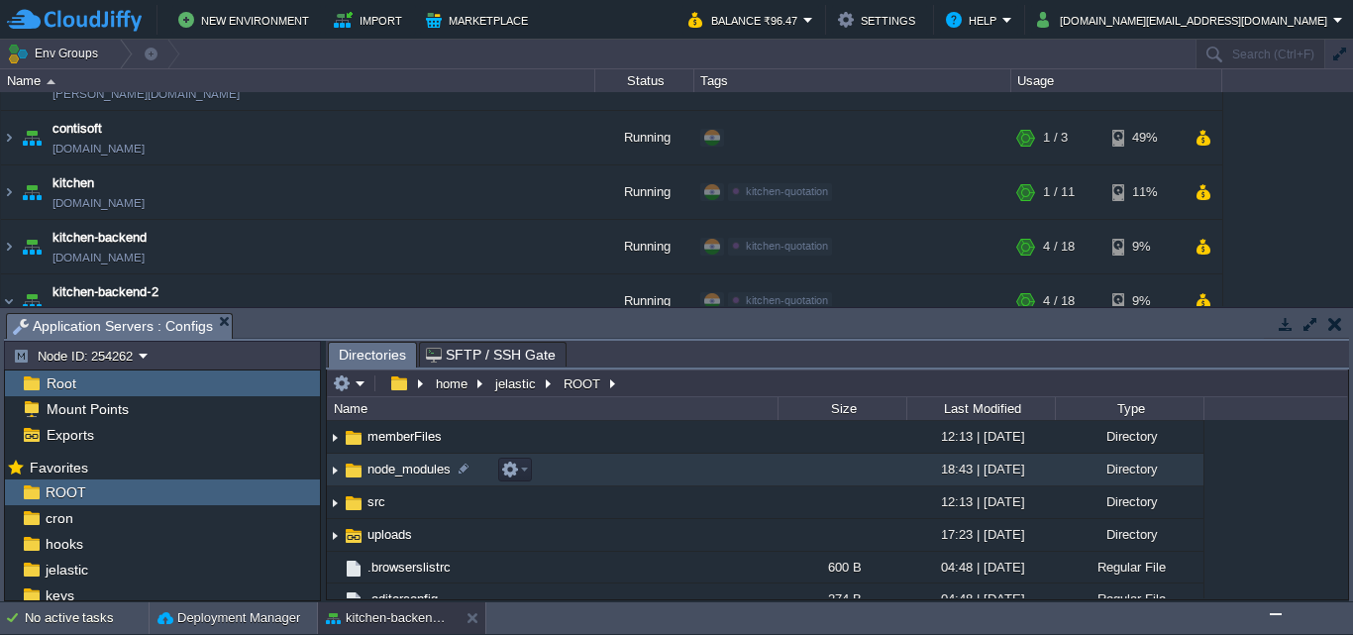
scroll to position [0, 0]
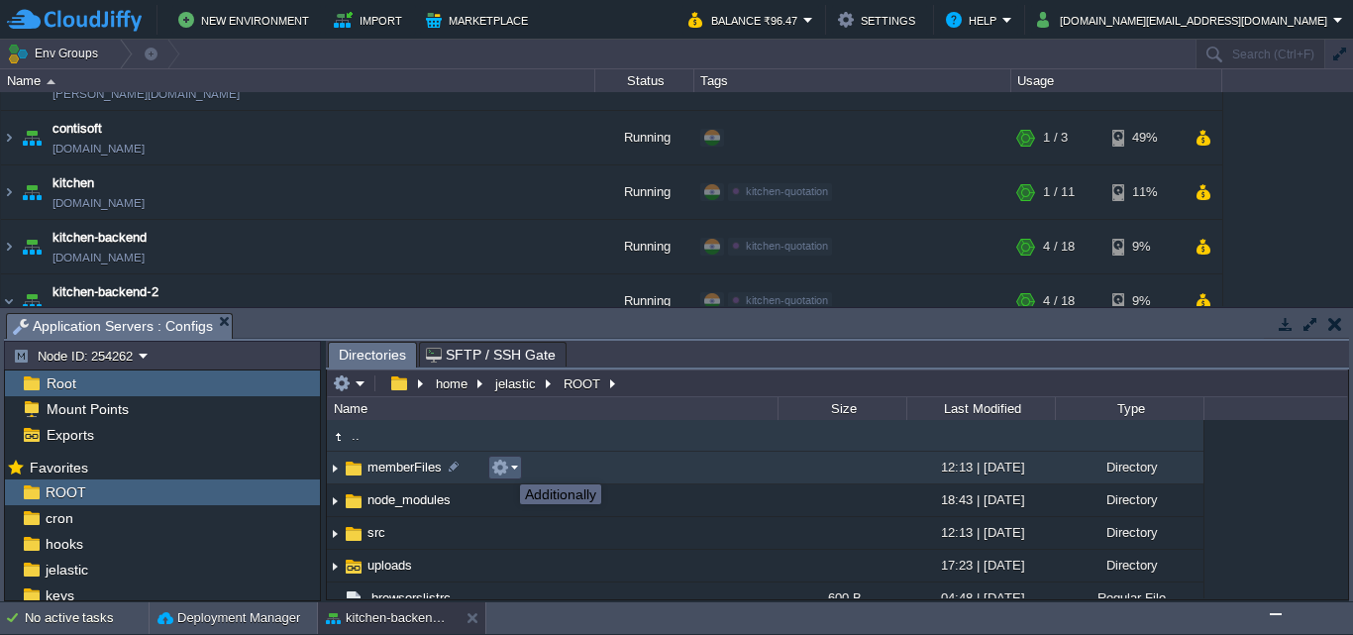
click at [505, 466] on button "button" at bounding box center [500, 467] width 18 height 18
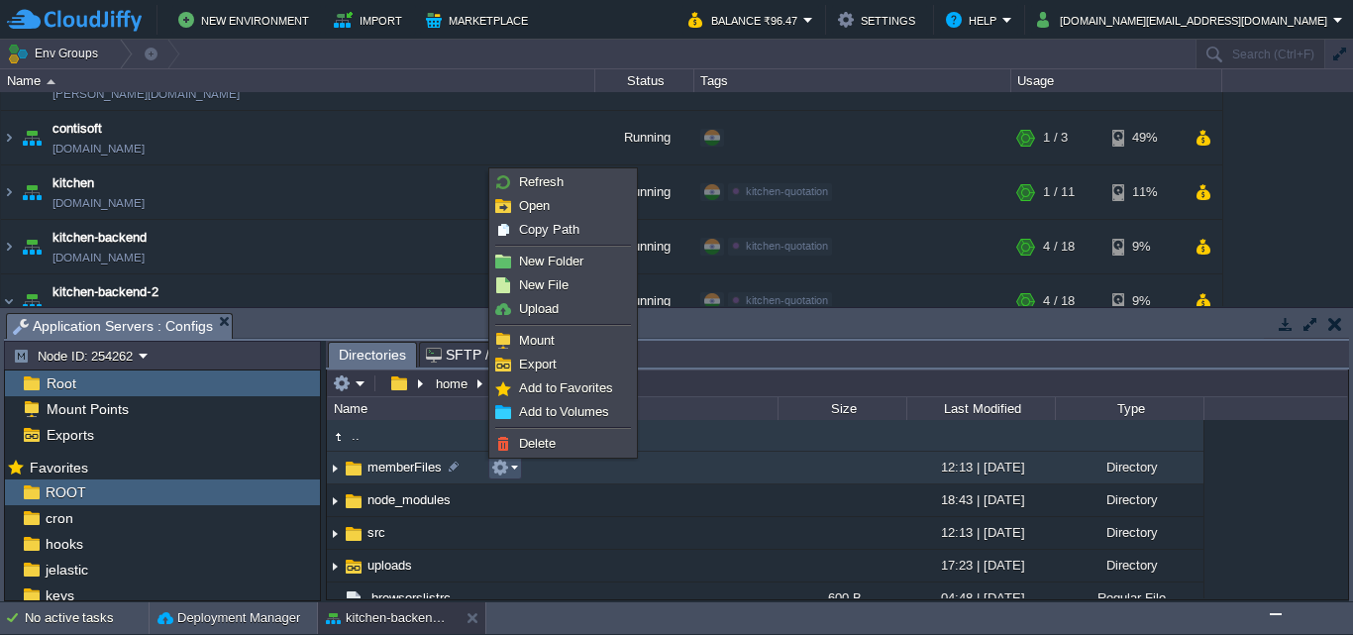
click at [506, 471] on button "button" at bounding box center [500, 467] width 18 height 18
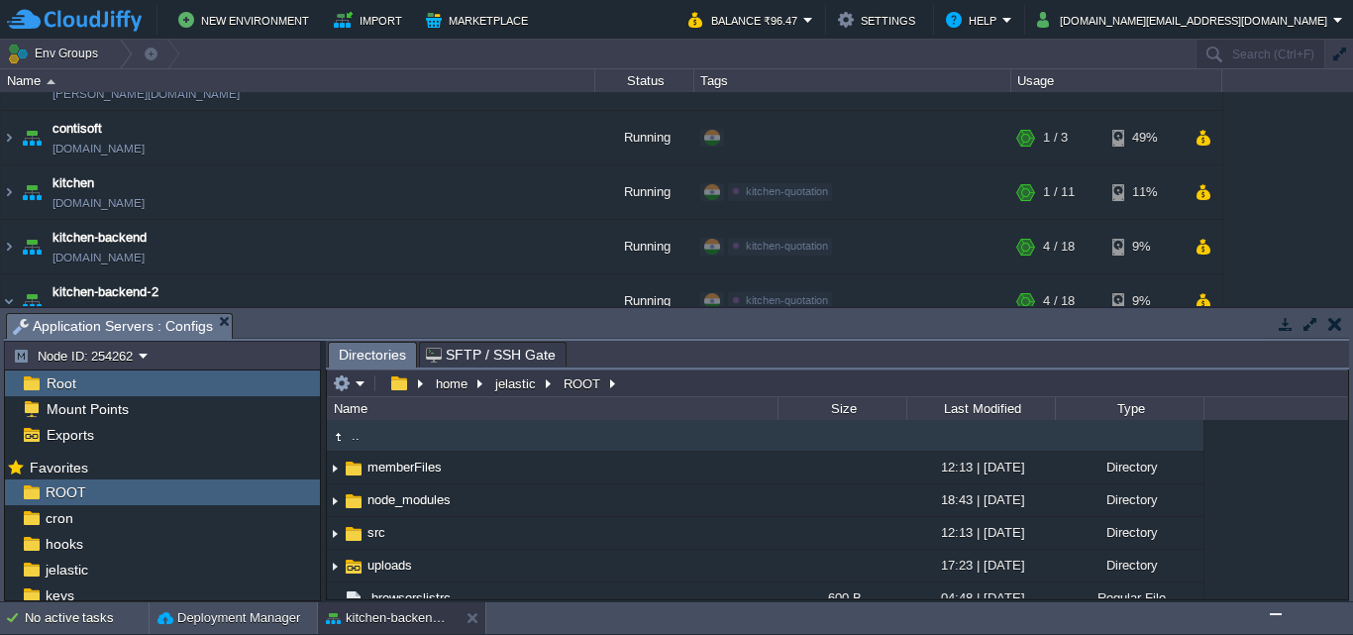
click at [1275, 614] on img "Chat widget" at bounding box center [1275, 614] width 0 height 0
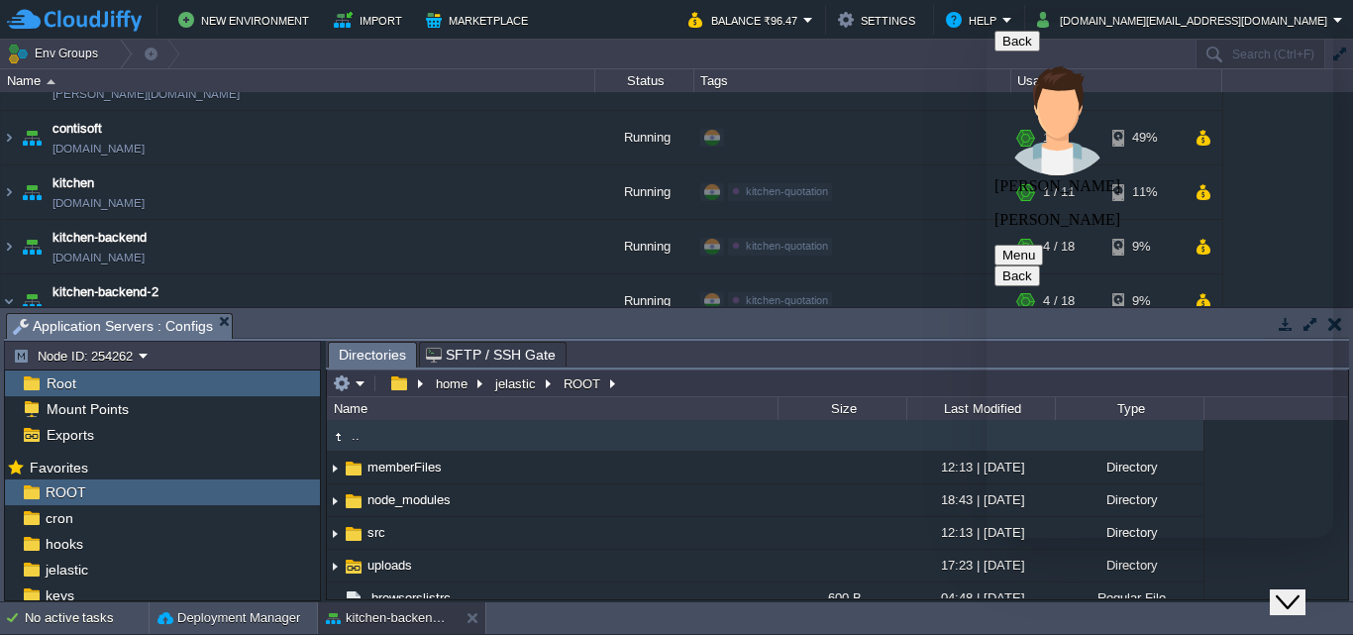
click at [168, 384] on div "Root" at bounding box center [162, 383] width 315 height 26
click at [1295, 593] on icon "Close Chat This icon closes the chat window." at bounding box center [1287, 602] width 24 height 24
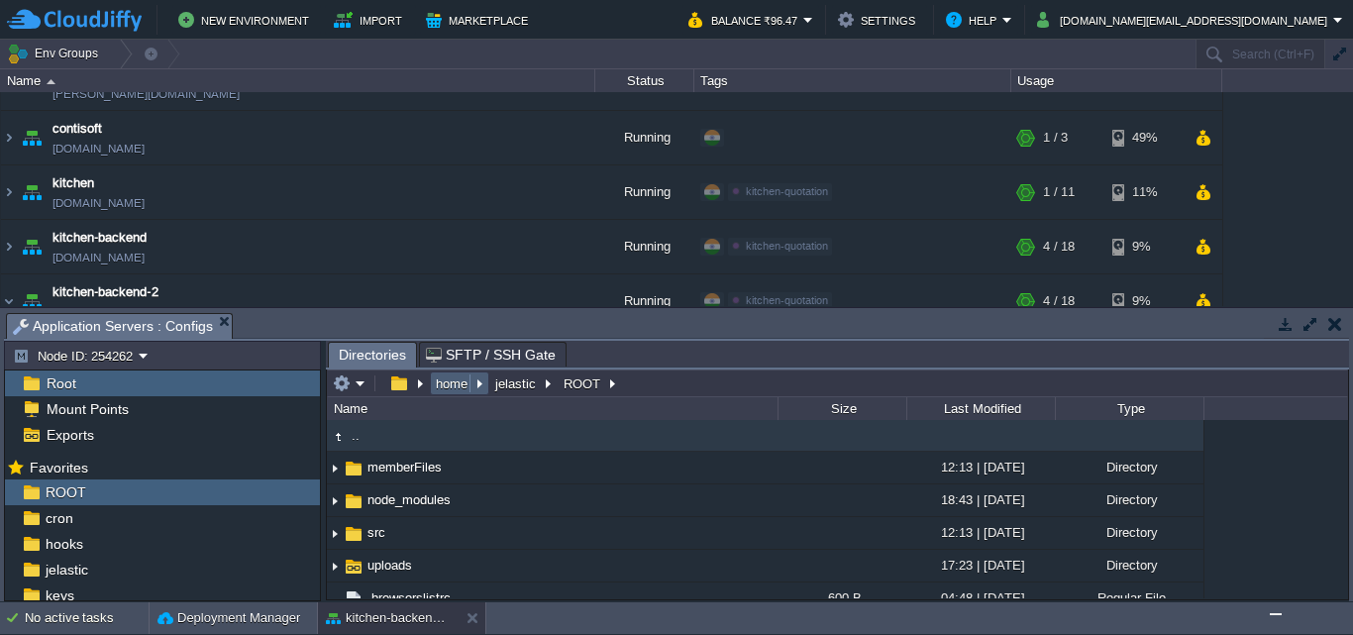
click at [456, 380] on button "home" at bounding box center [453, 383] width 40 height 18
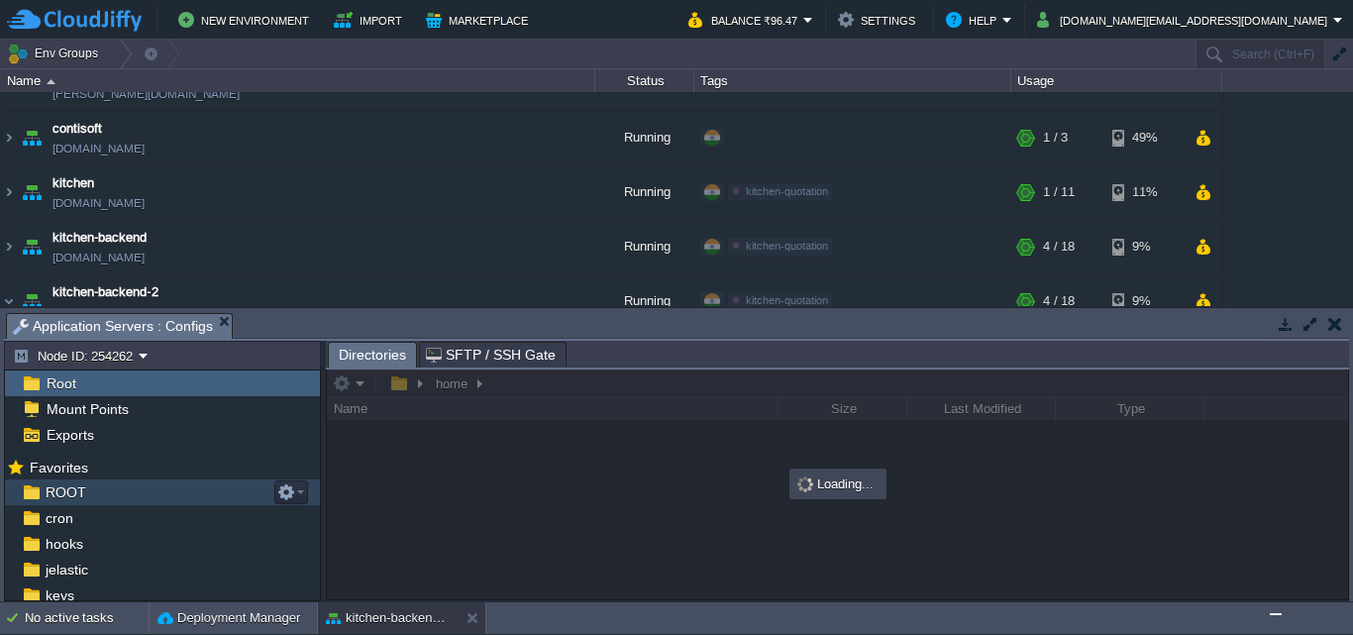
click at [111, 490] on div "ROOT" at bounding box center [162, 492] width 315 height 26
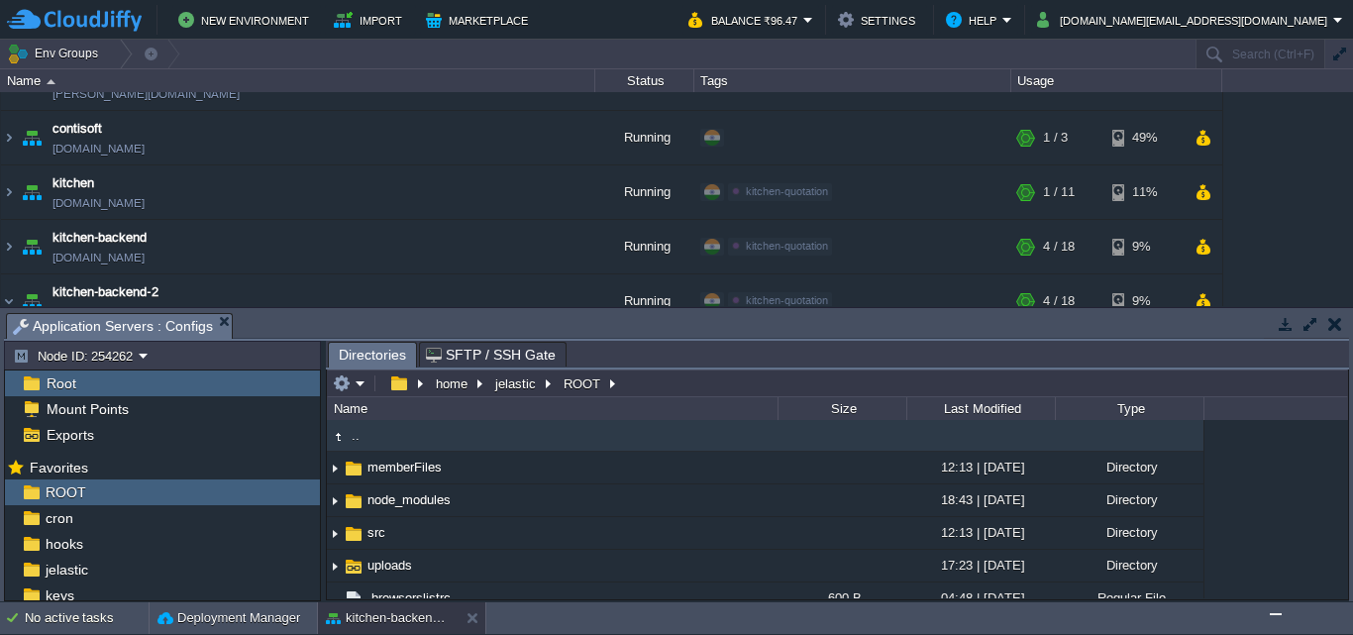
click at [336, 437] on img at bounding box center [338, 437] width 22 height 22
click at [352, 382] on em at bounding box center [349, 383] width 33 height 18
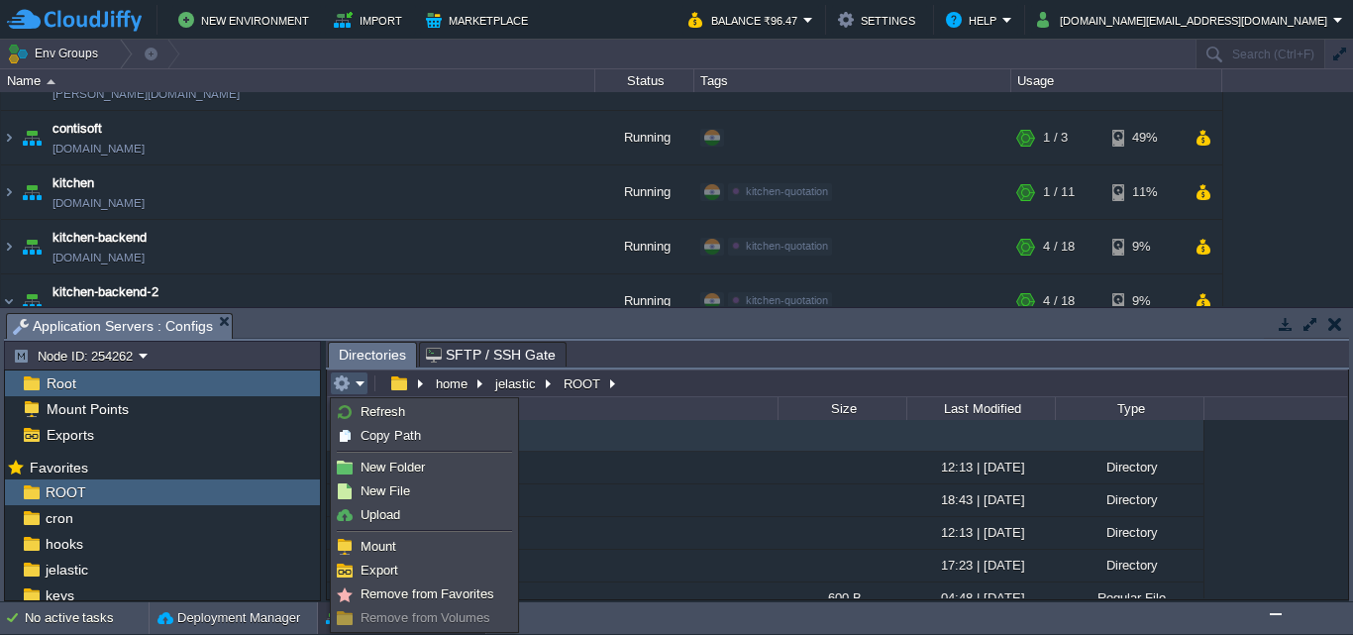
click at [352, 382] on em at bounding box center [349, 383] width 33 height 18
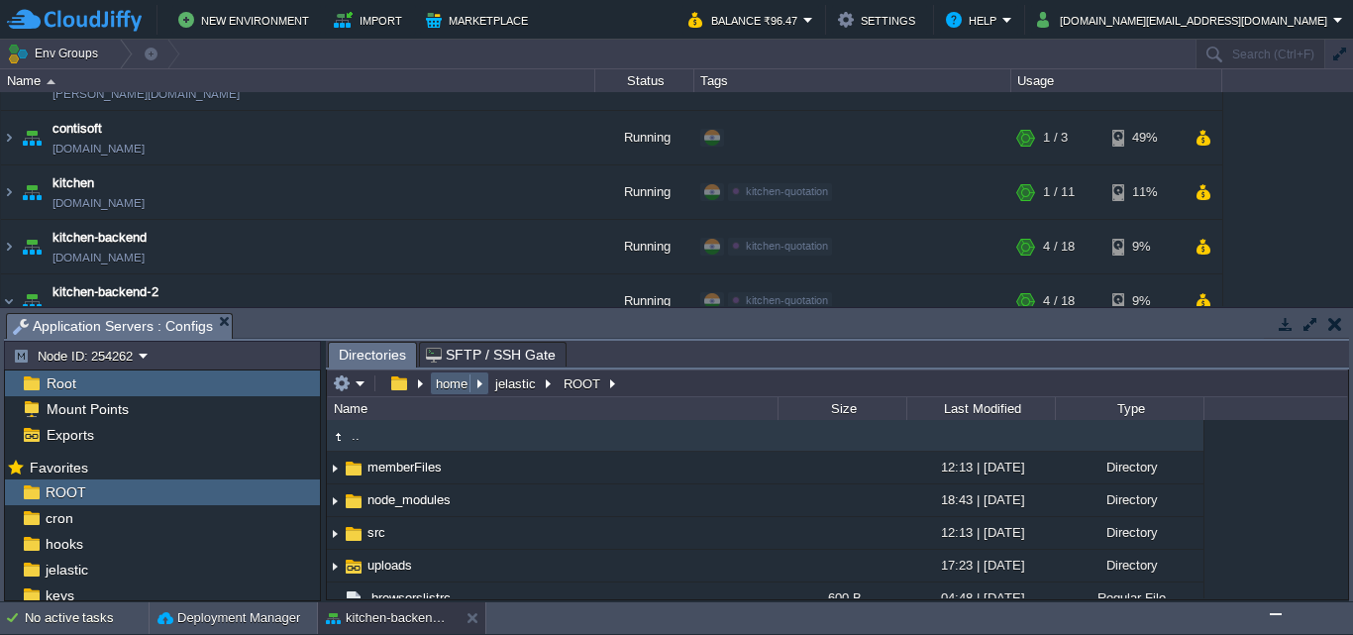
click at [449, 380] on button "home" at bounding box center [453, 383] width 40 height 18
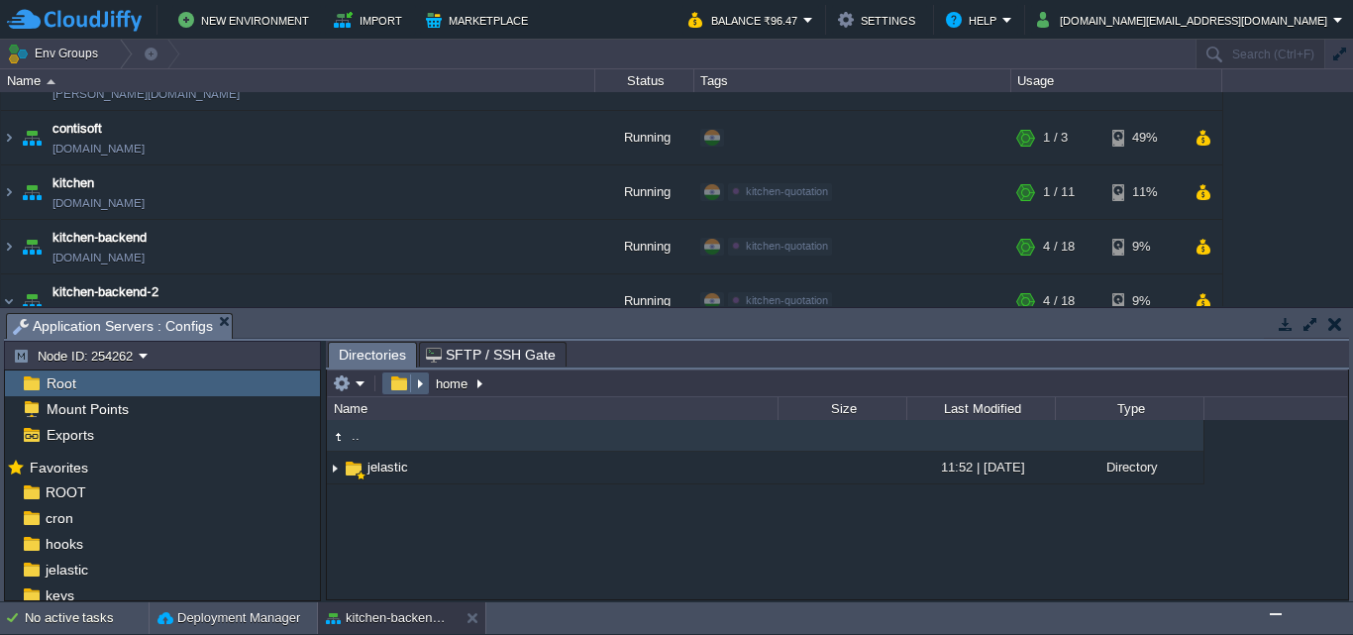
click at [399, 385] on button "button" at bounding box center [398, 383] width 29 height 18
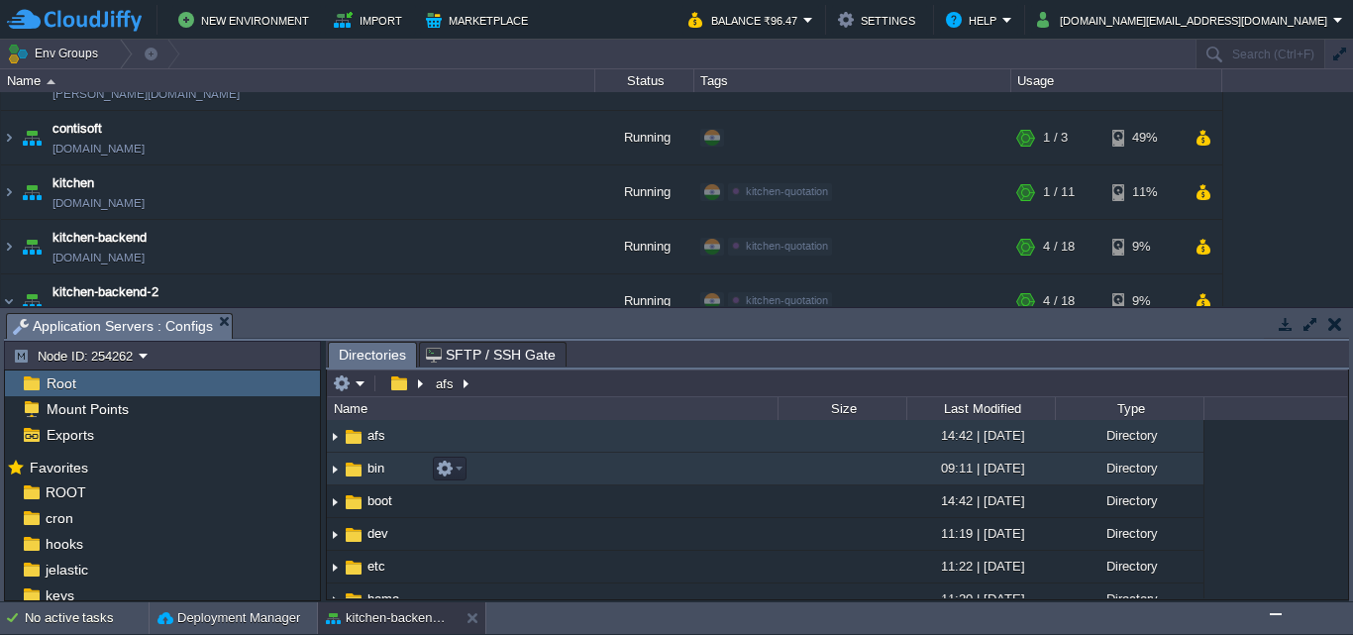
click at [337, 472] on img at bounding box center [335, 468] width 16 height 31
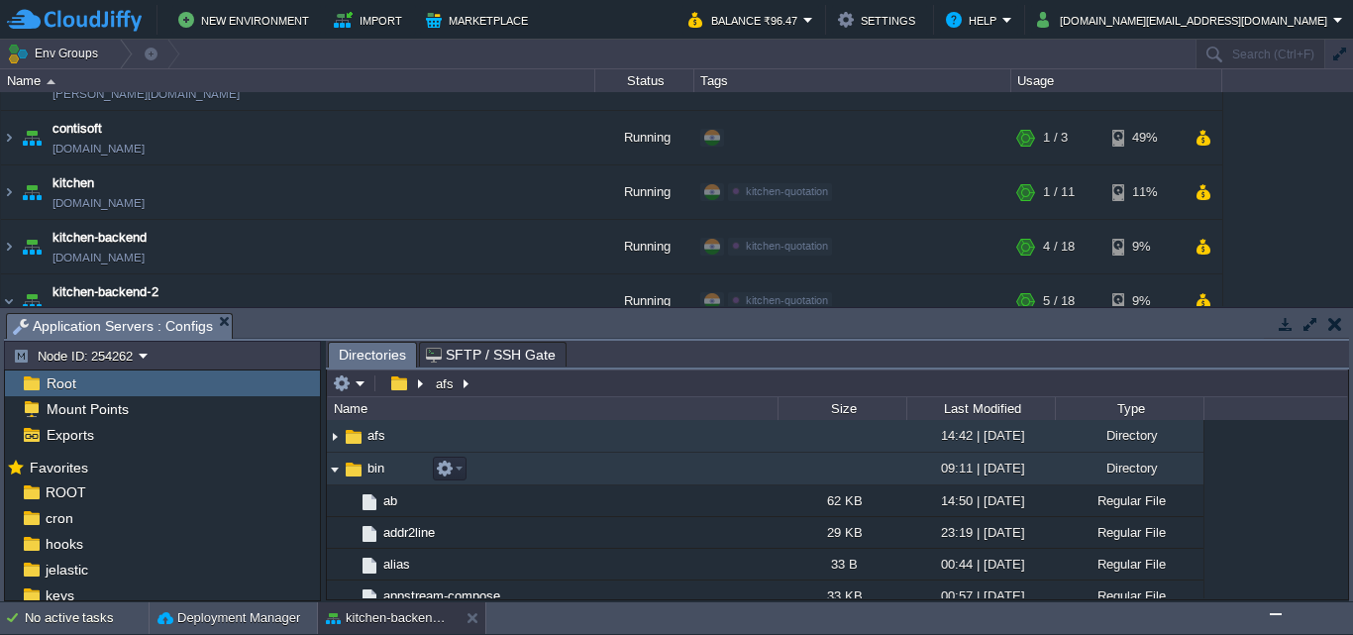
click at [336, 471] on img at bounding box center [335, 468] width 16 height 31
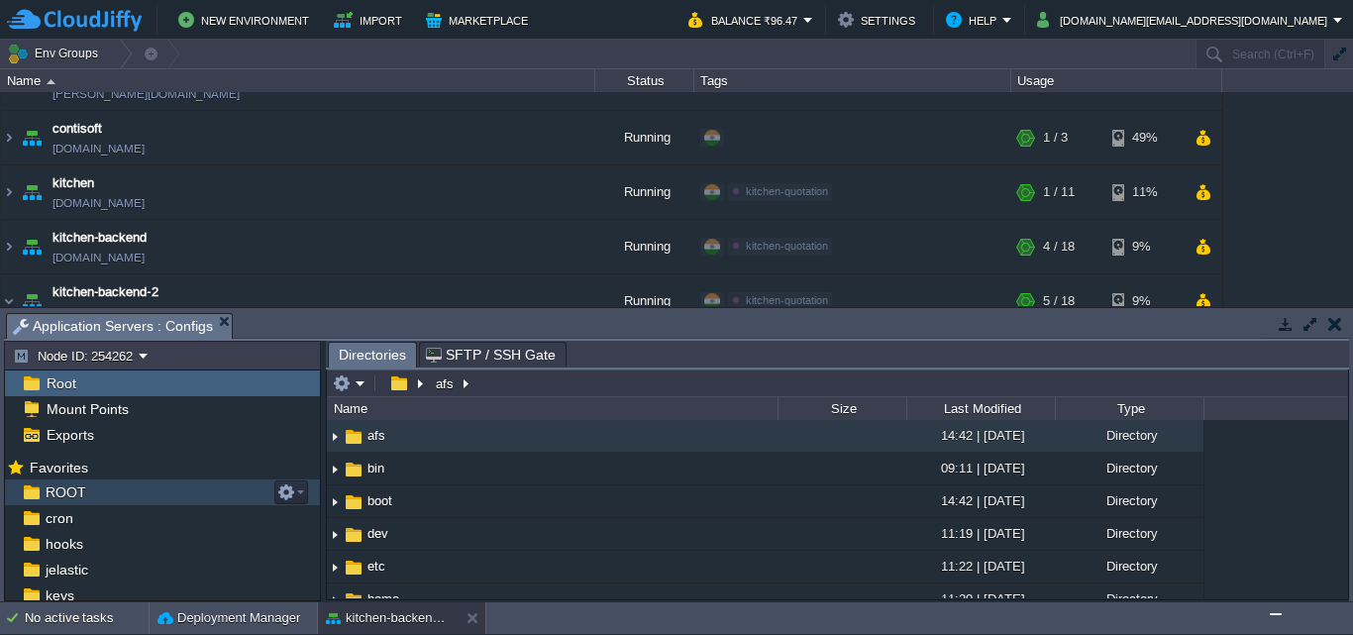
click at [116, 494] on div "ROOT" at bounding box center [162, 492] width 315 height 26
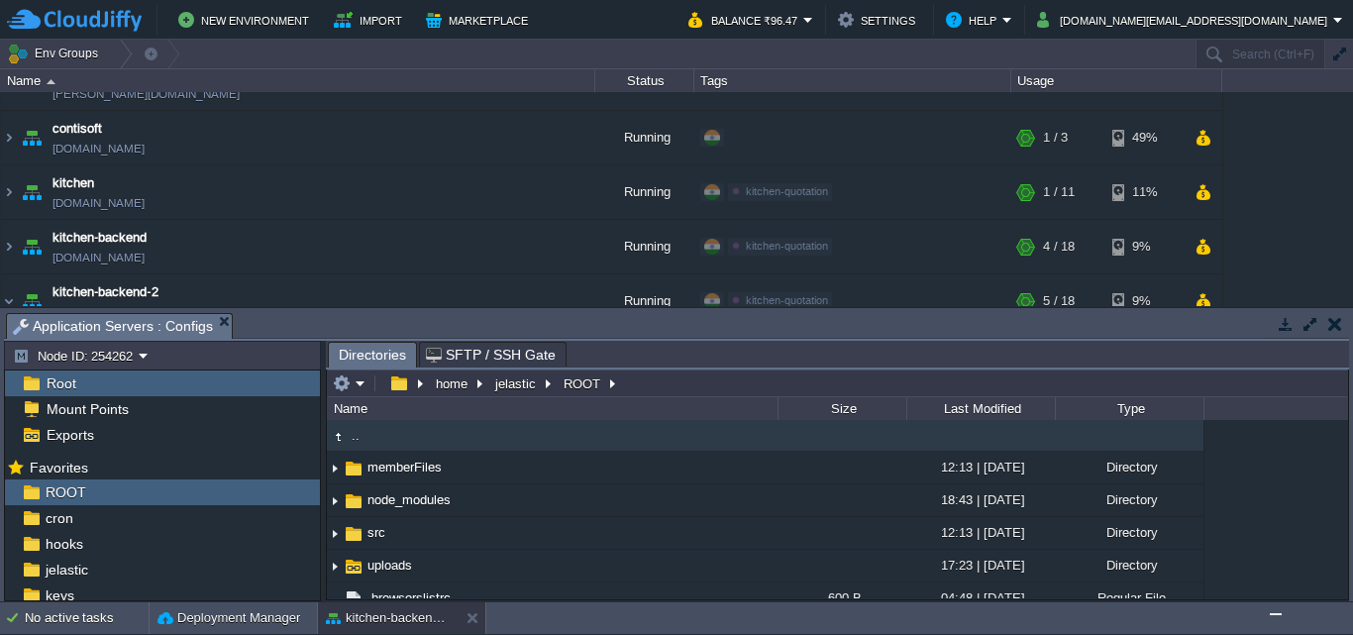
click at [341, 435] on img at bounding box center [338, 437] width 22 height 22
click at [335, 436] on img at bounding box center [338, 437] width 22 height 22
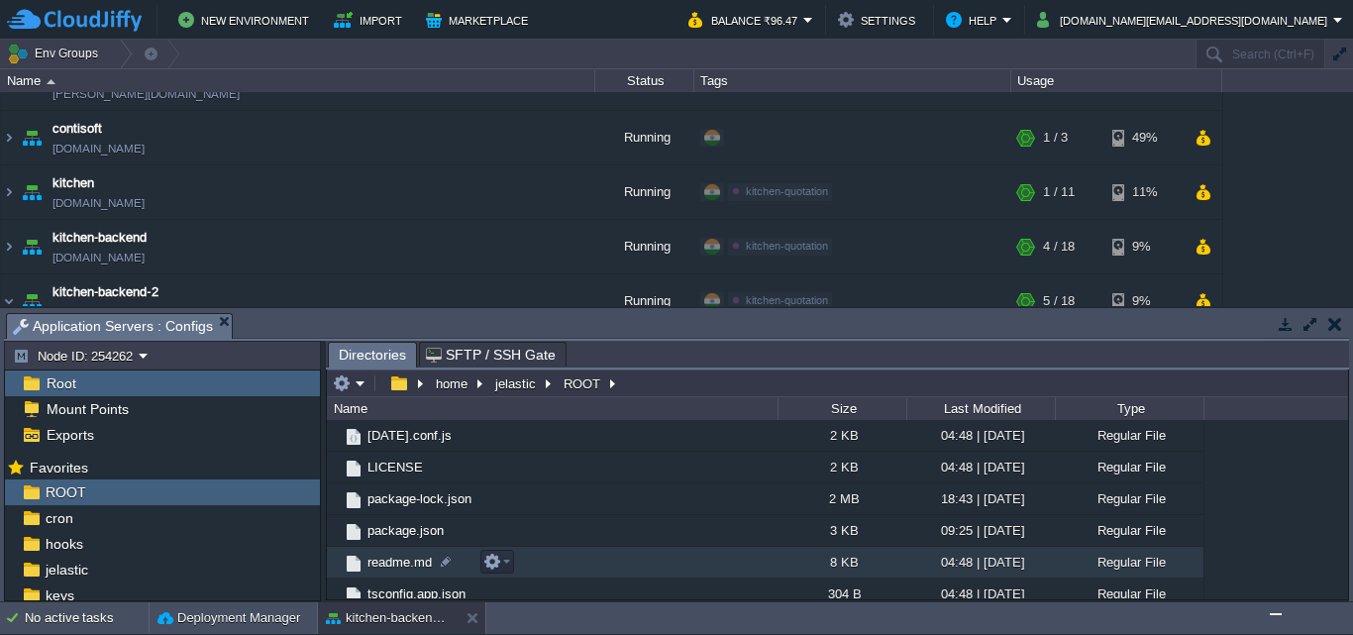
scroll to position [523, 0]
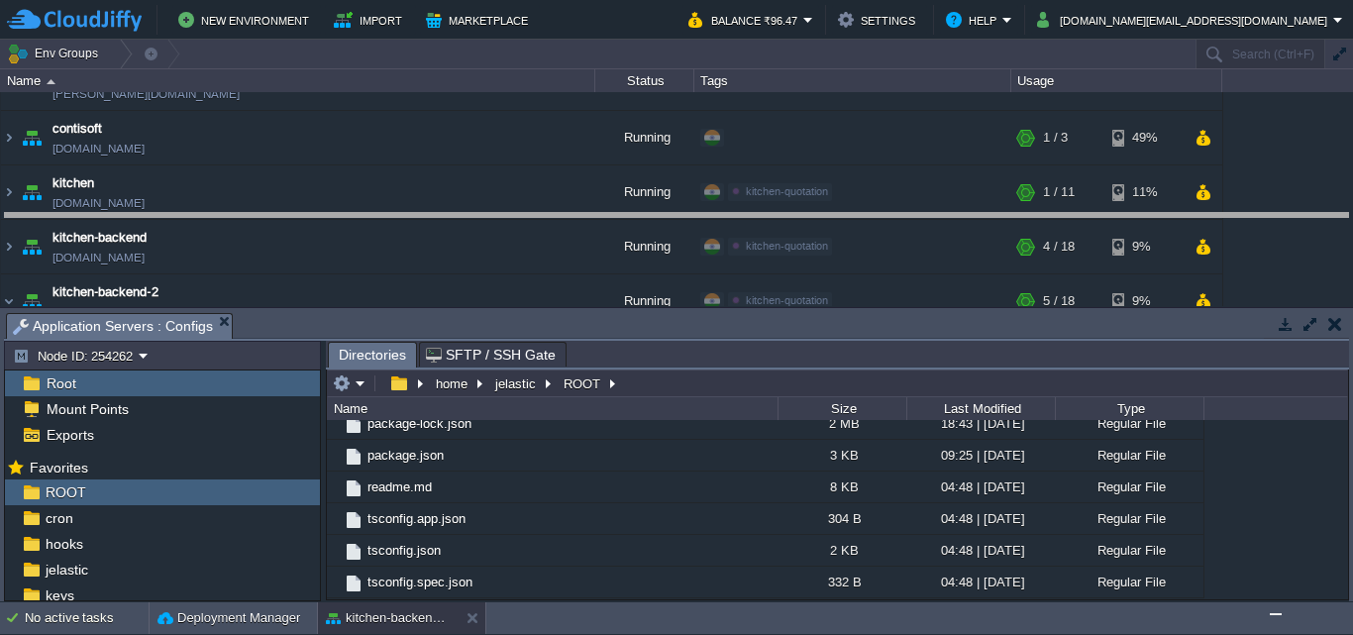
drag, startPoint x: 663, startPoint y: 327, endPoint x: 678, endPoint y: 225, distance: 103.1
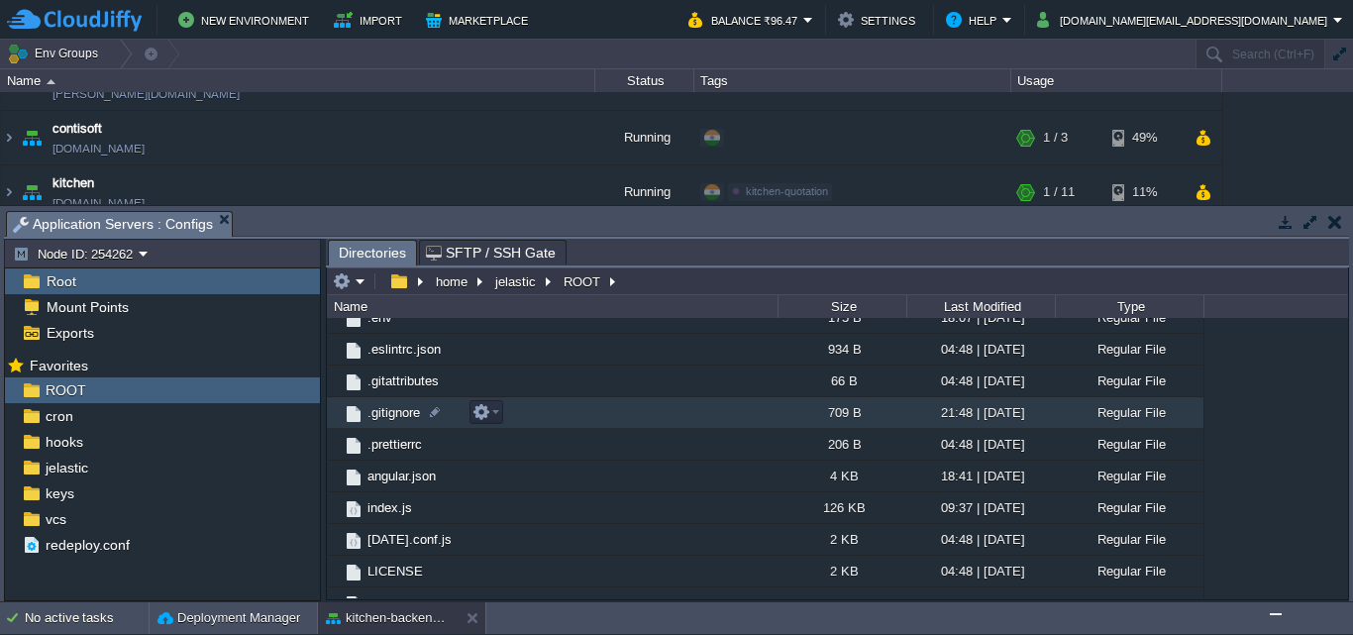
scroll to position [0, 0]
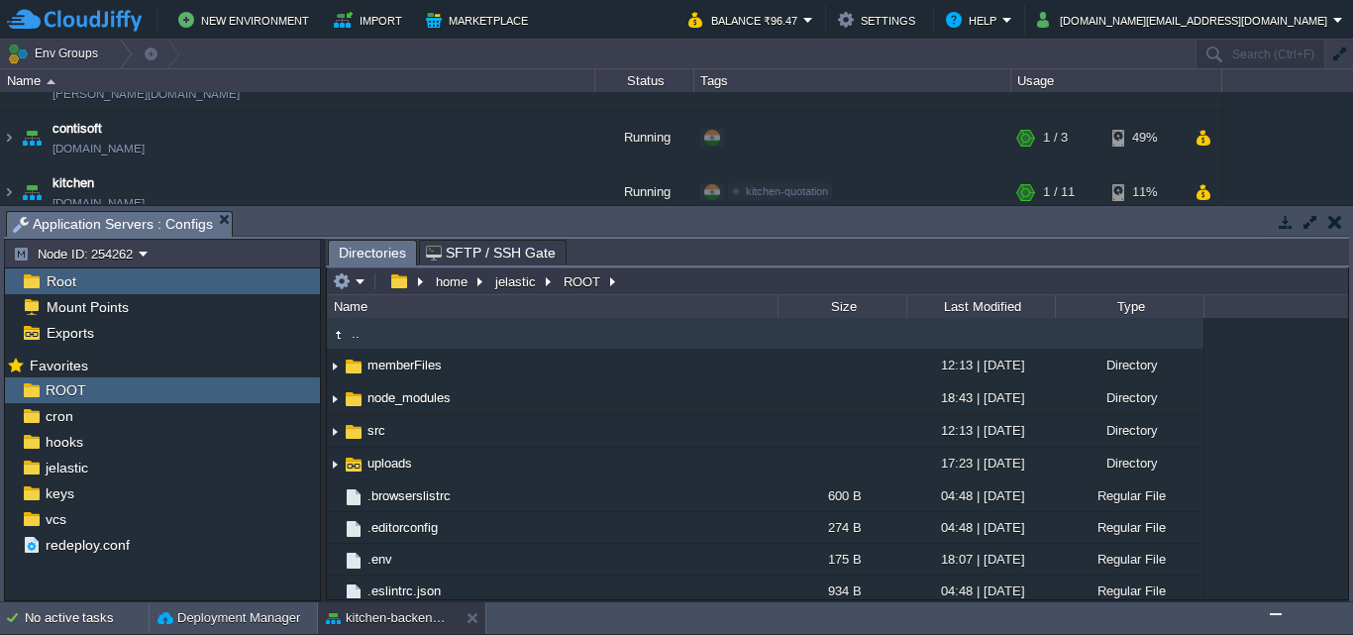
click at [1329, 217] on button "button" at bounding box center [1335, 222] width 14 height 18
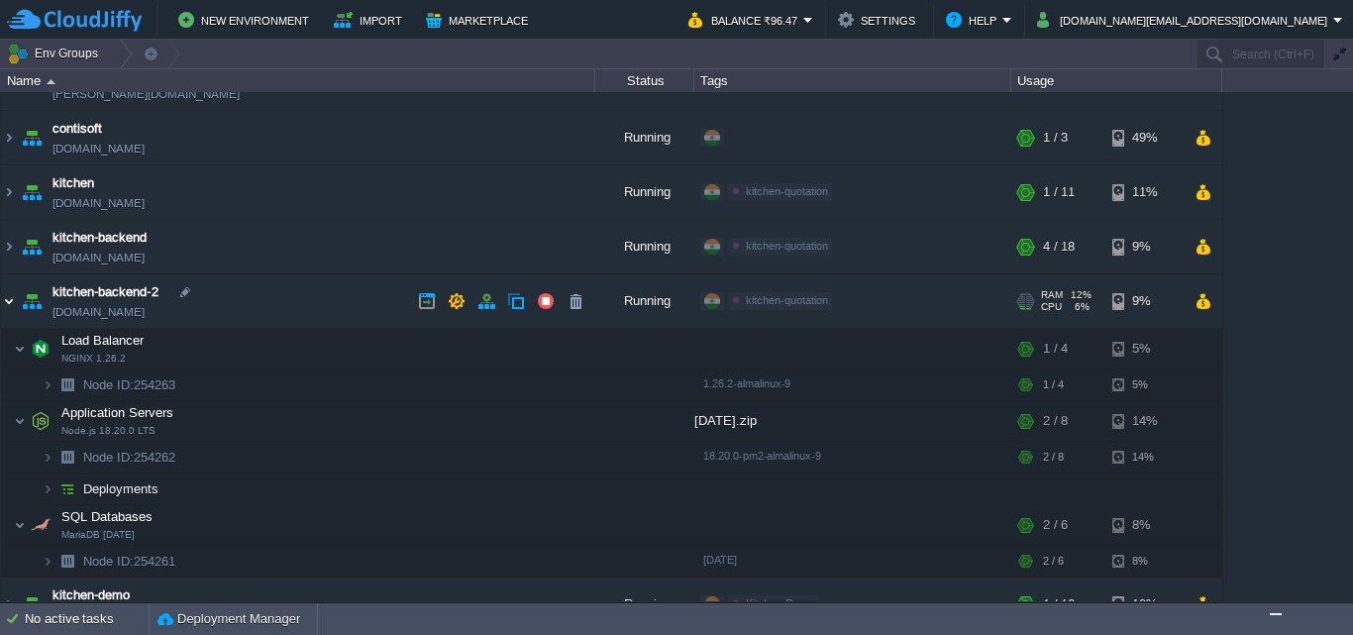
click at [16, 303] on img at bounding box center [9, 300] width 16 height 53
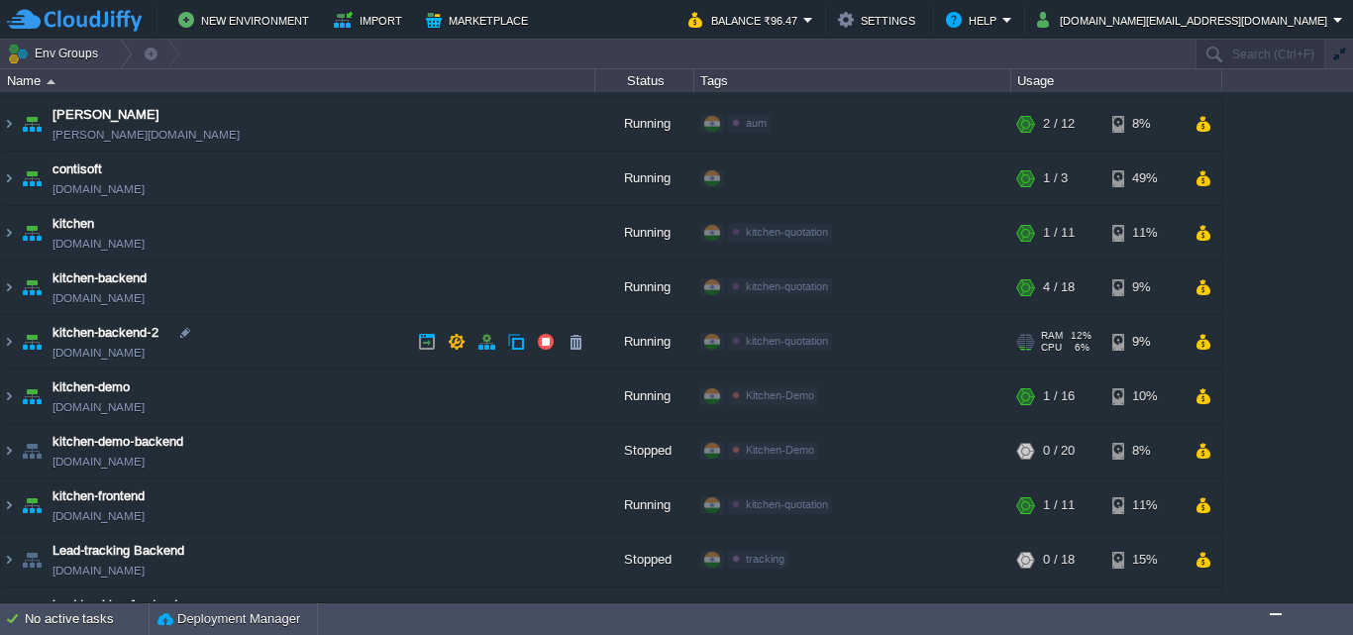
scroll to position [90, 0]
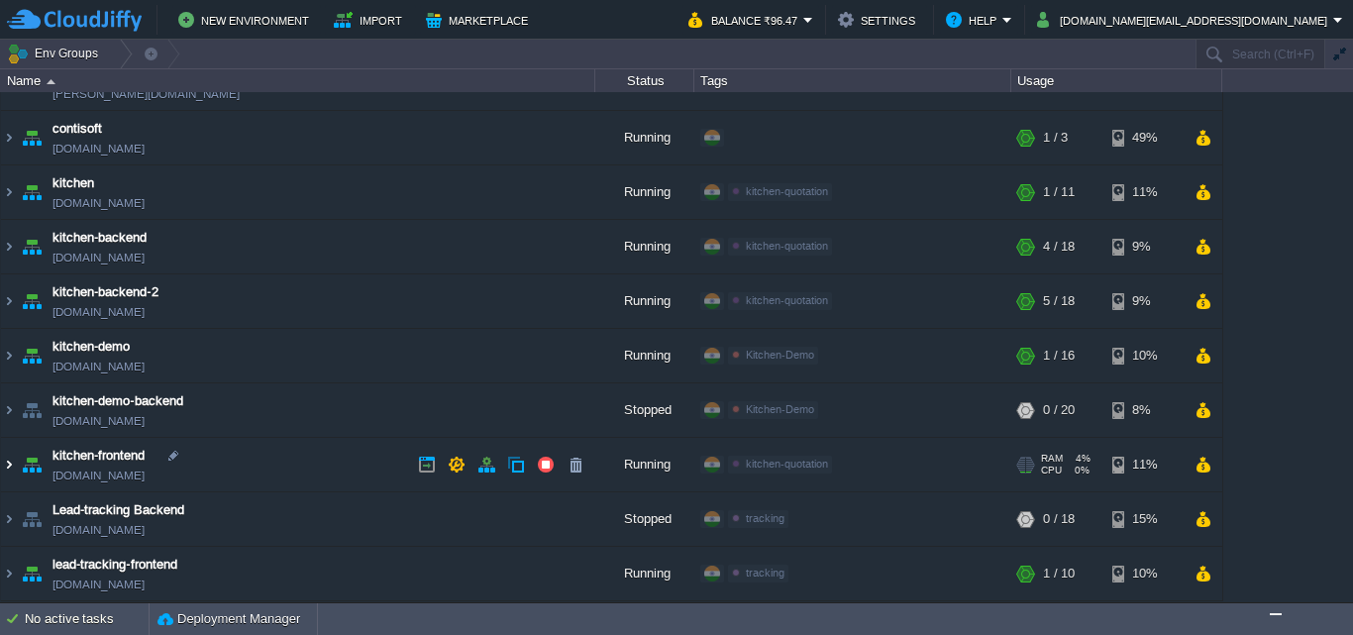
click at [10, 461] on img at bounding box center [9, 464] width 16 height 53
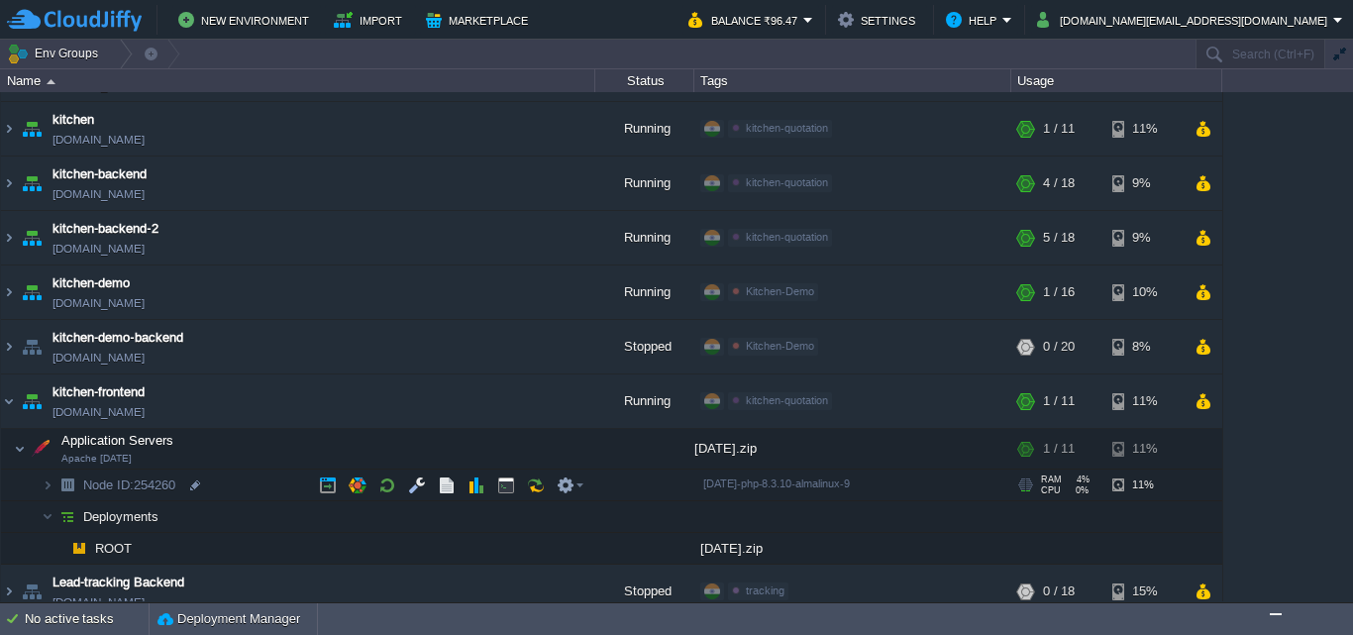
scroll to position [226, 0]
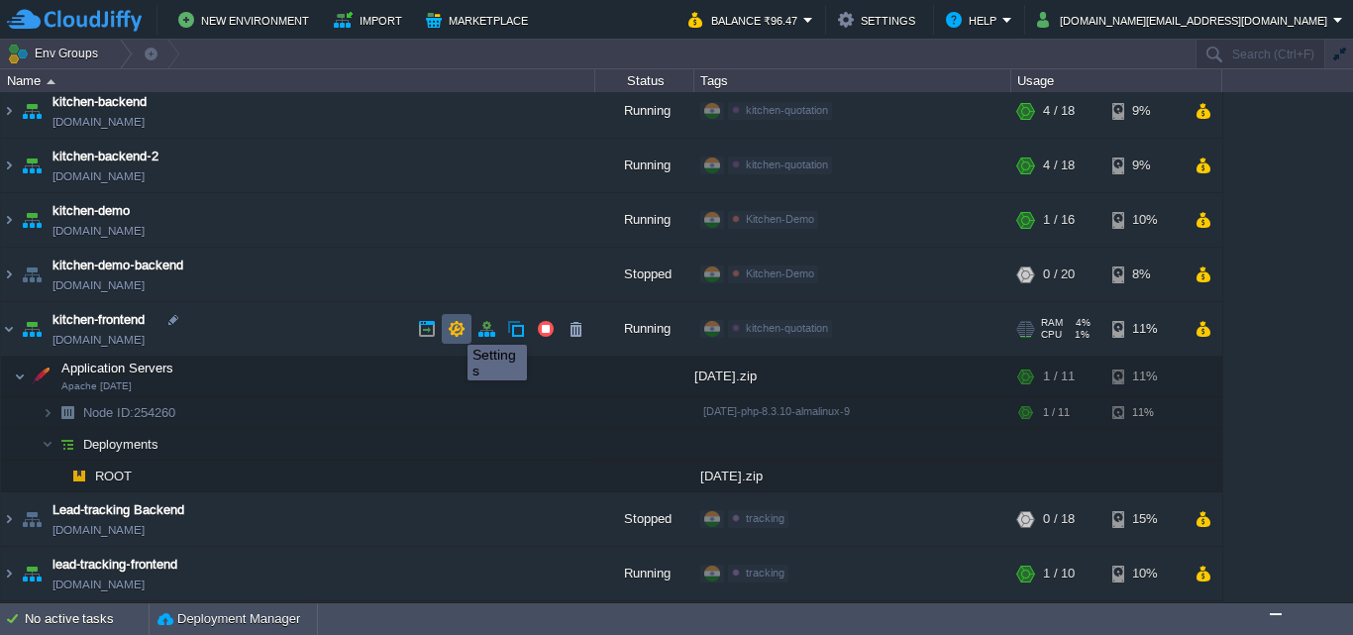
click at [452, 327] on button "button" at bounding box center [457, 329] width 18 height 18
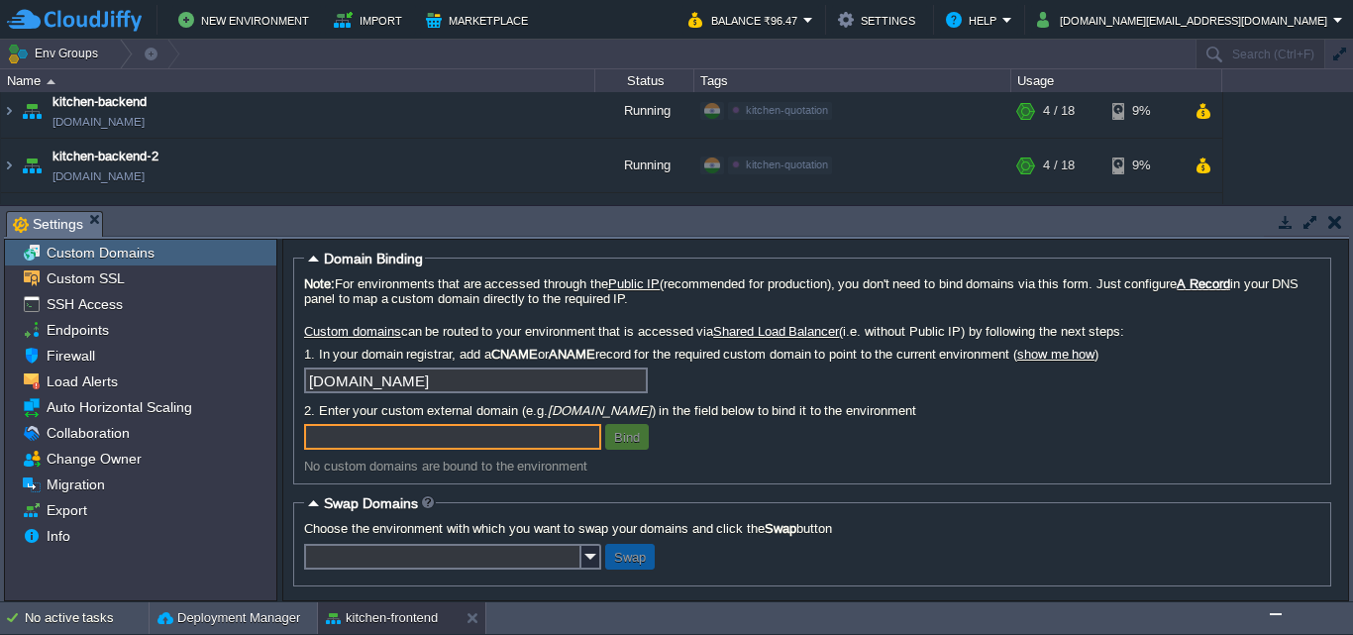
click at [1333, 222] on button "button" at bounding box center [1335, 222] width 14 height 18
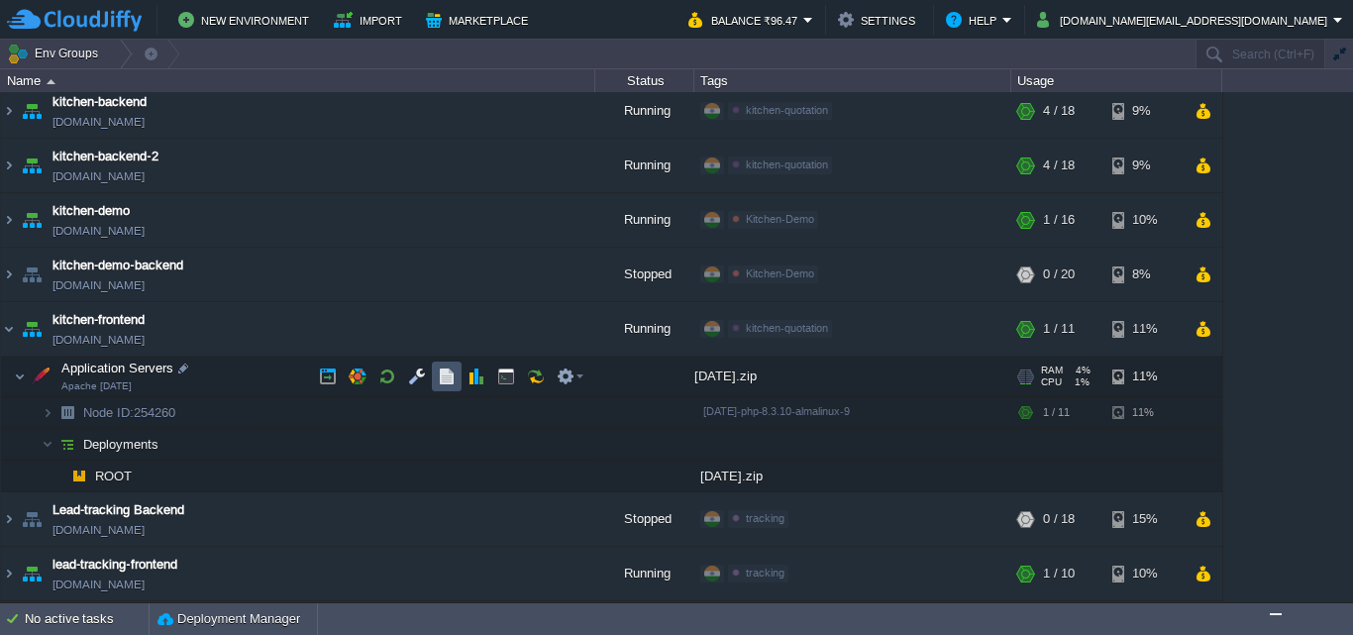
click at [438, 374] on button "button" at bounding box center [447, 376] width 18 height 18
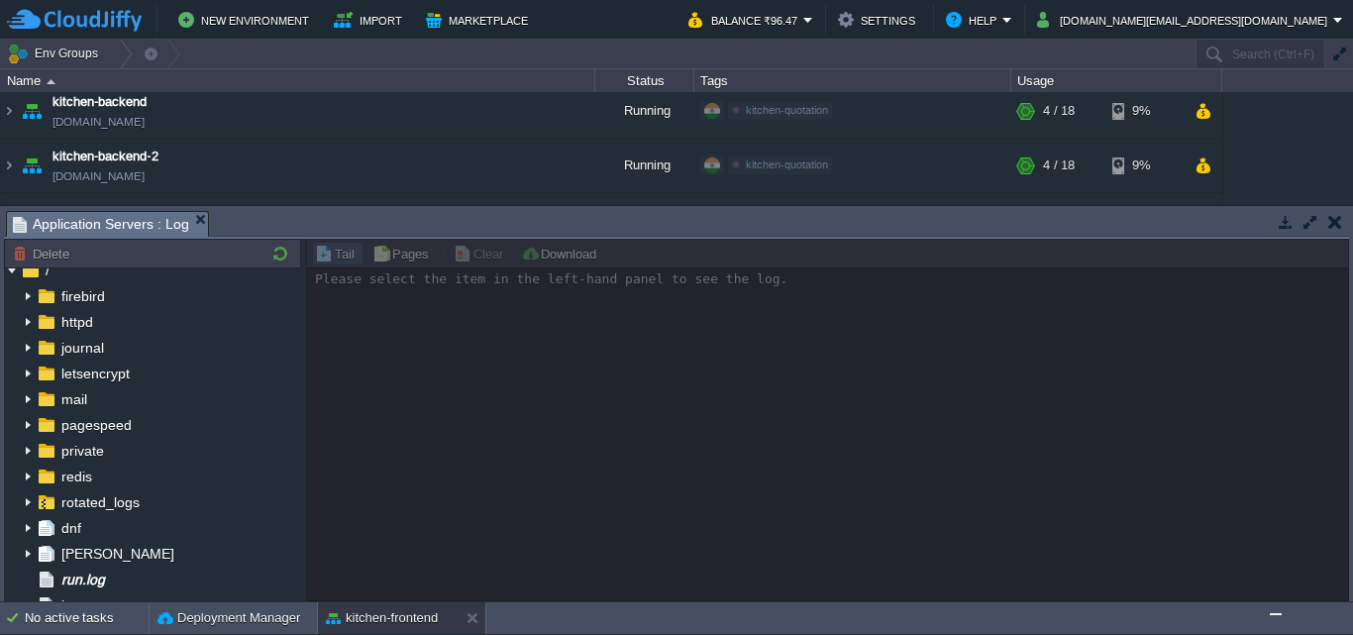
scroll to position [0, 0]
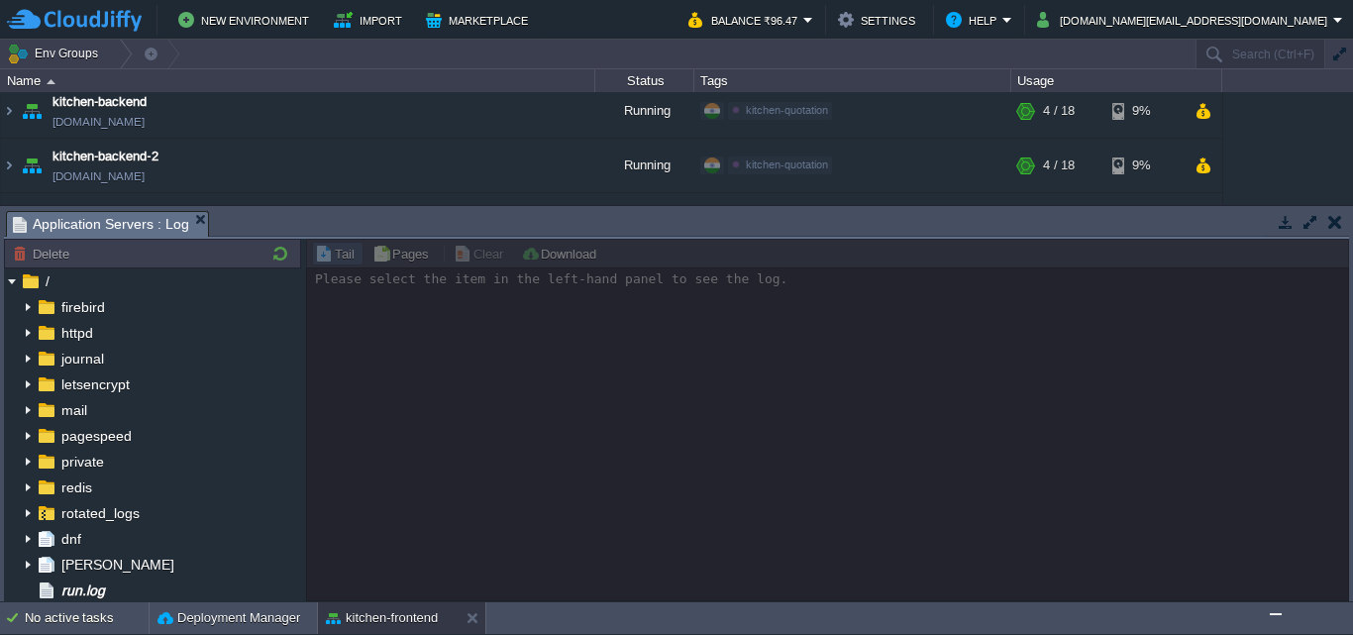
click at [1331, 223] on button "button" at bounding box center [1335, 222] width 14 height 18
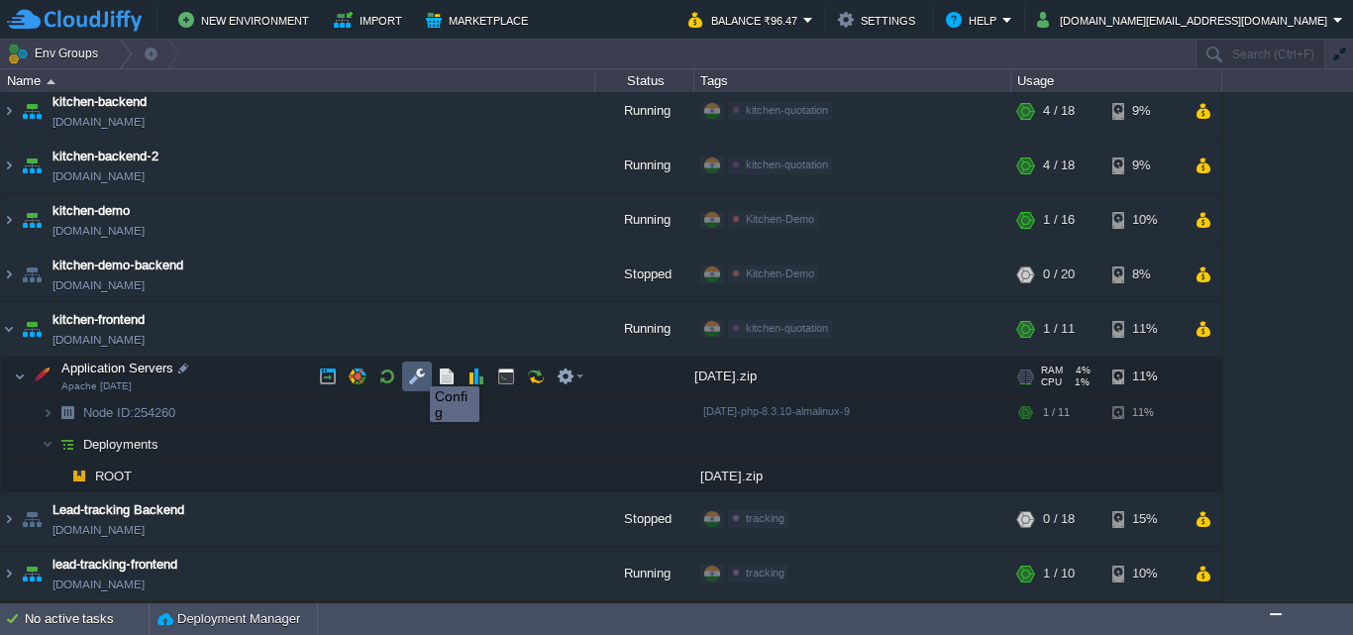
click at [415, 368] on button "button" at bounding box center [417, 376] width 18 height 18
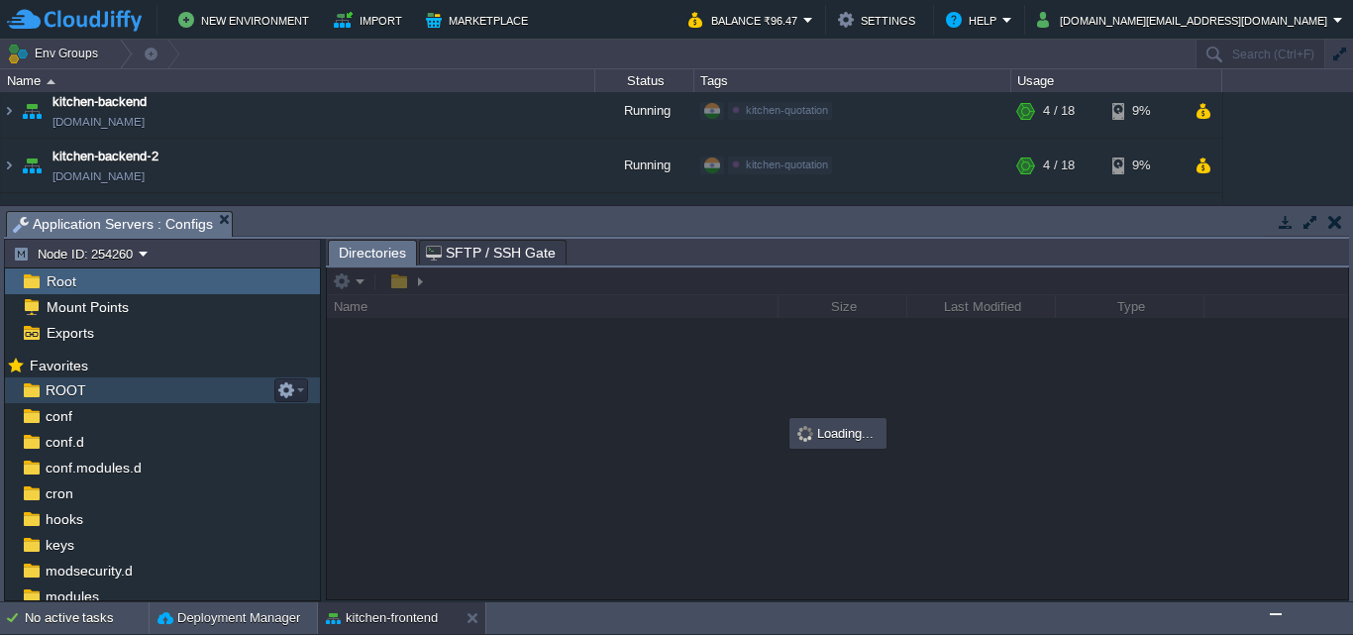
click at [164, 387] on div "ROOT" at bounding box center [162, 390] width 315 height 26
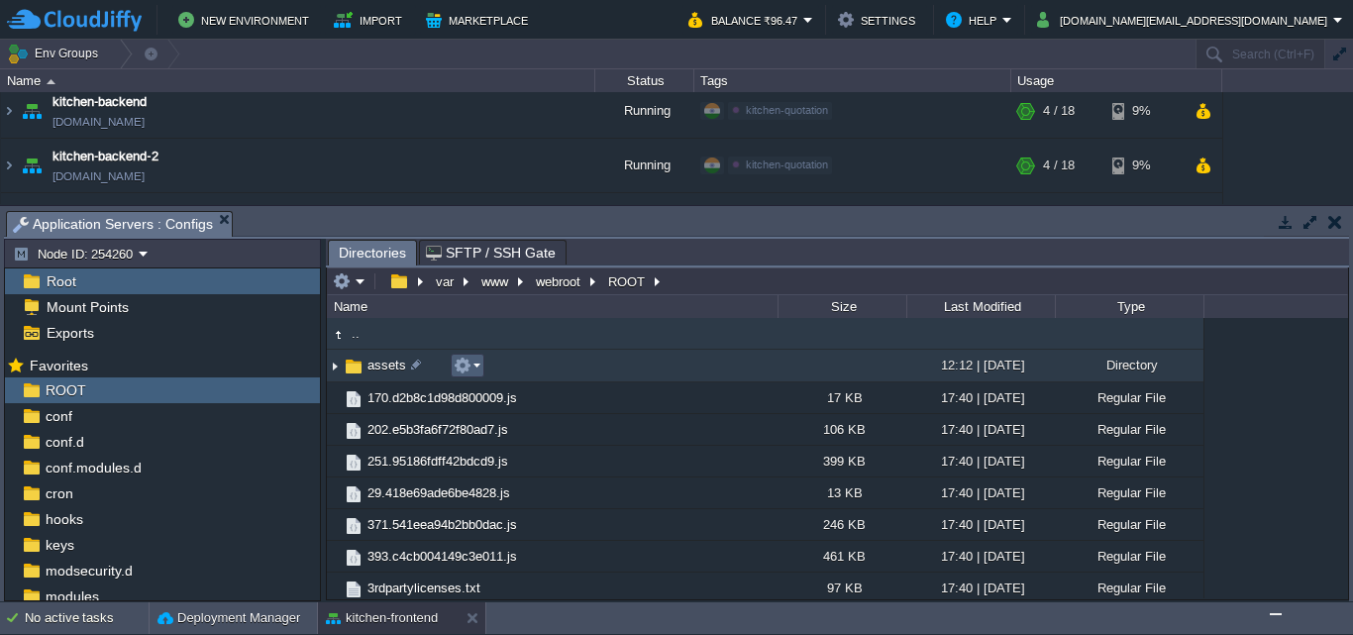
click at [466, 368] on button "button" at bounding box center [462, 365] width 18 height 18
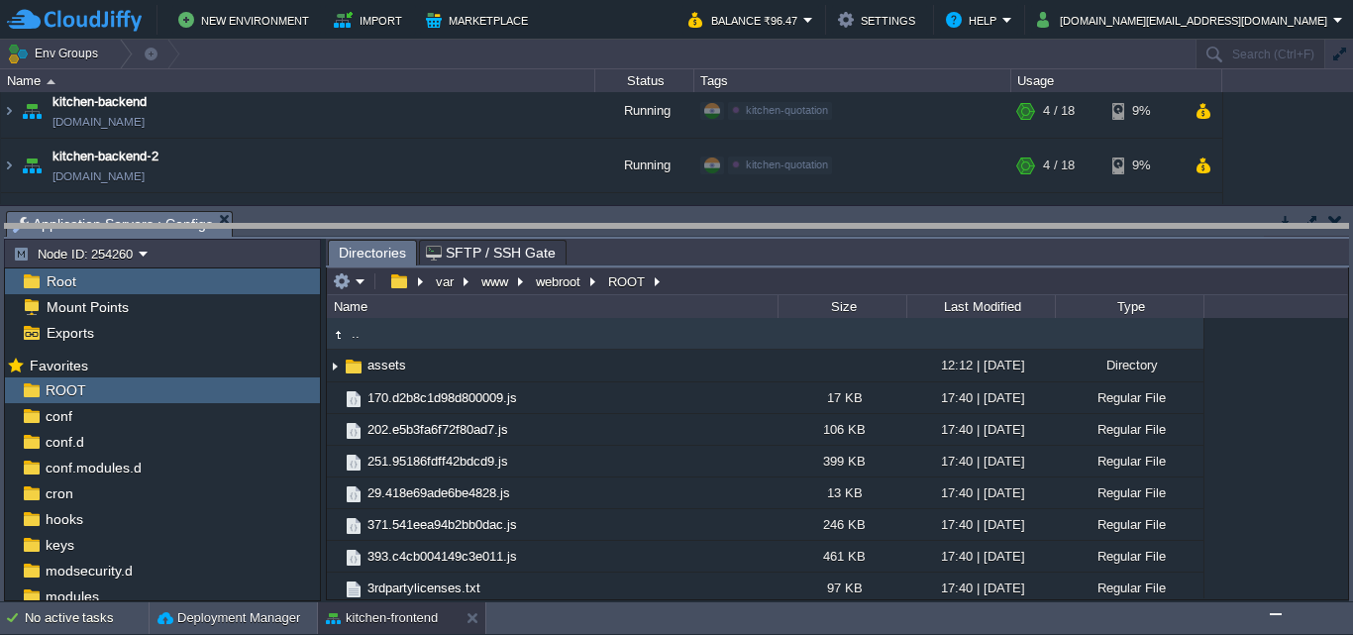
drag, startPoint x: 1220, startPoint y: 212, endPoint x: 1219, endPoint y: 225, distance: 12.9
click at [1219, 225] on body "New Environment Import Marketplace Bonus ₹0.00 Upgrade Account Balance ₹96.47 S…" at bounding box center [676, 317] width 1353 height 635
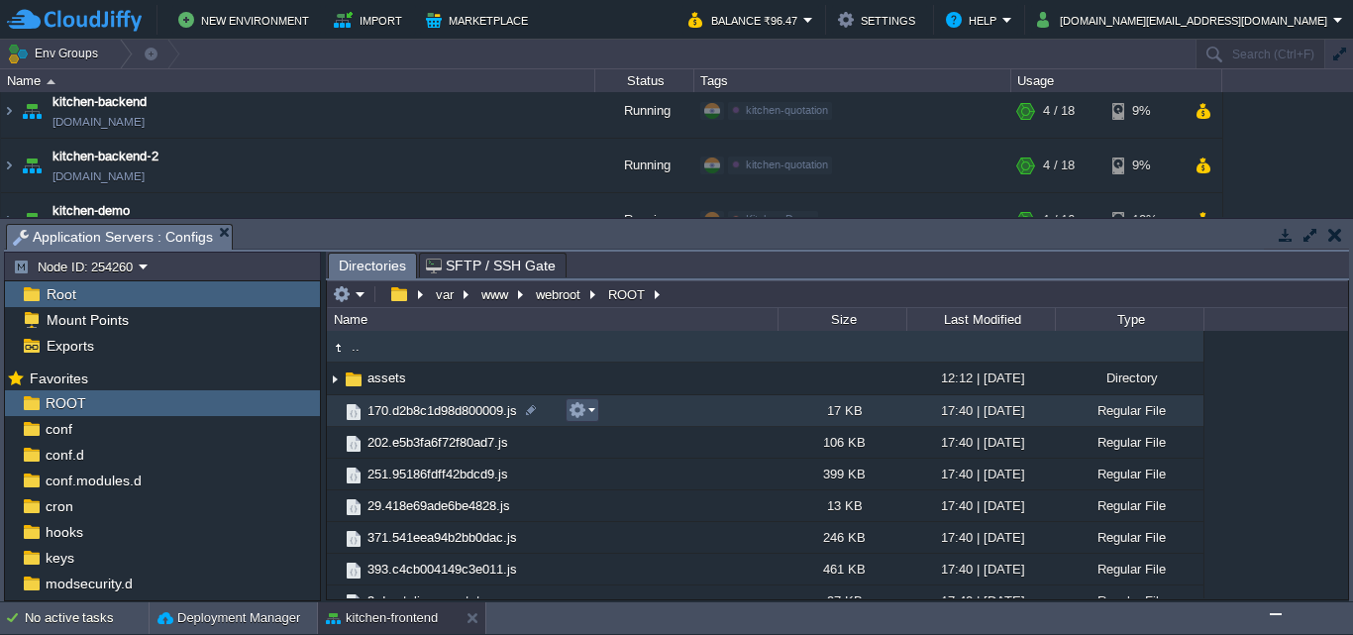
click at [576, 406] on button "button" at bounding box center [577, 410] width 18 height 18
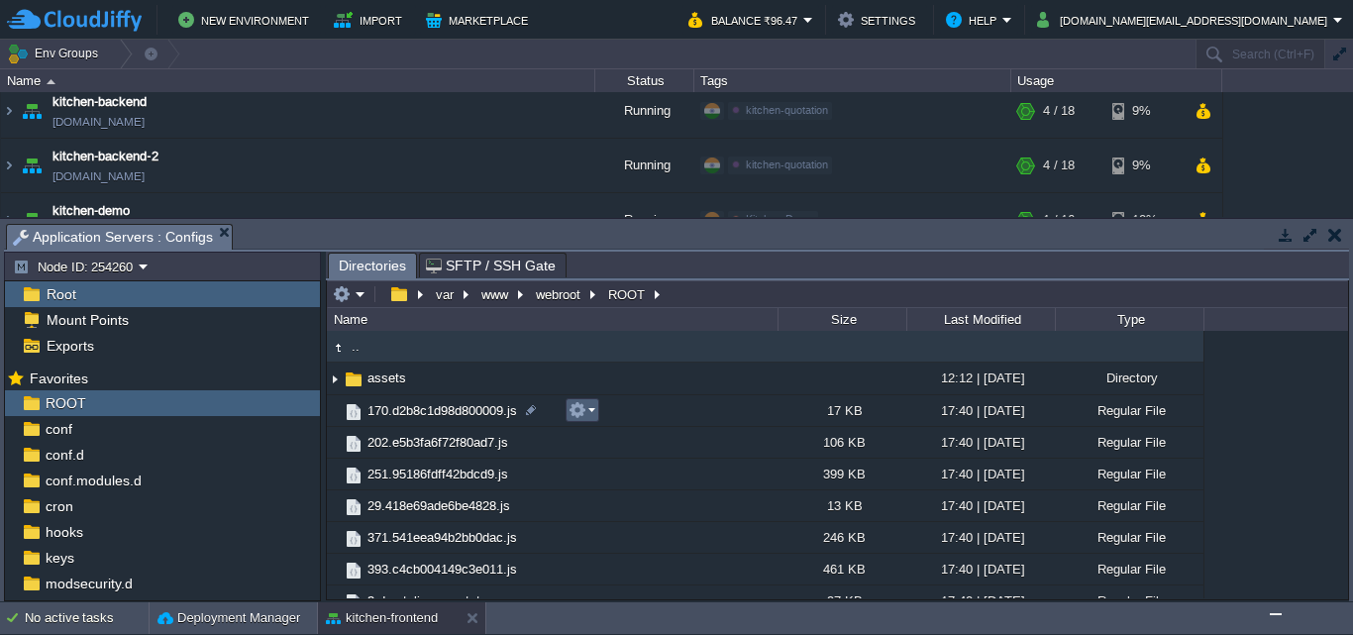
click at [588, 409] on em at bounding box center [581, 410] width 27 height 18
click at [1275, 614] on img "Chat widget" at bounding box center [1275, 614] width 0 height 0
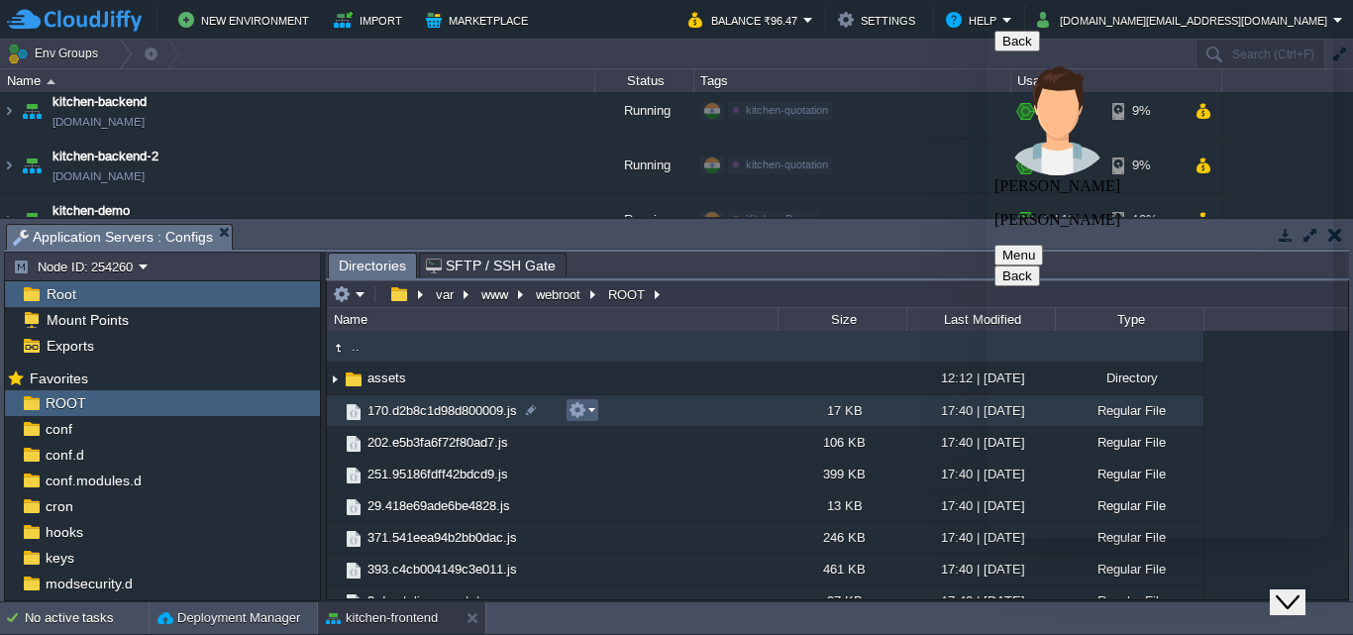
click at [575, 405] on button "button" at bounding box center [577, 410] width 18 height 18
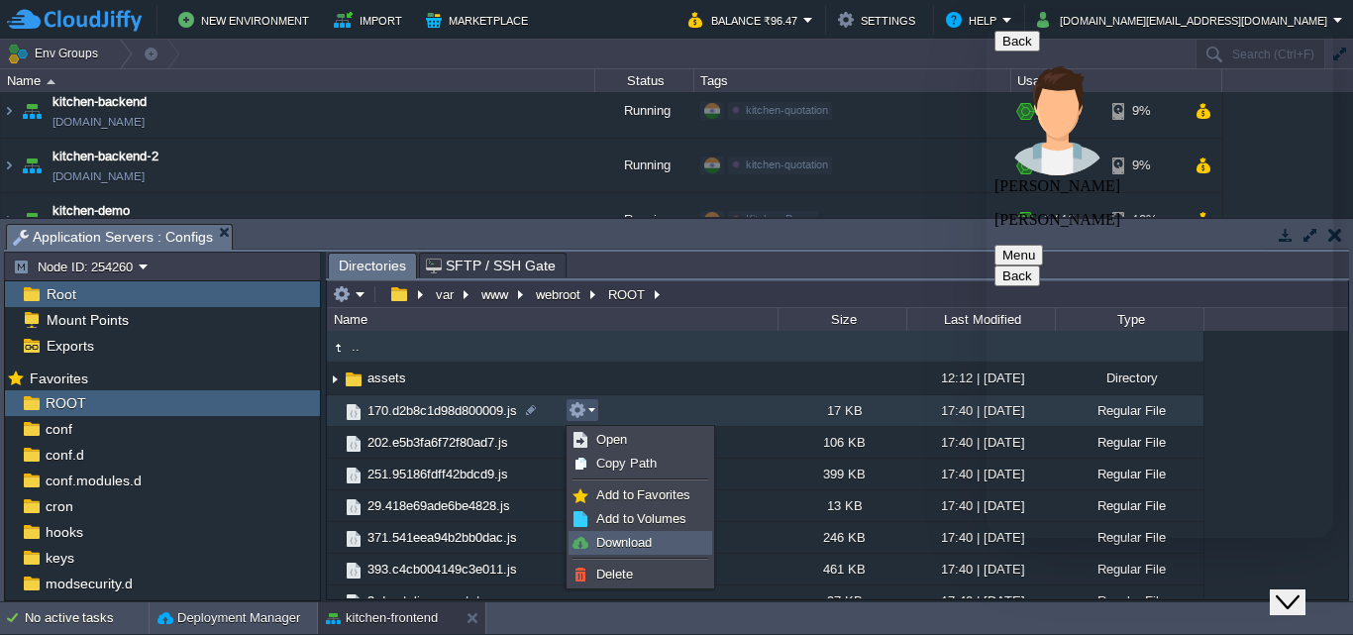
click at [605, 543] on span "Download" at bounding box center [623, 542] width 55 height 15
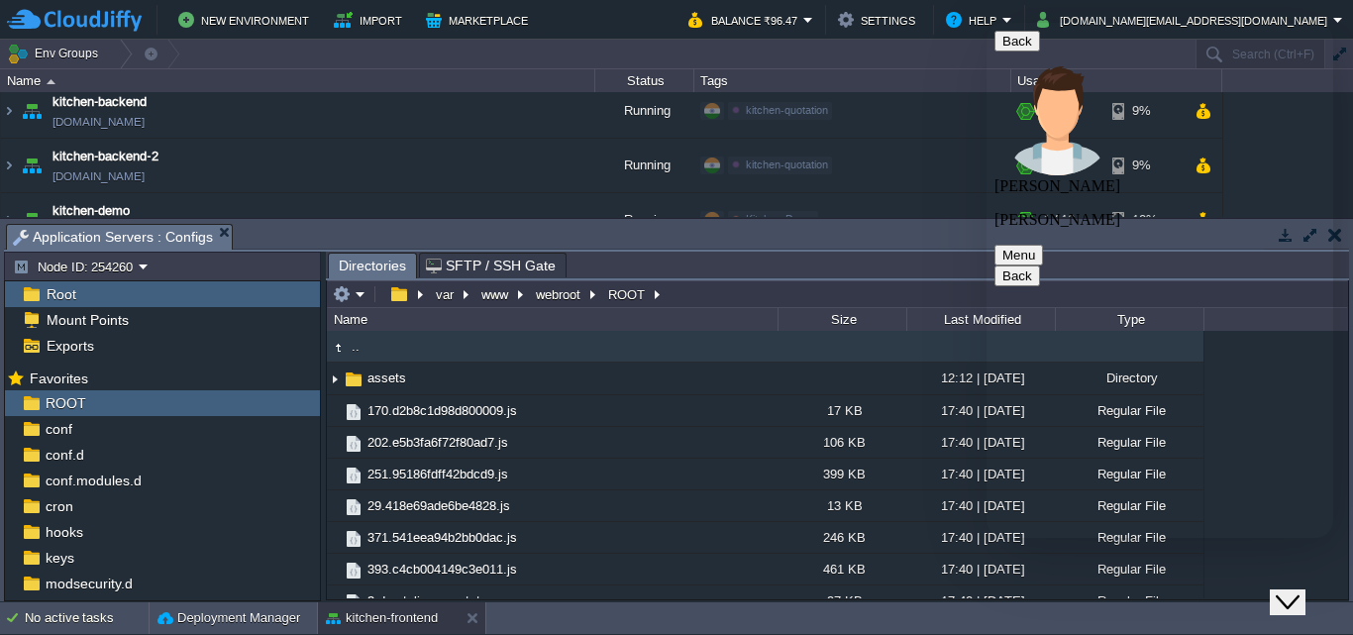
click at [1299, 590] on div "Close Chat This icon closes the chat window." at bounding box center [1287, 602] width 24 height 24
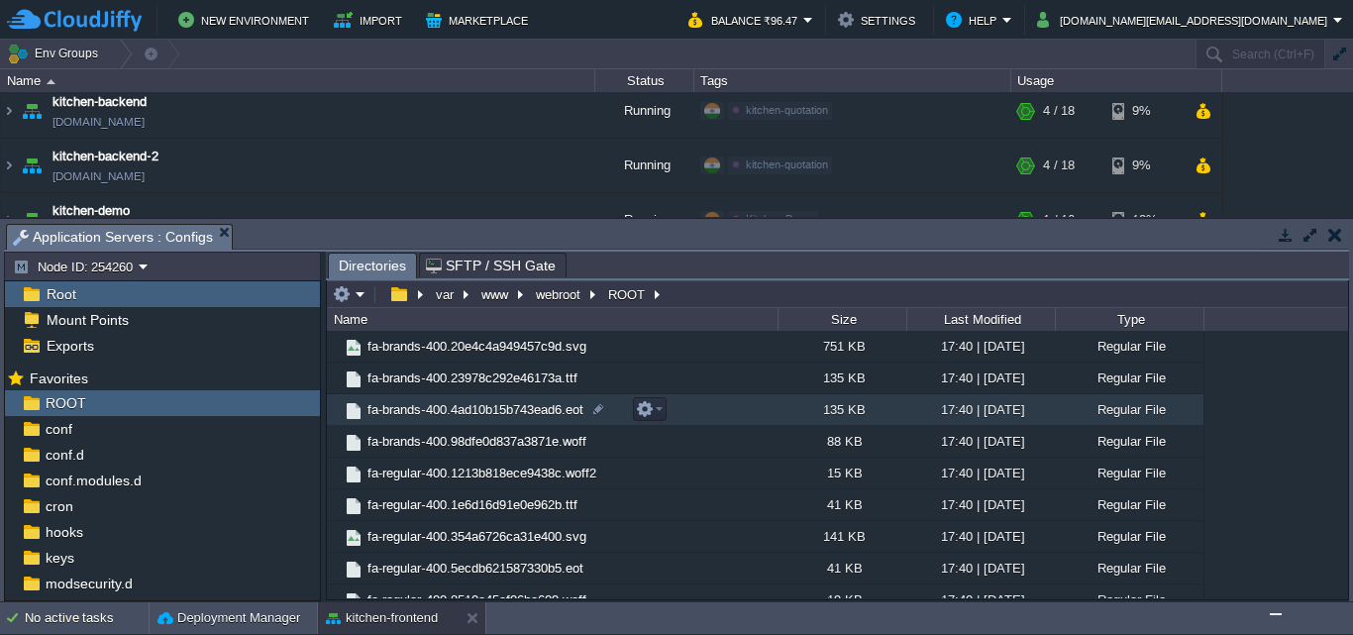
scroll to position [621, 0]
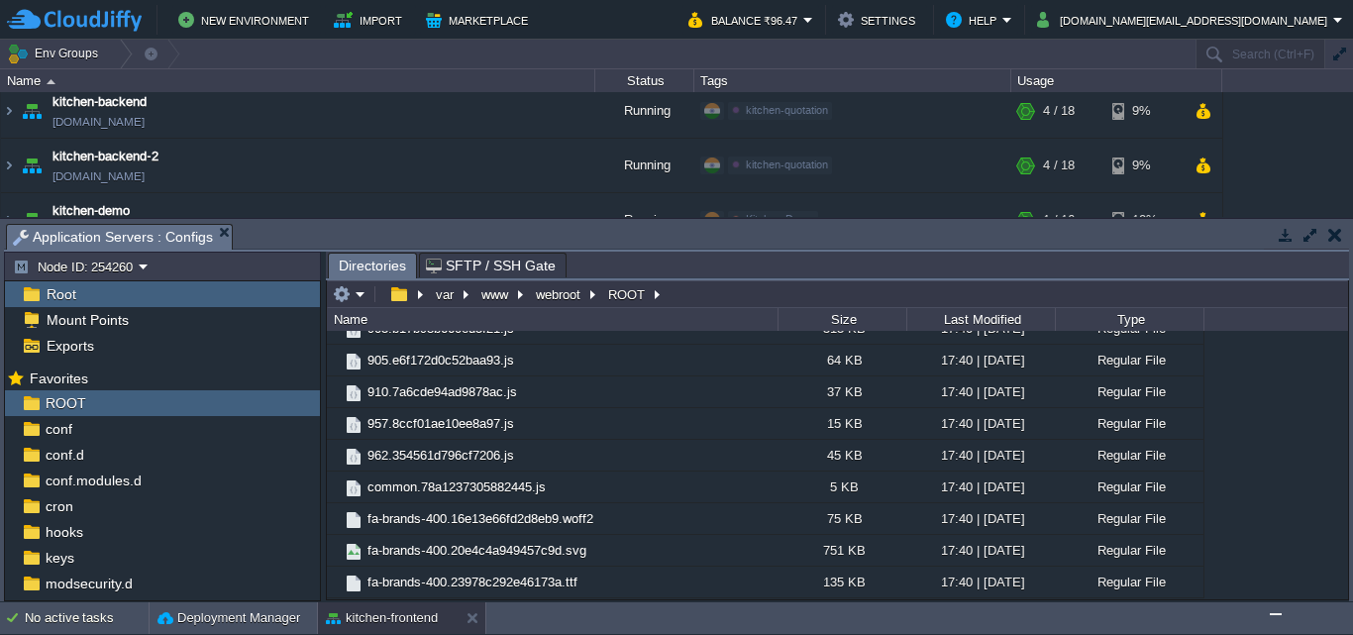
click at [1275, 614] on img "Chat widget" at bounding box center [1275, 614] width 0 height 0
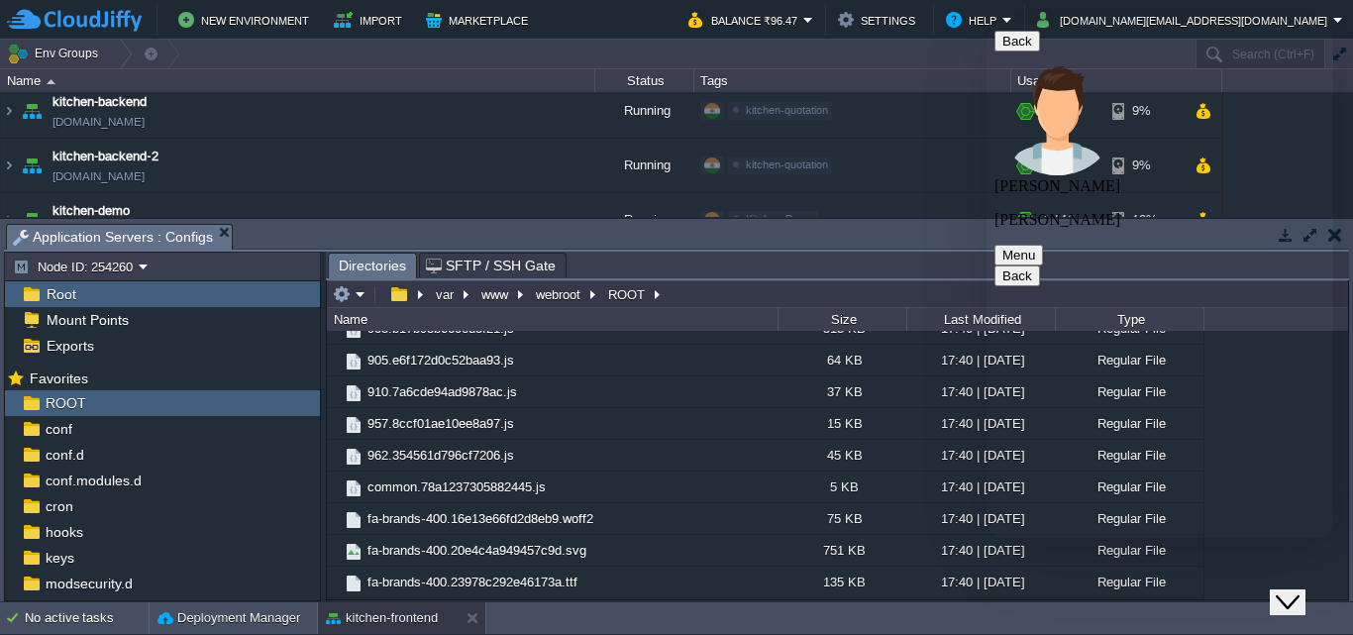
type textarea "only 17 kb ??"
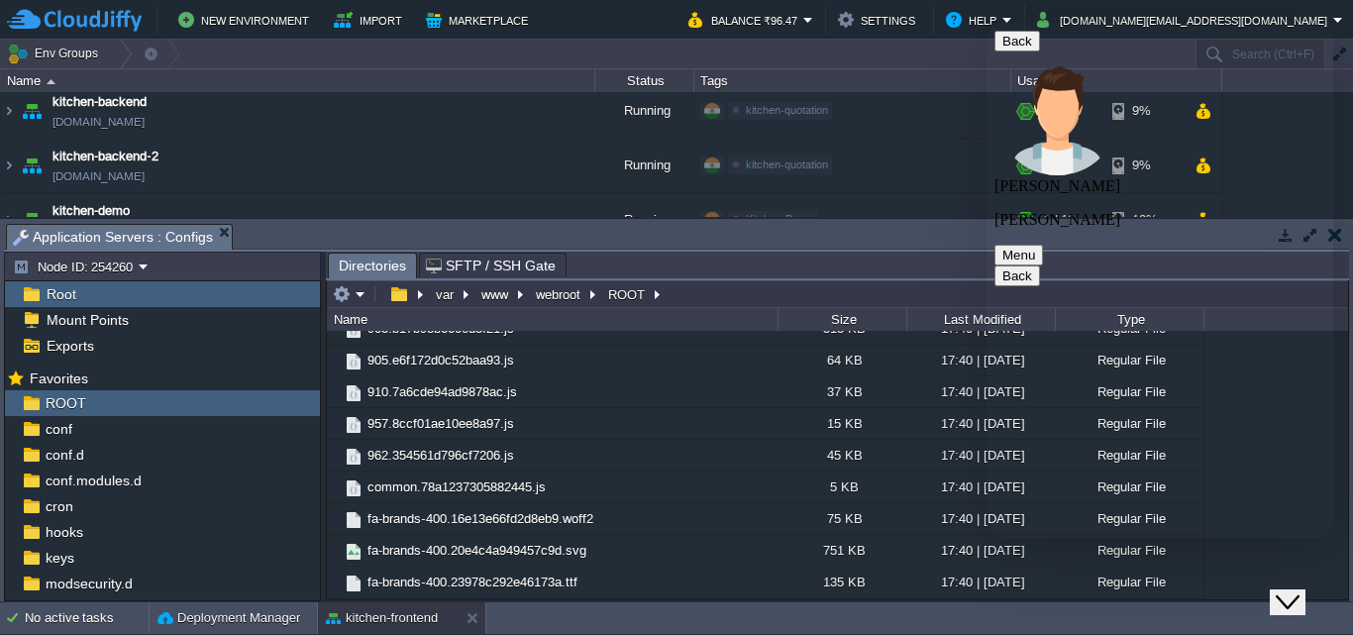
click at [1295, 590] on icon "Close Chat This icon closes the chat window." at bounding box center [1287, 602] width 24 height 24
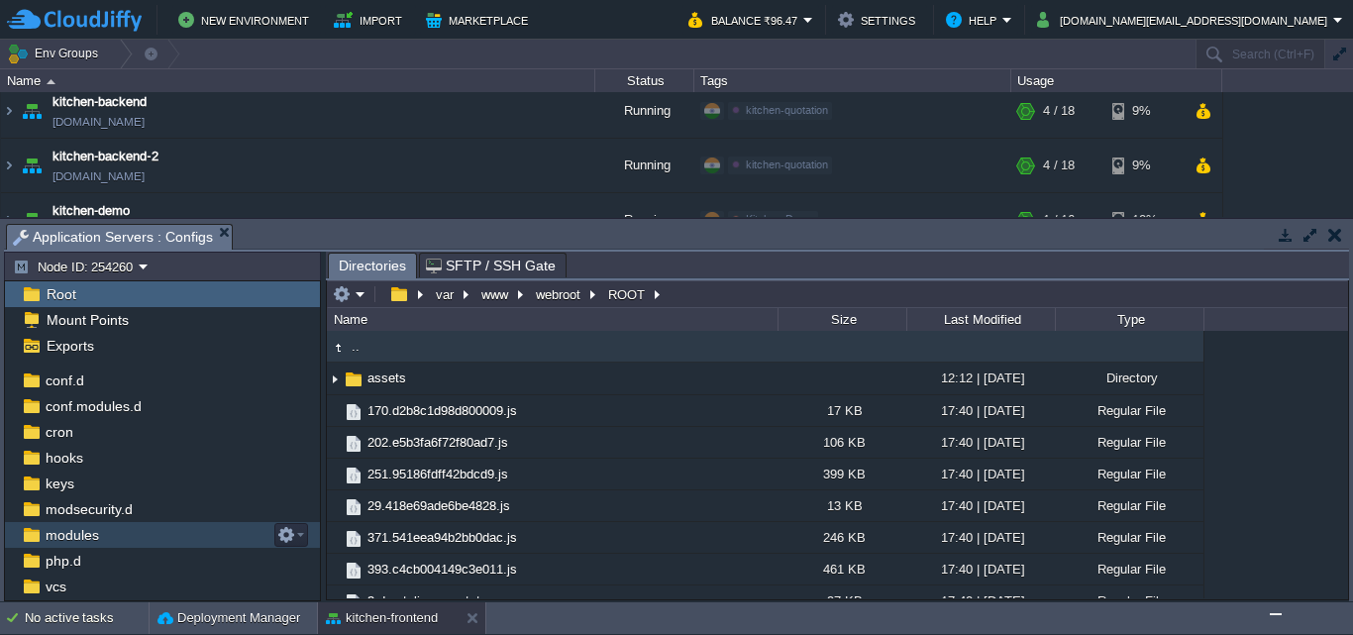
scroll to position [0, 0]
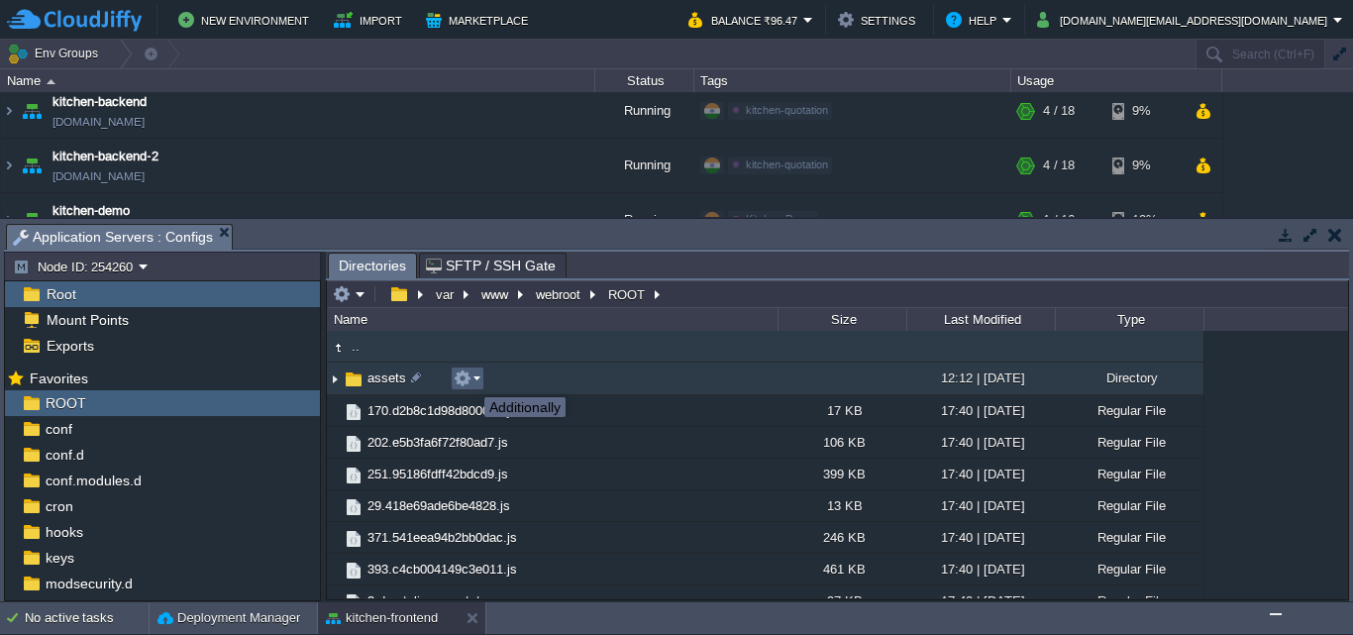
click at [469, 379] on button "button" at bounding box center [462, 378] width 18 height 18
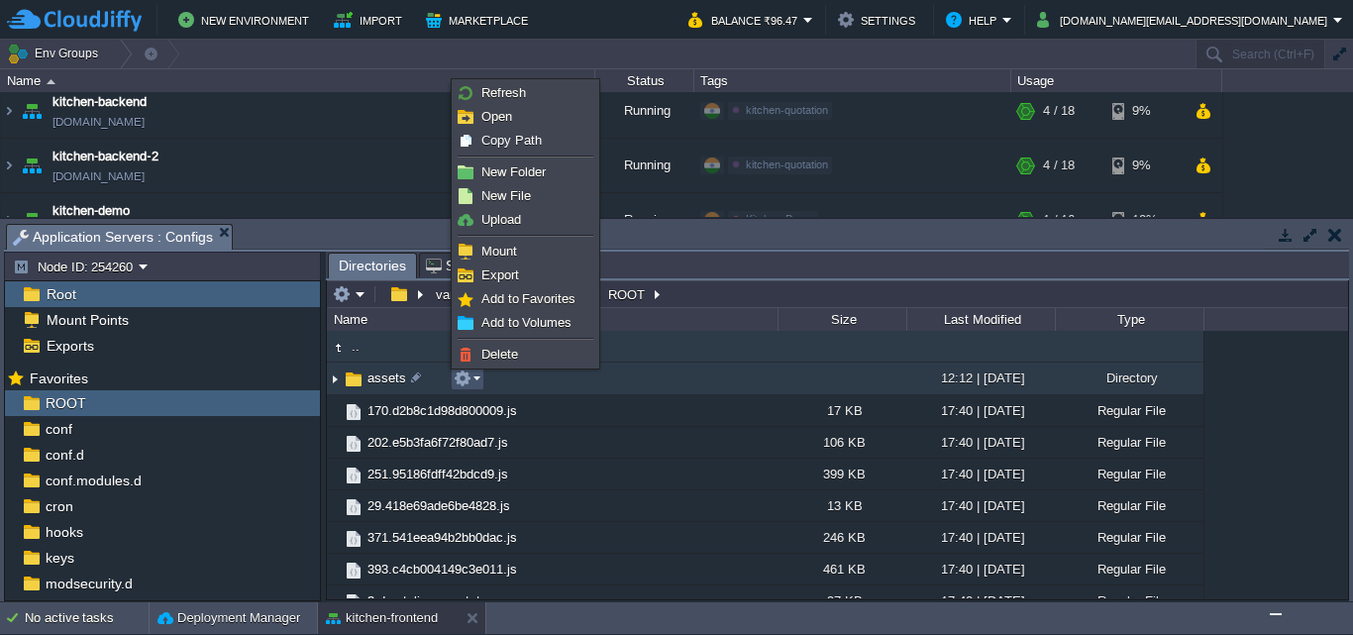
click at [469, 379] on button "button" at bounding box center [462, 378] width 18 height 18
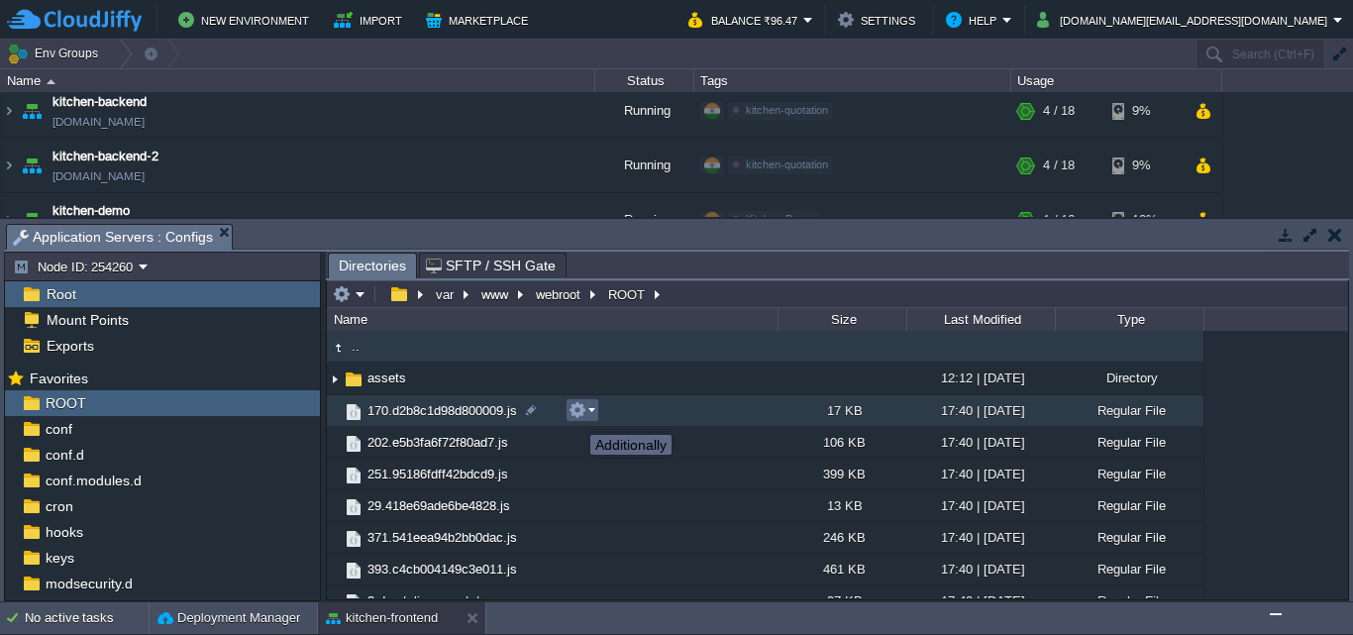
click at [575, 417] on button "button" at bounding box center [577, 410] width 18 height 18
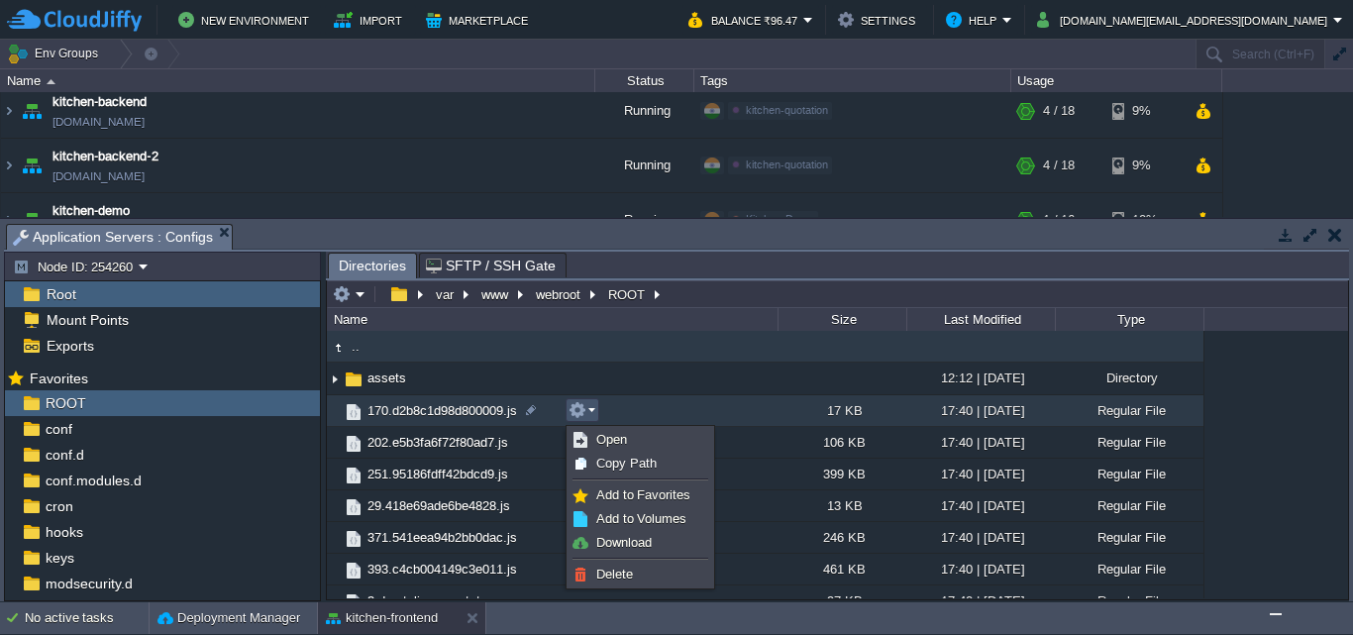
click at [572, 407] on button "button" at bounding box center [577, 410] width 18 height 18
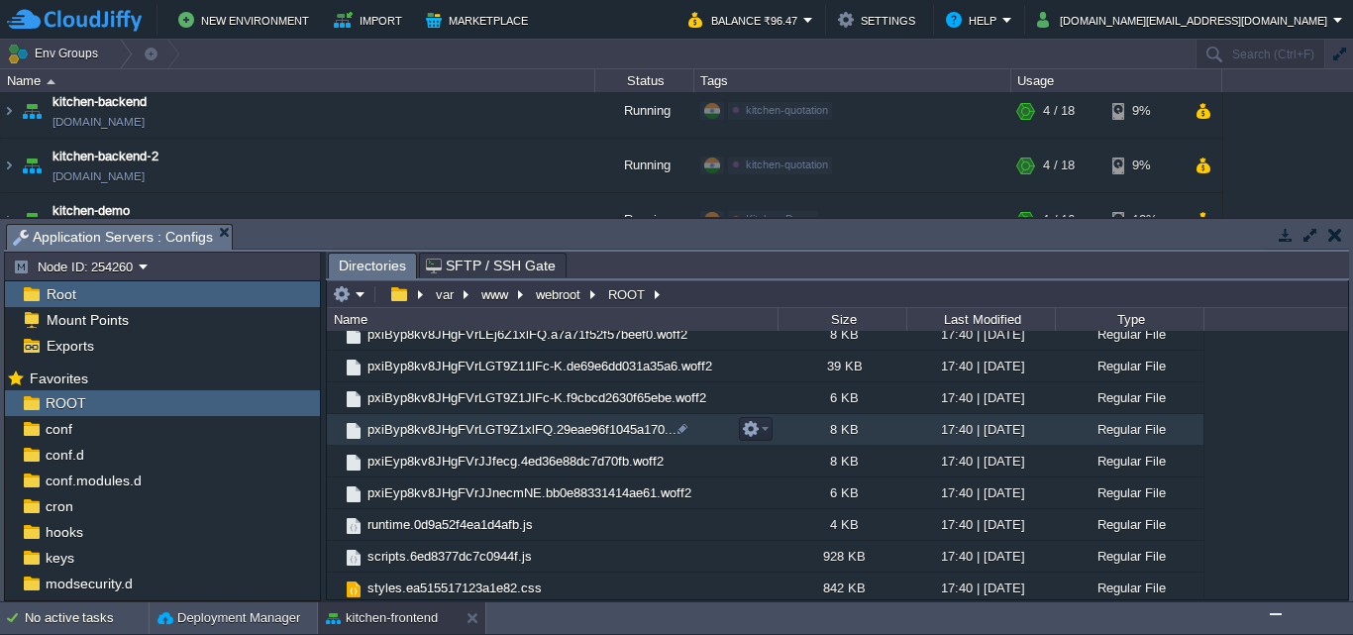
scroll to position [2078, 0]
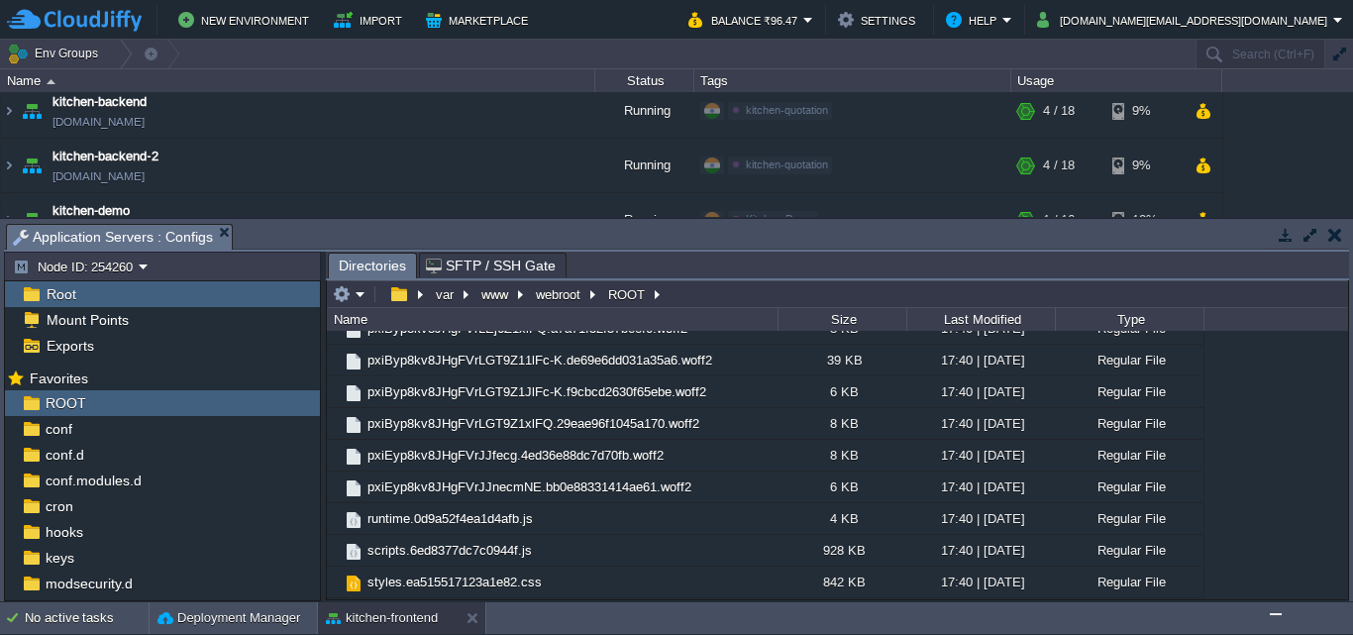
click at [1275, 614] on img "Chat widget" at bounding box center [1275, 614] width 0 height 0
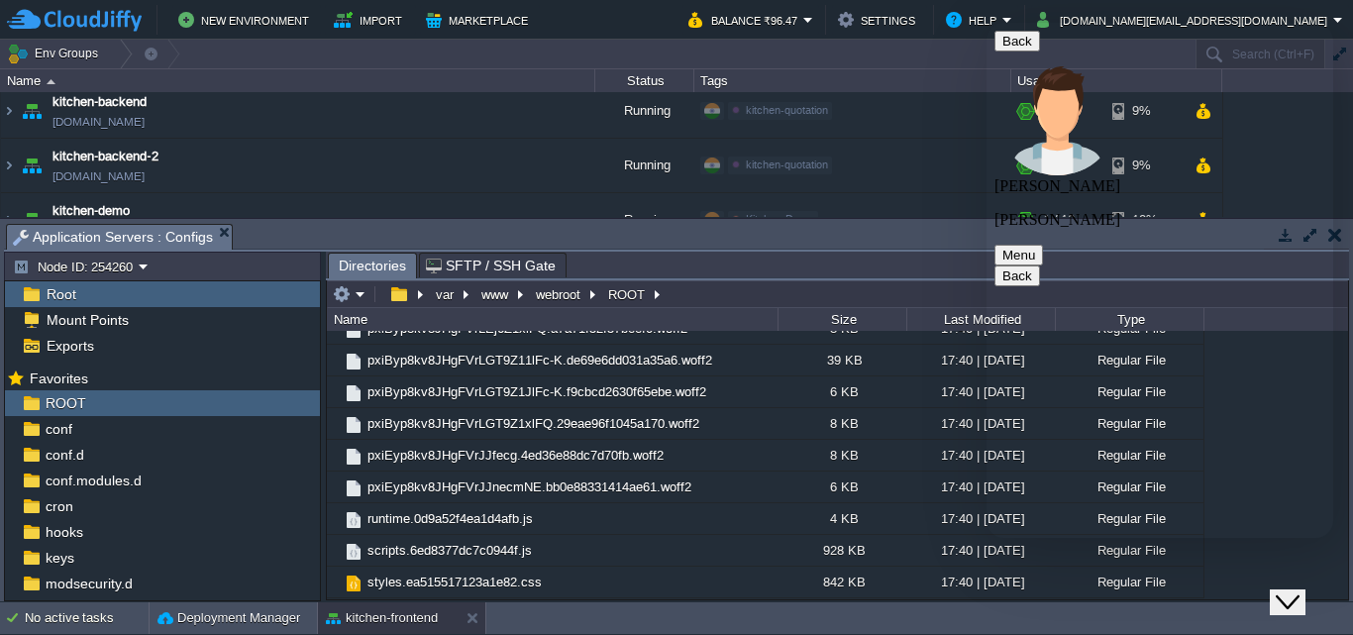
scroll to position [2482, 0]
click at [1299, 590] on icon "Close Chat This icon closes the chat window." at bounding box center [1287, 602] width 24 height 24
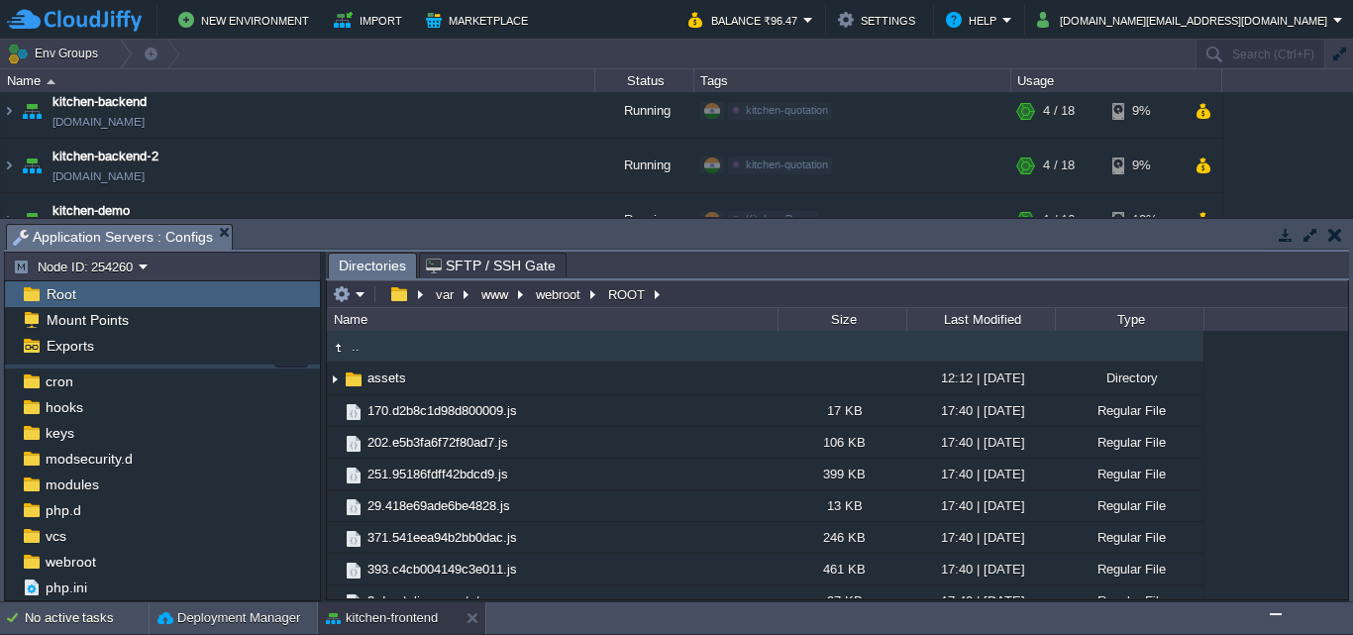
scroll to position [147, 0]
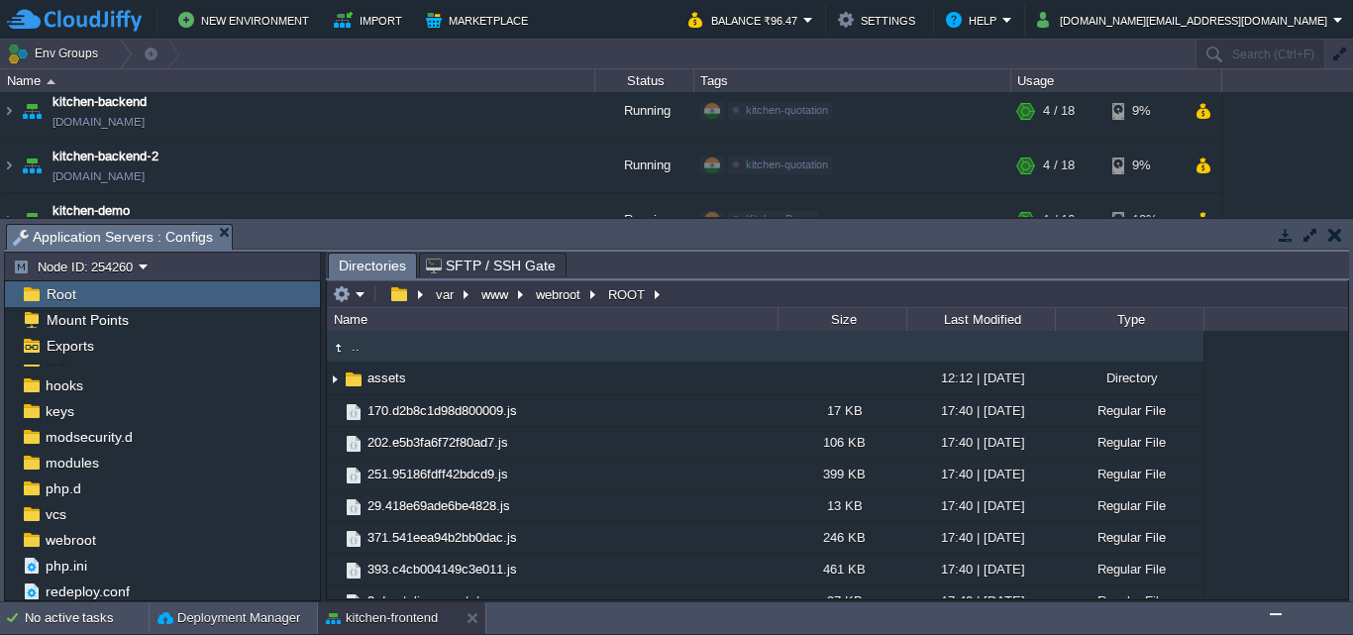
click at [1275, 614] on img "Chat widget" at bounding box center [1275, 614] width 0 height 0
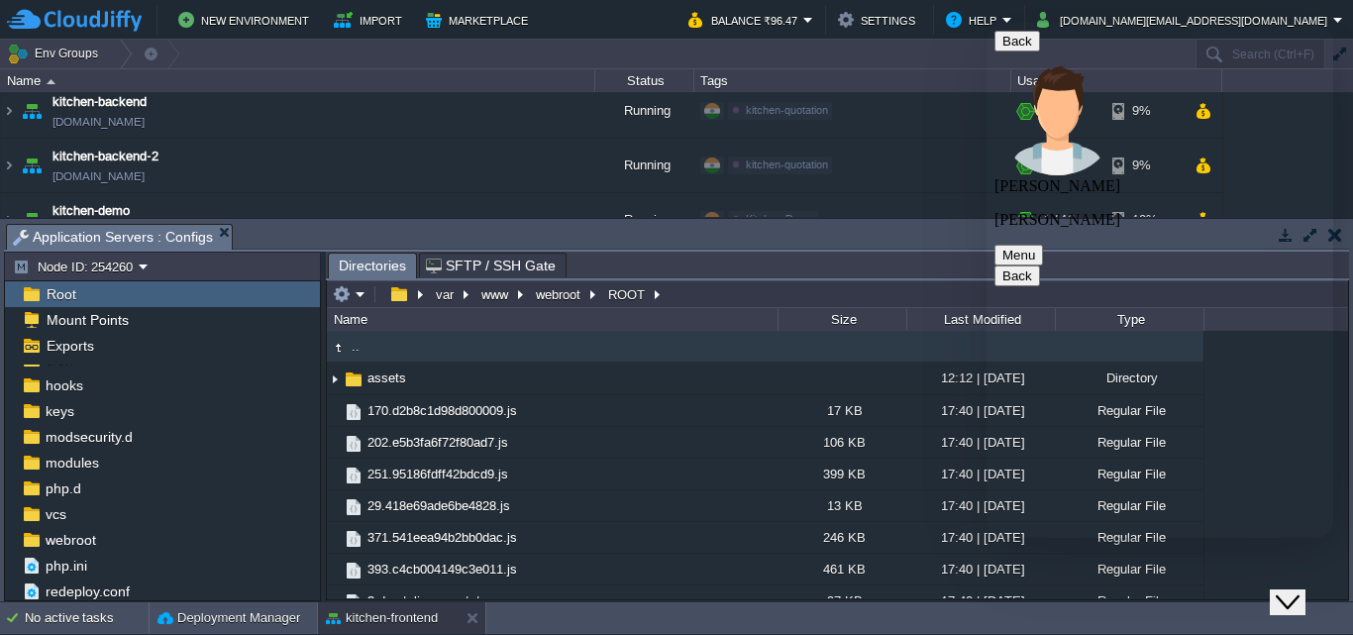
scroll to position [2616, 0]
type textarea "yes downloaded"
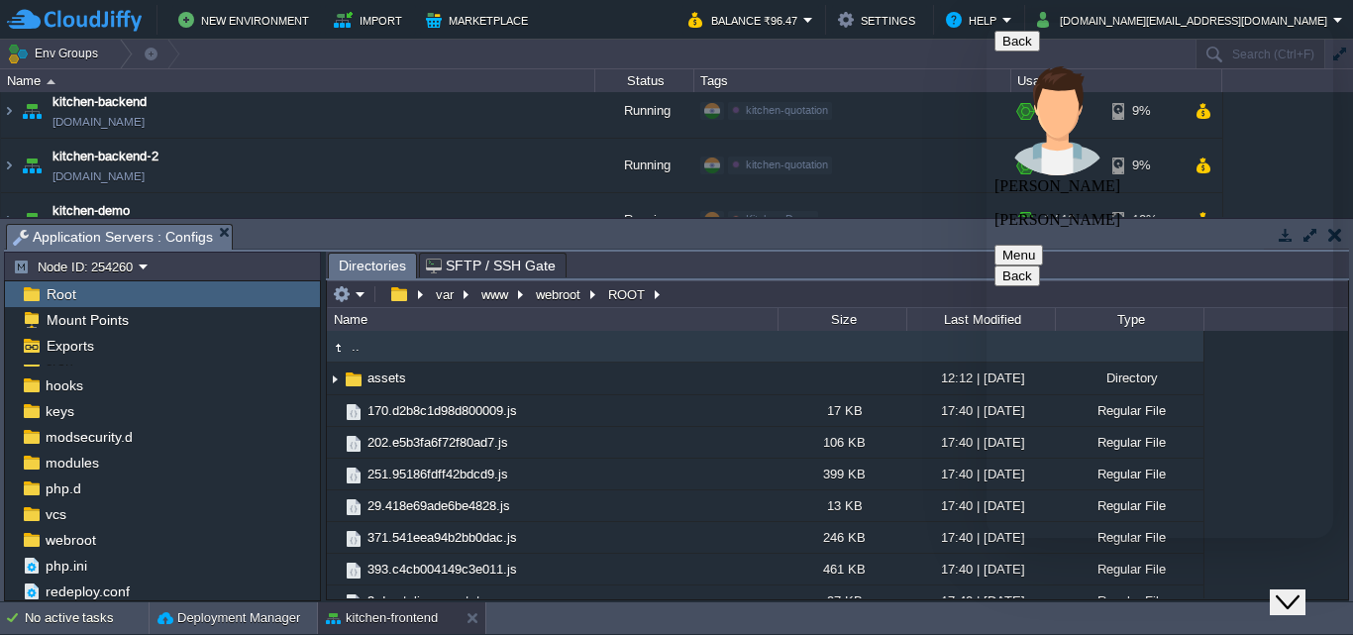
type textarea "next"
click at [1293, 590] on icon "Close Chat This icon closes the chat window." at bounding box center [1287, 602] width 24 height 24
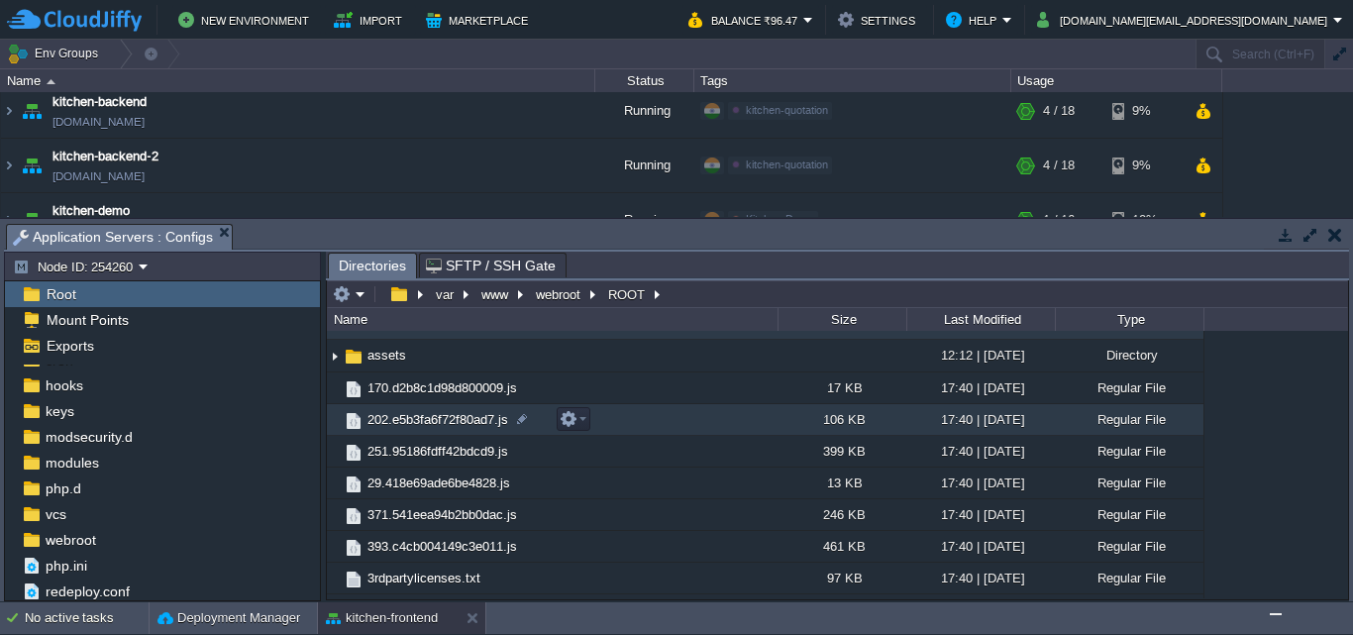
scroll to position [0, 0]
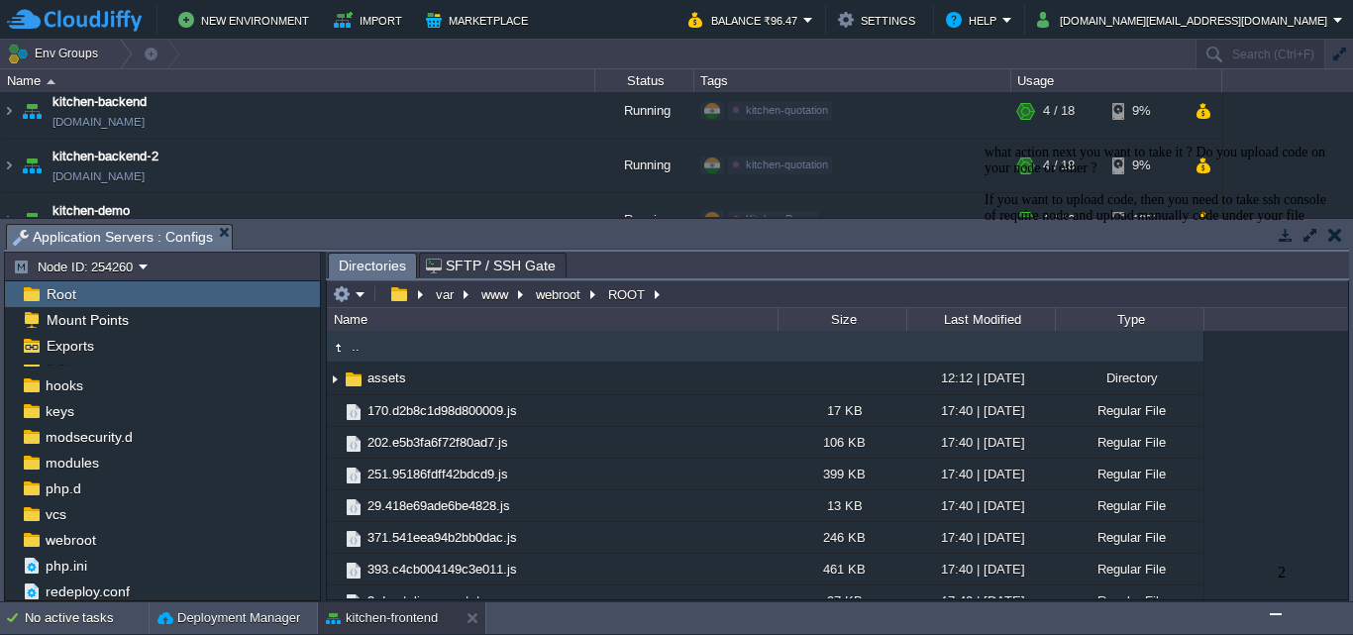
click at [1275, 614] on img "Chat widget" at bounding box center [1275, 614] width 0 height 0
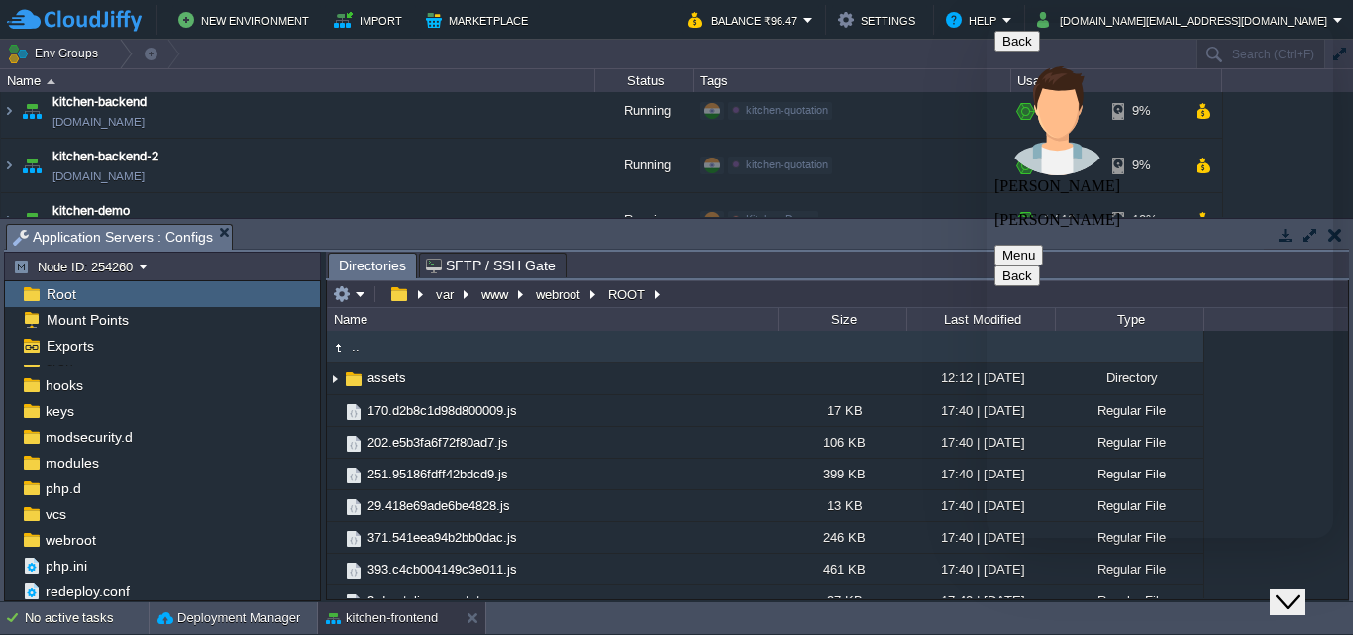
scroll to position [3006, 0]
drag, startPoint x: 1066, startPoint y: 263, endPoint x: 1203, endPoint y: 454, distance: 234.9
copy div "what action next you want to take it ? Do you upload code on your node or other…"
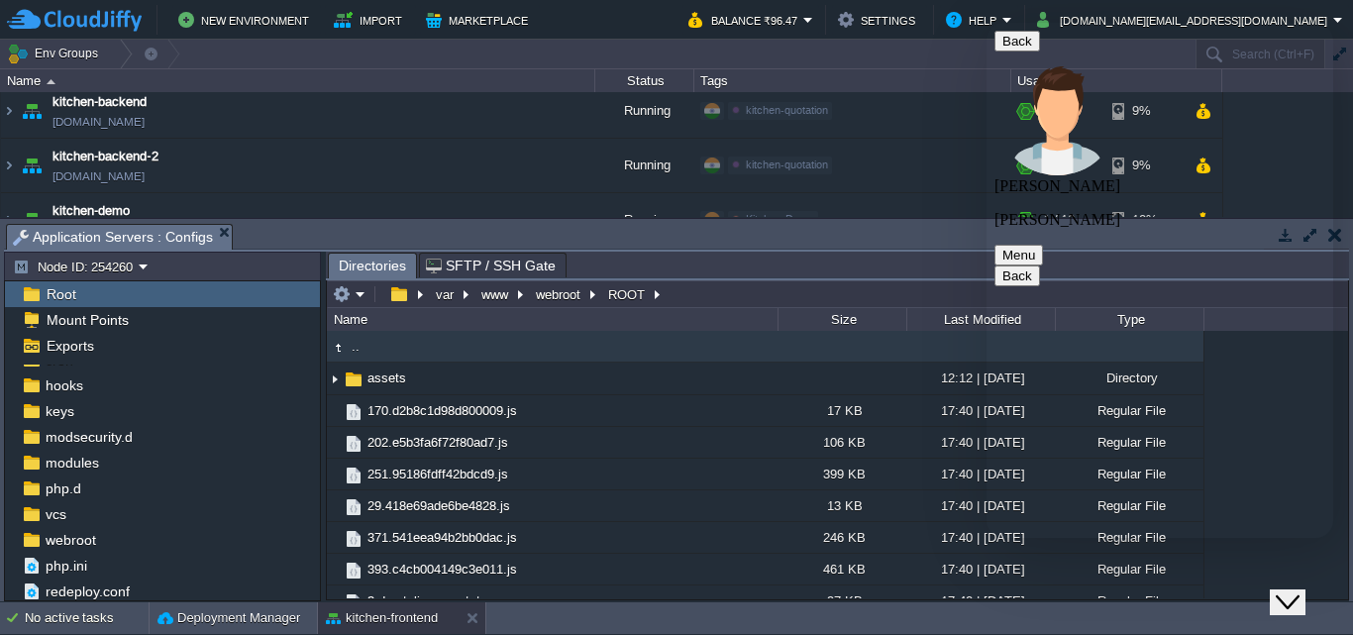
paste textarea ""I want the entire code on my PC, and after that, I want to remove the code fro…"
type textarea "I want the entire code on my PC, and after that, I want to remove the code from…"
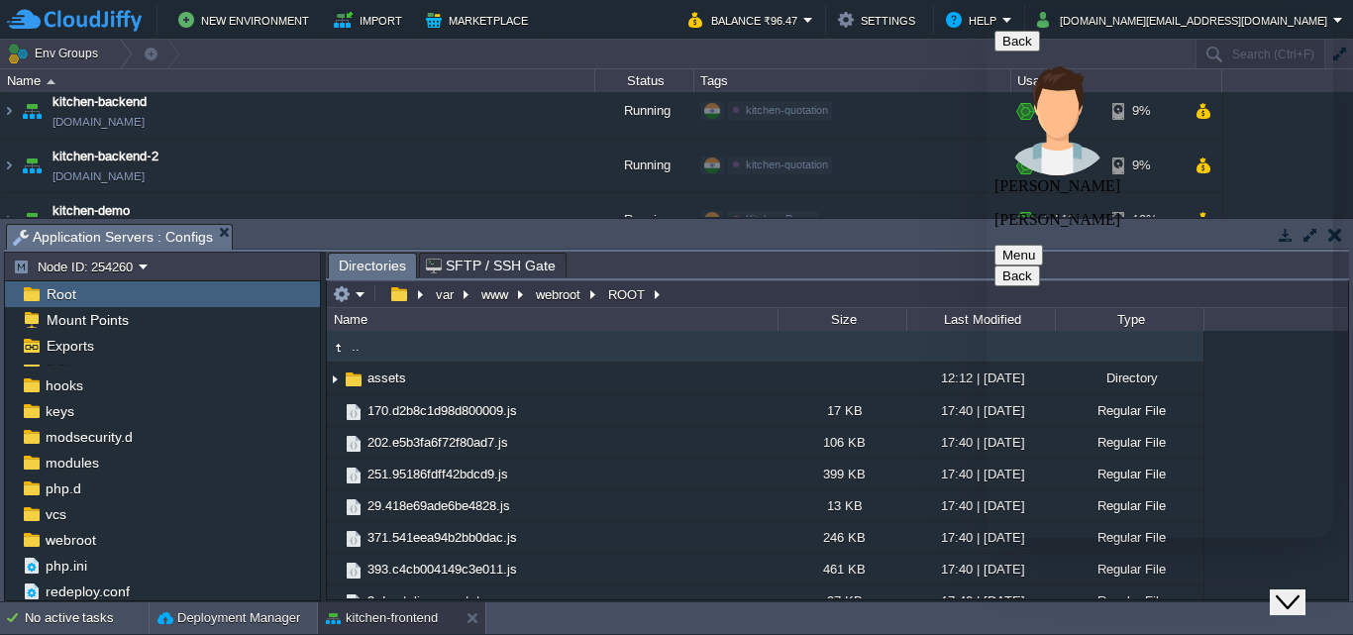
click at [1290, 590] on icon "Close Chat This icon closes the chat window." at bounding box center [1287, 602] width 24 height 24
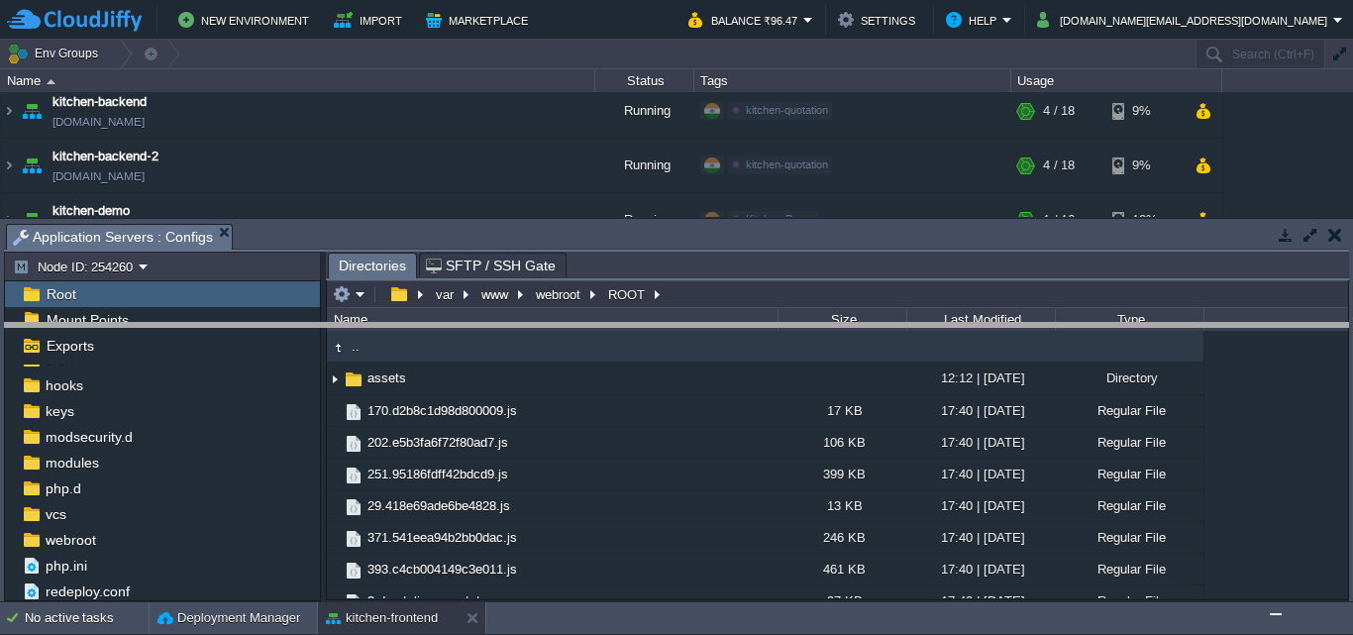
drag, startPoint x: 934, startPoint y: 237, endPoint x: 933, endPoint y: 336, distance: 99.0
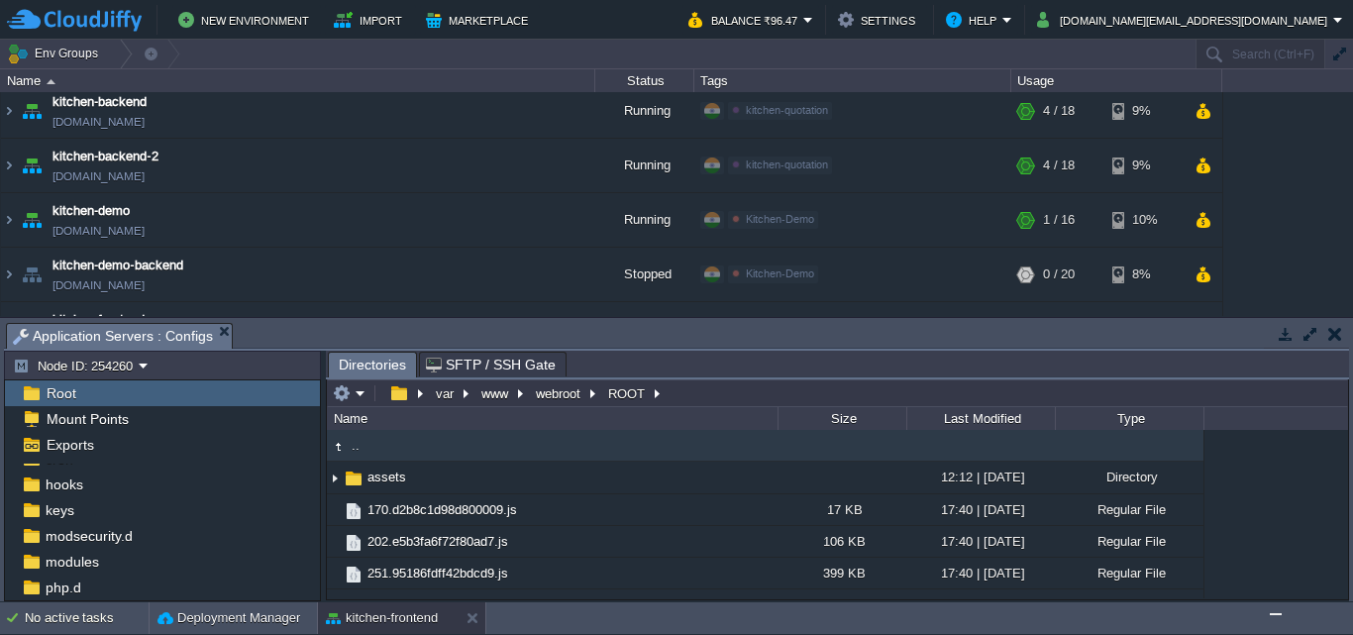
click at [1275, 614] on img "Chat widget" at bounding box center [1275, 614] width 0 height 0
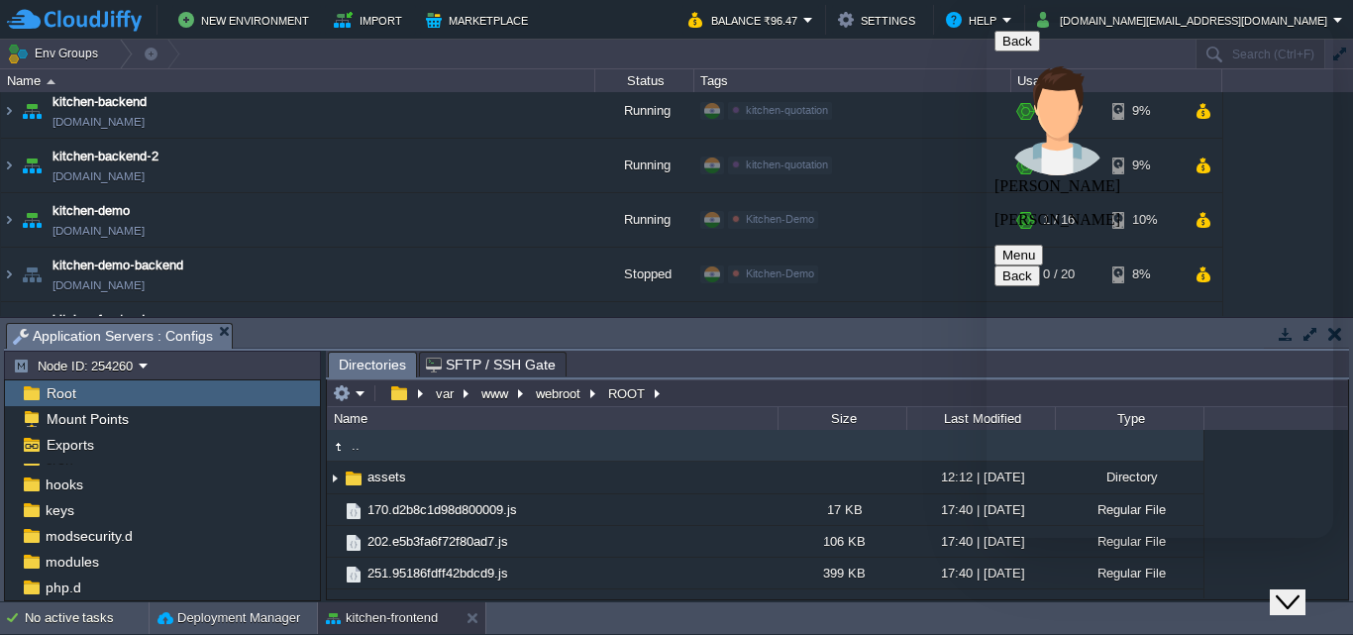
scroll to position [3318, 0]
drag, startPoint x: 1071, startPoint y: 383, endPoint x: 1218, endPoint y: 445, distance: 158.9
copy span "We provide only application platform and regarding the code deploy via Git you …"
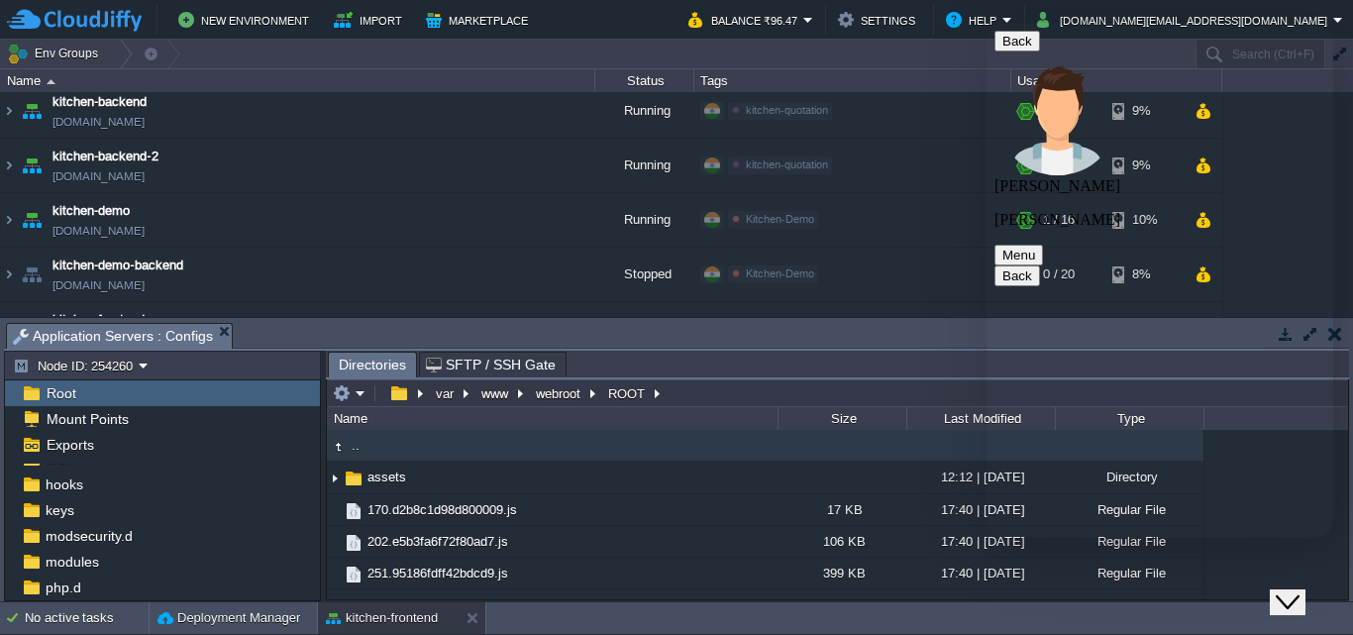
paste textarea "I understand that you provide the application platform. However, I need to have…"
type textarea "I understand that you provide the application platform. However, I need to have…"
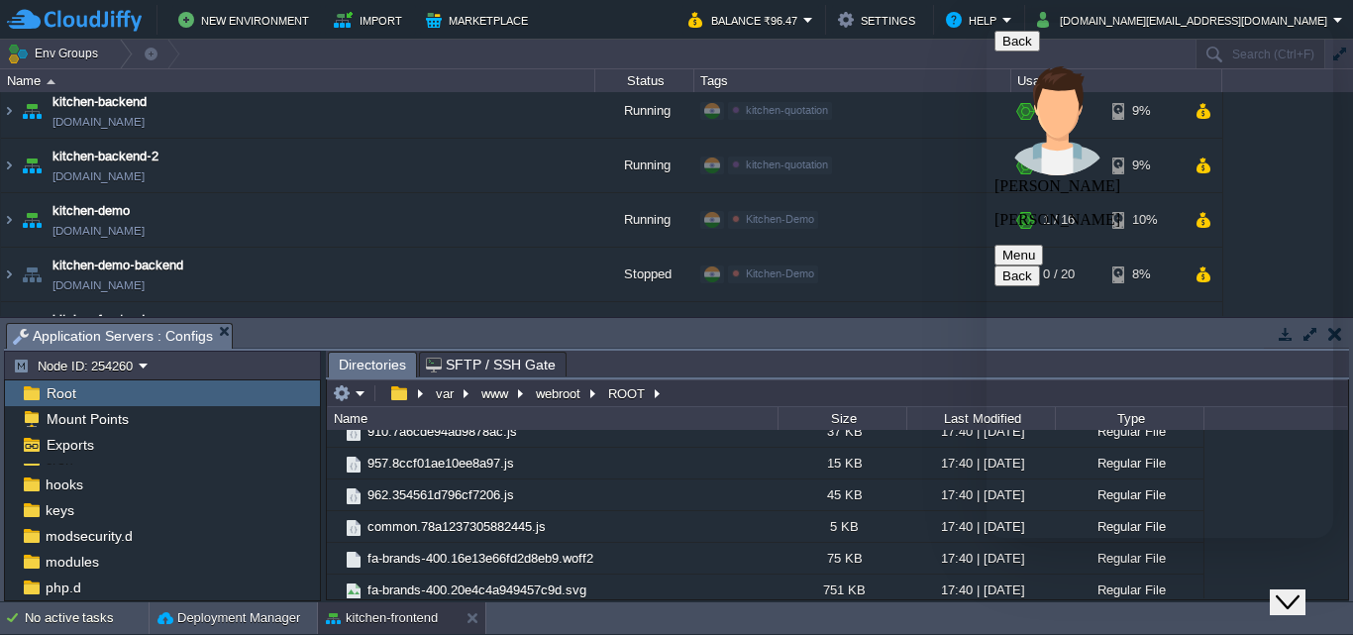
scroll to position [693, 0]
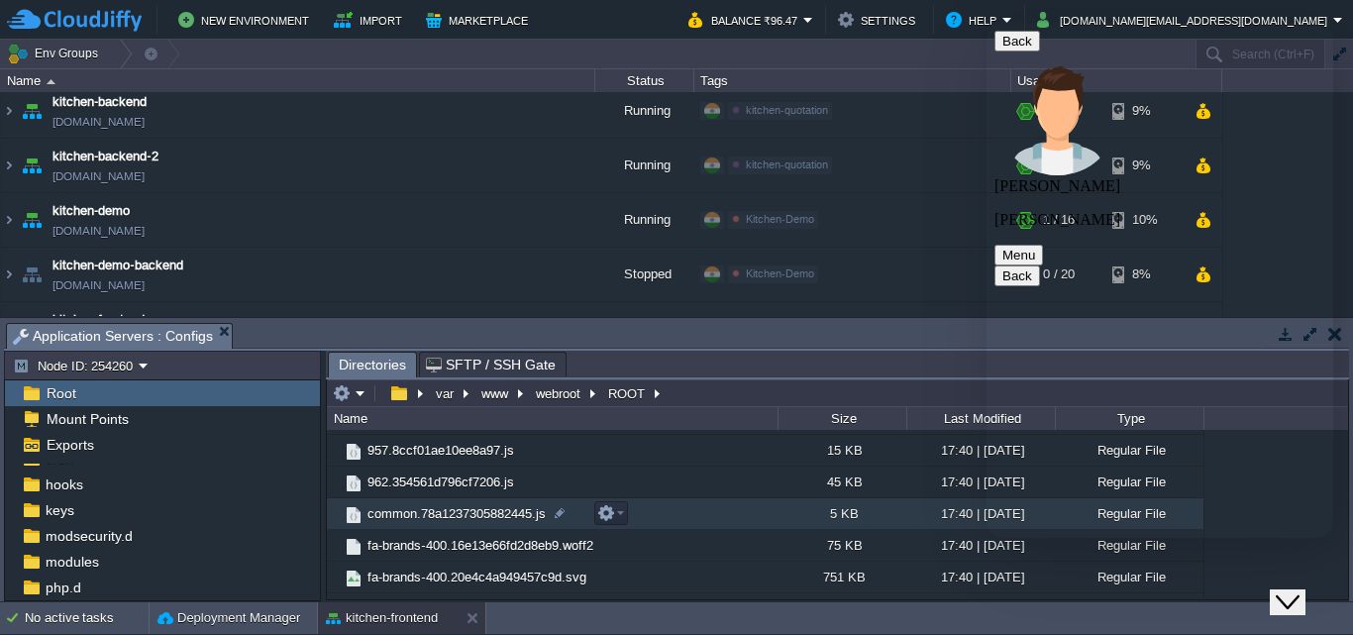
click at [483, 516] on span "common.78a1237305882445.js" at bounding box center [456, 513] width 184 height 17
click at [614, 516] on button "button" at bounding box center [606, 513] width 18 height 18
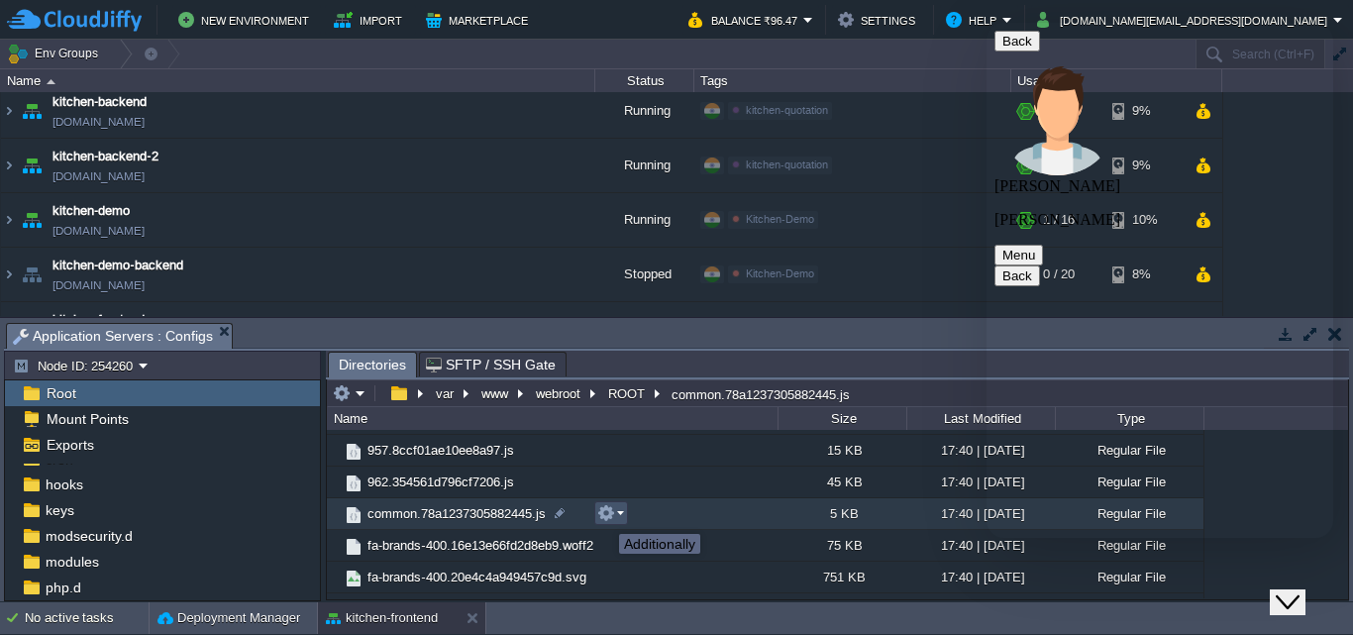
click at [604, 516] on button "button" at bounding box center [606, 513] width 18 height 18
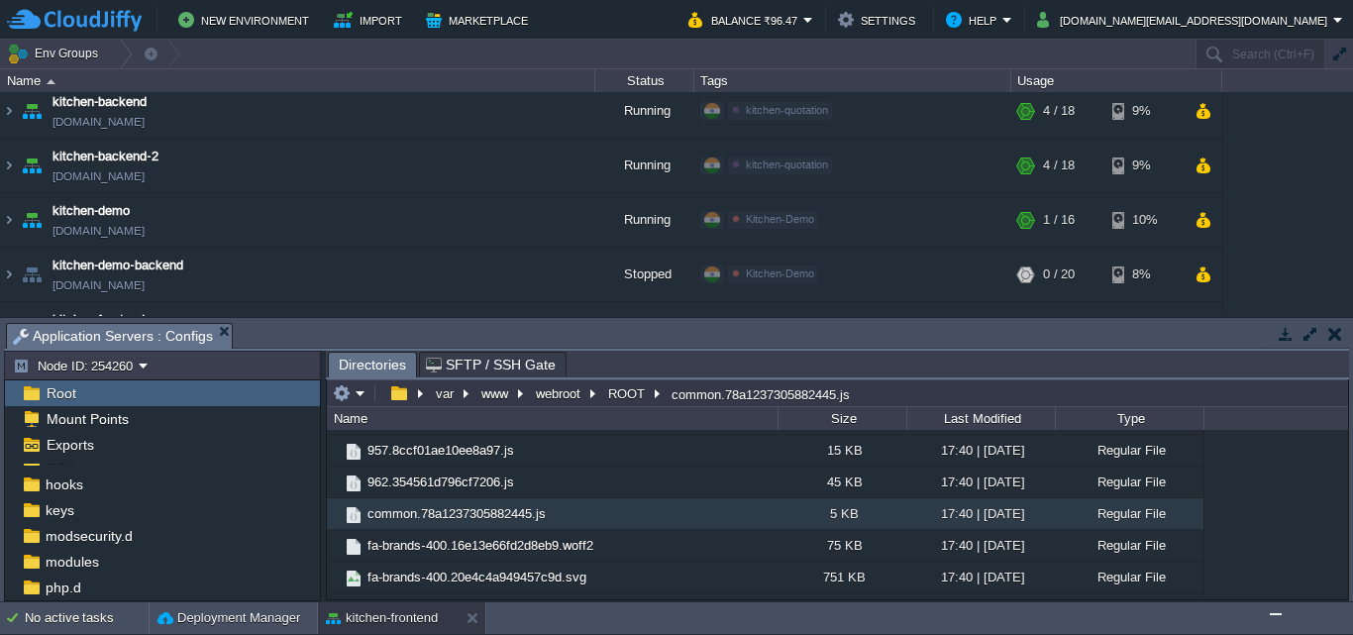
click at [1275, 614] on img "Chat widget" at bounding box center [1275, 614] width 0 height 0
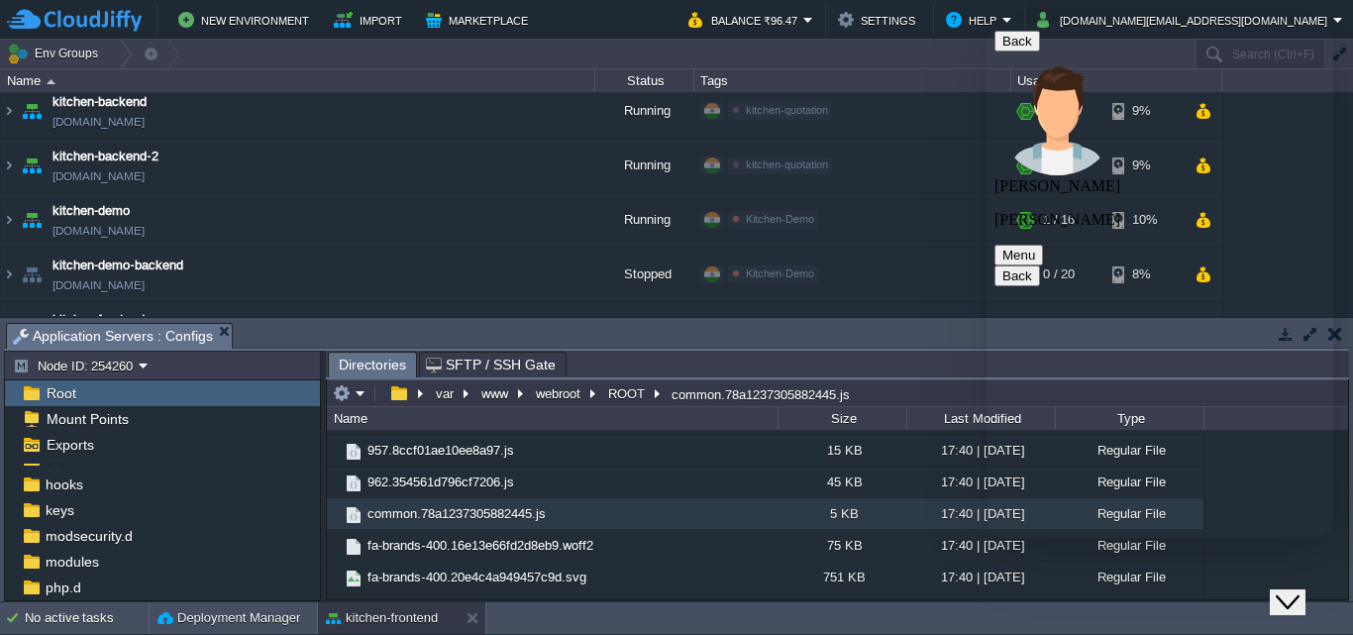
scroll to position [3910, 0]
type textarea "ok"
drag, startPoint x: 1124, startPoint y: 449, endPoint x: 1060, endPoint y: 420, distance: 69.6
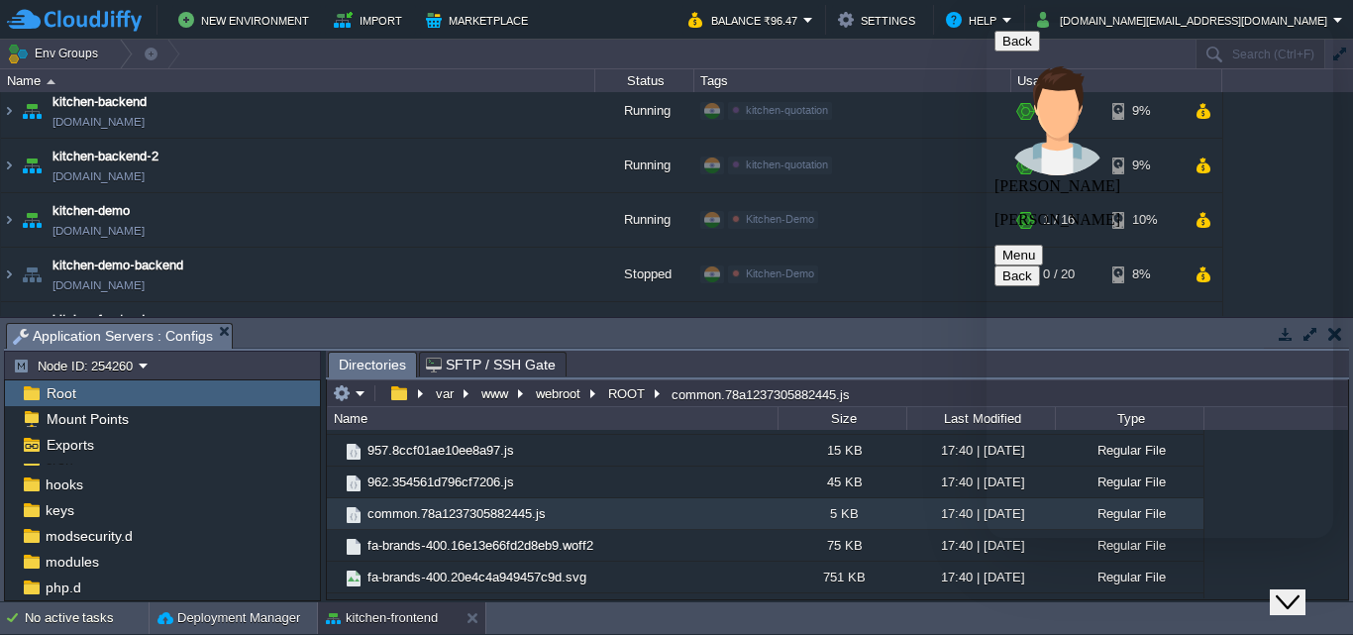
drag, startPoint x: 1121, startPoint y: 449, endPoint x: 1063, endPoint y: 433, distance: 59.6
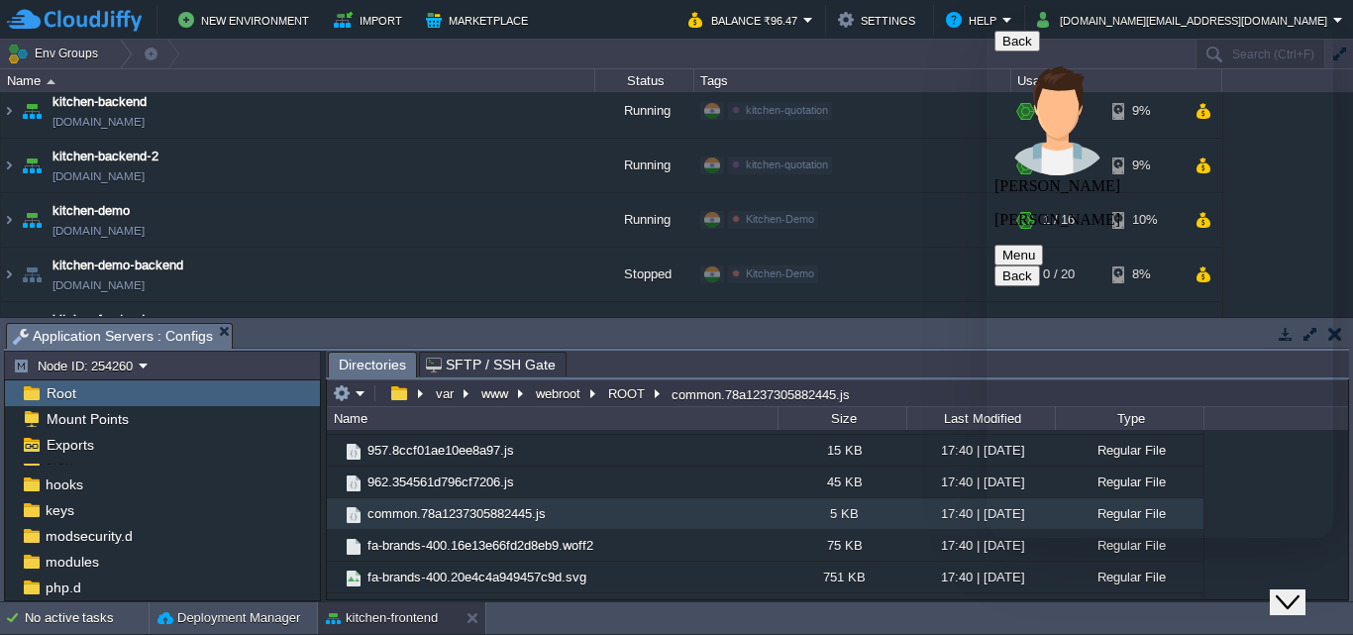
drag, startPoint x: 1118, startPoint y: 451, endPoint x: 1066, endPoint y: 425, distance: 57.6
click at [1287, 590] on icon "Close Chat This icon closes the chat window." at bounding box center [1287, 602] width 24 height 24
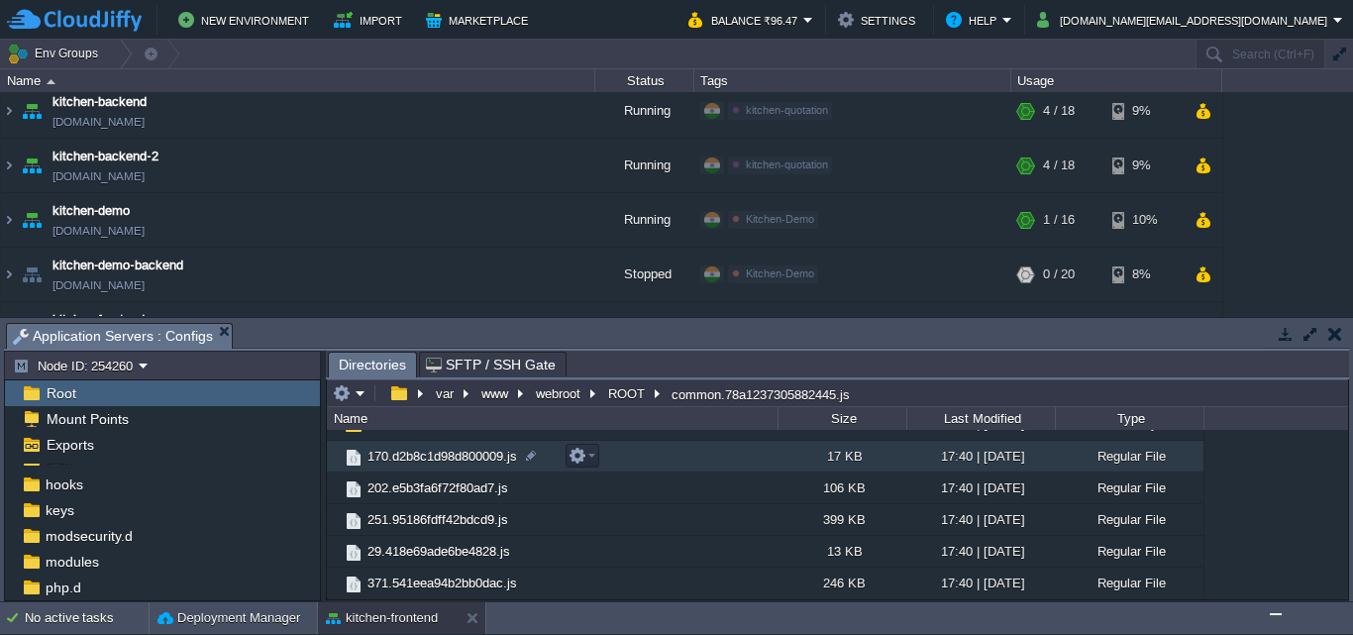
scroll to position [0, 0]
